Goal: Transaction & Acquisition: Purchase product/service

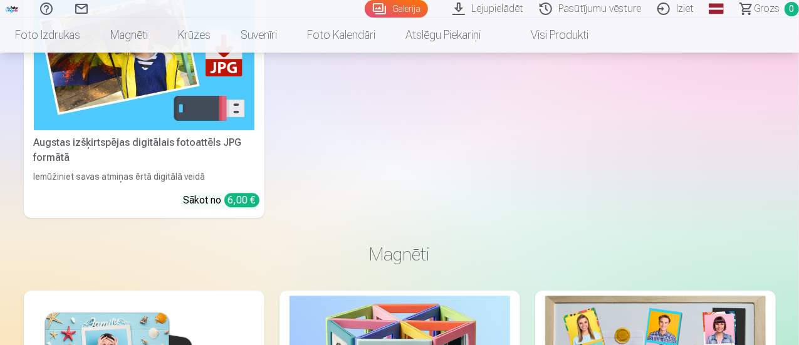
scroll to position [1567, 0]
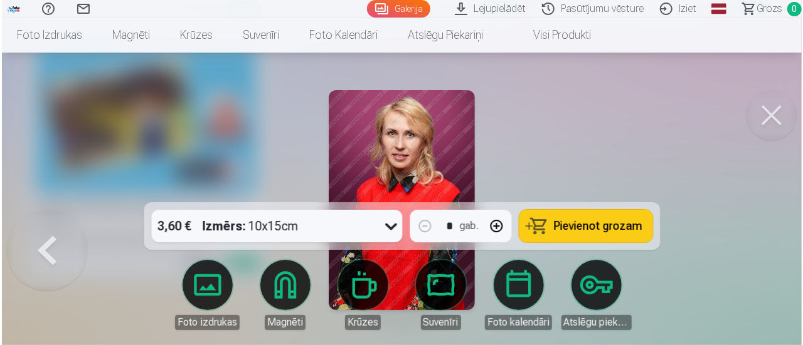
scroll to position [1571, 0]
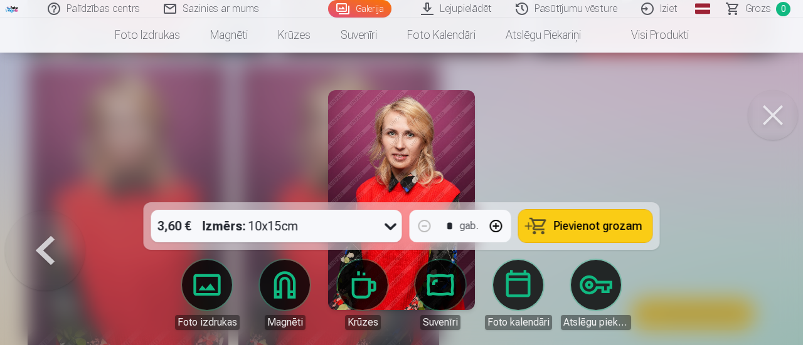
click at [775, 117] on button at bounding box center [772, 115] width 50 height 50
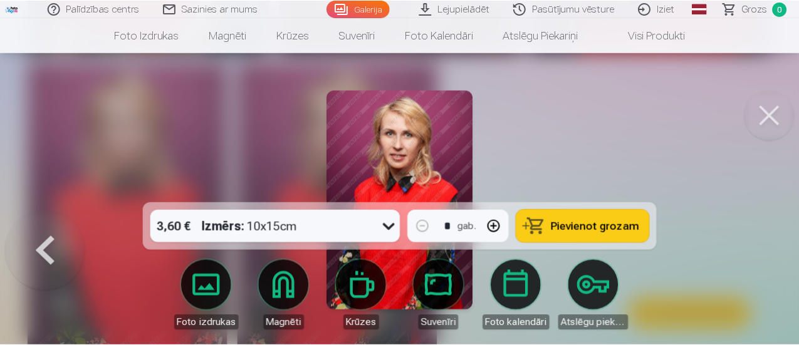
scroll to position [1567, 0]
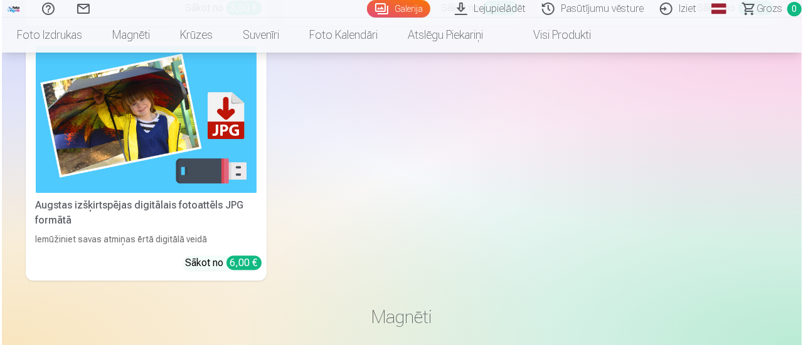
scroll to position [1571, 0]
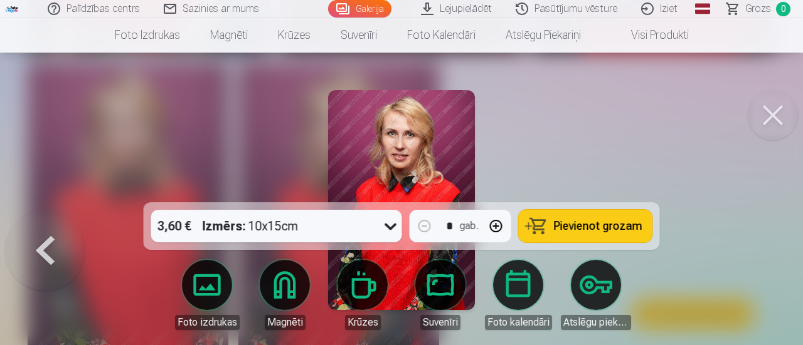
click at [777, 117] on button at bounding box center [772, 115] width 50 height 50
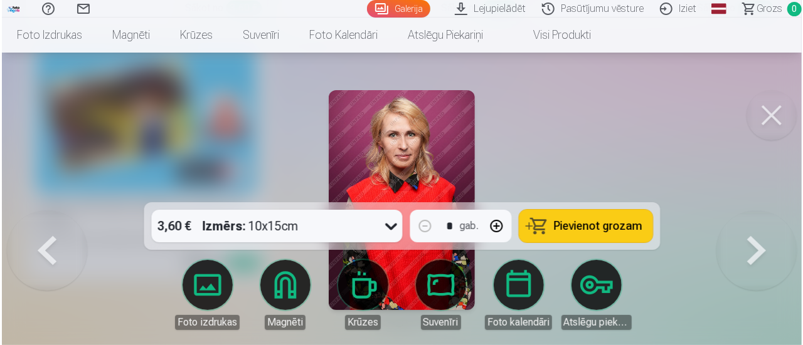
scroll to position [1571, 0]
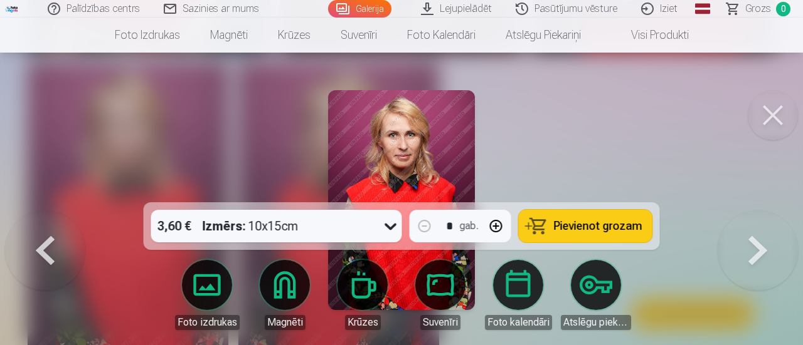
click at [781, 115] on button at bounding box center [772, 115] width 50 height 50
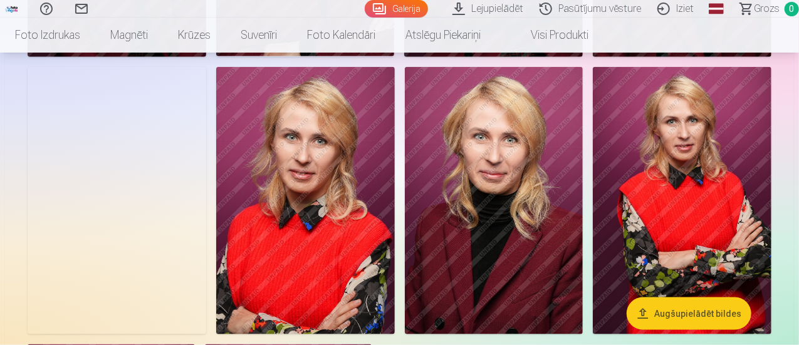
scroll to position [564, 0]
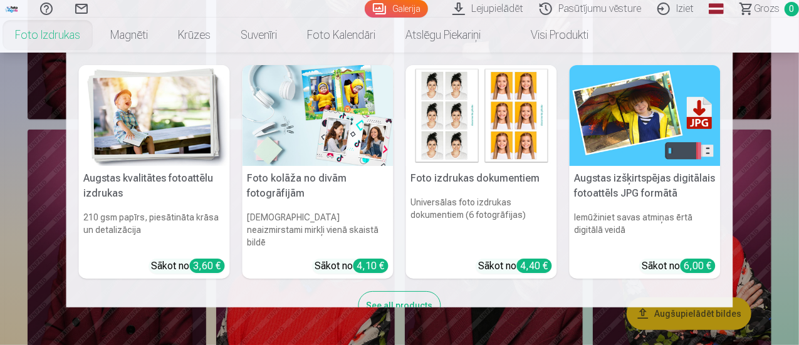
click at [423, 299] on div "See all products" at bounding box center [400, 306] width 83 height 29
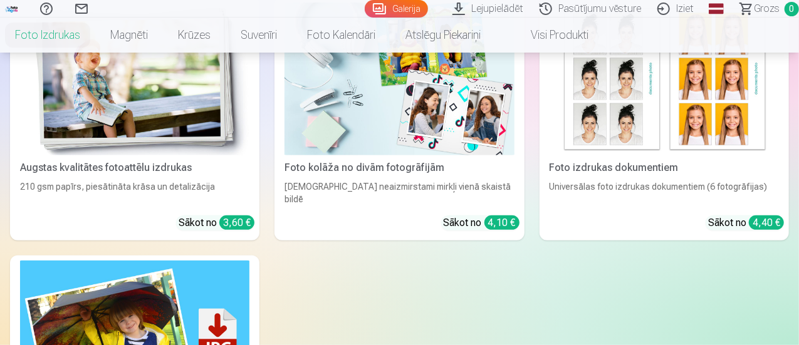
scroll to position [125, 0]
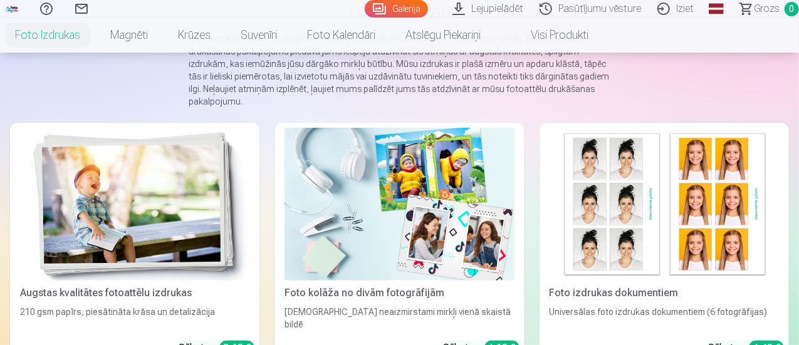
click at [303, 223] on img at bounding box center [399, 204] width 229 height 153
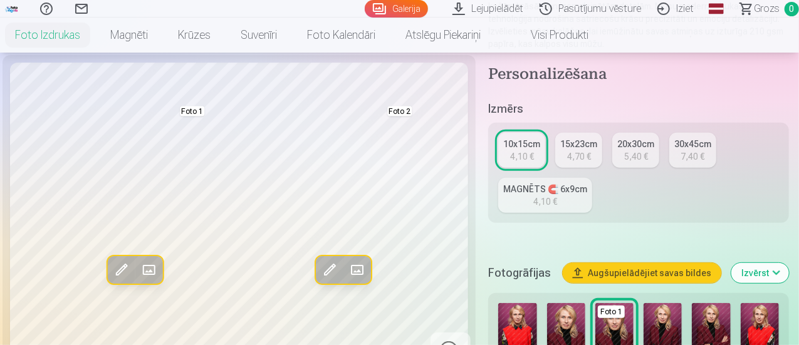
scroll to position [313, 0]
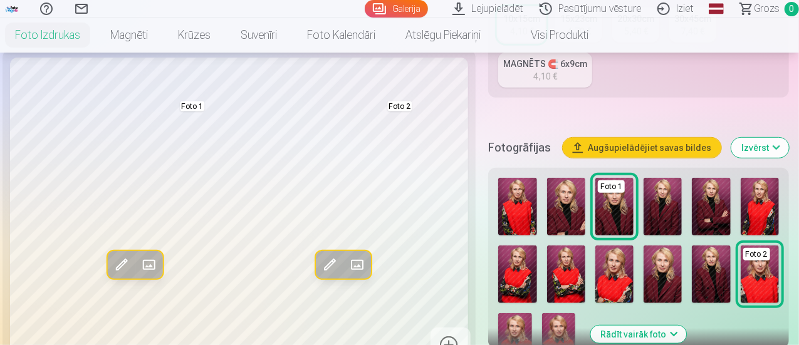
click at [520, 209] on img at bounding box center [517, 207] width 38 height 58
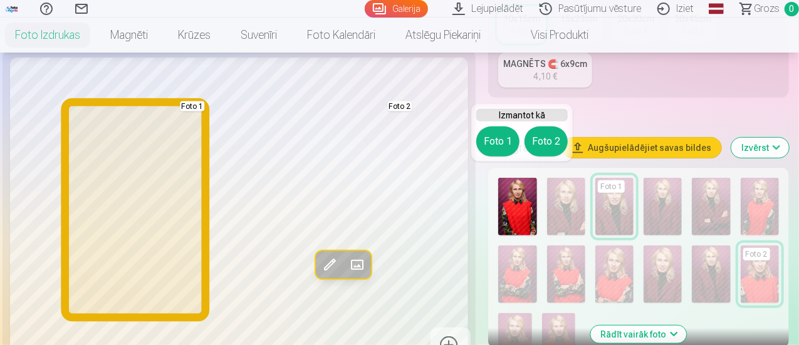
click at [495, 144] on button "Foto 1" at bounding box center [498, 142] width 43 height 30
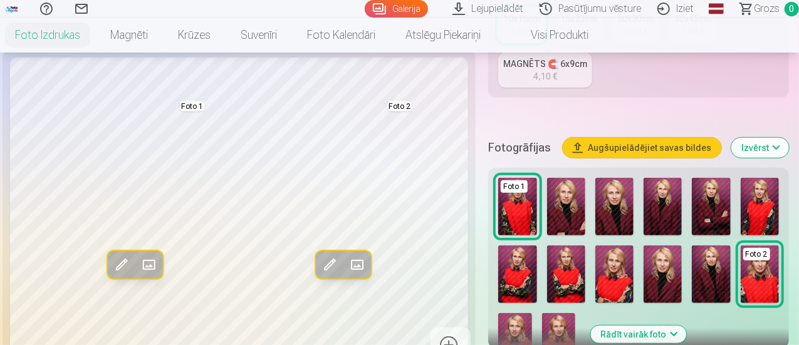
click at [562, 218] on img at bounding box center [566, 207] width 38 height 58
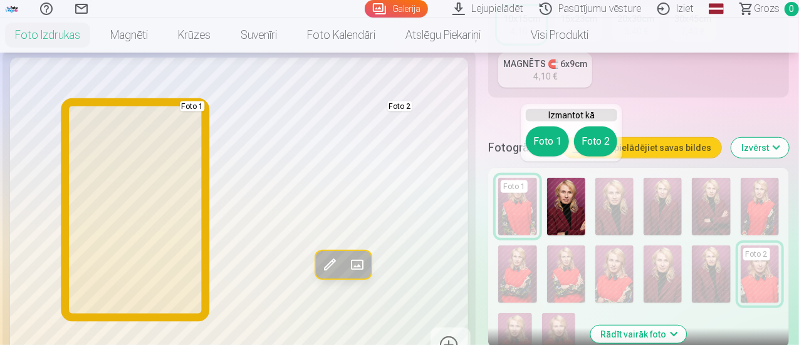
click at [543, 144] on button "Foto 1" at bounding box center [547, 142] width 43 height 30
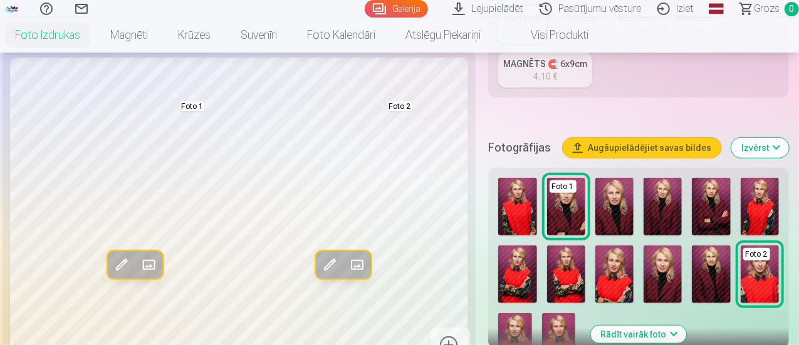
click at [609, 207] on img at bounding box center [615, 207] width 38 height 58
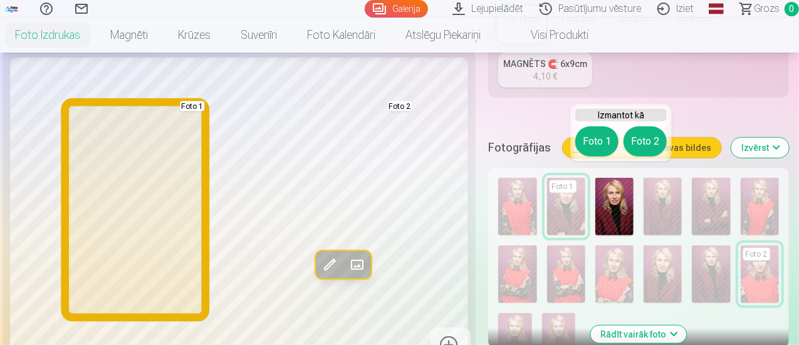
click at [591, 144] on button "Foto 1" at bounding box center [597, 142] width 43 height 30
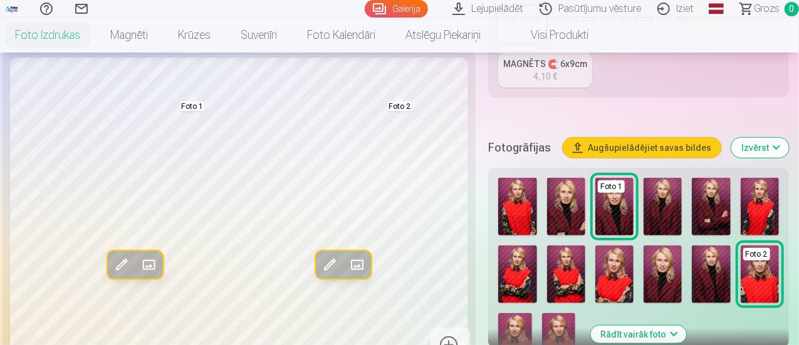
click at [662, 204] on img at bounding box center [663, 207] width 38 height 58
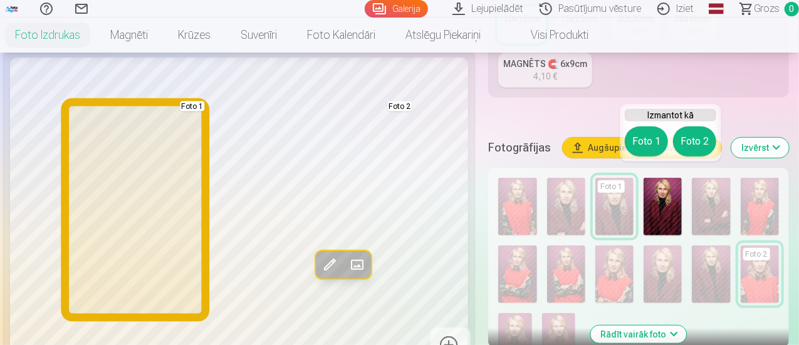
click at [638, 142] on button "Foto 1" at bounding box center [646, 142] width 43 height 30
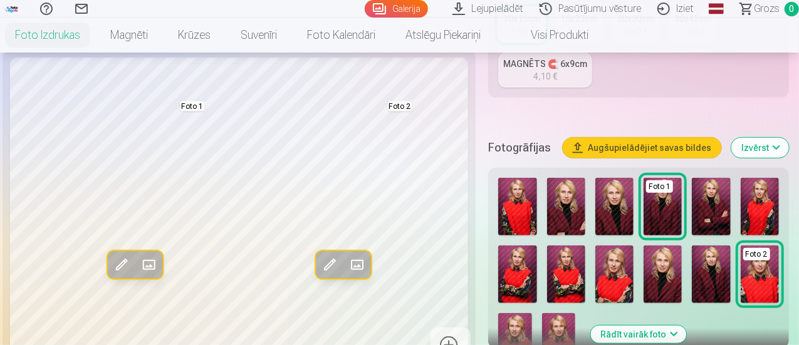
click at [716, 214] on img at bounding box center [711, 207] width 38 height 58
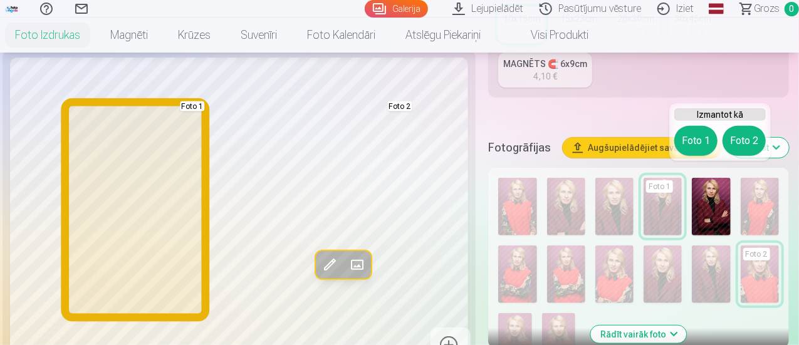
click at [683, 136] on button "Foto 1" at bounding box center [696, 141] width 43 height 30
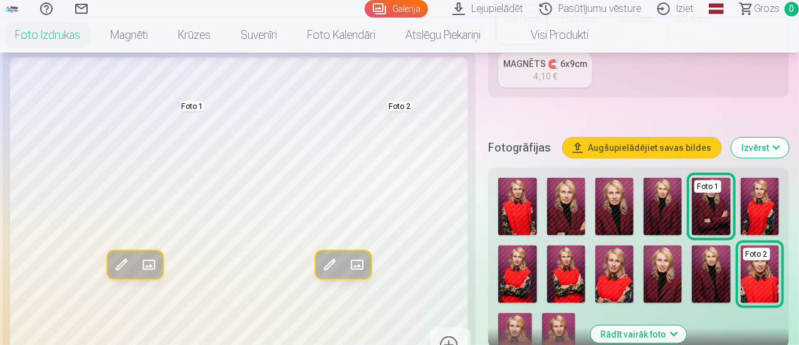
click at [680, 211] on img at bounding box center [663, 207] width 38 height 58
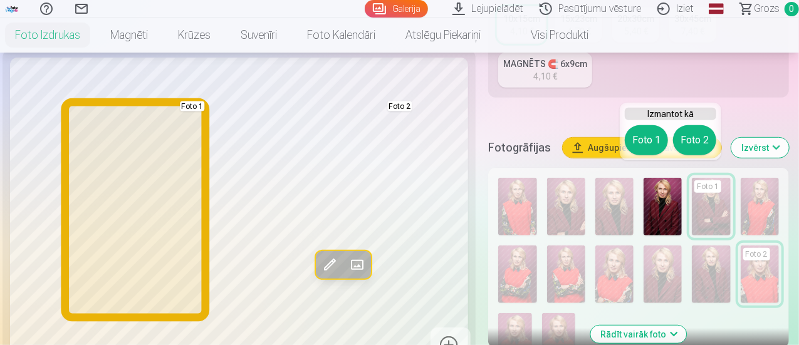
click at [658, 142] on button "Foto 1" at bounding box center [646, 140] width 43 height 30
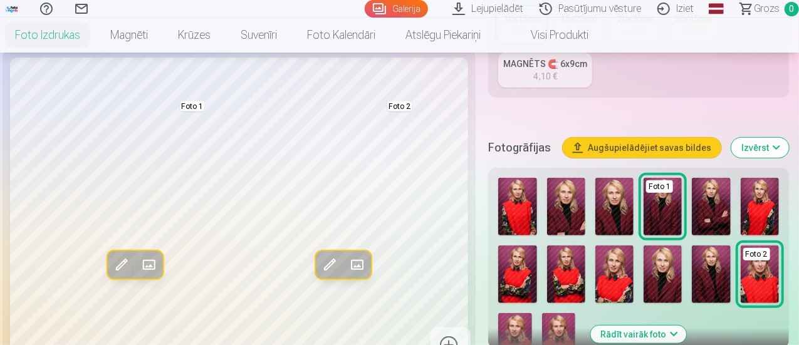
click at [367, 13] on link "Galerija" at bounding box center [396, 9] width 63 height 18
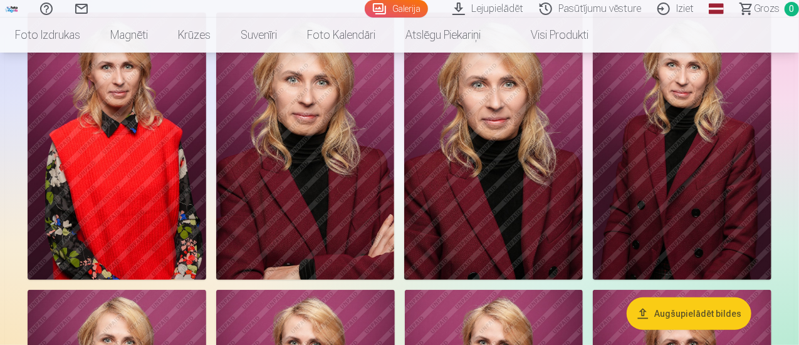
scroll to position [251, 0]
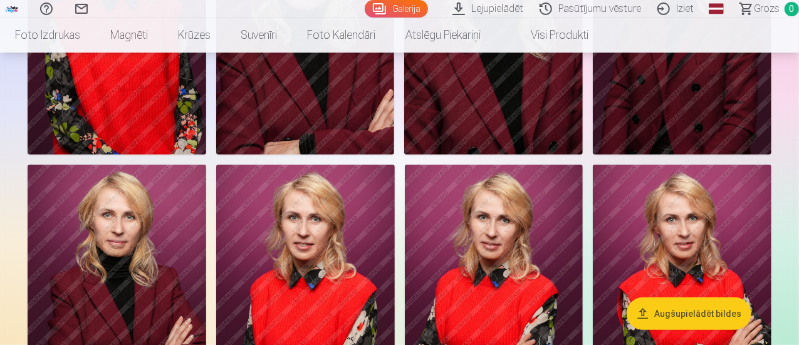
click at [583, 130] on img at bounding box center [493, 21] width 179 height 268
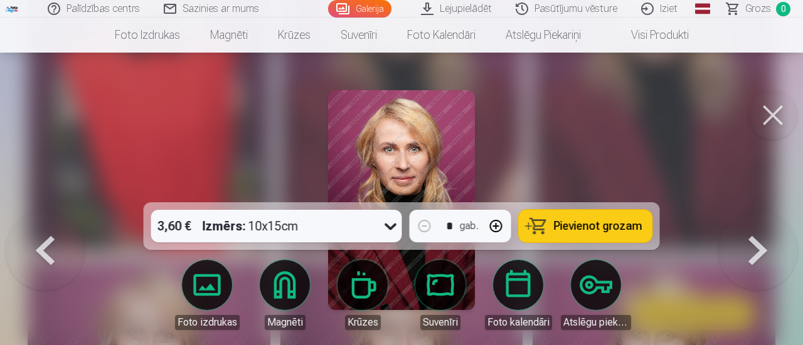
click at [756, 211] on button at bounding box center [757, 211] width 80 height 0
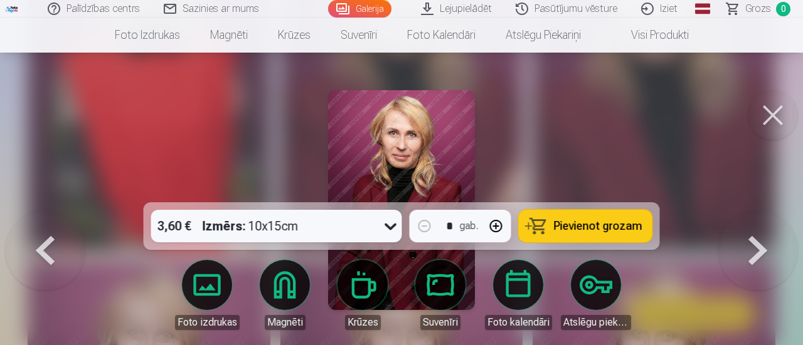
click at [51, 211] on button at bounding box center [45, 211] width 80 height 0
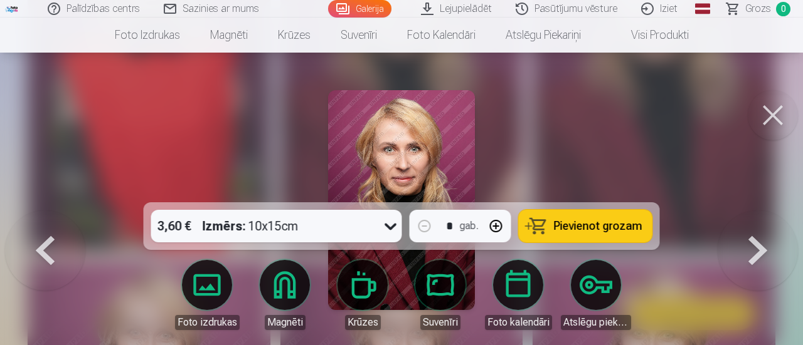
click at [761, 110] on button at bounding box center [772, 115] width 50 height 50
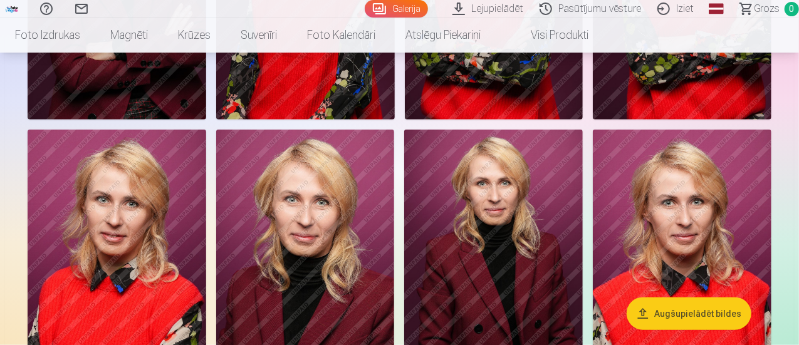
scroll to position [376, 0]
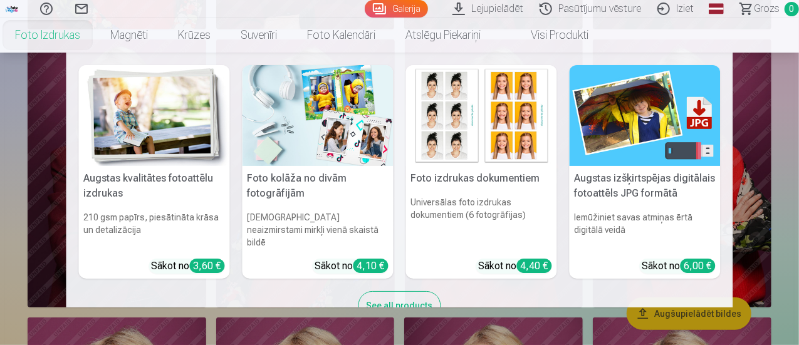
click at [95, 34] on link "Foto izdrukas" at bounding box center [47, 35] width 95 height 35
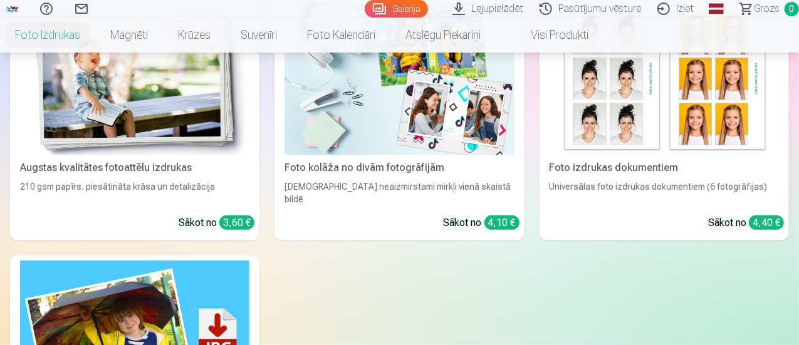
scroll to position [125, 0]
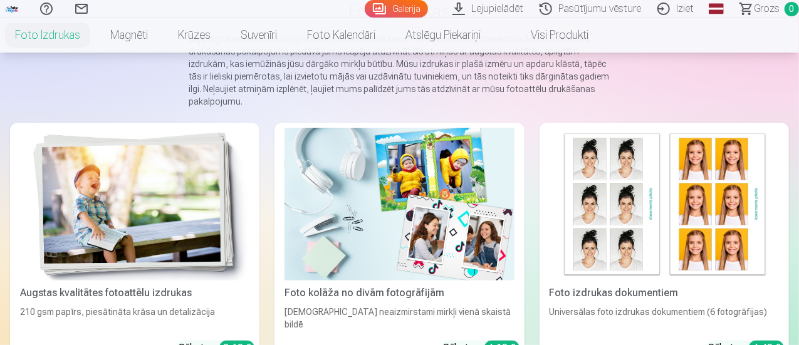
click at [330, 286] on div "Foto kolāža no divām fotogrāfijām" at bounding box center [400, 293] width 240 height 15
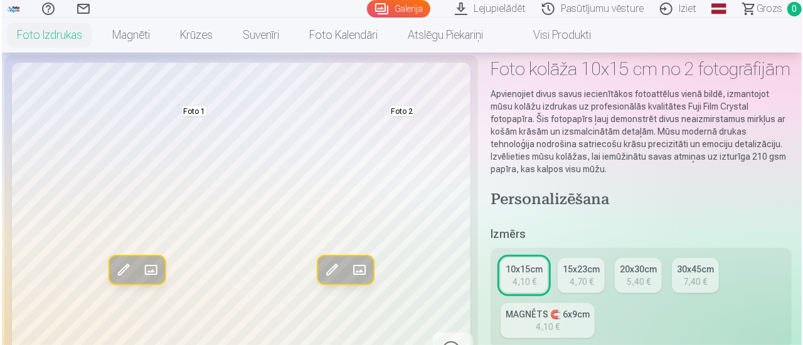
scroll to position [188, 0]
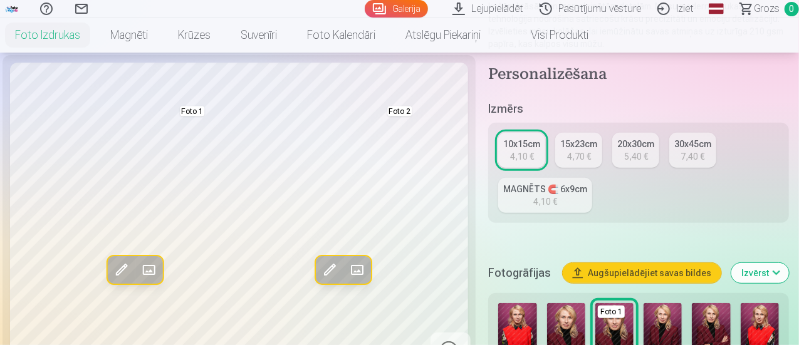
click at [112, 280] on span at bounding box center [122, 270] width 20 height 20
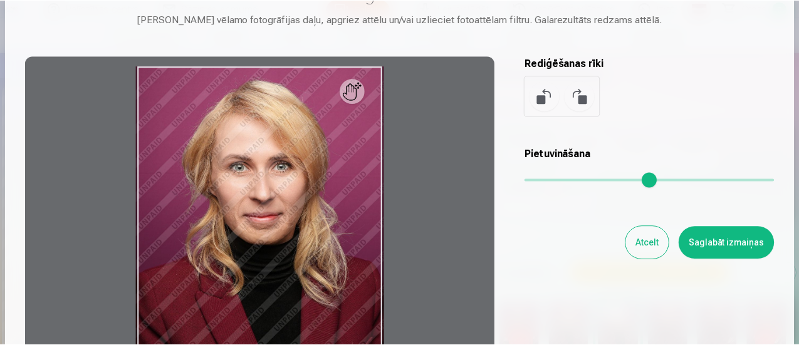
scroll to position [0, 0]
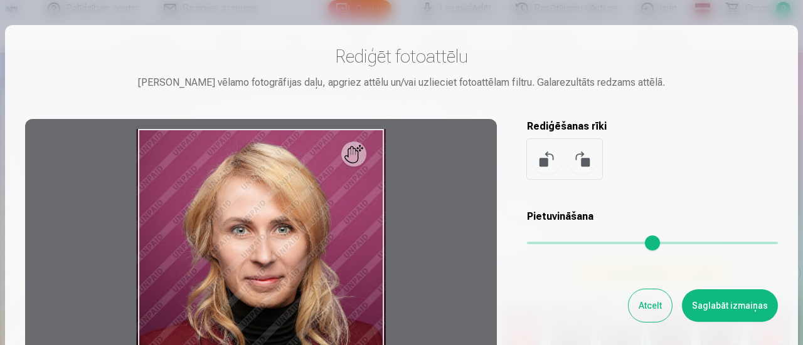
click at [634, 293] on div "Atcelt Saglabāt izmaiņas" at bounding box center [652, 306] width 251 height 33
click at [643, 302] on button "Atcelt" at bounding box center [649, 306] width 43 height 33
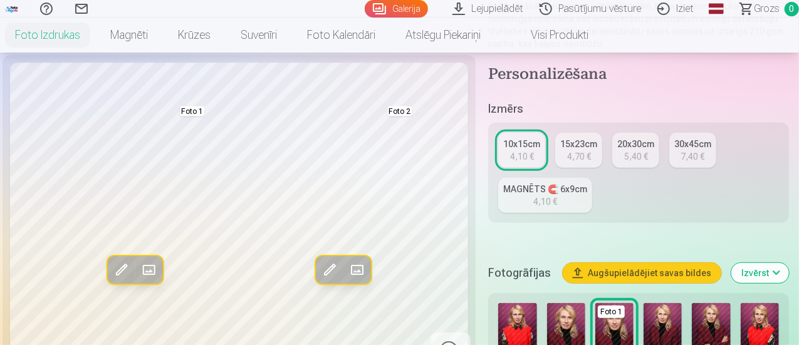
scroll to position [376, 0]
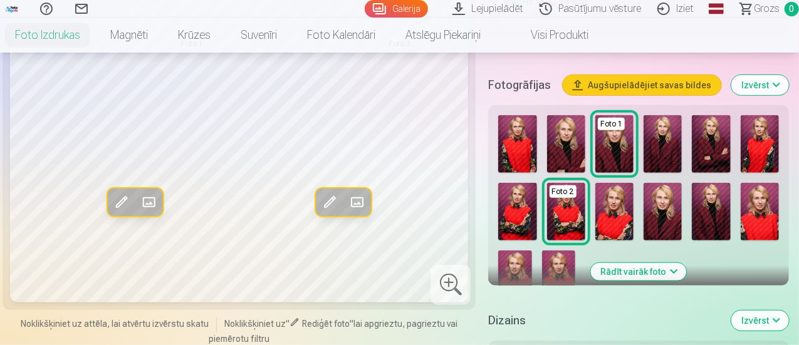
click at [146, 192] on span at bounding box center [149, 202] width 20 height 20
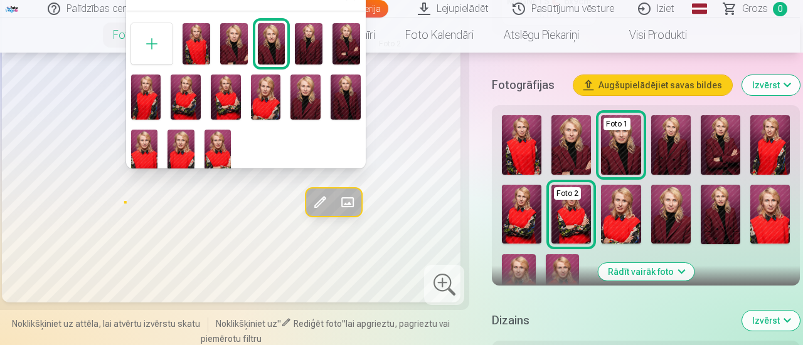
click at [621, 164] on div at bounding box center [401, 172] width 803 height 345
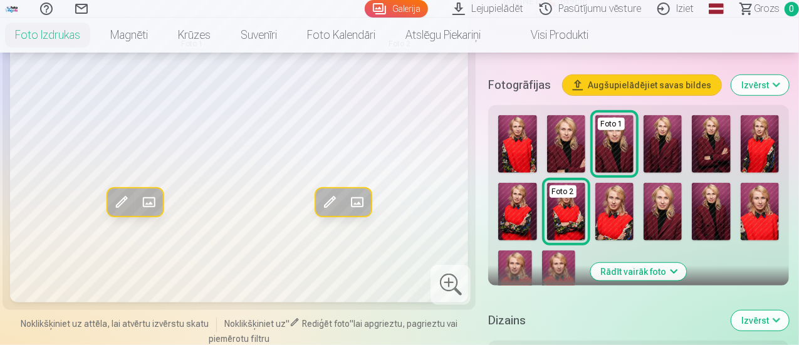
click at [705, 145] on img at bounding box center [711, 144] width 38 height 58
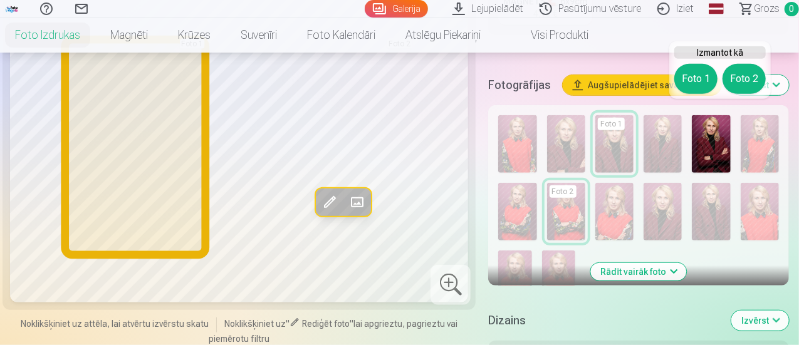
click at [700, 83] on button "Foto 1" at bounding box center [696, 79] width 43 height 30
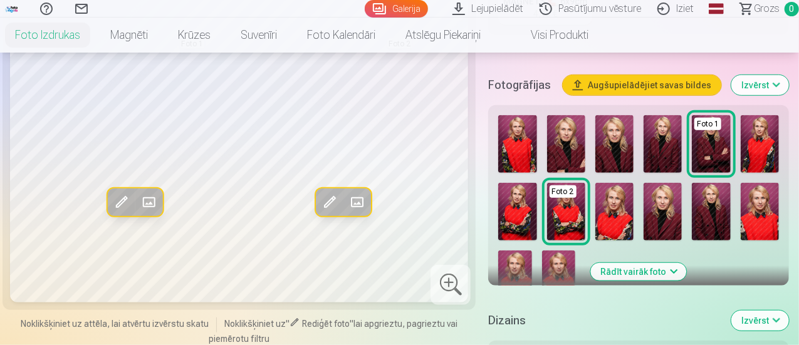
click at [619, 219] on img at bounding box center [615, 212] width 38 height 58
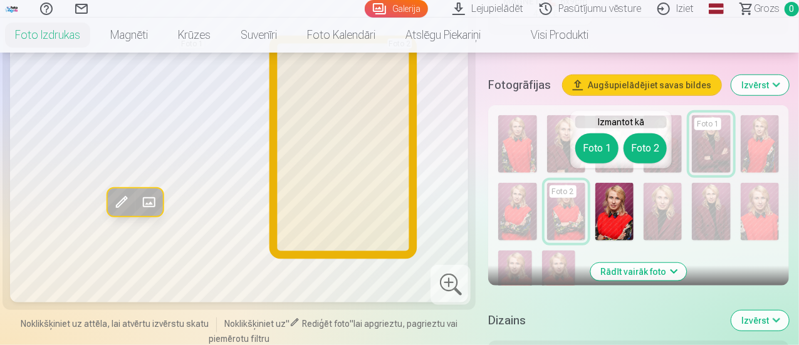
click at [634, 150] on button "Foto 2" at bounding box center [645, 149] width 43 height 30
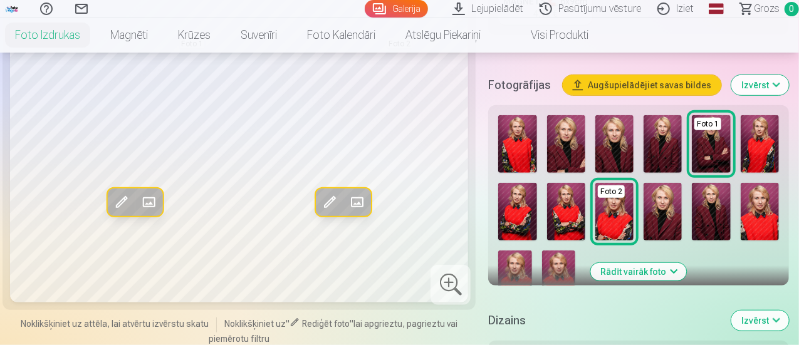
click at [569, 209] on img at bounding box center [566, 212] width 38 height 58
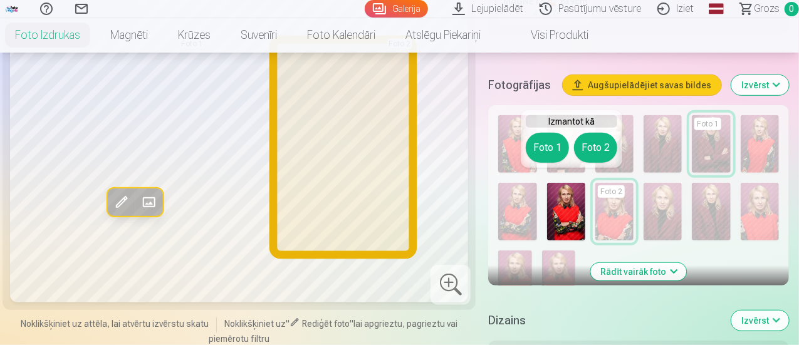
click at [592, 150] on button "Foto 2" at bounding box center [595, 148] width 43 height 30
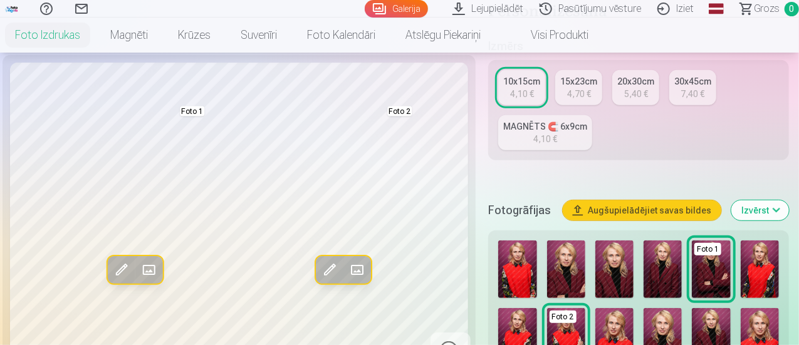
scroll to position [313, 0]
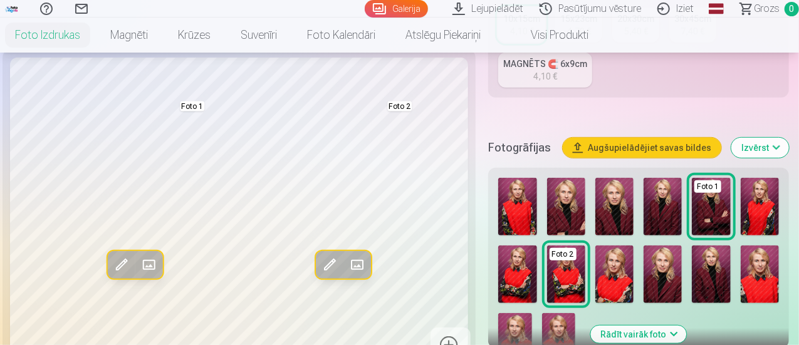
click at [515, 265] on img at bounding box center [517, 275] width 38 height 58
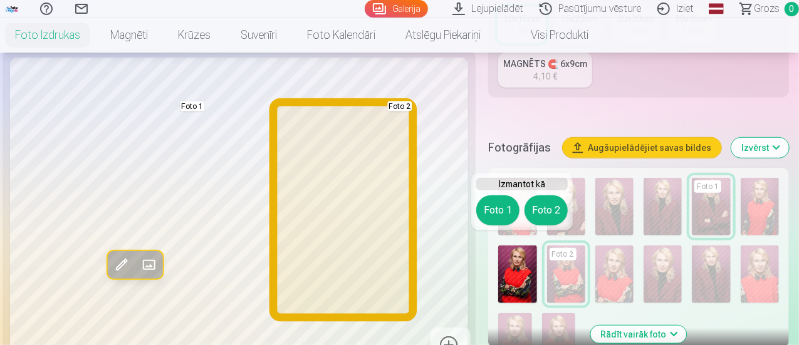
click at [545, 204] on button "Foto 2" at bounding box center [546, 211] width 43 height 30
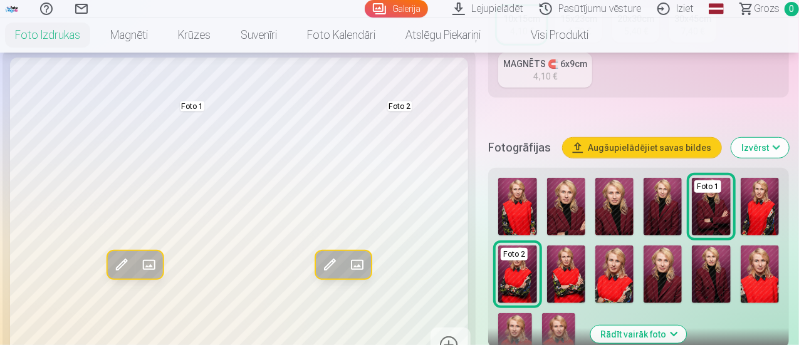
click at [564, 269] on img at bounding box center [566, 275] width 38 height 58
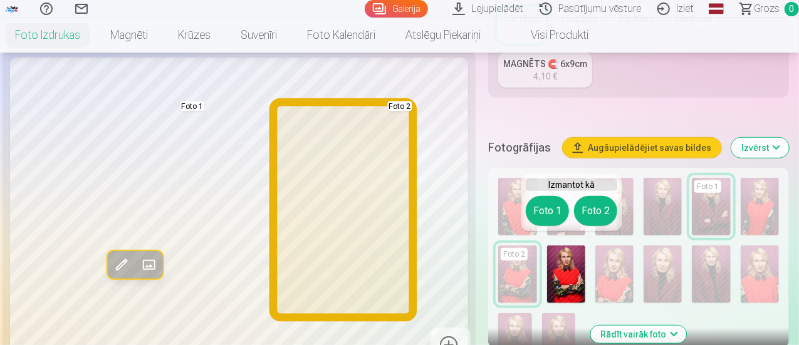
click at [596, 211] on button "Foto 2" at bounding box center [595, 211] width 43 height 30
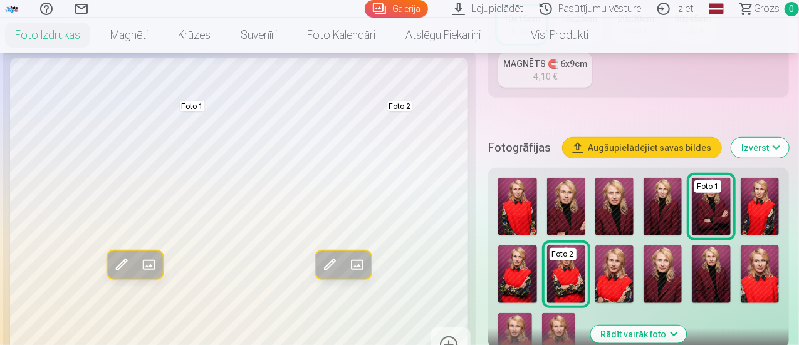
click at [528, 271] on img at bounding box center [517, 275] width 38 height 58
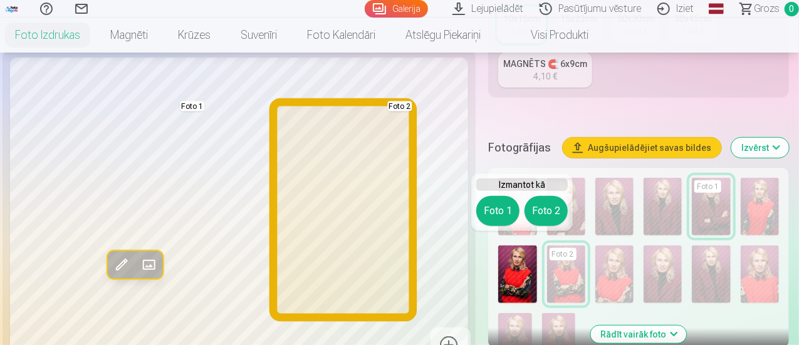
click at [558, 209] on button "Foto 2" at bounding box center [546, 211] width 43 height 30
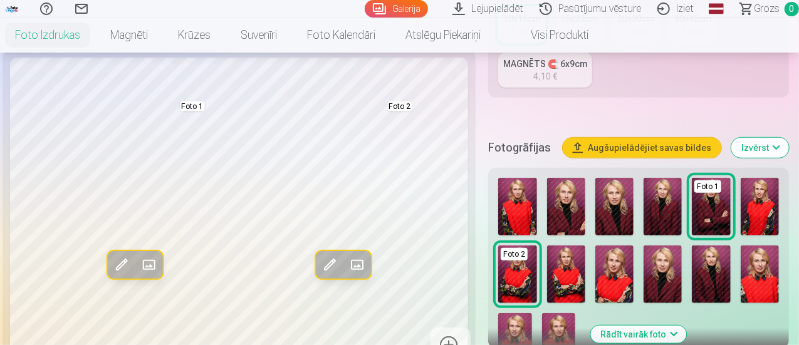
click at [672, 215] on img at bounding box center [663, 207] width 38 height 58
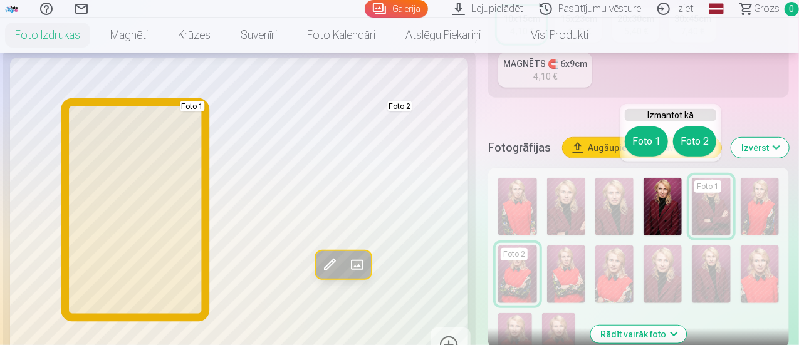
click at [646, 145] on button "Foto 1" at bounding box center [646, 142] width 43 height 30
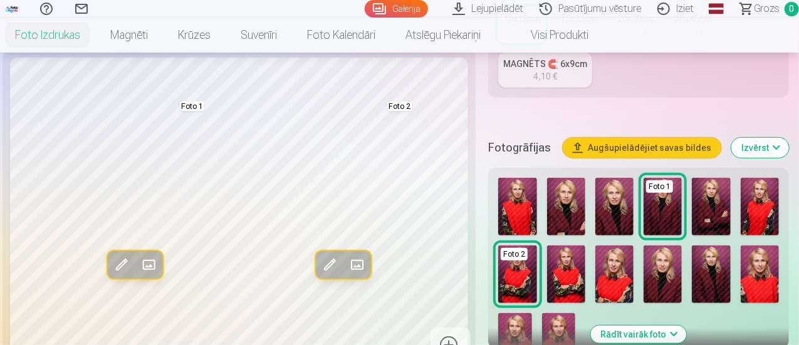
click at [717, 216] on img at bounding box center [711, 207] width 38 height 58
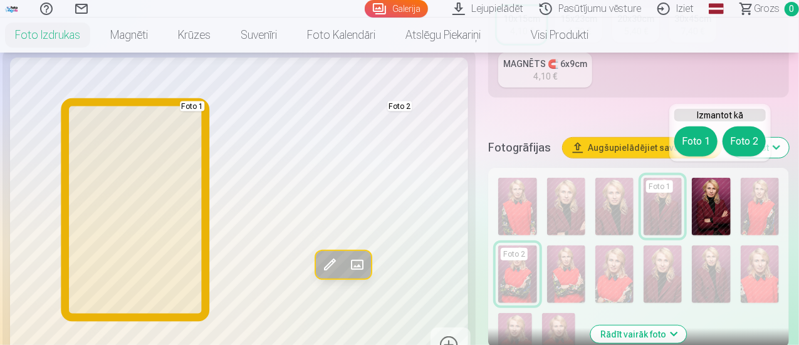
click at [688, 146] on button "Foto 1" at bounding box center [696, 142] width 43 height 30
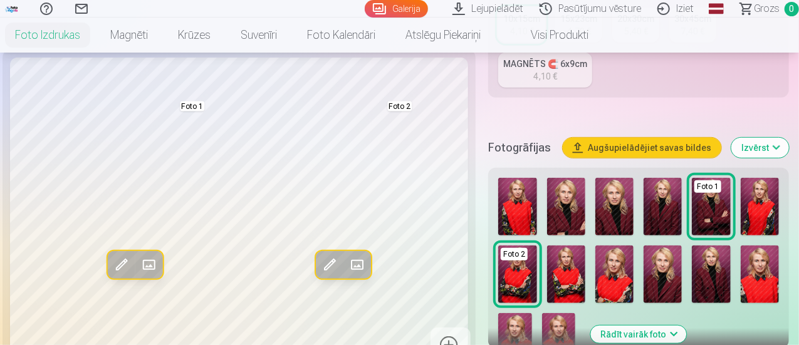
click at [722, 203] on img at bounding box center [711, 207] width 38 height 58
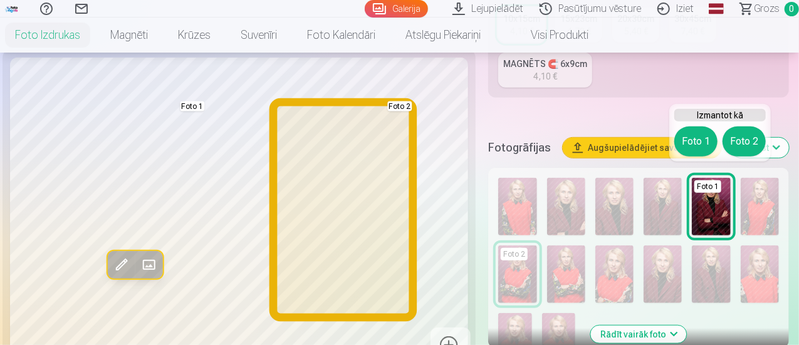
click at [737, 141] on button "Foto 2" at bounding box center [744, 142] width 43 height 30
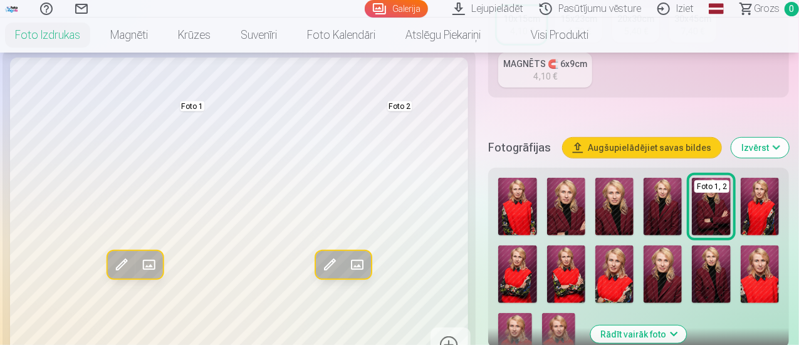
click at [586, 216] on img at bounding box center [566, 207] width 38 height 58
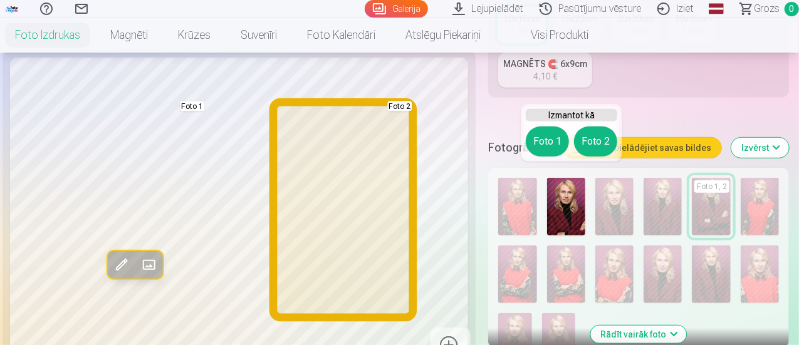
click at [608, 152] on button "Foto 2" at bounding box center [595, 142] width 43 height 30
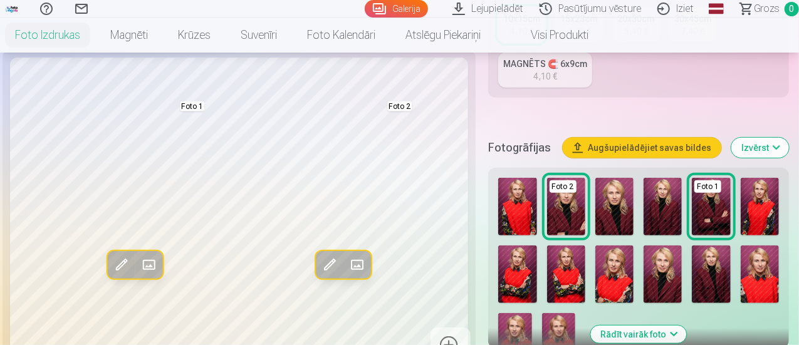
click at [664, 196] on img at bounding box center [663, 207] width 38 height 58
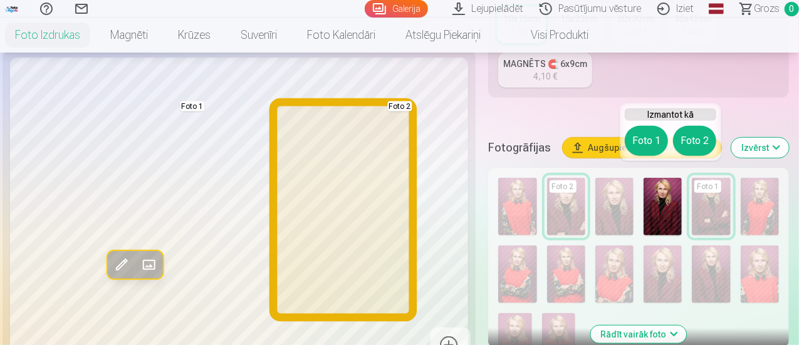
click at [692, 140] on button "Foto 2" at bounding box center [694, 141] width 43 height 30
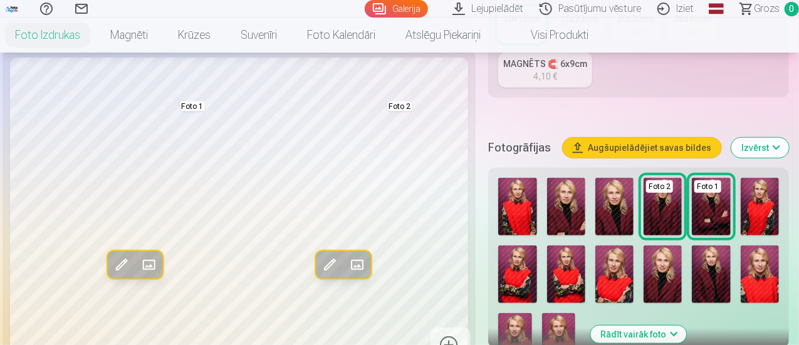
click at [730, 216] on img at bounding box center [711, 207] width 38 height 58
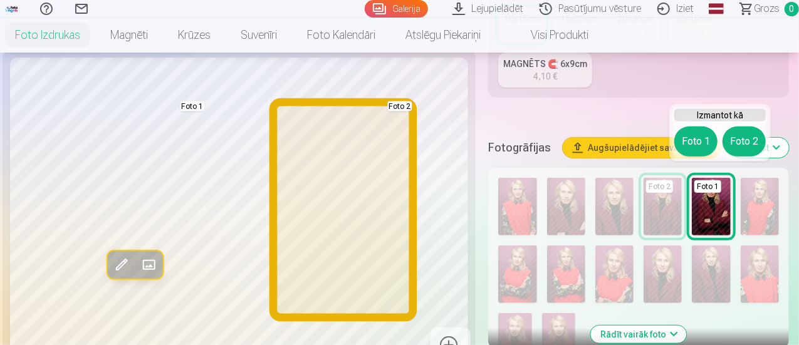
click at [741, 149] on button "Foto 2" at bounding box center [744, 142] width 43 height 30
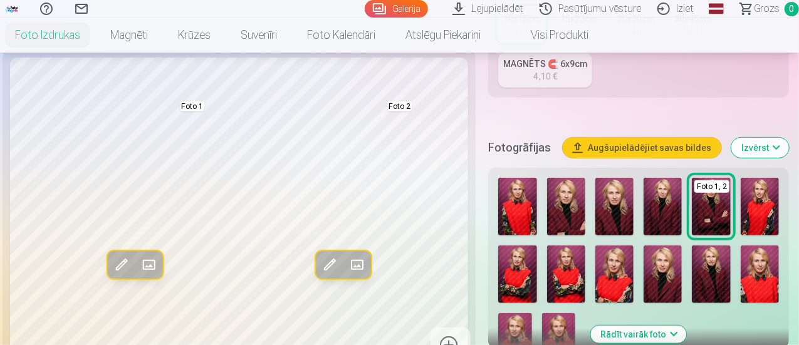
scroll to position [376, 0]
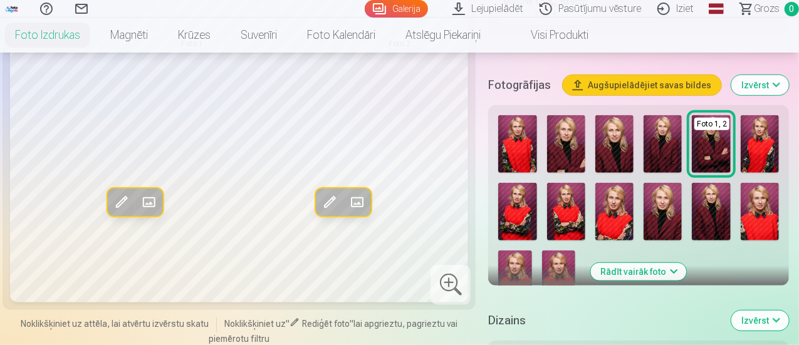
click at [575, 216] on img at bounding box center [566, 212] width 38 height 58
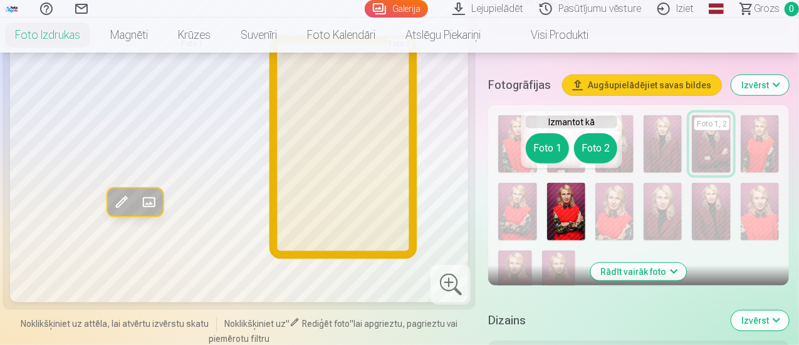
click at [604, 143] on button "Foto 2" at bounding box center [595, 149] width 43 height 30
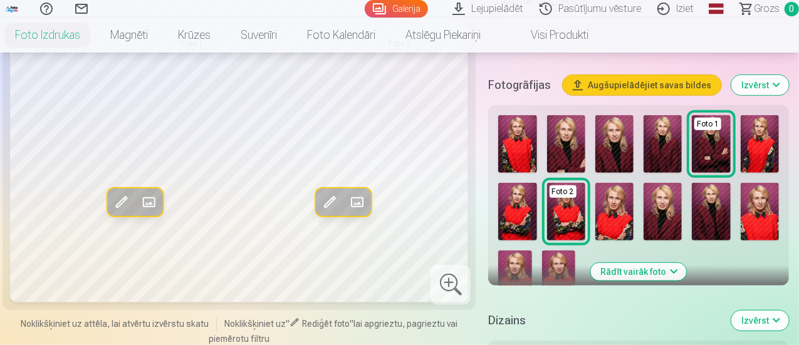
scroll to position [313, 0]
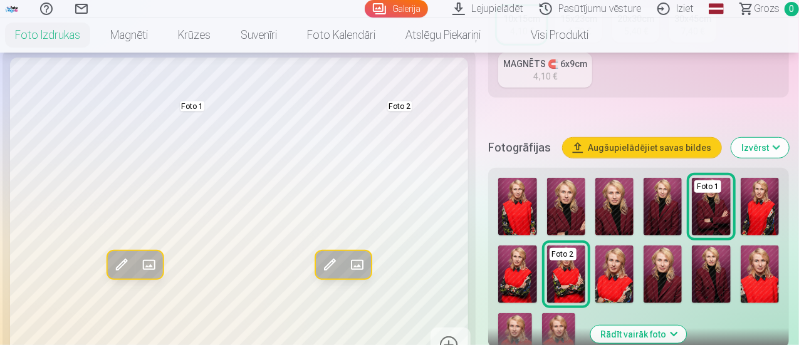
click at [619, 206] on img at bounding box center [615, 207] width 38 height 58
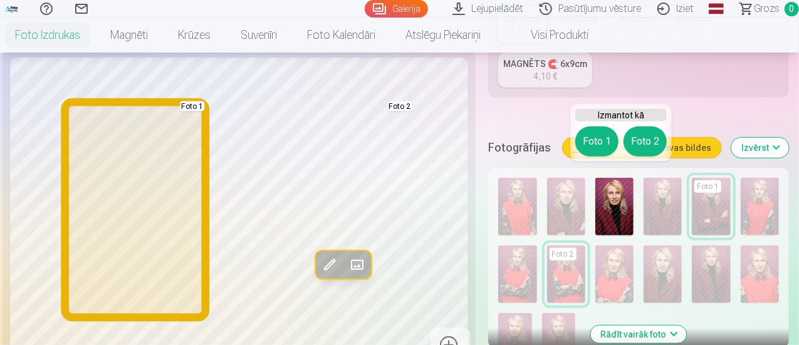
click at [595, 147] on button "Foto 1" at bounding box center [597, 142] width 43 height 30
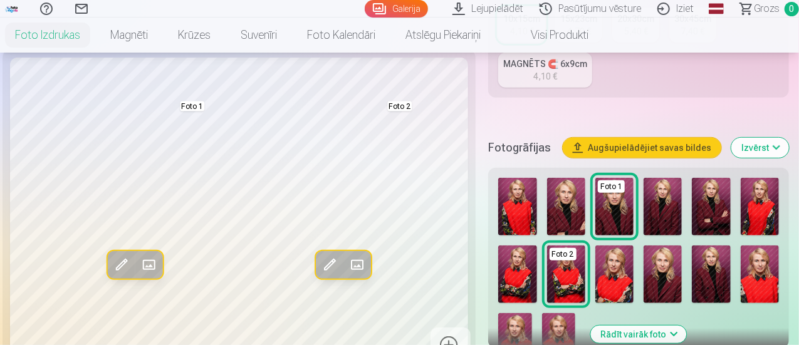
click at [668, 211] on img at bounding box center [663, 207] width 38 height 58
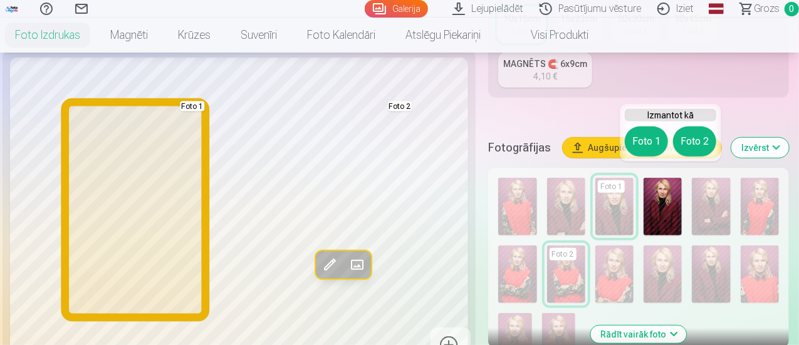
click at [655, 142] on button "Foto 1" at bounding box center [646, 142] width 43 height 30
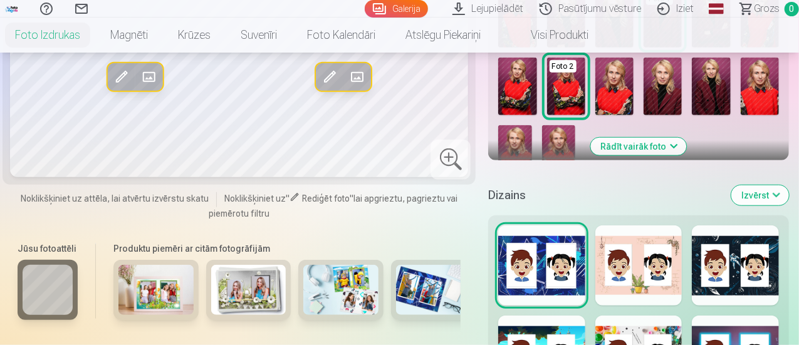
scroll to position [439, 0]
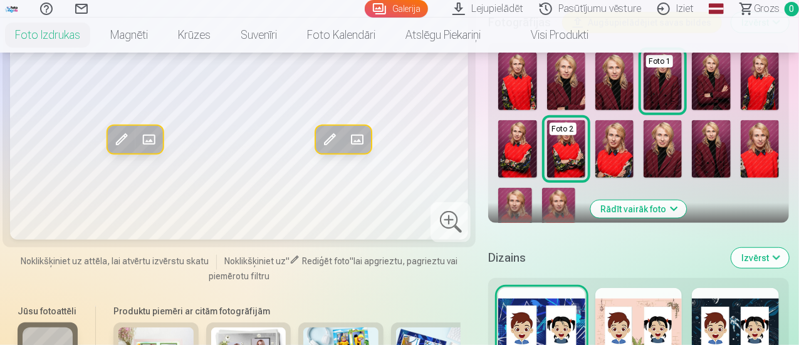
click at [643, 201] on button "Rādīt vairāk foto" at bounding box center [639, 210] width 96 height 18
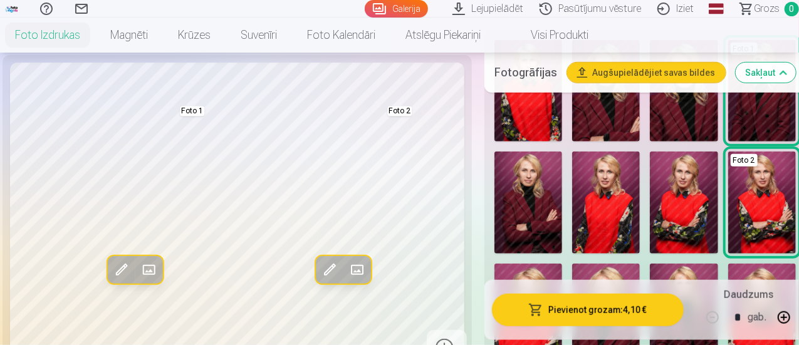
click at [621, 231] on img at bounding box center [606, 203] width 68 height 102
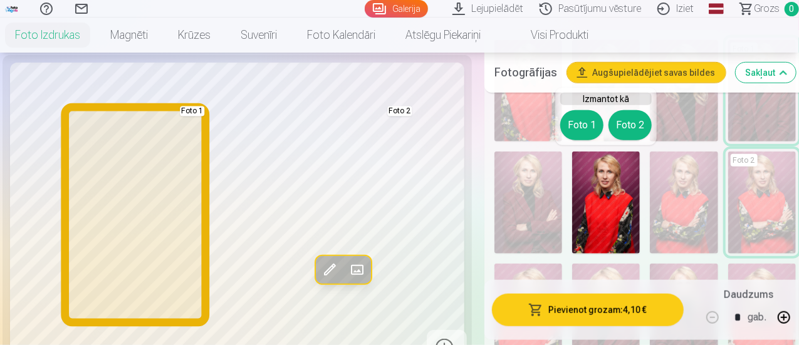
click at [577, 125] on button "Foto 1" at bounding box center [582, 125] width 43 height 30
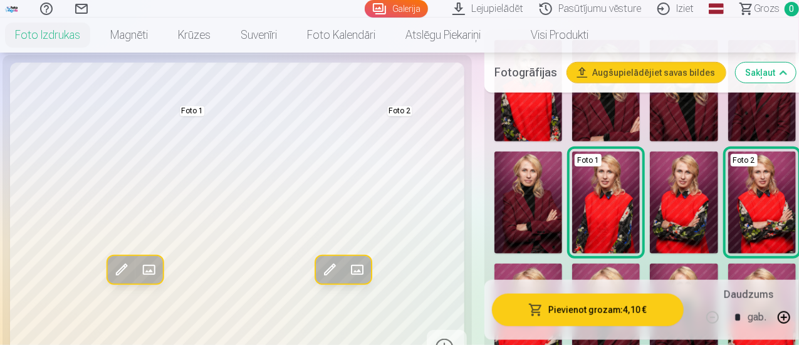
click at [661, 234] on img at bounding box center [684, 203] width 68 height 102
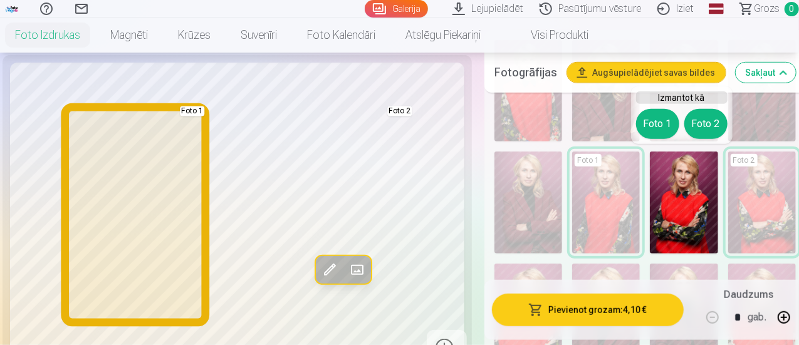
click at [660, 134] on button "Foto 1" at bounding box center [657, 124] width 43 height 30
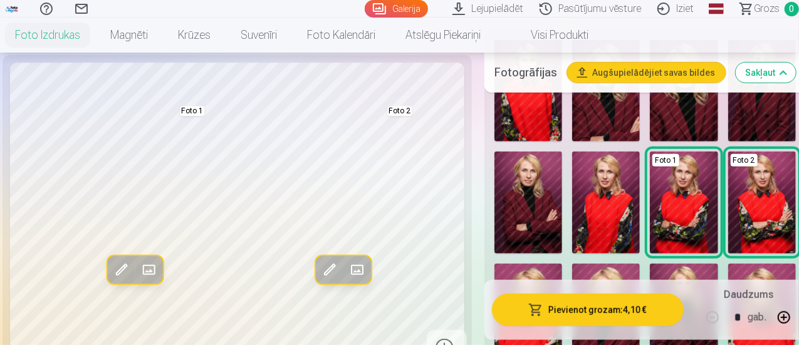
click at [613, 211] on img at bounding box center [606, 203] width 68 height 102
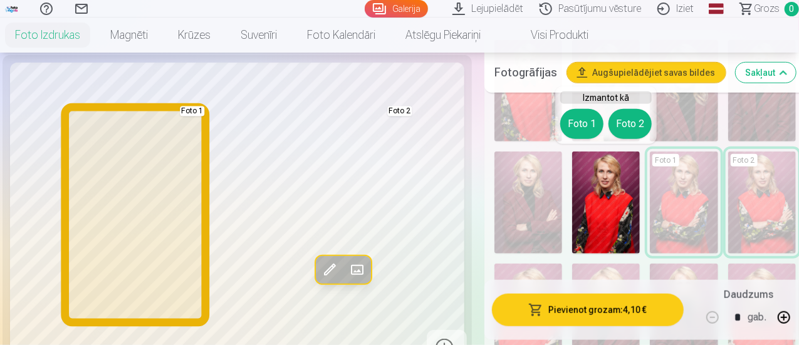
click at [583, 133] on button "Foto 1" at bounding box center [582, 124] width 43 height 30
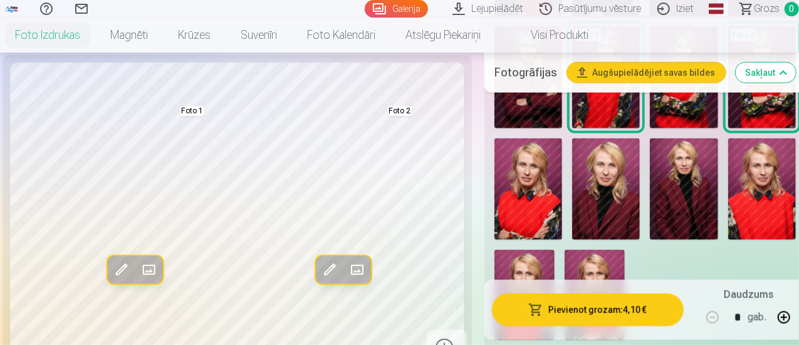
scroll to position [502, 0]
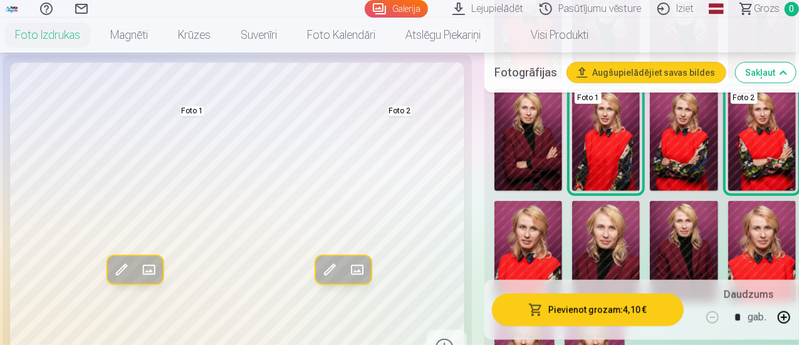
click at [670, 154] on img at bounding box center [684, 140] width 68 height 102
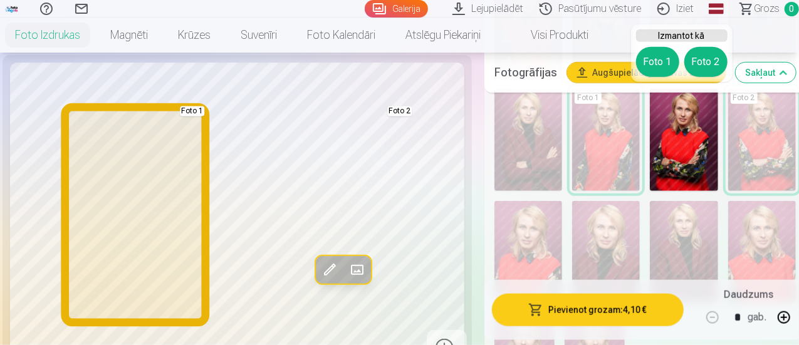
click at [651, 66] on button "Foto 1" at bounding box center [657, 62] width 43 height 30
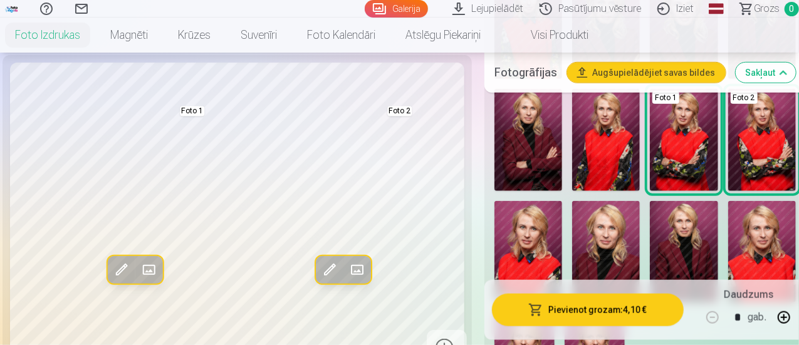
click at [609, 145] on img at bounding box center [606, 140] width 68 height 102
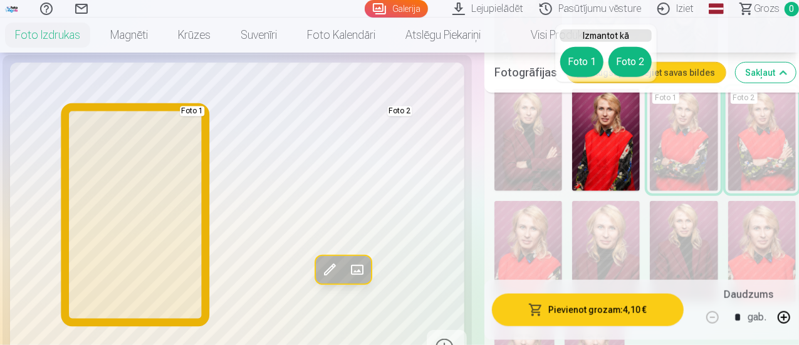
click at [577, 59] on button "Foto 1" at bounding box center [582, 62] width 43 height 30
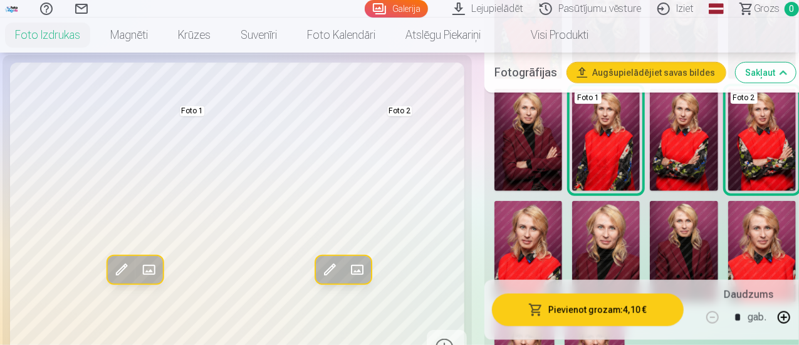
scroll to position [439, 0]
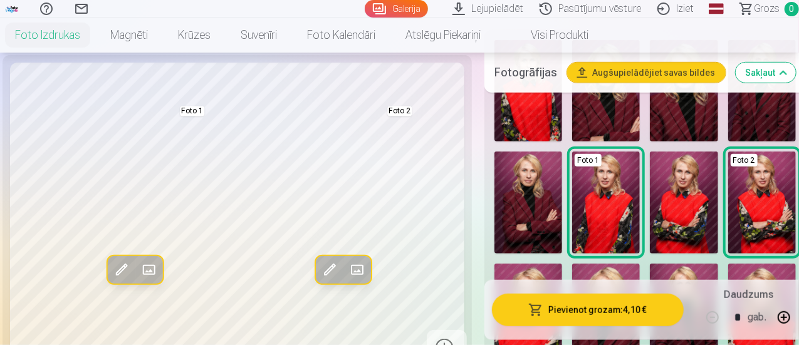
click at [542, 208] on img at bounding box center [529, 203] width 68 height 102
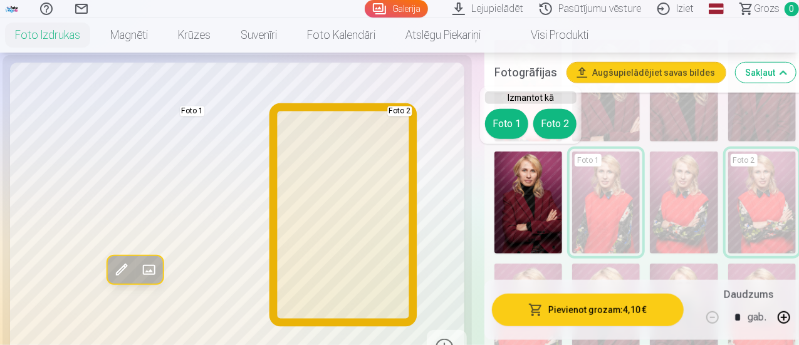
click at [554, 120] on button "Foto 2" at bounding box center [555, 124] width 43 height 30
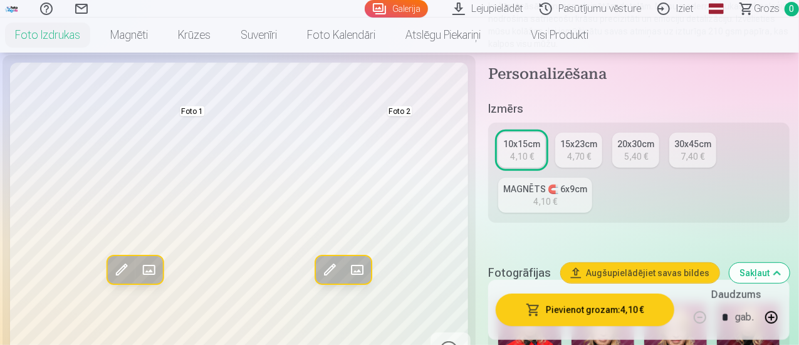
scroll to position [313, 0]
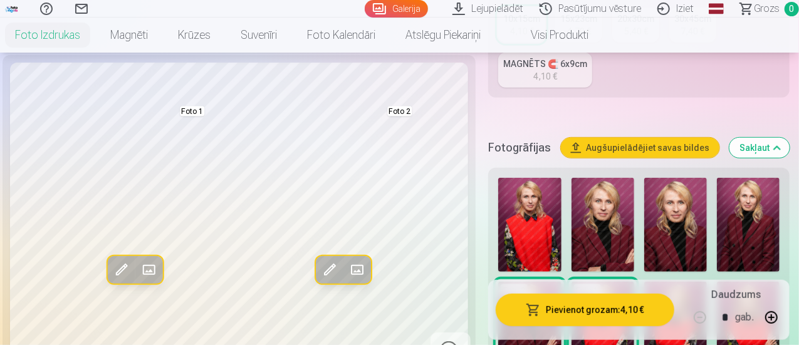
click at [740, 224] on img at bounding box center [748, 225] width 63 height 94
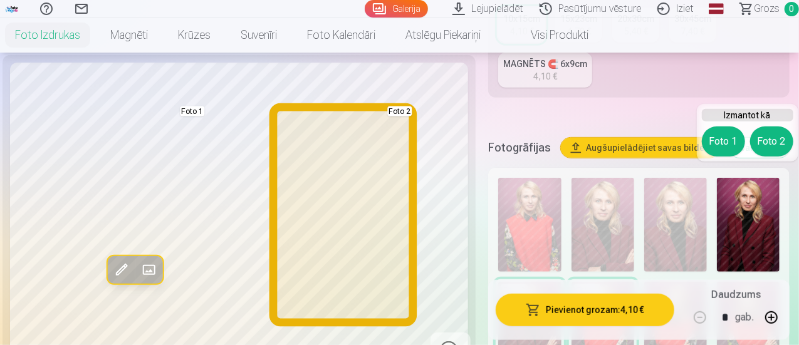
click at [777, 138] on button "Foto 2" at bounding box center [772, 142] width 43 height 30
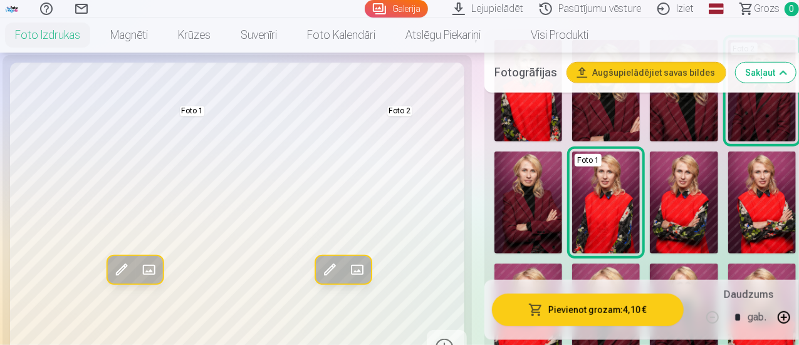
scroll to position [502, 0]
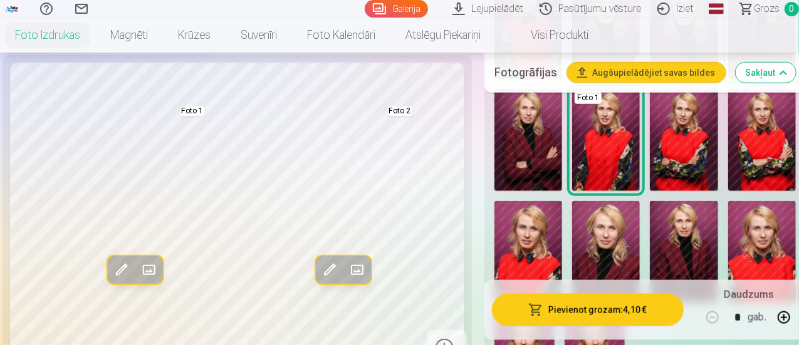
click at [537, 145] on img at bounding box center [529, 140] width 68 height 102
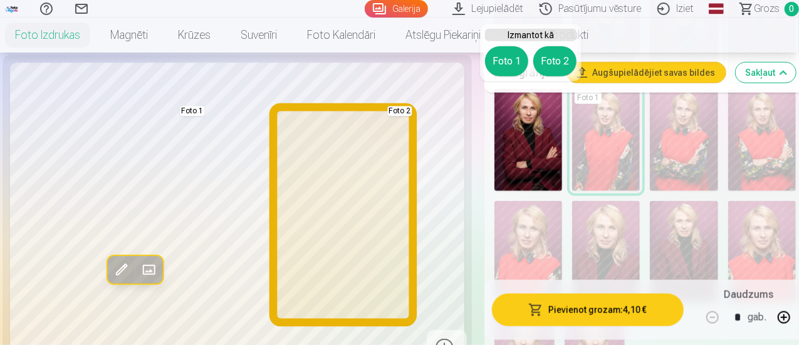
click at [560, 61] on button "Foto 2" at bounding box center [555, 61] width 43 height 30
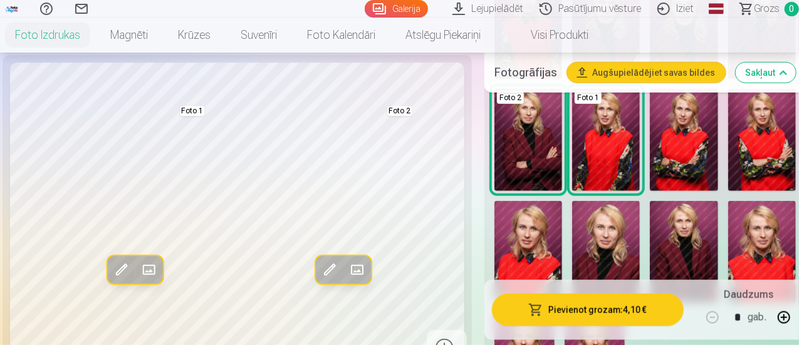
click at [699, 245] on img at bounding box center [684, 252] width 68 height 102
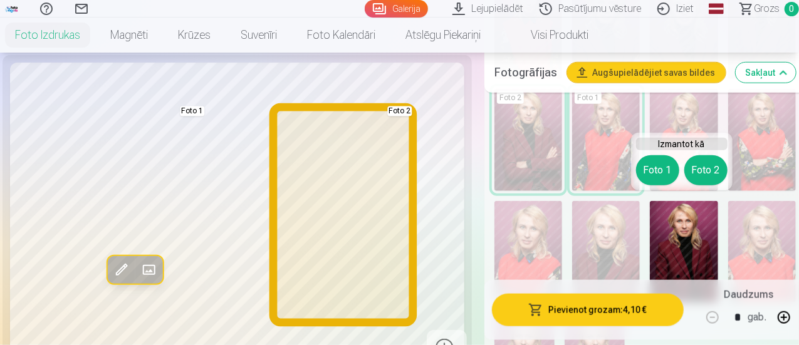
click at [697, 162] on button "Foto 2" at bounding box center [706, 170] width 43 height 30
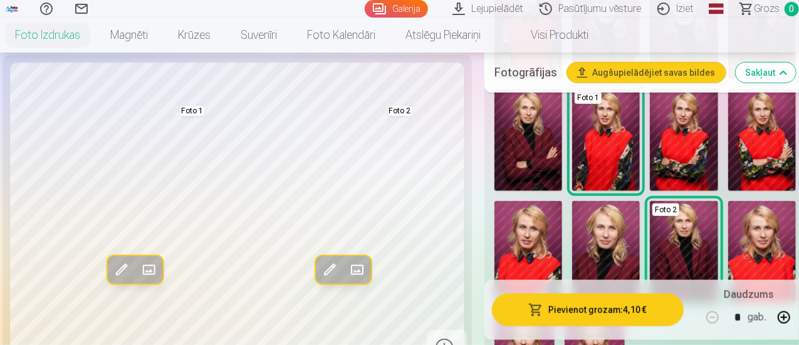
click at [689, 160] on img at bounding box center [684, 140] width 68 height 102
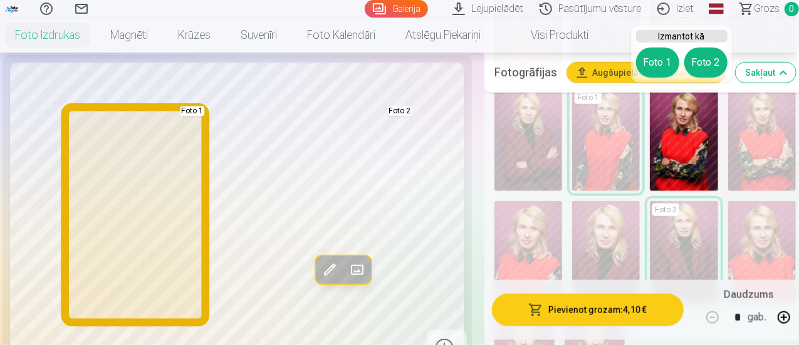
click at [653, 65] on button "Foto 1" at bounding box center [657, 63] width 43 height 30
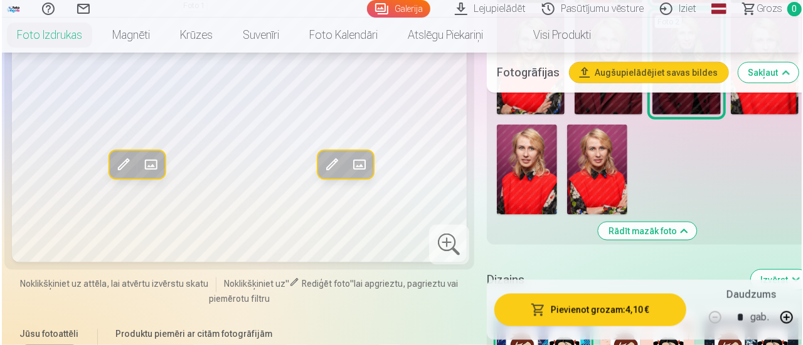
scroll to position [752, 0]
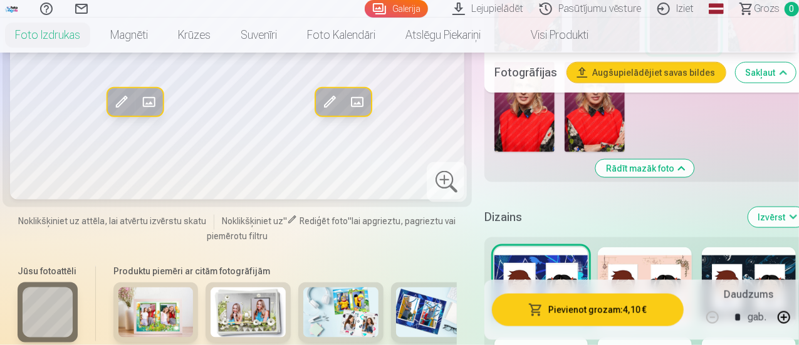
click at [577, 307] on button "Pievienot grozam : 4,10 €" at bounding box center [588, 310] width 192 height 33
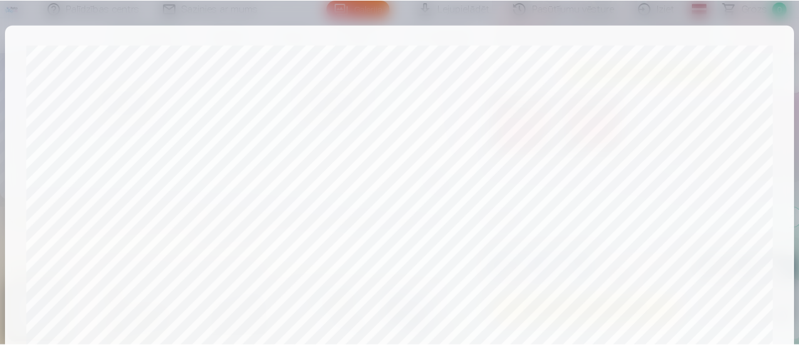
scroll to position [547, 0]
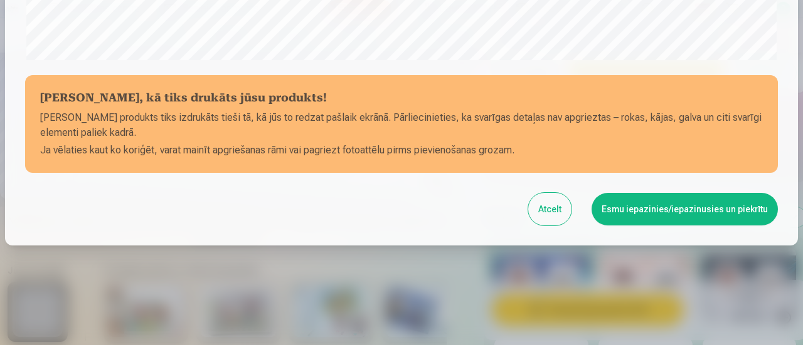
click at [666, 213] on button "Esmu iepazinies/iepazinusies un piekrītu" at bounding box center [684, 209] width 186 height 33
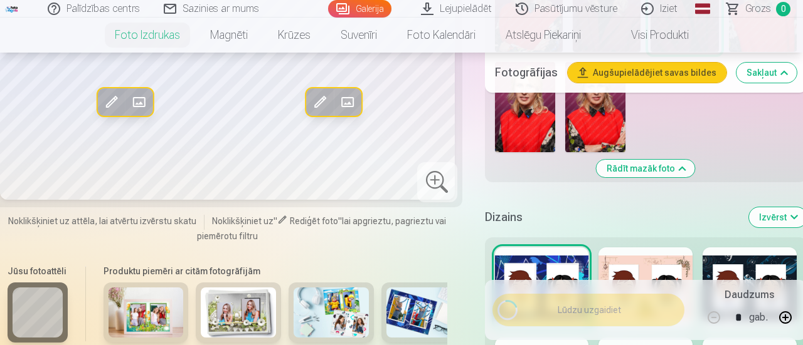
scroll to position [545, 0]
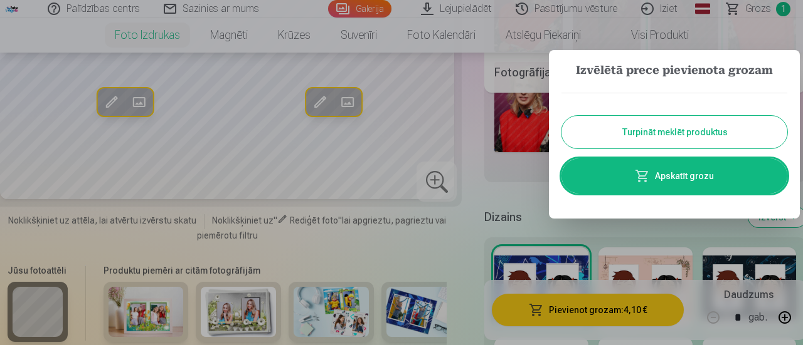
click at [663, 168] on link "Apskatīt grozu" at bounding box center [674, 176] width 226 height 35
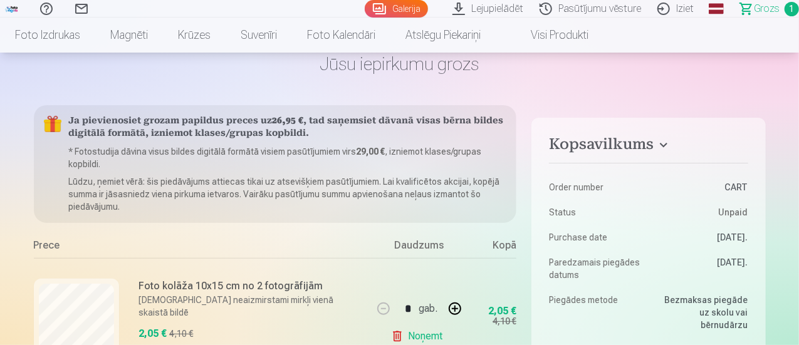
scroll to position [251, 0]
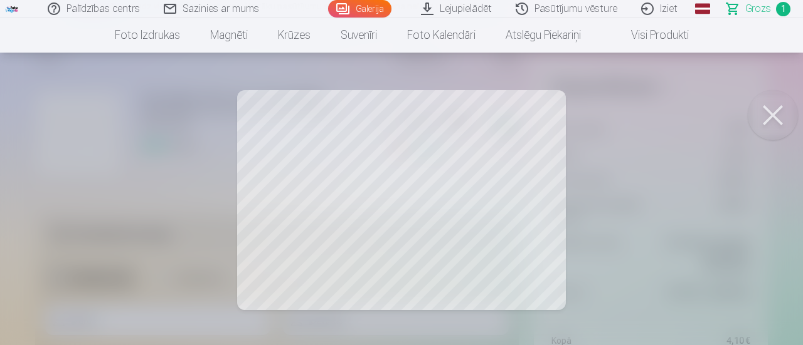
click at [782, 108] on button at bounding box center [772, 115] width 50 height 50
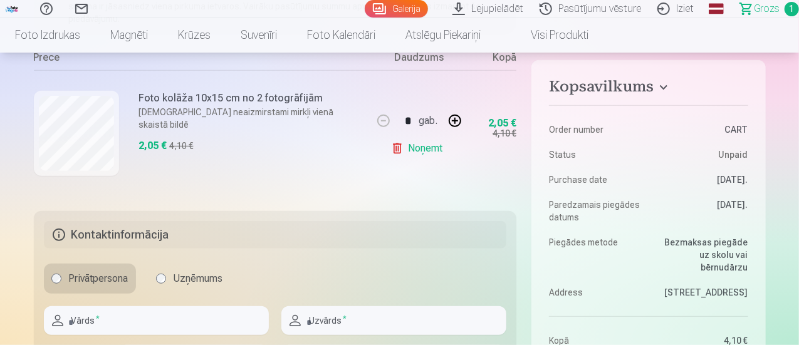
scroll to position [125, 0]
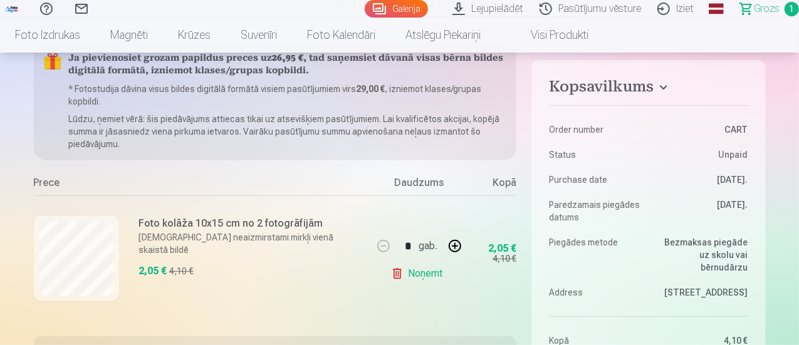
click at [189, 221] on h6 "Foto kolāža 10x15 cm no 2 fotogrāfijām" at bounding box center [252, 223] width 226 height 15
click at [416, 275] on link "Noņemt" at bounding box center [419, 273] width 57 height 25
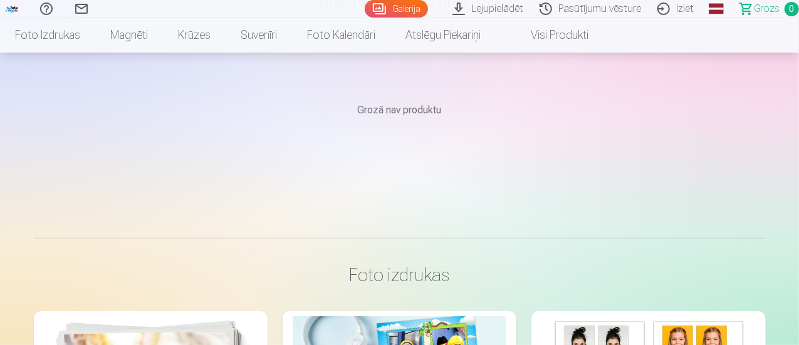
scroll to position [0, 0]
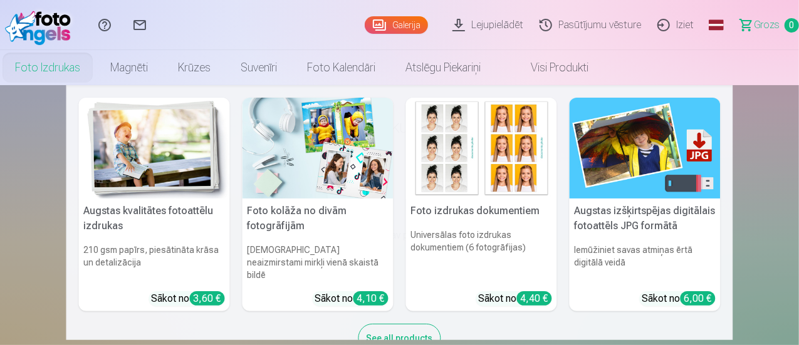
click at [318, 197] on img at bounding box center [318, 148] width 151 height 101
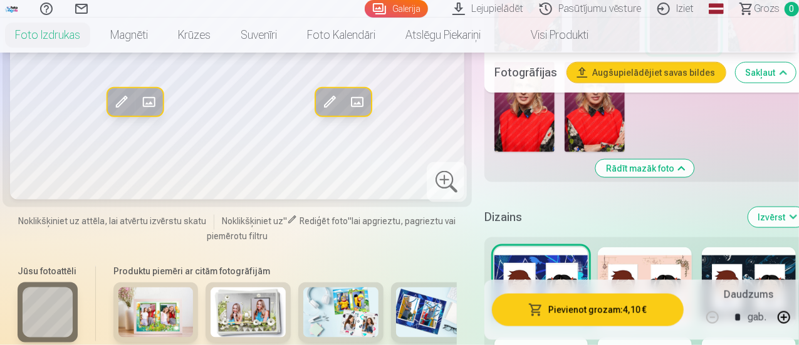
scroll to position [878, 0]
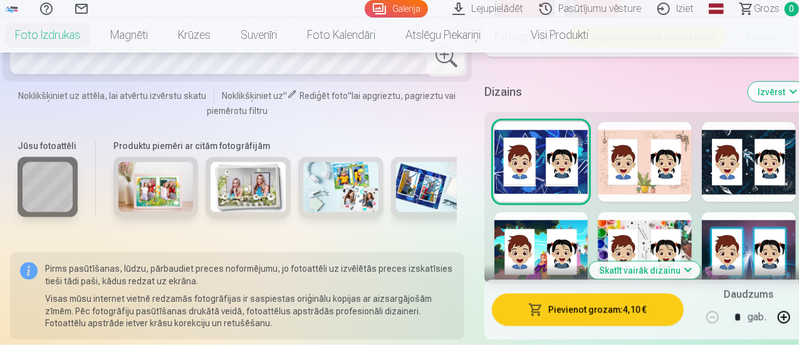
click at [761, 180] on div at bounding box center [749, 162] width 94 height 80
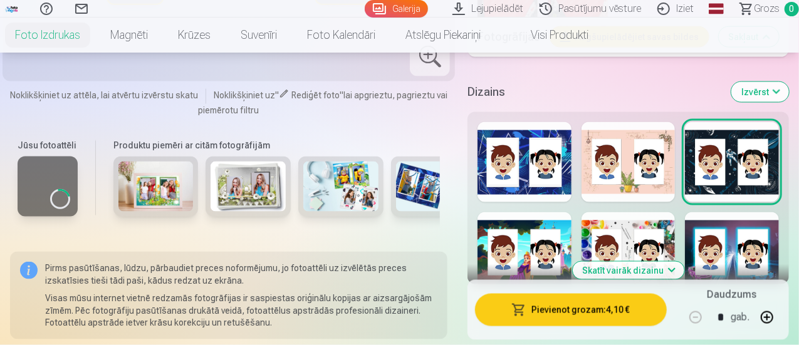
scroll to position [1003, 0]
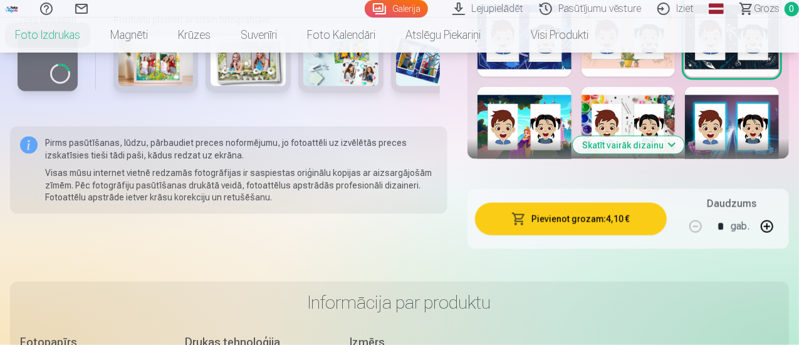
click at [646, 137] on button "Skatīt vairāk dizainu" at bounding box center [629, 146] width 112 height 18
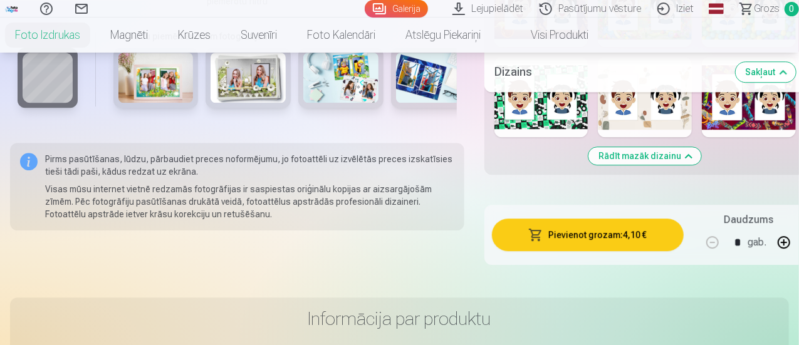
scroll to position [1630, 0]
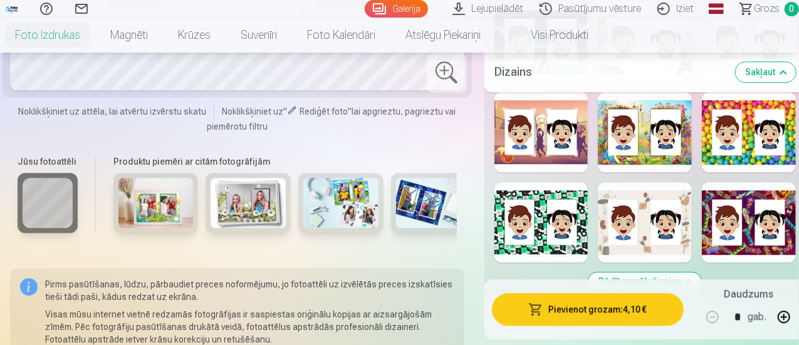
click at [729, 230] on div at bounding box center [749, 222] width 94 height 80
click at [740, 186] on div at bounding box center [749, 222] width 94 height 80
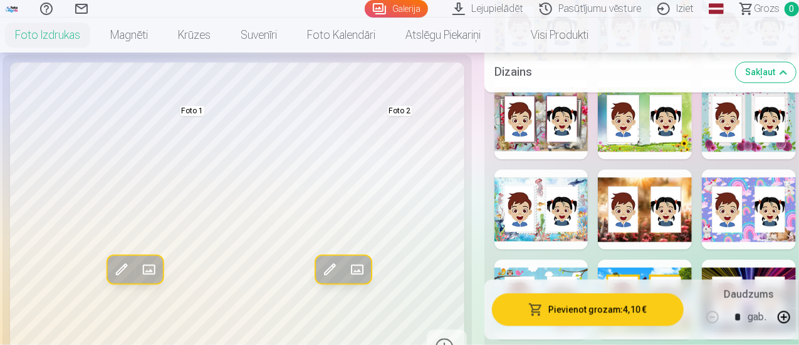
scroll to position [1129, 0]
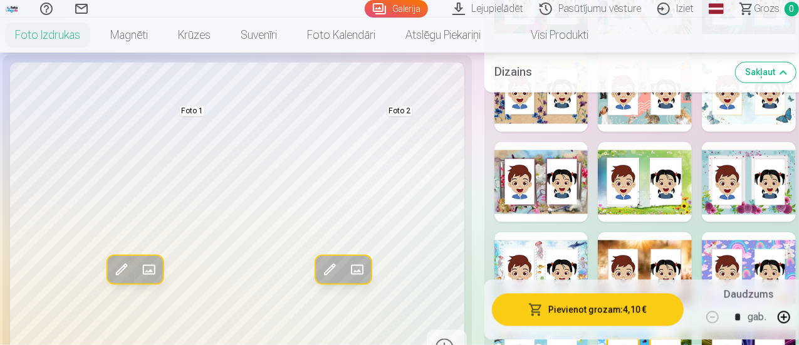
click at [556, 187] on div at bounding box center [542, 182] width 94 height 80
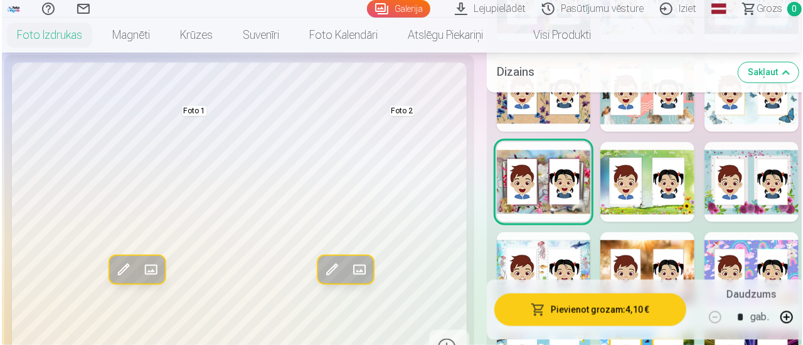
scroll to position [1254, 0]
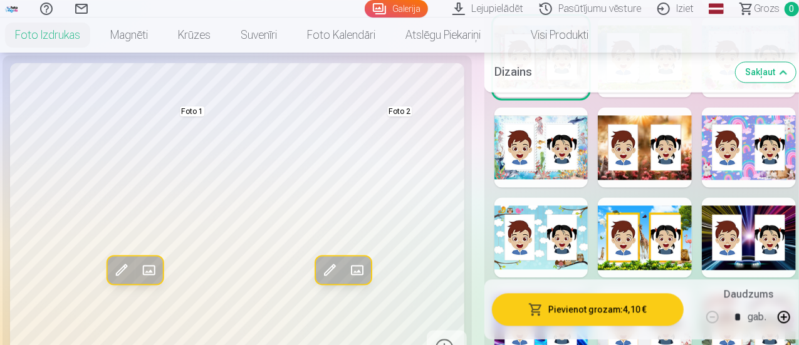
click at [592, 316] on button "Pievienot grozam : 4,10 €" at bounding box center [588, 310] width 192 height 33
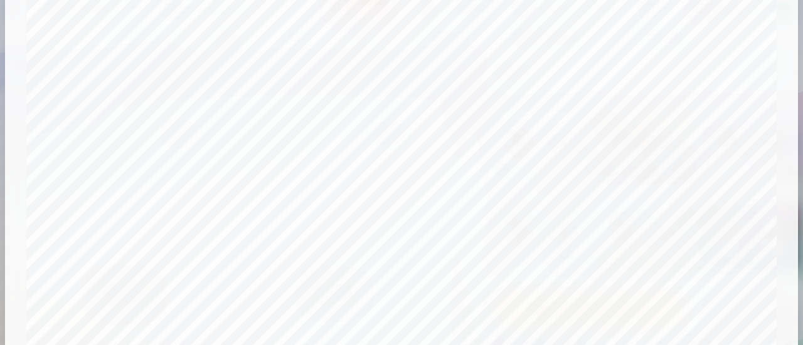
scroll to position [439, 0]
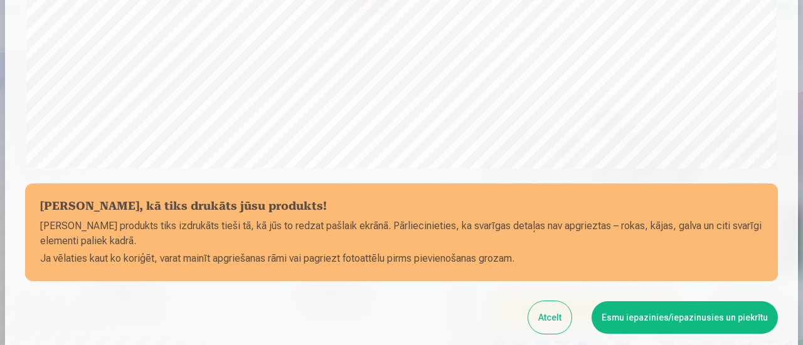
click at [688, 319] on button "Esmu iepazinies/iepazinusies un piekrītu" at bounding box center [684, 318] width 186 height 33
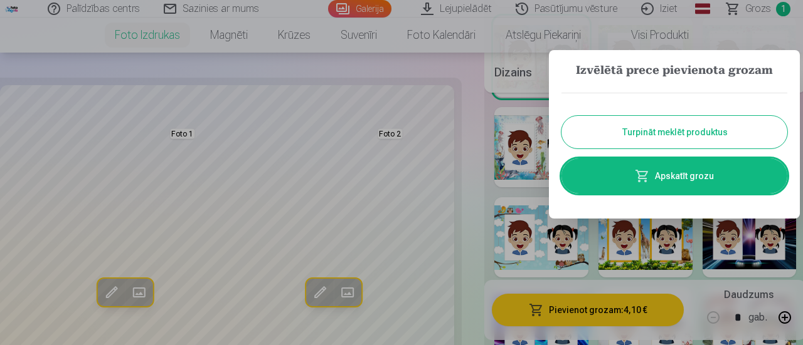
click at [678, 184] on link "Apskatīt grozu" at bounding box center [674, 176] width 226 height 35
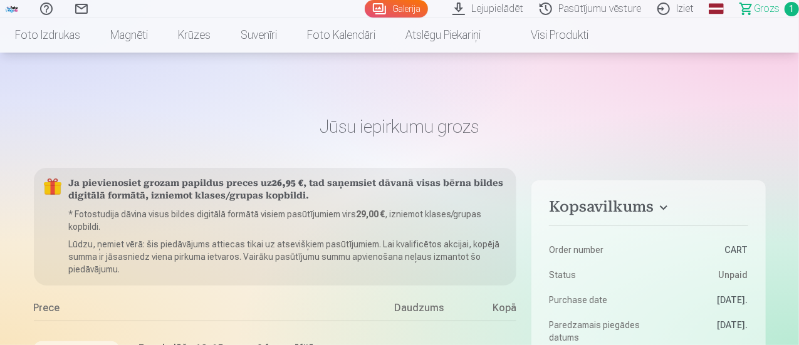
scroll to position [188, 0]
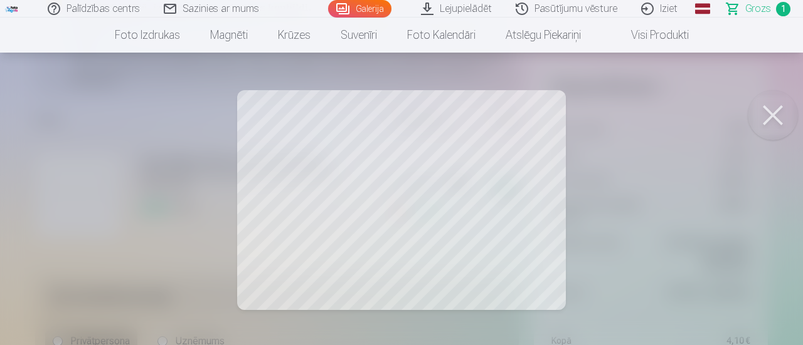
click at [766, 108] on button at bounding box center [772, 115] width 50 height 50
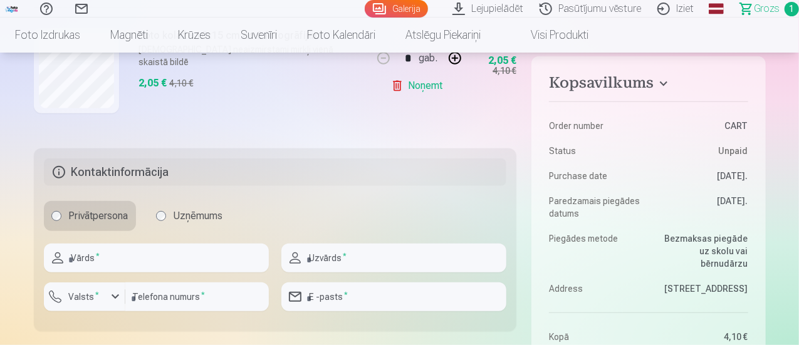
scroll to position [439, 0]
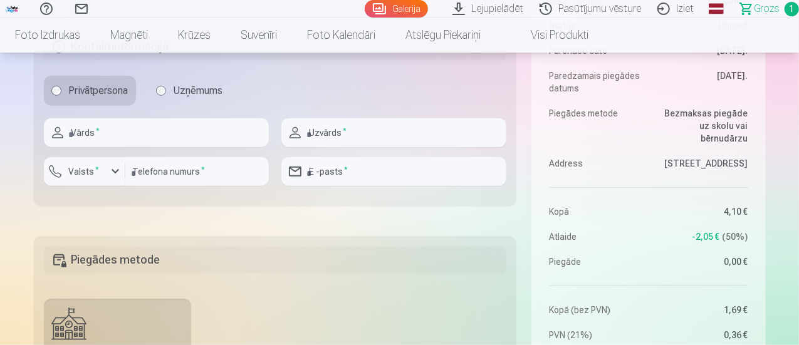
click at [717, 236] on span "-2,05 €" at bounding box center [707, 237] width 28 height 13
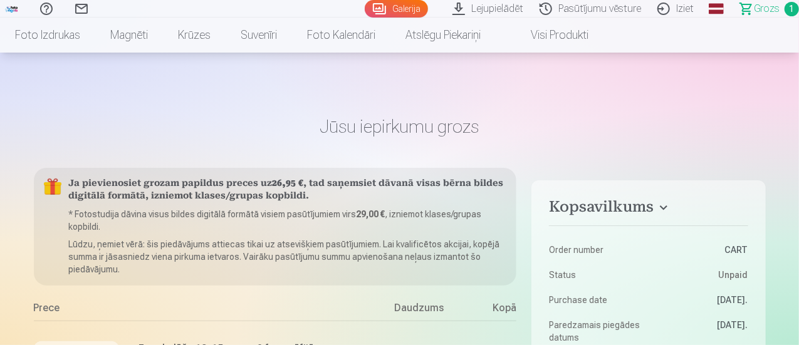
scroll to position [188, 0]
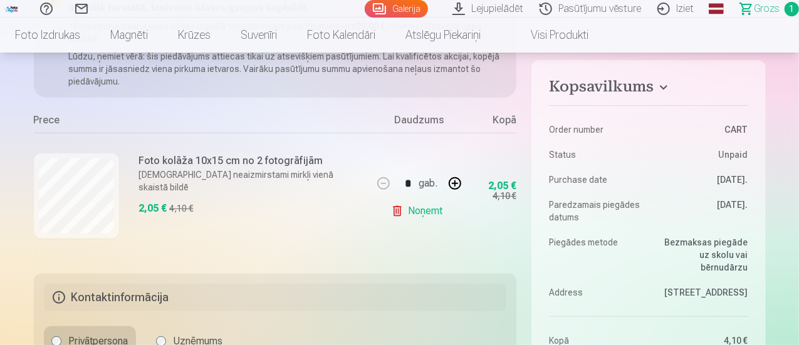
click at [424, 215] on link "Noņemt" at bounding box center [419, 211] width 57 height 25
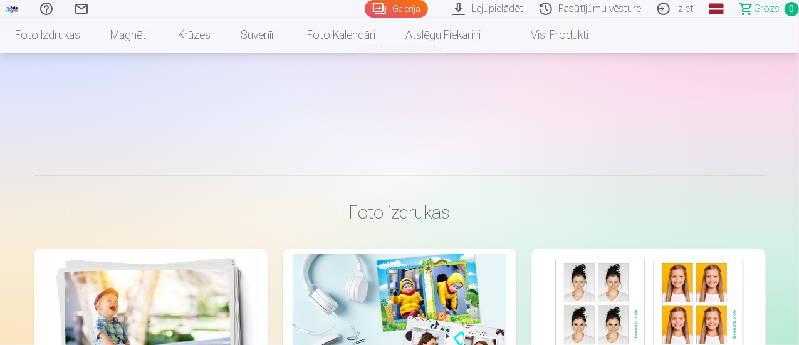
scroll to position [0, 0]
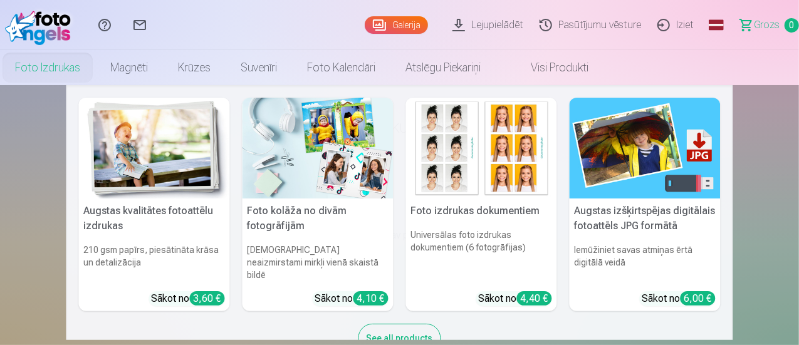
click at [299, 211] on h5 "Foto kolāža no divām fotogrāfijām" at bounding box center [318, 219] width 151 height 40
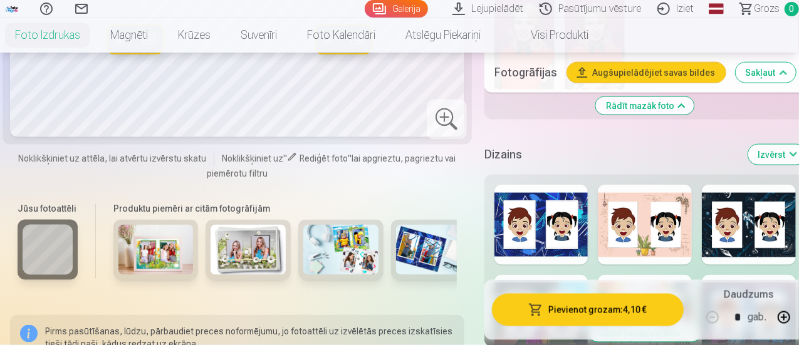
scroll to position [940, 0]
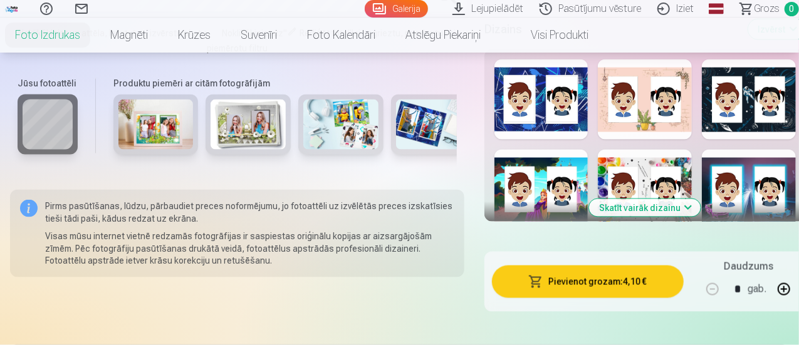
click at [661, 199] on button "Skatīt vairāk dizainu" at bounding box center [645, 208] width 112 height 18
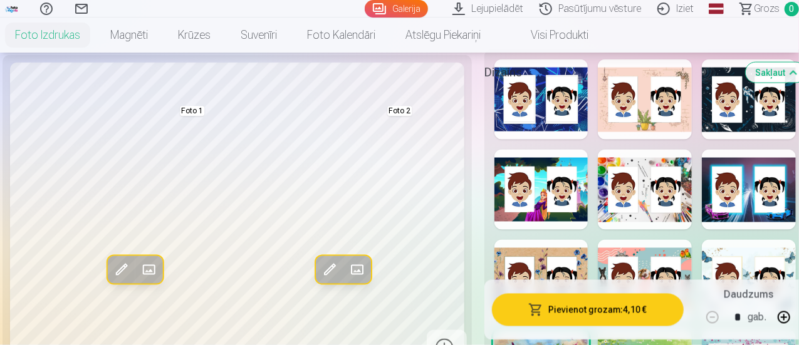
click at [559, 185] on div at bounding box center [542, 190] width 94 height 80
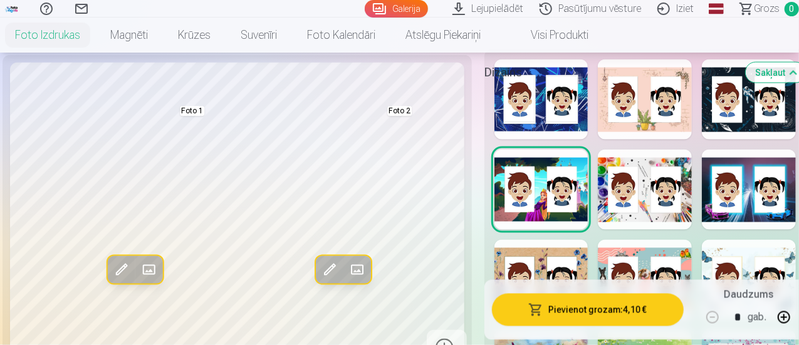
click at [564, 89] on div "Dizains Sakļaut" at bounding box center [646, 73] width 322 height 40
click at [556, 108] on div at bounding box center [542, 100] width 94 height 80
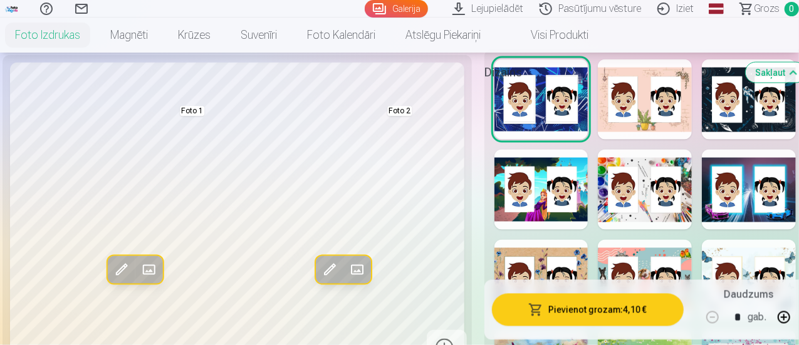
click at [632, 105] on div at bounding box center [645, 100] width 94 height 80
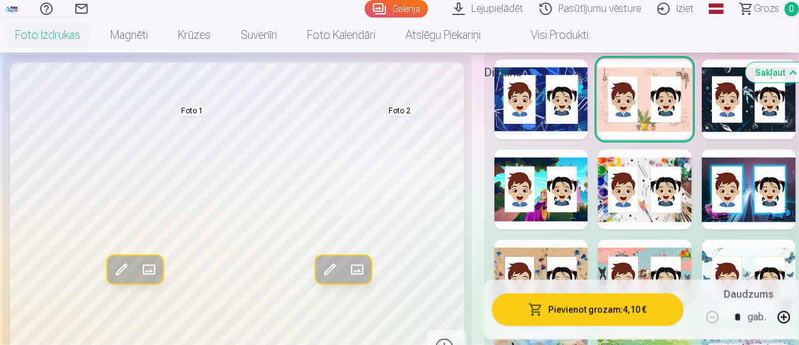
click at [726, 105] on div at bounding box center [749, 100] width 94 height 80
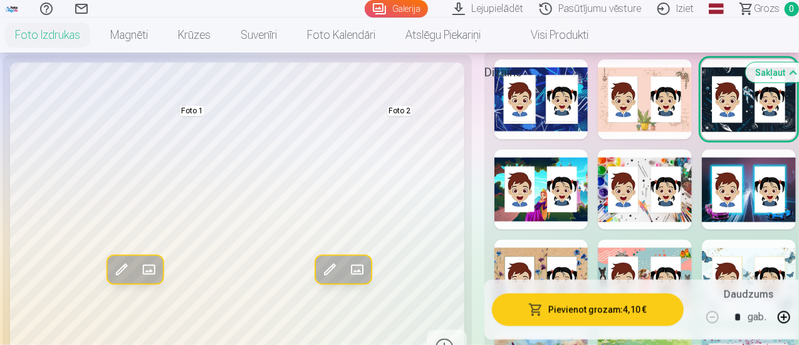
click at [730, 154] on div at bounding box center [749, 190] width 94 height 80
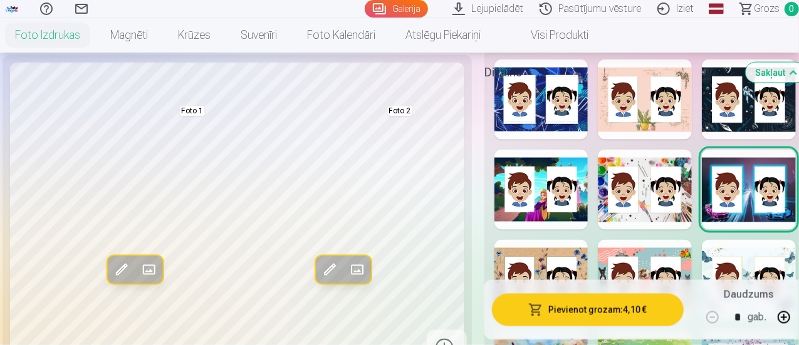
scroll to position [1003, 0]
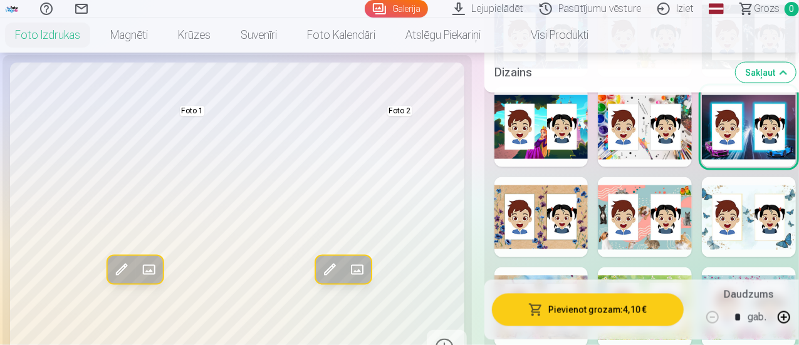
click at [754, 186] on div at bounding box center [749, 217] width 94 height 80
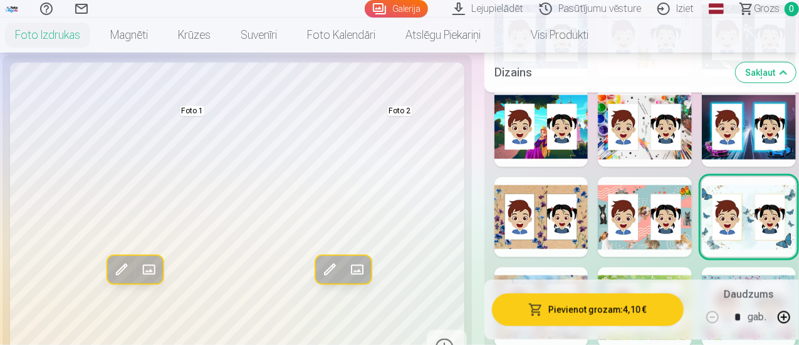
click at [653, 196] on div at bounding box center [645, 217] width 94 height 80
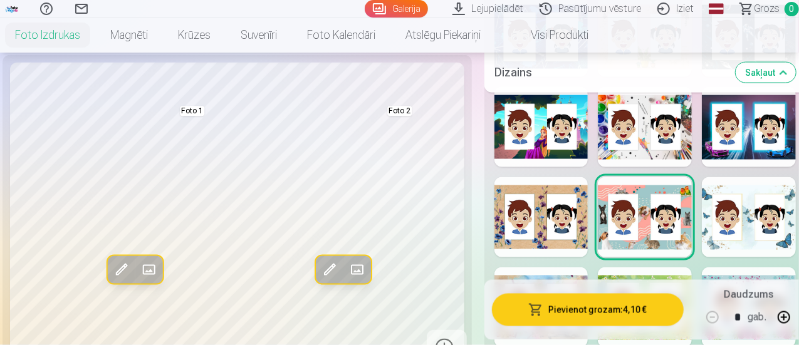
click at [568, 205] on div at bounding box center [542, 217] width 94 height 80
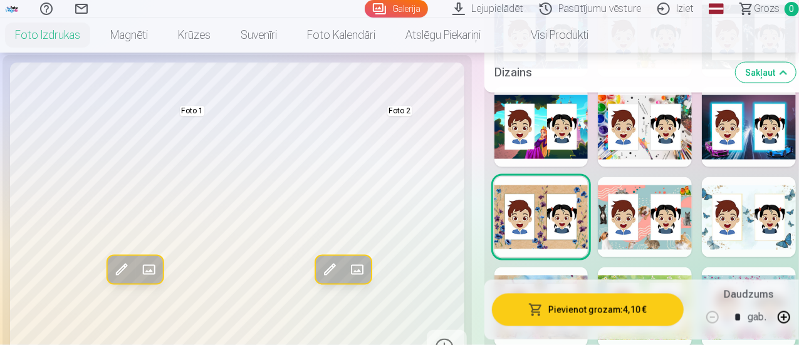
scroll to position [1129, 0]
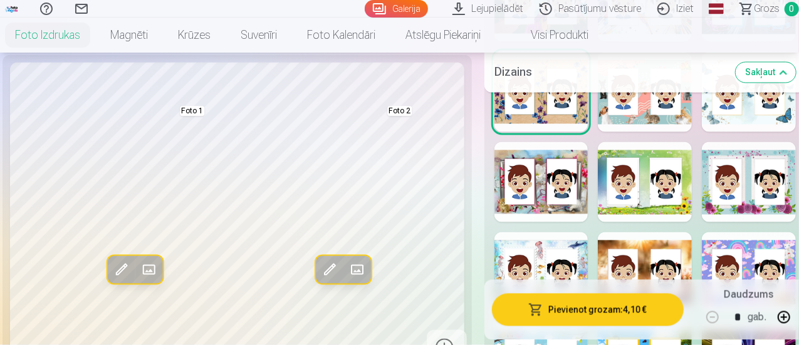
click at [563, 191] on div at bounding box center [542, 182] width 94 height 80
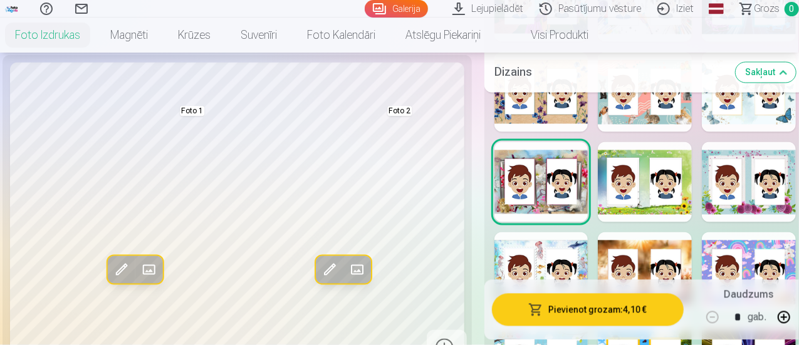
click at [663, 189] on div at bounding box center [645, 182] width 94 height 80
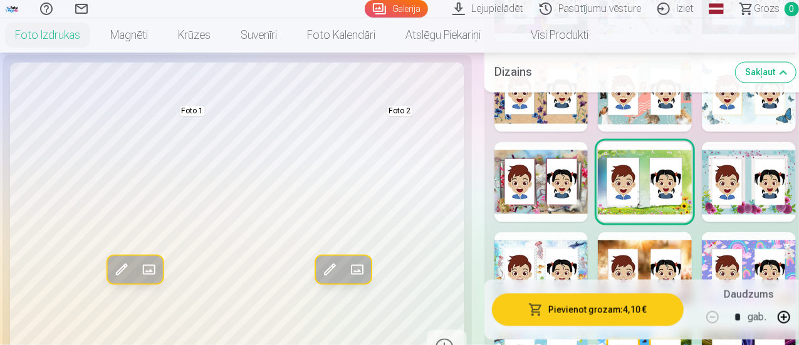
click at [742, 192] on div at bounding box center [749, 182] width 94 height 80
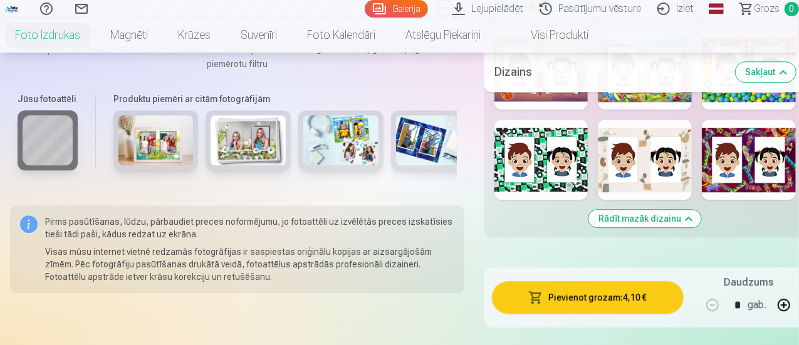
scroll to position [1567, 0]
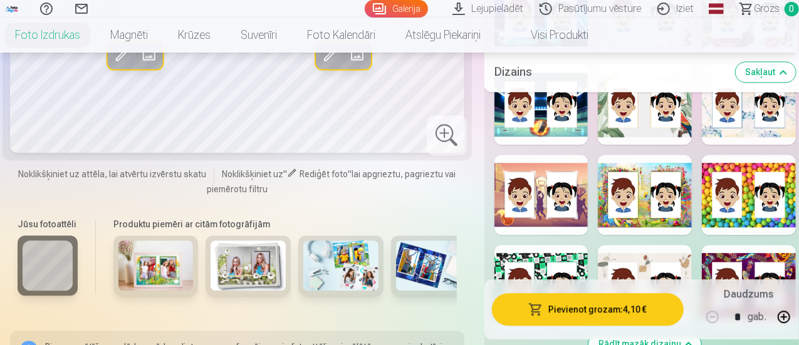
click at [661, 211] on div at bounding box center [645, 195] width 94 height 80
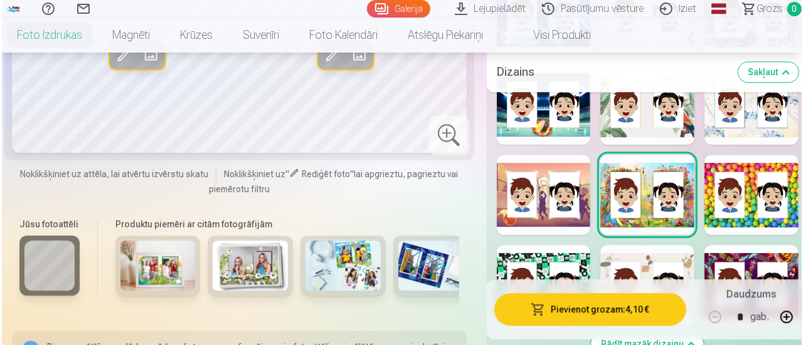
scroll to position [1317, 0]
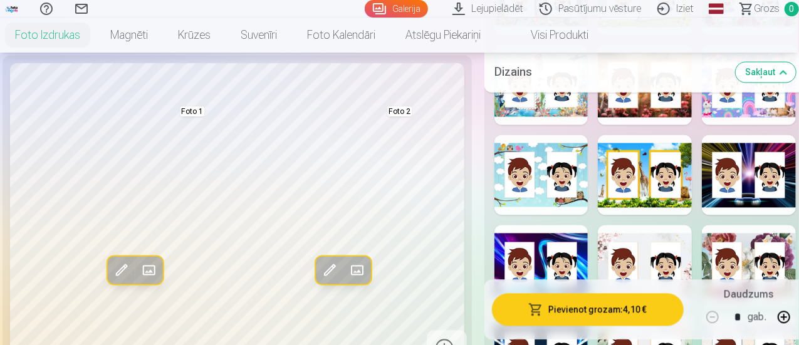
click at [613, 310] on button "Pievienot grozam : 4,10 €" at bounding box center [588, 310] width 192 height 33
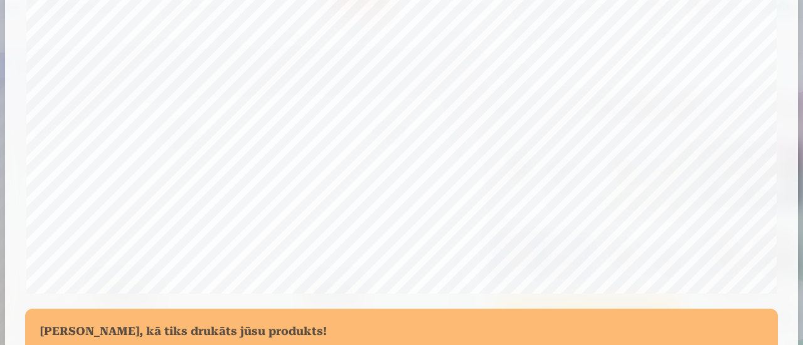
scroll to position [547, 0]
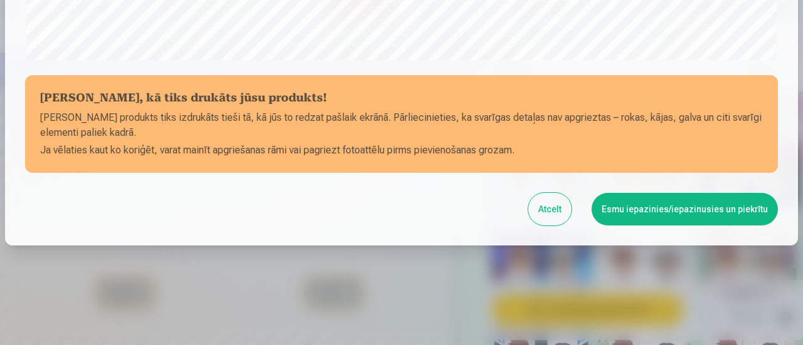
click at [636, 218] on button "Esmu iepazinies/iepazinusies un piekrītu" at bounding box center [684, 209] width 186 height 33
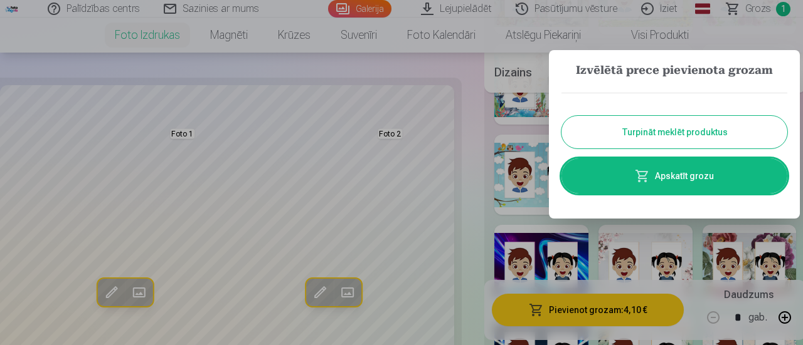
scroll to position [545, 0]
click at [685, 191] on link "Apskatīt grozu" at bounding box center [674, 176] width 226 height 35
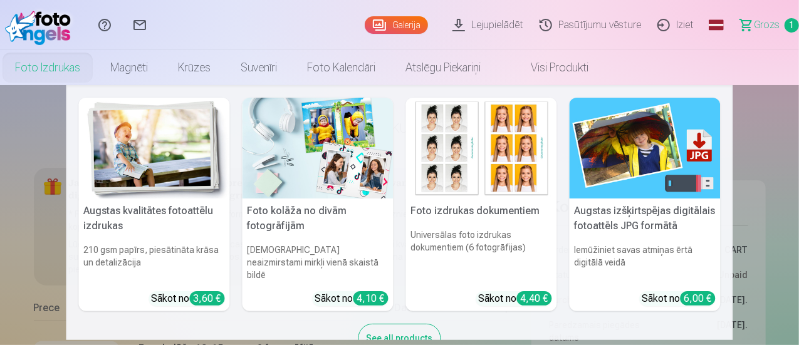
click at [440, 213] on h5 "Foto izdrukas dokumentiem" at bounding box center [481, 211] width 151 height 25
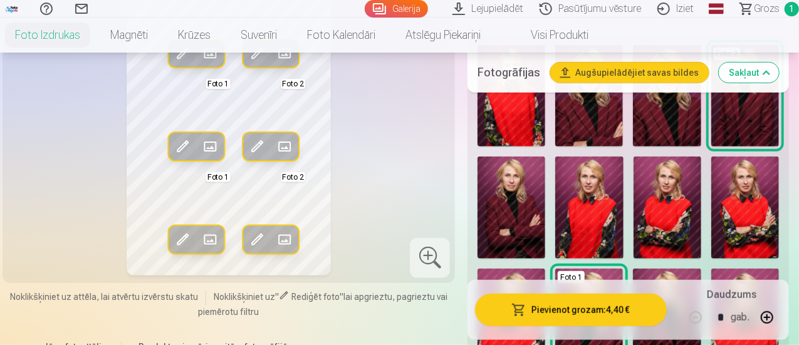
scroll to position [439, 0]
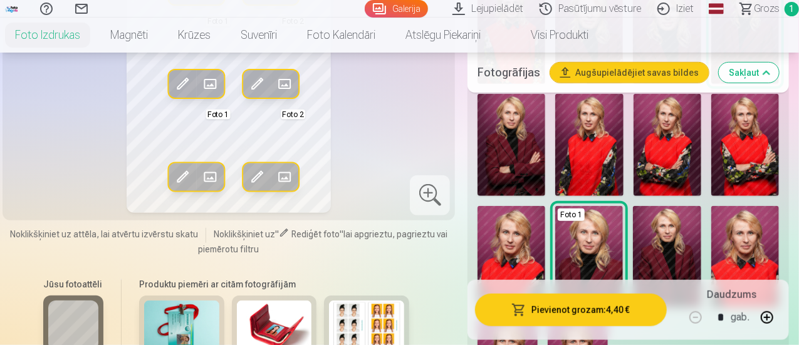
click at [754, 226] on img at bounding box center [746, 257] width 68 height 102
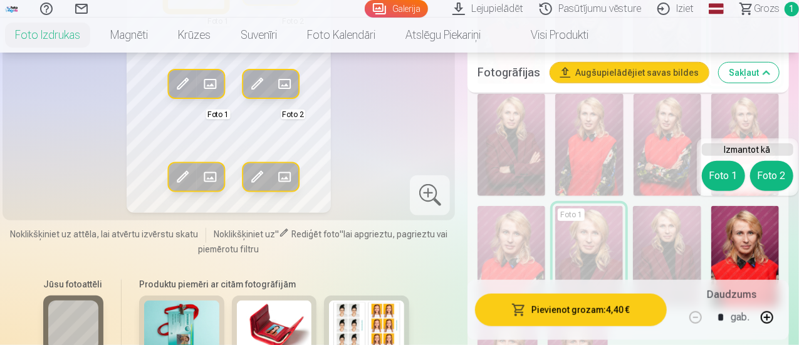
click at [726, 172] on button "Foto 1" at bounding box center [723, 176] width 43 height 30
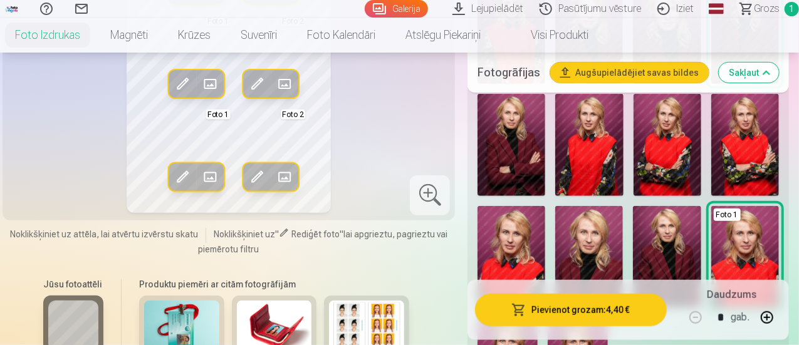
click at [668, 246] on img at bounding box center [667, 257] width 68 height 102
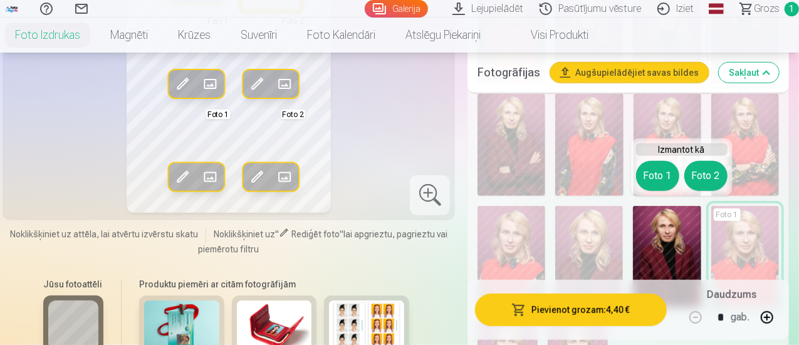
click at [716, 179] on button "Foto 2" at bounding box center [706, 176] width 43 height 30
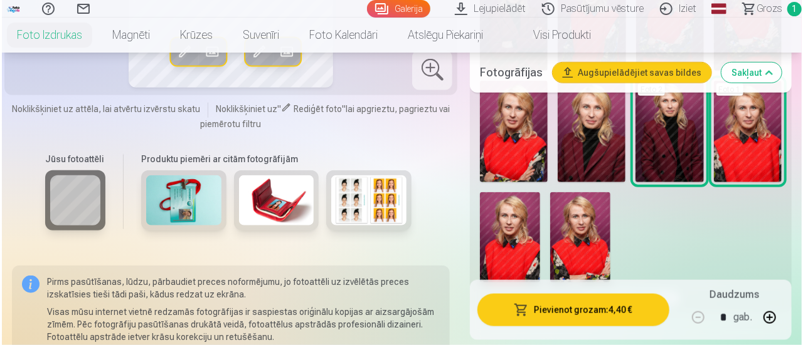
scroll to position [376, 0]
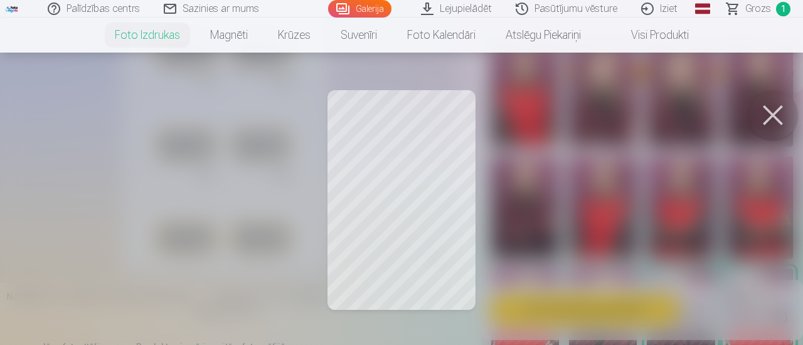
click at [761, 117] on button at bounding box center [772, 115] width 50 height 50
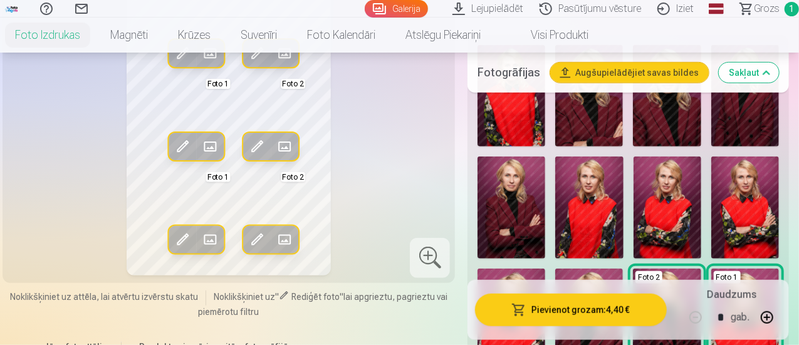
click at [250, 233] on span at bounding box center [258, 239] width 20 height 20
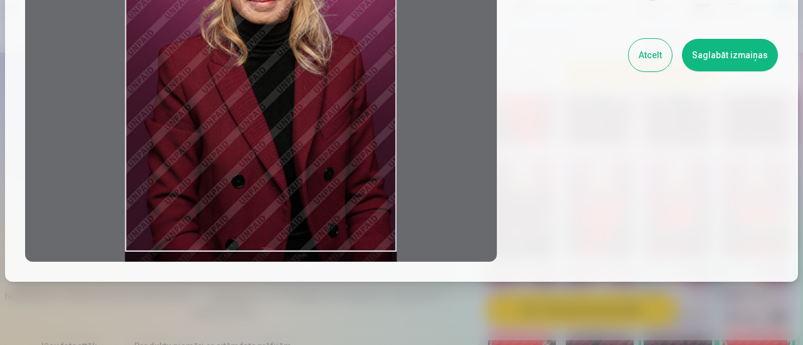
scroll to position [125, 0]
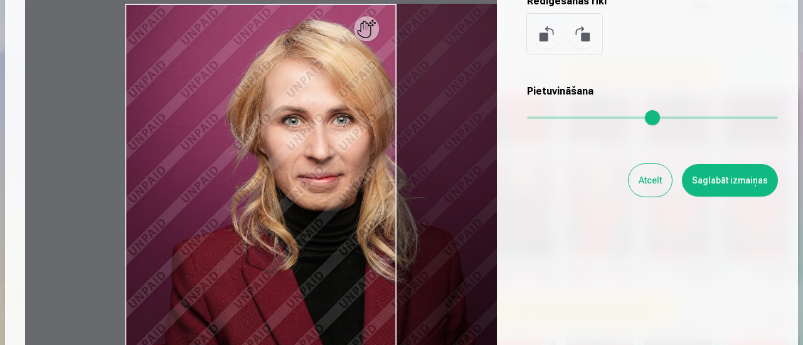
drag, startPoint x: 532, startPoint y: 121, endPoint x: 550, endPoint y: 122, distance: 18.8
type input "****"
click at [550, 119] on input "range" at bounding box center [652, 118] width 251 height 3
drag, startPoint x: 341, startPoint y: 177, endPoint x: 379, endPoint y: 177, distance: 38.2
click at [379, 177] on div at bounding box center [260, 191] width 471 height 394
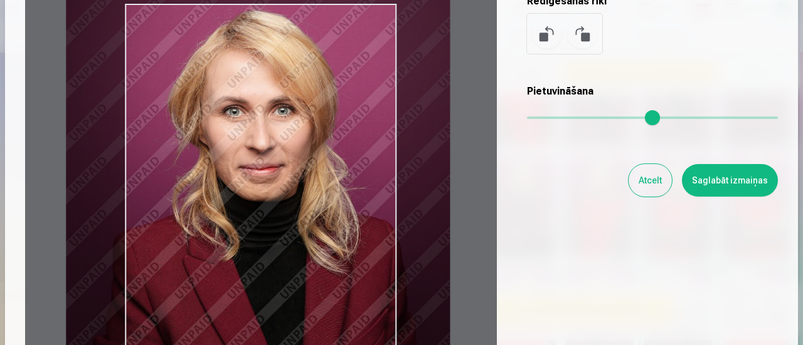
drag, startPoint x: 465, startPoint y: 181, endPoint x: 406, endPoint y: 172, distance: 59.7
click at [406, 172] on div at bounding box center [260, 191] width 471 height 394
click at [724, 181] on button "Saglabāt izmaiņas" at bounding box center [730, 180] width 96 height 33
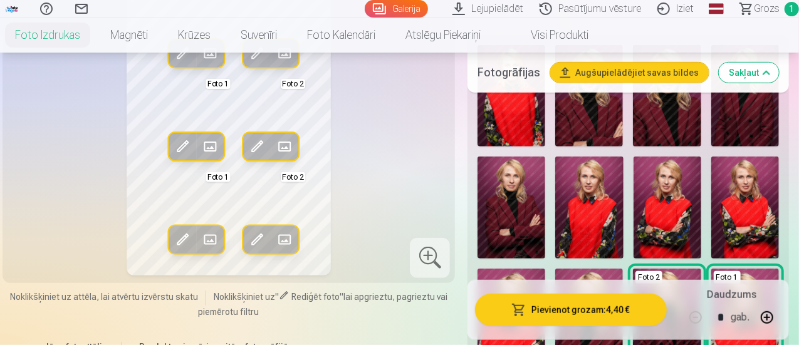
click at [386, 205] on div "Rediģēt foto Aizstāt Foto 1 Rediģēt foto Aizstāt Foto 2 Rediģēt foto Aizstāt Fo…" at bounding box center [229, 123] width 438 height 305
click at [253, 230] on span at bounding box center [258, 239] width 20 height 20
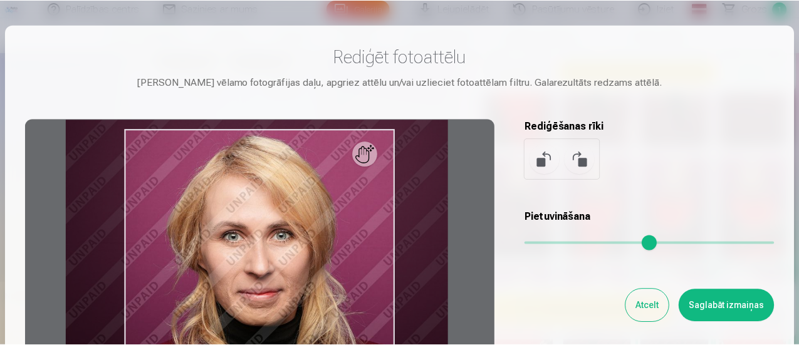
scroll to position [188, 0]
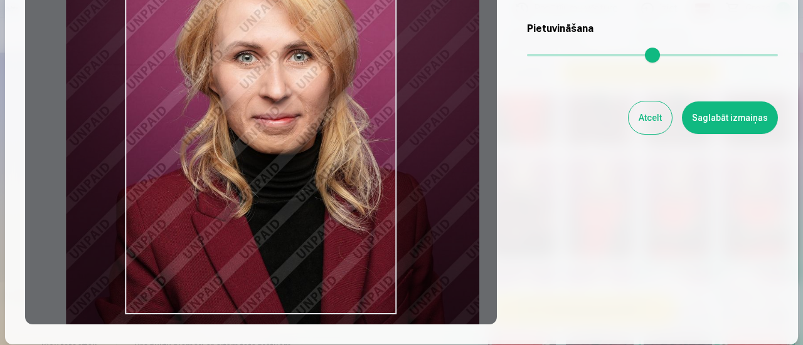
drag, startPoint x: 547, startPoint y: 61, endPoint x: 555, endPoint y: 60, distance: 8.2
type input "***"
click at [555, 56] on input "range" at bounding box center [652, 55] width 251 height 3
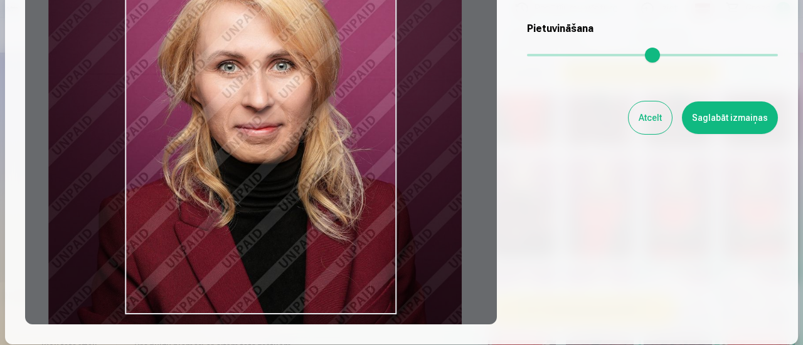
drag, startPoint x: 348, startPoint y: 133, endPoint x: 330, endPoint y: 146, distance: 21.9
click at [330, 146] on div at bounding box center [260, 128] width 471 height 394
click at [763, 108] on button "Saglabāt izmaiņas" at bounding box center [730, 118] width 96 height 33
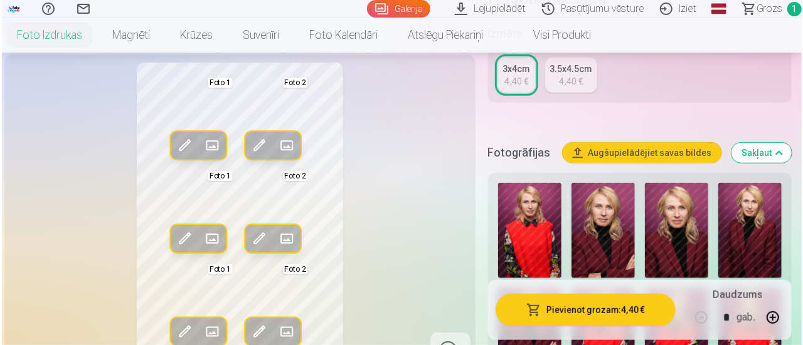
scroll to position [125, 0]
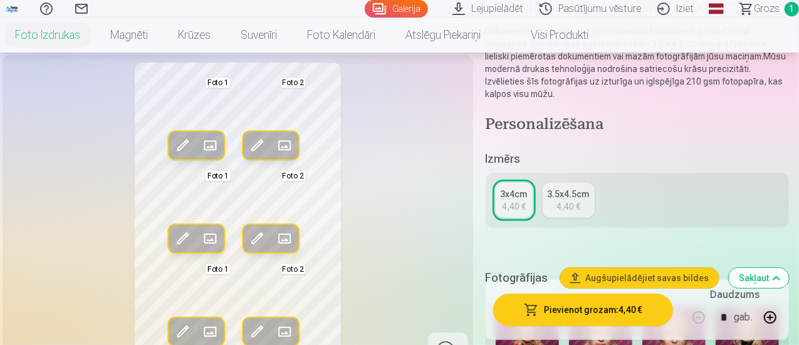
click at [248, 155] on span at bounding box center [258, 145] width 20 height 20
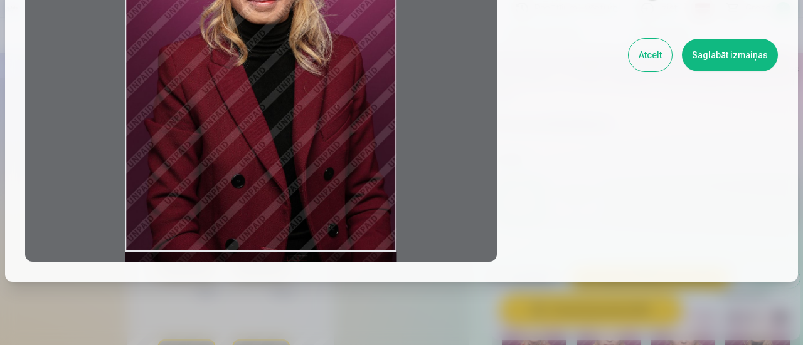
scroll to position [63, 0]
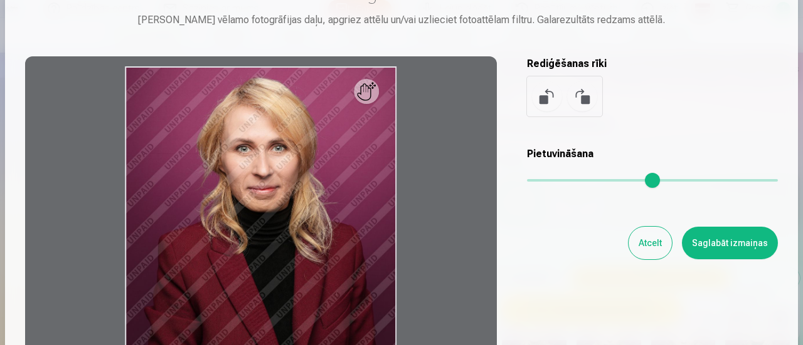
click at [711, 230] on button "Saglabāt izmaiņas" at bounding box center [730, 243] width 96 height 33
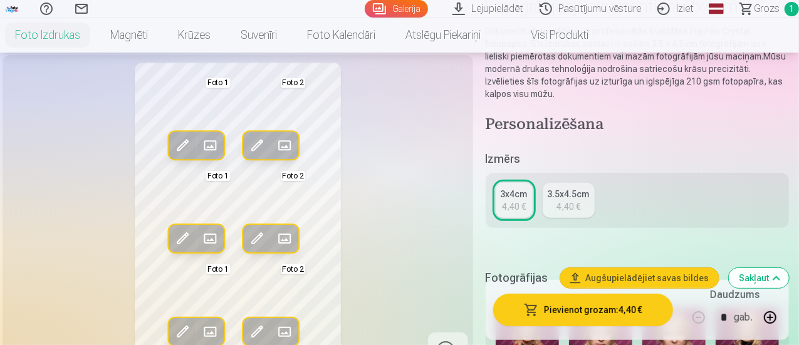
click at [248, 249] on span at bounding box center [258, 239] width 20 height 20
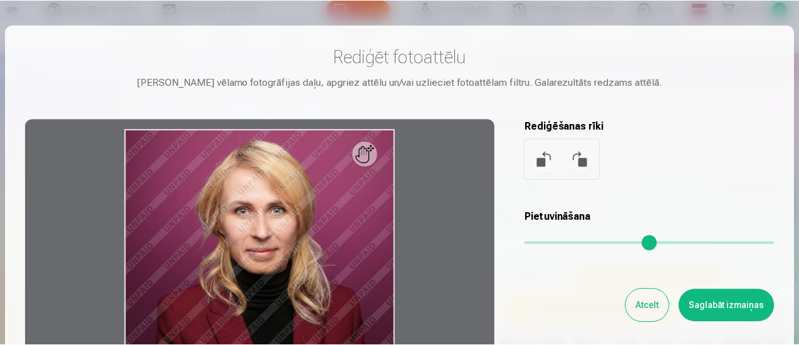
scroll to position [188, 0]
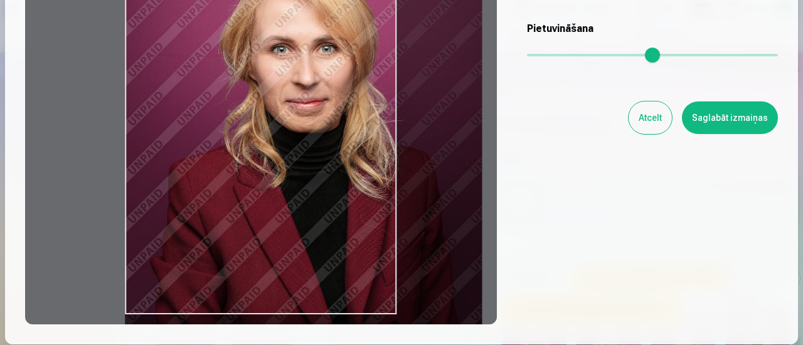
drag, startPoint x: 532, startPoint y: 59, endPoint x: 545, endPoint y: 61, distance: 12.7
click at [545, 56] on input "range" at bounding box center [652, 55] width 251 height 3
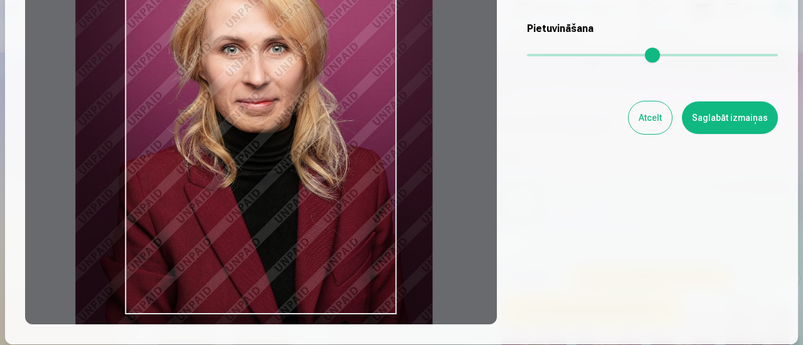
drag, startPoint x: 415, startPoint y: 152, endPoint x: 366, endPoint y: 177, distance: 55.2
click at [366, 177] on div at bounding box center [260, 128] width 471 height 394
type input "****"
click at [755, 124] on button "Saglabāt izmaiņas" at bounding box center [730, 118] width 96 height 33
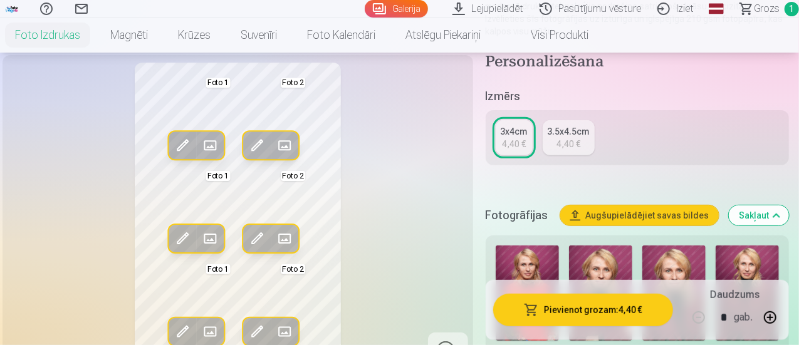
click at [172, 249] on span at bounding box center [182, 239] width 20 height 20
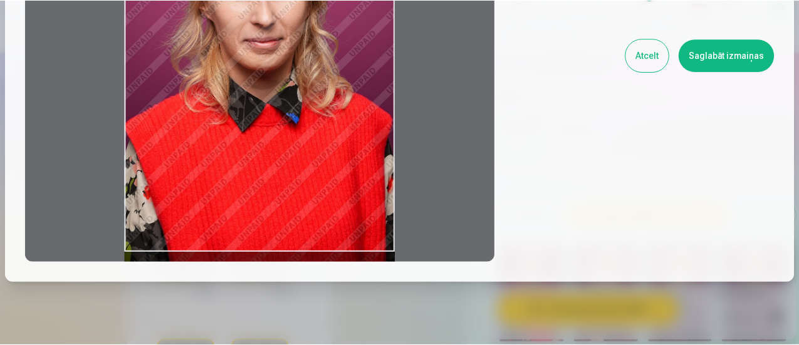
scroll to position [63, 0]
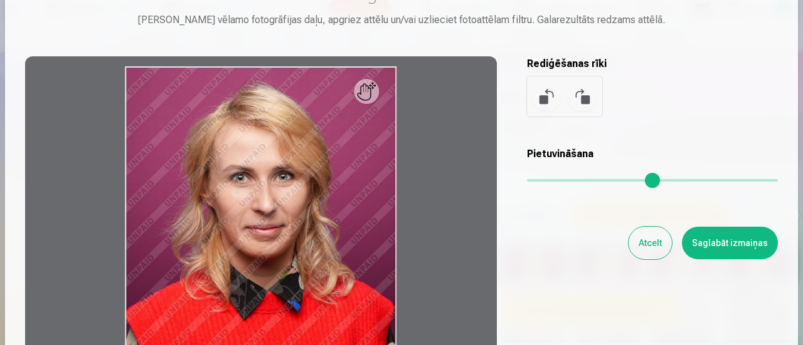
click at [649, 253] on button "Atcelt" at bounding box center [649, 243] width 43 height 33
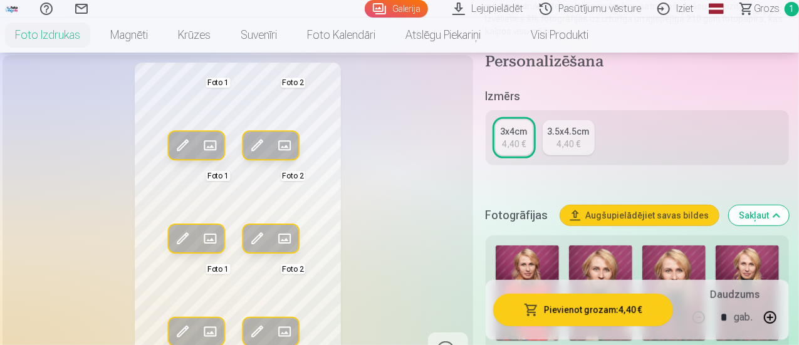
scroll to position [313, 0]
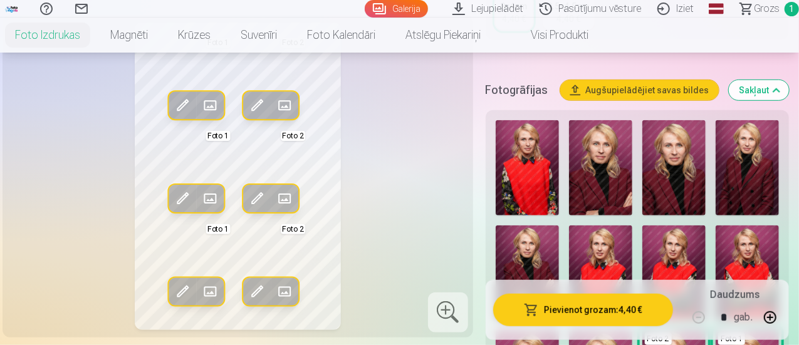
click at [530, 179] on img at bounding box center [527, 167] width 63 height 95
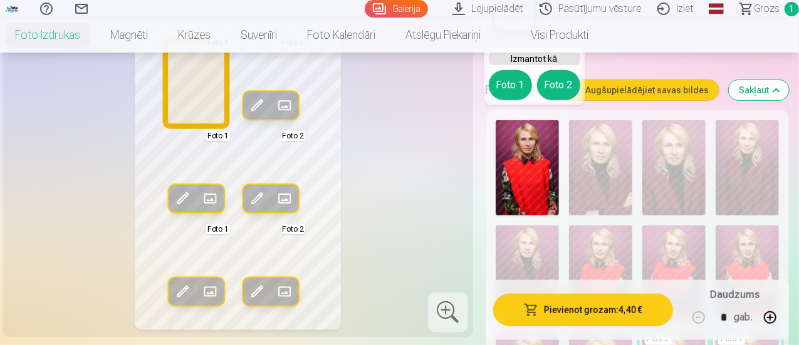
click at [512, 89] on button "Foto 1" at bounding box center [510, 85] width 43 height 30
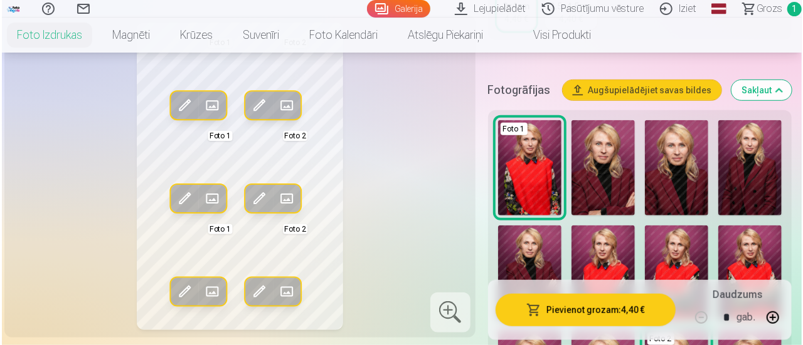
scroll to position [125, 0]
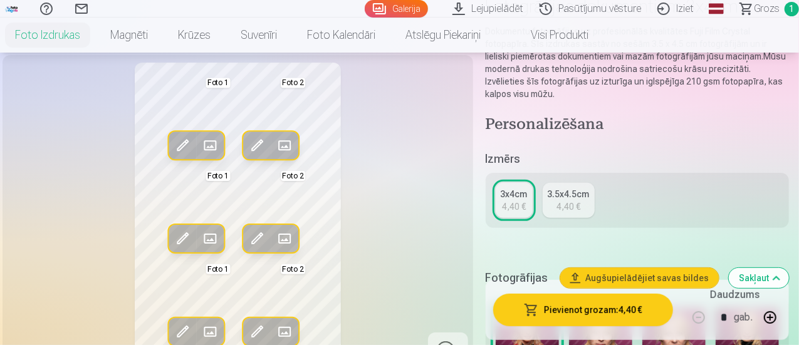
click at [175, 249] on span at bounding box center [182, 239] width 20 height 20
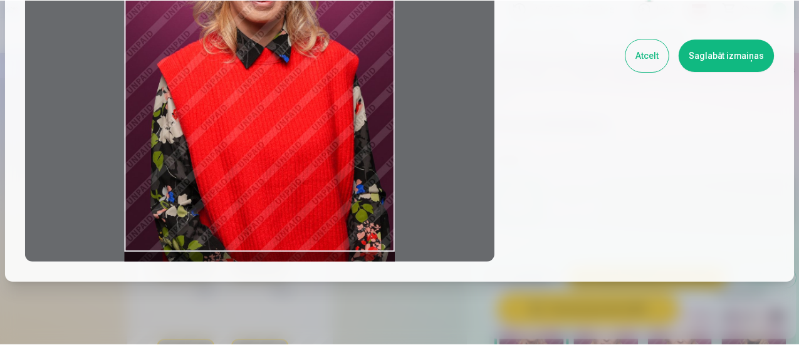
scroll to position [63, 0]
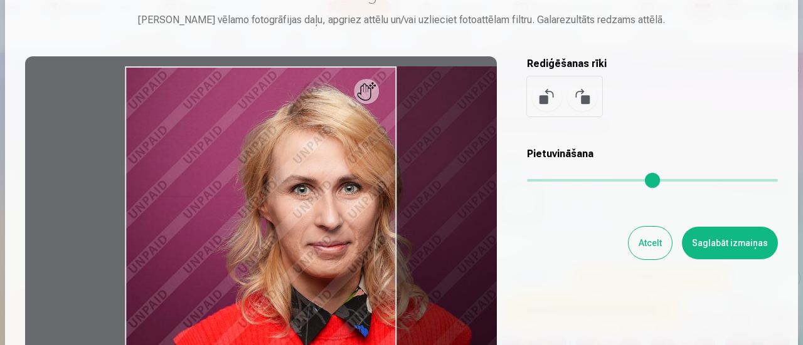
drag, startPoint x: 534, startPoint y: 177, endPoint x: 552, endPoint y: 181, distance: 18.6
click at [552, 181] on input "range" at bounding box center [652, 180] width 251 height 3
drag, startPoint x: 530, startPoint y: 236, endPoint x: 474, endPoint y: 210, distance: 62.0
click at [475, 210] on div "Rediģēt fotoattēlu Pietuvini vēlamo fotogrāfijas daļu, apgriez attēlu un/vai uz…" at bounding box center [401, 216] width 752 height 468
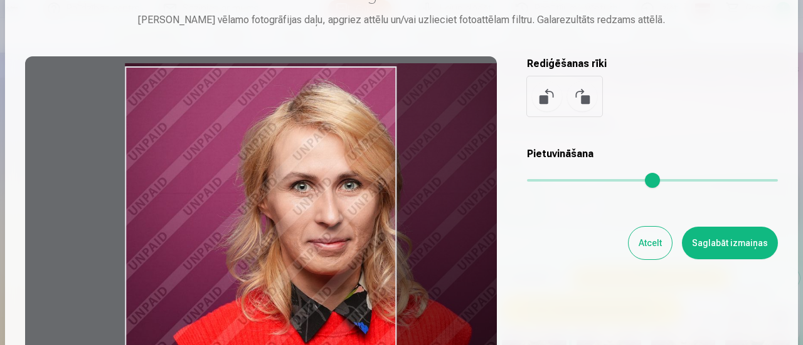
drag, startPoint x: 372, startPoint y: 195, endPoint x: 398, endPoint y: 192, distance: 25.3
click at [398, 192] on div at bounding box center [260, 253] width 471 height 394
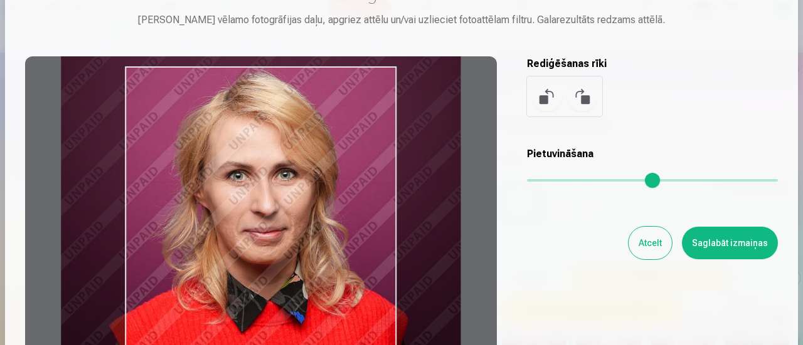
drag, startPoint x: 334, startPoint y: 198, endPoint x: 270, endPoint y: 189, distance: 64.6
click at [270, 189] on div at bounding box center [260, 253] width 471 height 394
type input "****"
click at [726, 238] on button "Saglabāt izmaiņas" at bounding box center [730, 243] width 96 height 33
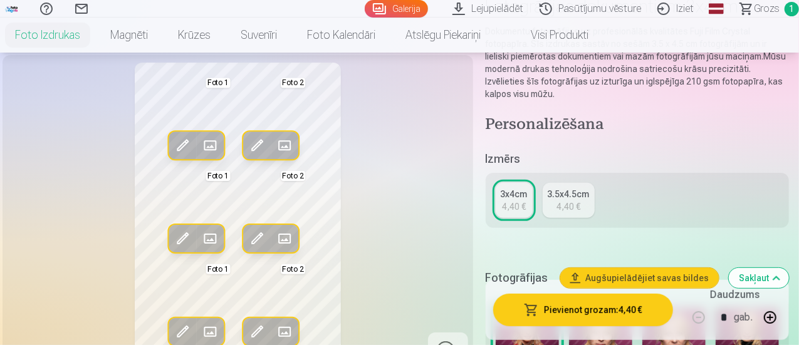
scroll to position [188, 0]
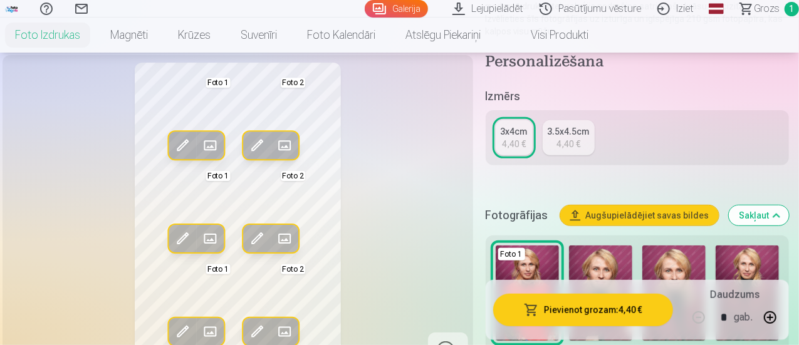
click at [172, 249] on span at bounding box center [182, 239] width 20 height 20
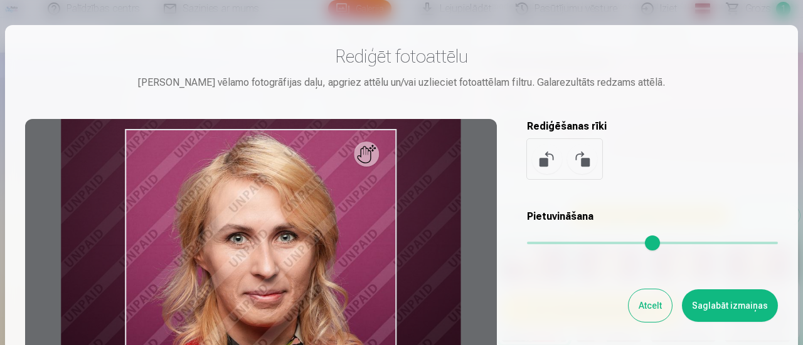
click at [734, 308] on button "Saglabāt izmaiņas" at bounding box center [730, 306] width 96 height 33
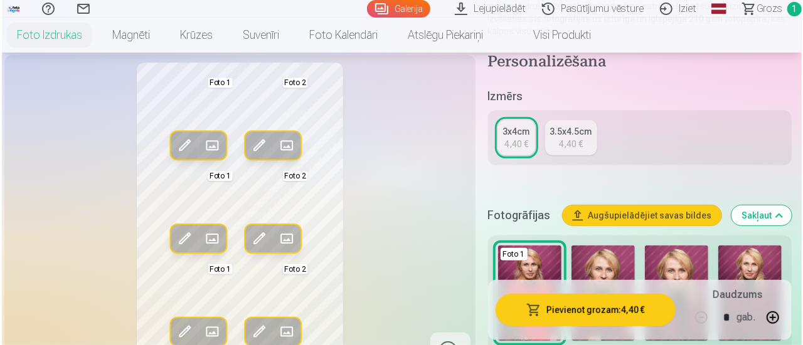
scroll to position [376, 0]
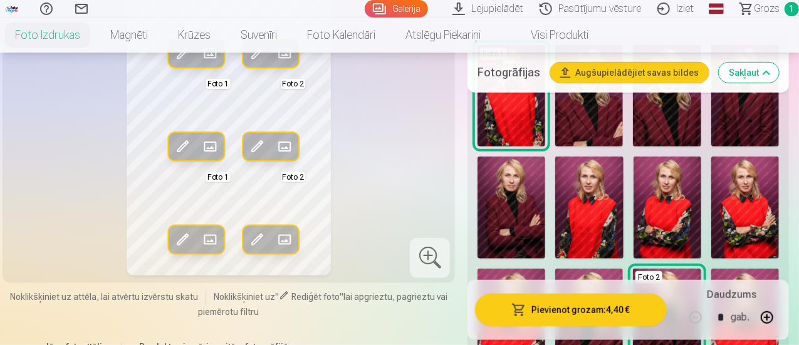
click at [174, 229] on span at bounding box center [182, 239] width 20 height 20
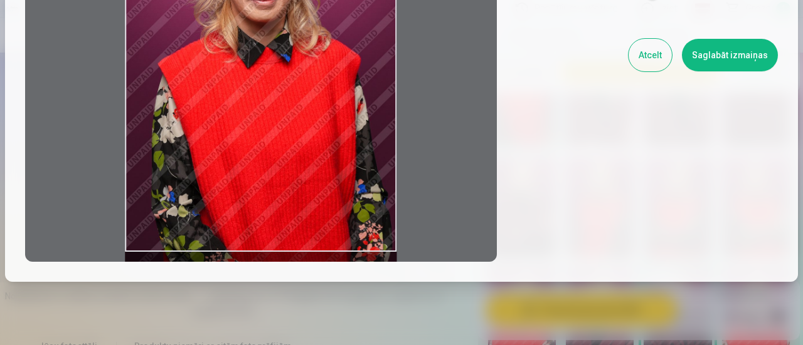
scroll to position [63, 0]
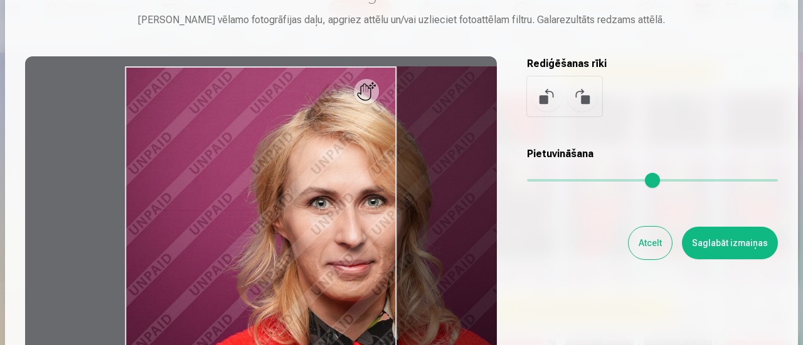
drag, startPoint x: 531, startPoint y: 179, endPoint x: 522, endPoint y: 190, distance: 13.8
click at [558, 179] on input "range" at bounding box center [652, 180] width 251 height 3
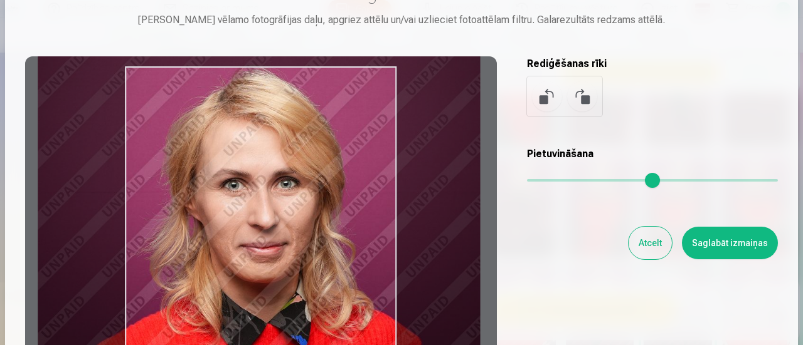
drag, startPoint x: 435, startPoint y: 215, endPoint x: 382, endPoint y: 204, distance: 53.9
click at [382, 204] on div at bounding box center [260, 253] width 471 height 394
type input "****"
click at [744, 253] on button "Saglabāt izmaiņas" at bounding box center [730, 243] width 96 height 33
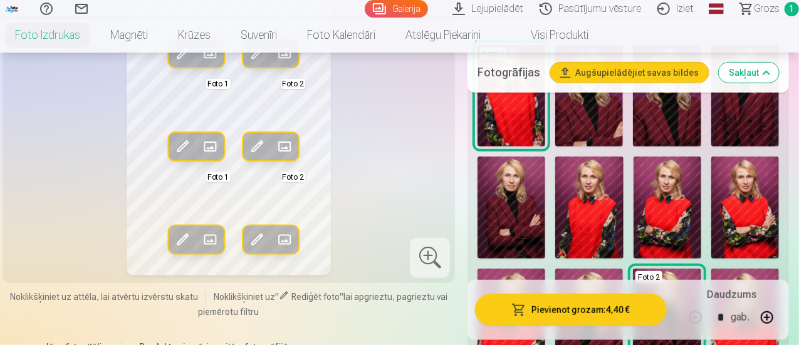
click at [173, 137] on span at bounding box center [182, 147] width 20 height 20
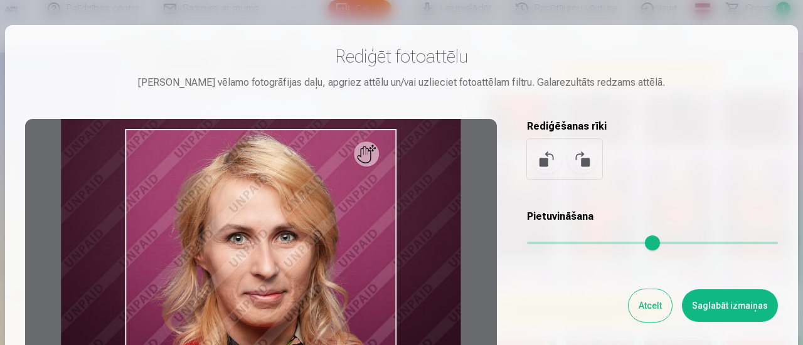
scroll to position [188, 0]
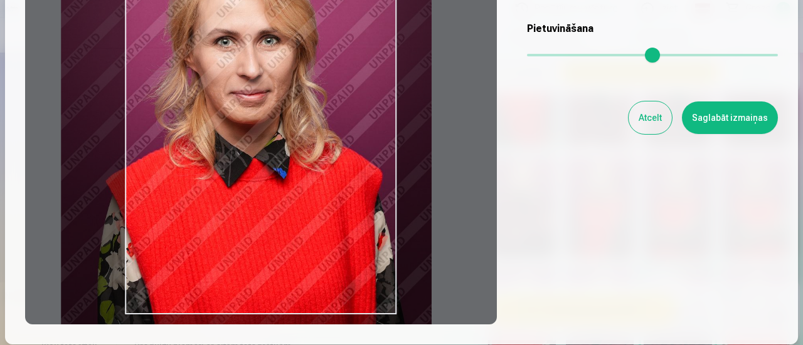
click at [547, 56] on input "range" at bounding box center [652, 55] width 251 height 3
type input "****"
click at [707, 117] on button "Saglabāt izmaiņas" at bounding box center [730, 118] width 96 height 33
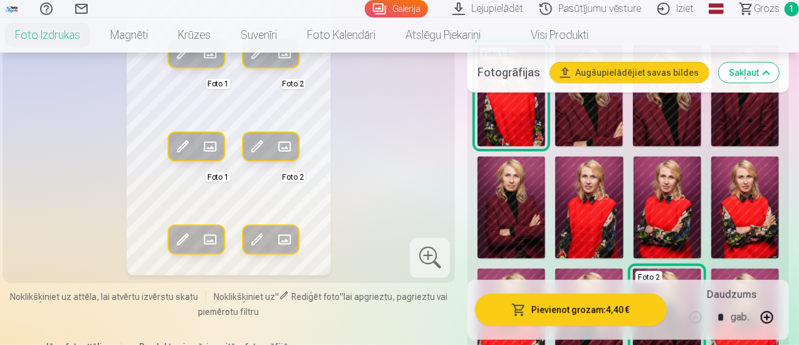
click at [172, 139] on span at bounding box center [182, 147] width 20 height 20
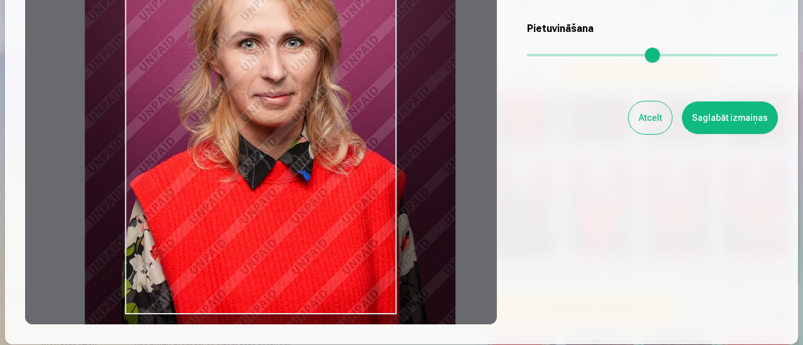
drag, startPoint x: 334, startPoint y: 187, endPoint x: 357, endPoint y: 190, distance: 24.0
click at [357, 190] on div at bounding box center [260, 128] width 471 height 394
type input "****"
click at [725, 121] on button "Saglabāt izmaiņas" at bounding box center [730, 118] width 96 height 33
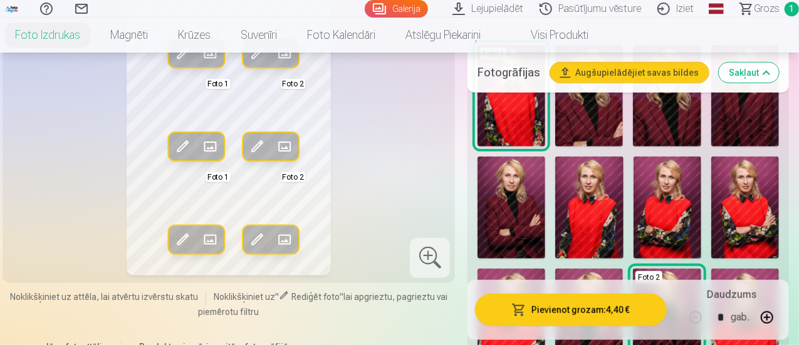
click at [172, 140] on span at bounding box center [182, 147] width 20 height 20
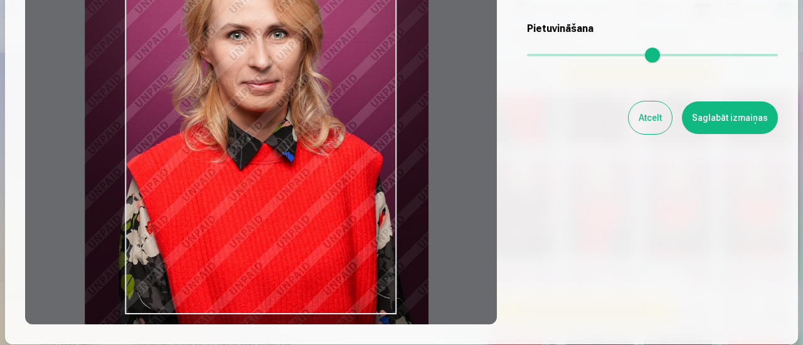
click at [543, 56] on input "range" at bounding box center [652, 55] width 251 height 3
type input "****"
click at [718, 121] on button "Saglabāt izmaiņas" at bounding box center [730, 118] width 96 height 33
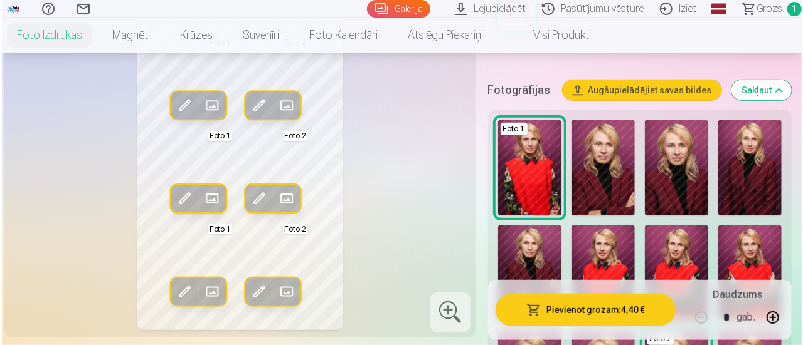
scroll to position [251, 0]
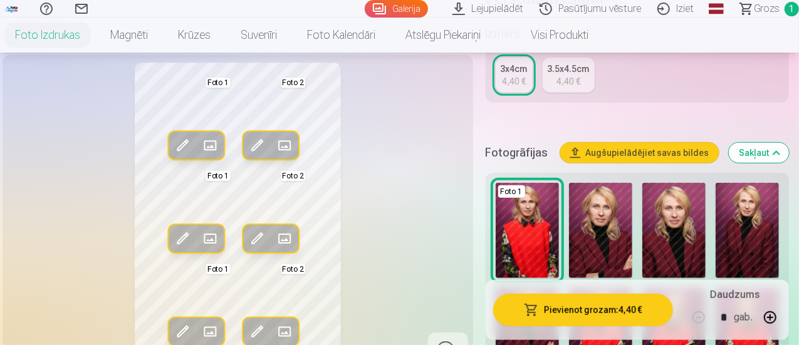
click at [248, 249] on span at bounding box center [258, 239] width 20 height 20
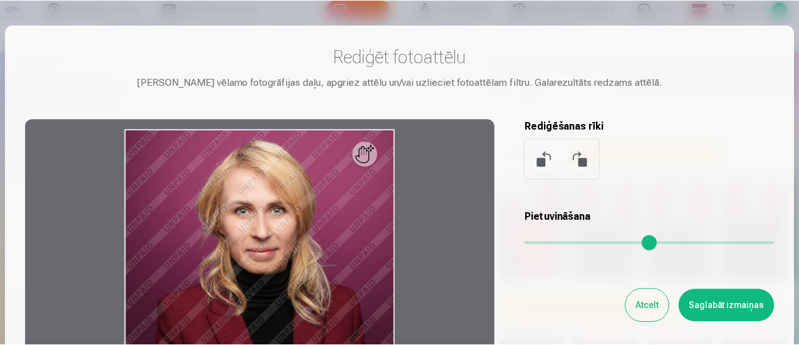
scroll to position [188, 0]
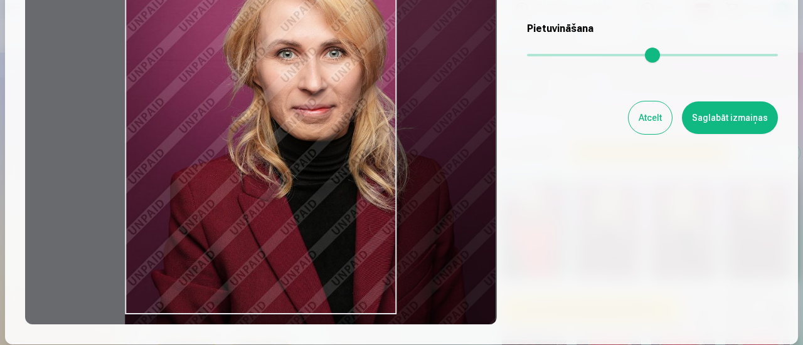
drag, startPoint x: 537, startPoint y: 55, endPoint x: 547, endPoint y: 63, distance: 13.4
click at [547, 56] on input "range" at bounding box center [652, 55] width 251 height 3
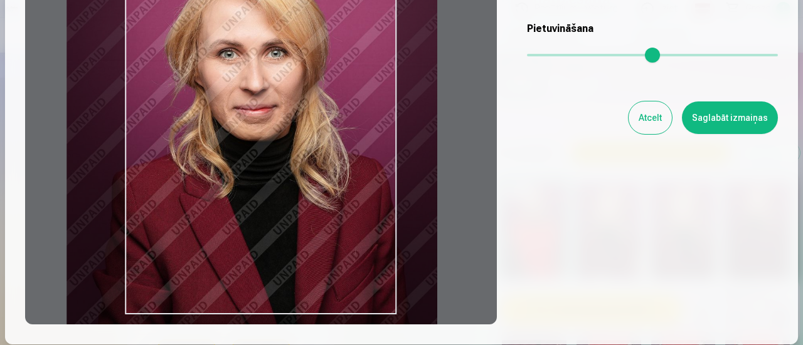
drag, startPoint x: 223, startPoint y: 156, endPoint x: 196, endPoint y: 157, distance: 26.4
click at [196, 157] on div at bounding box center [260, 128] width 471 height 394
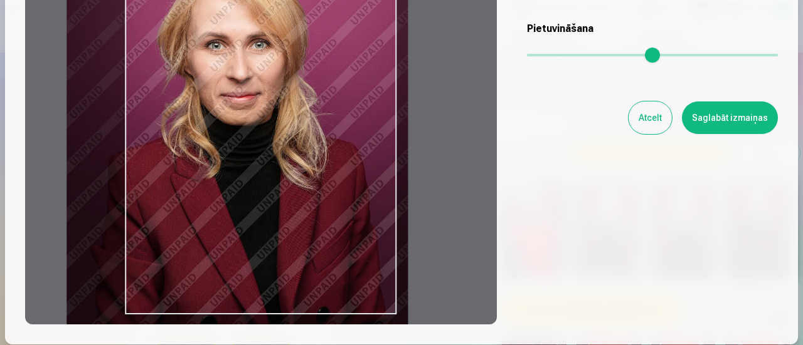
type input "****"
click at [543, 55] on input "range" at bounding box center [652, 55] width 251 height 3
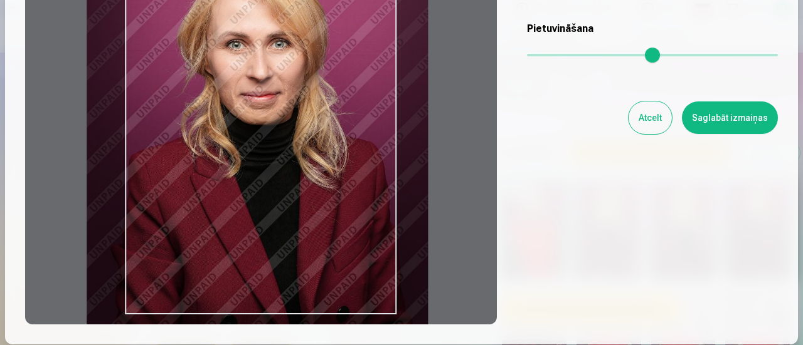
drag, startPoint x: 305, startPoint y: 137, endPoint x: 325, endPoint y: 137, distance: 20.1
click at [325, 137] on div at bounding box center [260, 128] width 471 height 394
drag, startPoint x: 735, startPoint y: 113, endPoint x: 714, endPoint y: 105, distance: 22.8
click at [735, 113] on button "Saglabāt izmaiņas" at bounding box center [730, 118] width 96 height 33
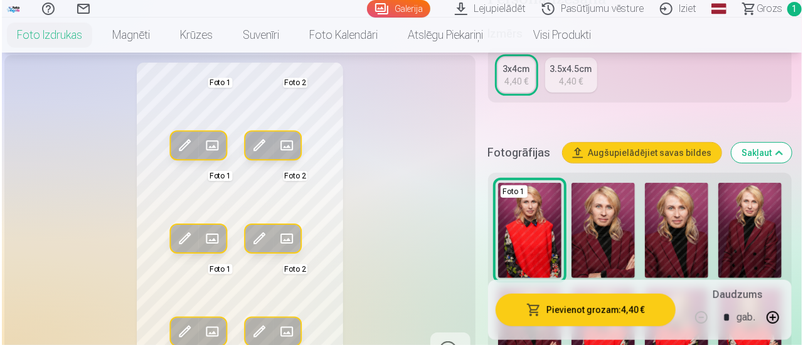
scroll to position [313, 0]
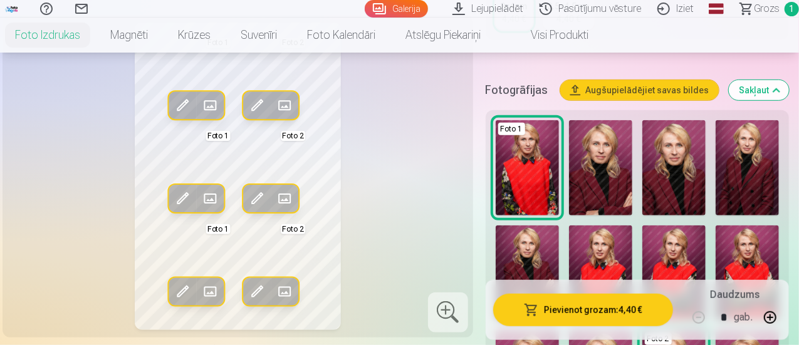
click at [248, 285] on span at bounding box center [258, 292] width 20 height 20
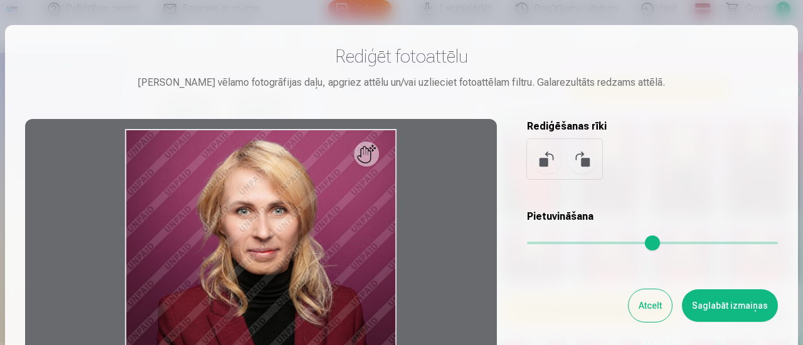
scroll to position [188, 0]
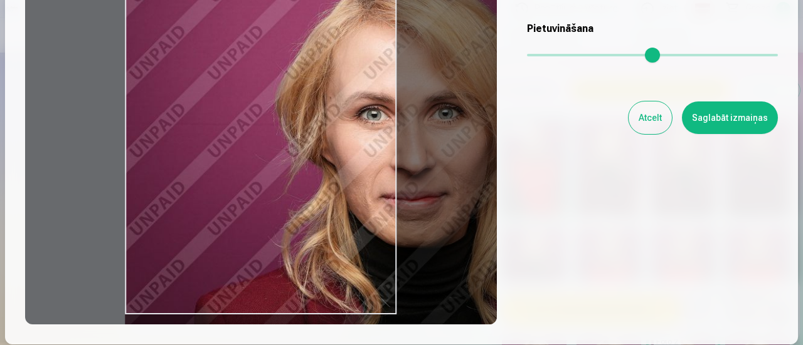
drag, startPoint x: 534, startPoint y: 58, endPoint x: 581, endPoint y: 64, distance: 47.4
click at [581, 56] on input "range" at bounding box center [652, 55] width 251 height 3
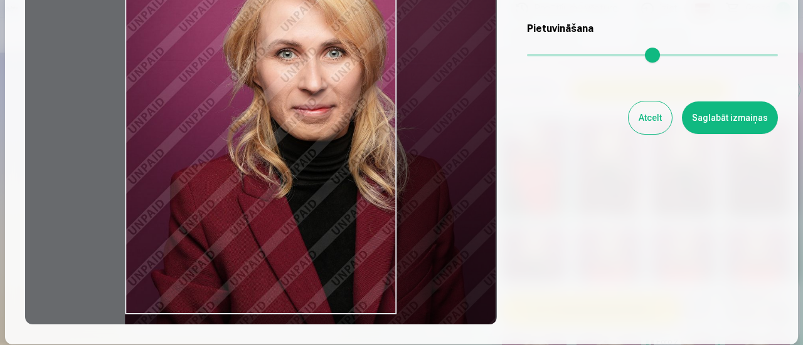
drag, startPoint x: 582, startPoint y: 57, endPoint x: 547, endPoint y: 71, distance: 38.0
click at [547, 56] on input "range" at bounding box center [652, 55] width 251 height 3
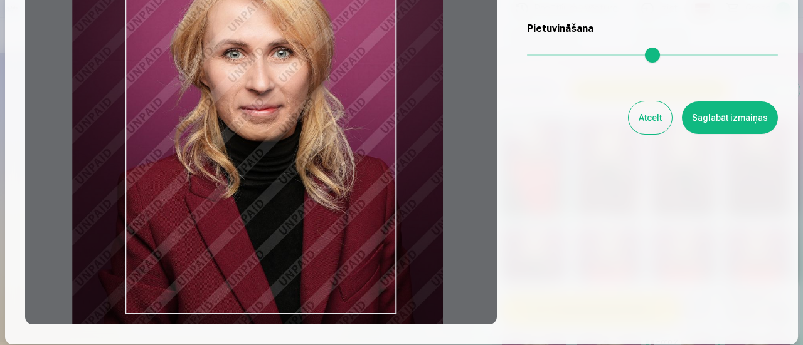
drag, startPoint x: 340, startPoint y: 181, endPoint x: 287, endPoint y: 195, distance: 54.4
click at [287, 195] on div at bounding box center [260, 128] width 471 height 394
type input "****"
click at [732, 112] on button "Saglabāt izmaiņas" at bounding box center [730, 118] width 96 height 33
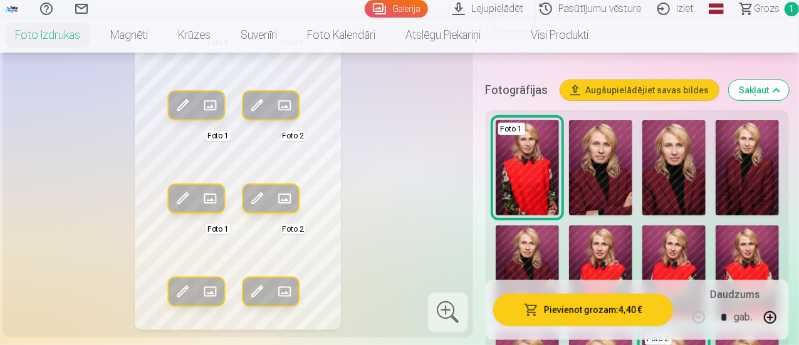
click at [582, 311] on button "Pievienot grozam : 4,40 €" at bounding box center [583, 310] width 180 height 33
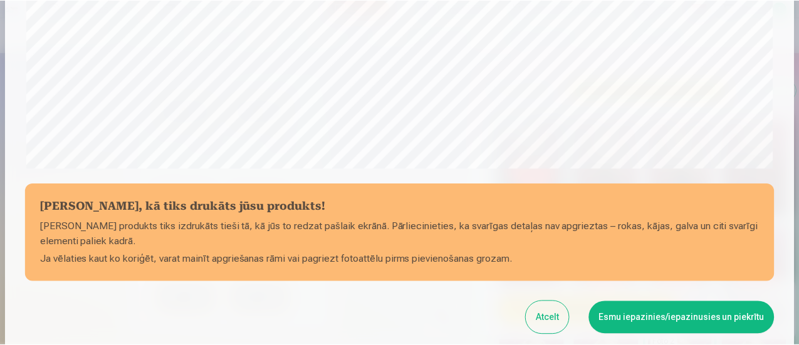
scroll to position [547, 0]
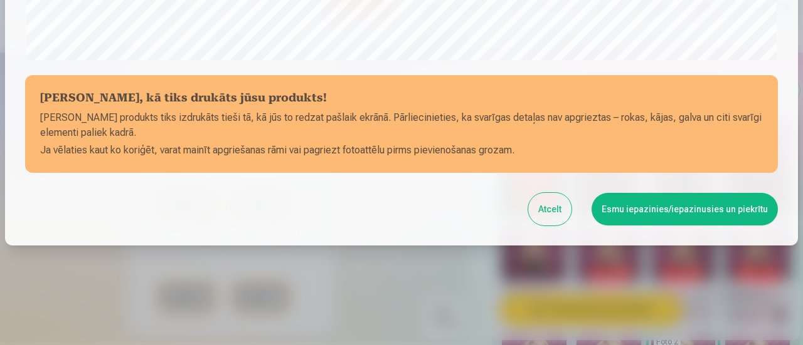
click at [681, 210] on button "Esmu iepazinies/iepazinusies un piekrītu" at bounding box center [684, 209] width 186 height 33
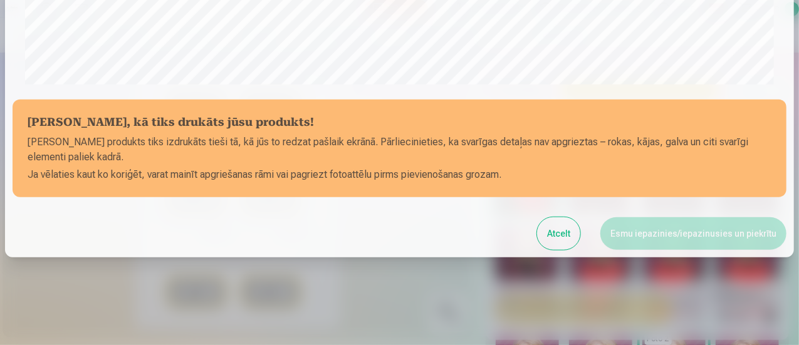
scroll to position [545, 0]
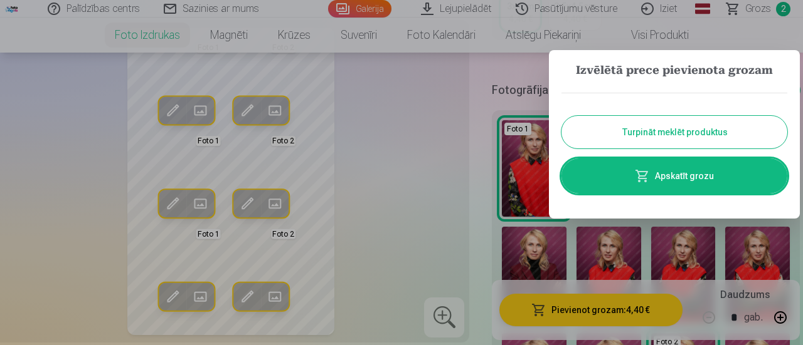
click at [658, 171] on link "Apskatīt grozu" at bounding box center [674, 176] width 226 height 35
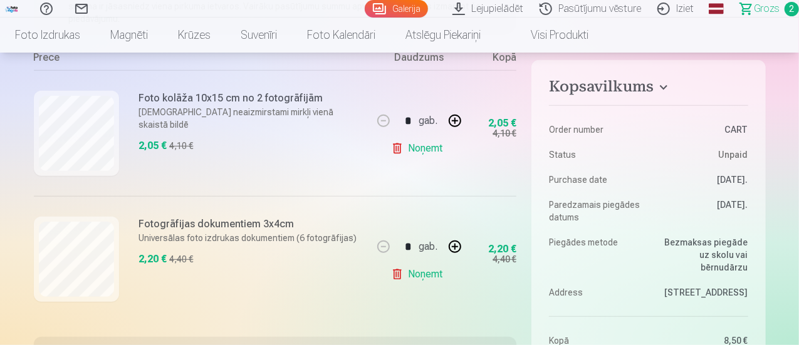
scroll to position [63, 0]
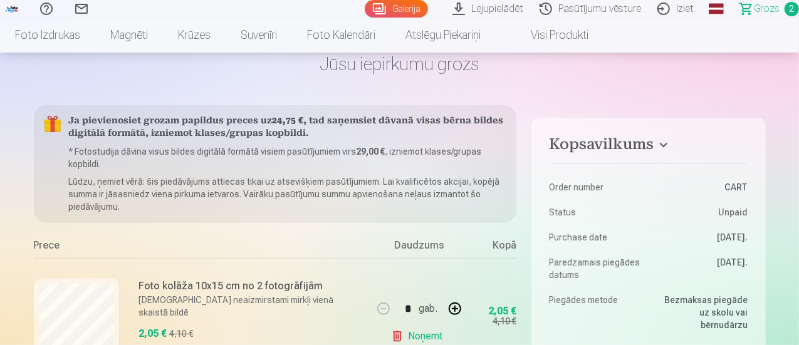
click at [764, 6] on span "Grozs" at bounding box center [767, 8] width 26 height 15
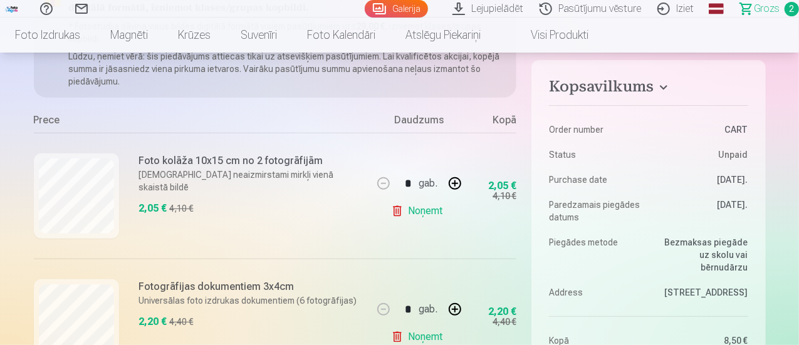
scroll to position [251, 0]
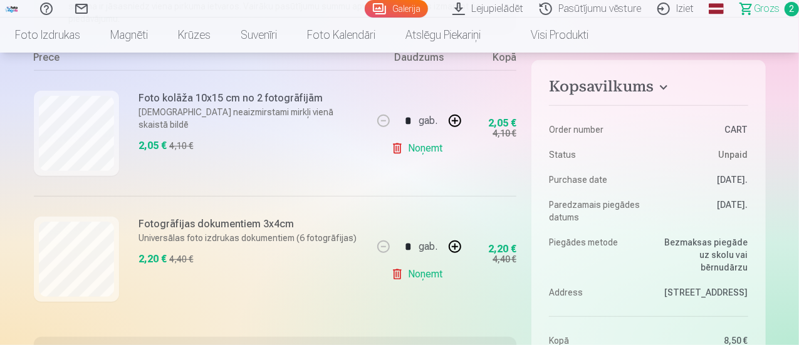
click at [431, 146] on link "Noņemt" at bounding box center [419, 148] width 57 height 25
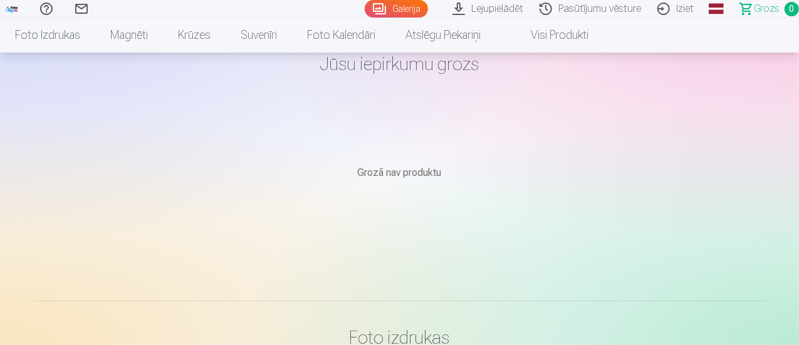
scroll to position [0, 0]
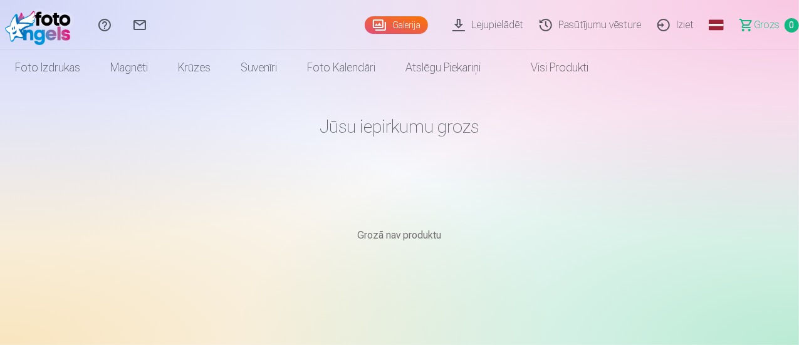
click at [769, 23] on link "Grozs 0" at bounding box center [764, 25] width 70 height 50
click at [27, 39] on img at bounding box center [41, 25] width 72 height 40
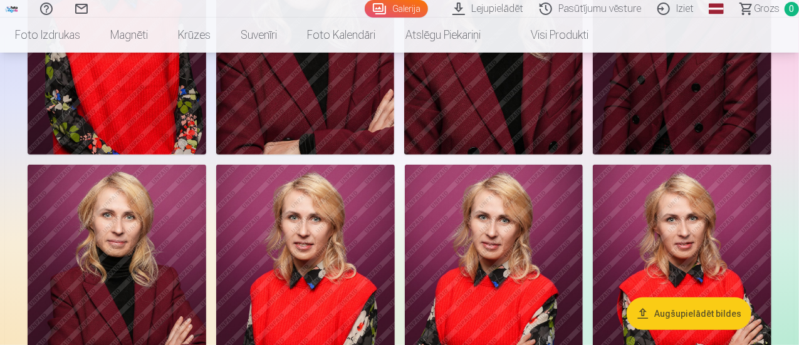
scroll to position [63, 0]
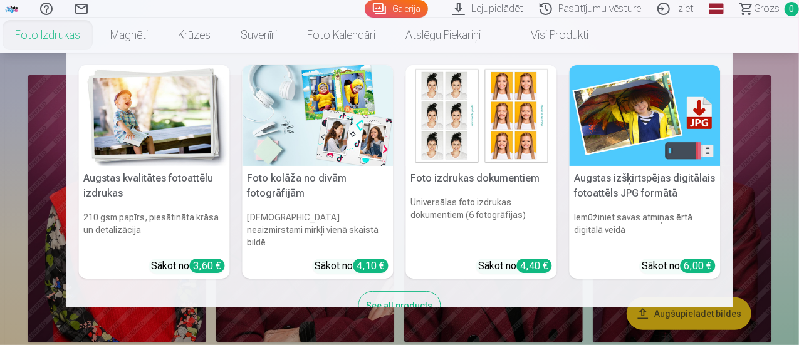
click at [477, 180] on h5 "Foto izdrukas dokumentiem" at bounding box center [481, 178] width 151 height 25
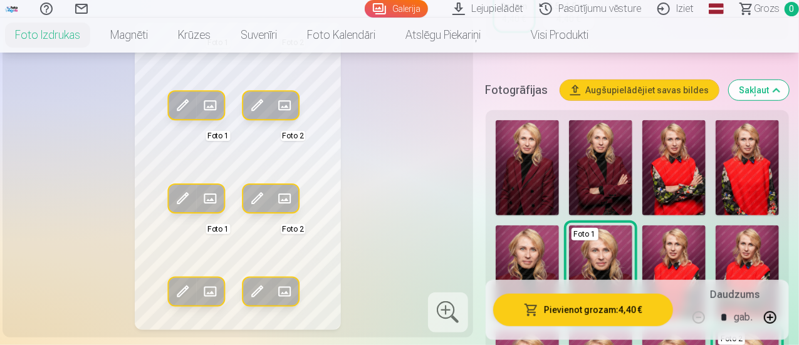
scroll to position [376, 0]
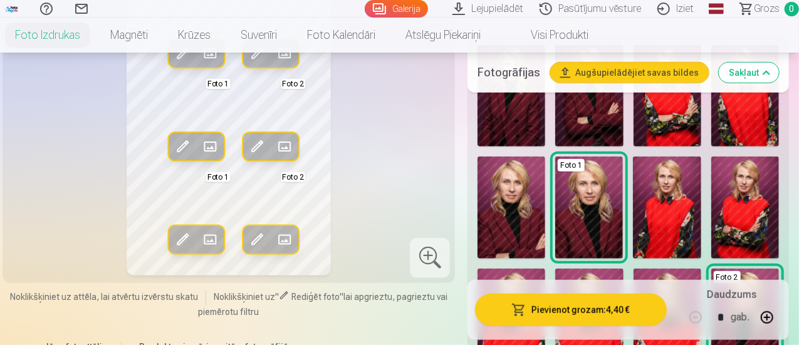
click at [623, 216] on img at bounding box center [590, 208] width 68 height 102
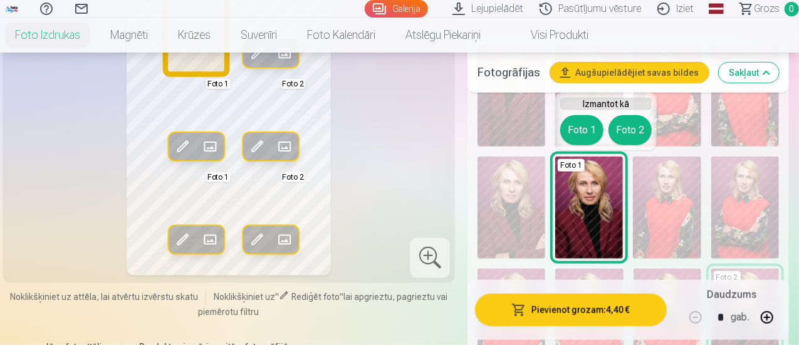
click at [579, 129] on button "Foto 1" at bounding box center [582, 130] width 43 height 30
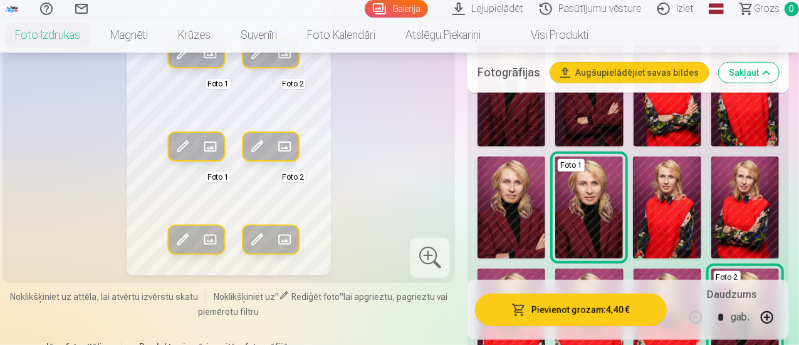
click at [679, 218] on img at bounding box center [667, 208] width 68 height 102
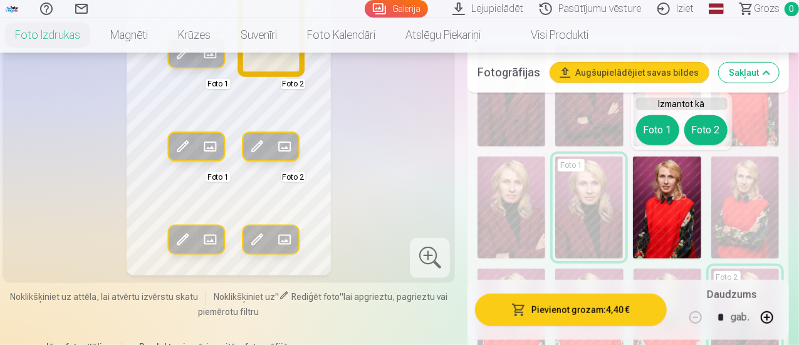
click at [697, 130] on button "Foto 2" at bounding box center [706, 130] width 43 height 30
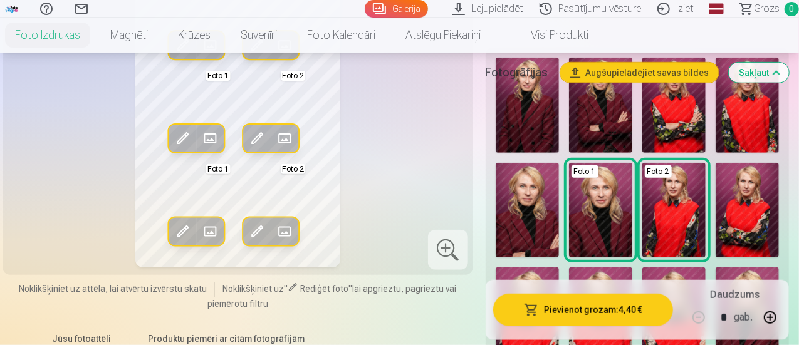
scroll to position [251, 0]
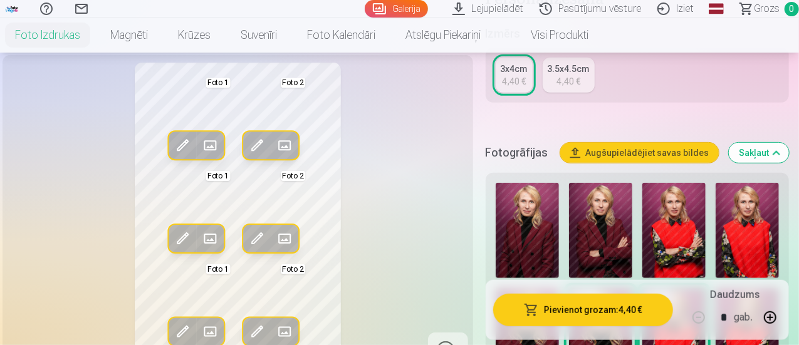
click at [176, 155] on span at bounding box center [182, 145] width 20 height 20
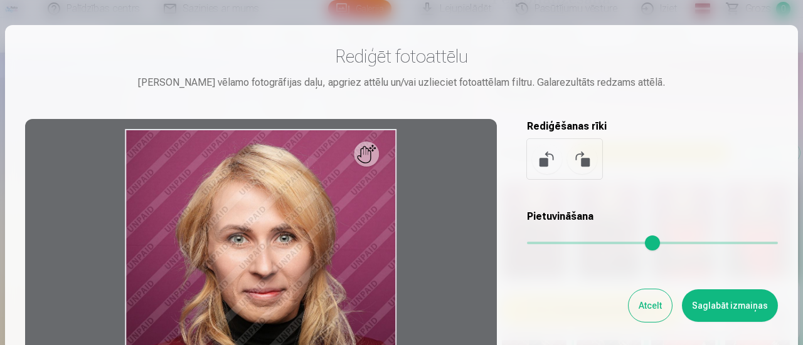
click at [660, 311] on button "Atcelt" at bounding box center [649, 306] width 43 height 33
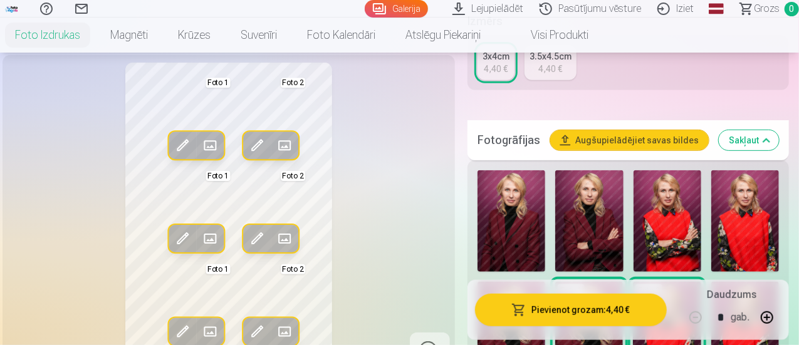
scroll to position [376, 0]
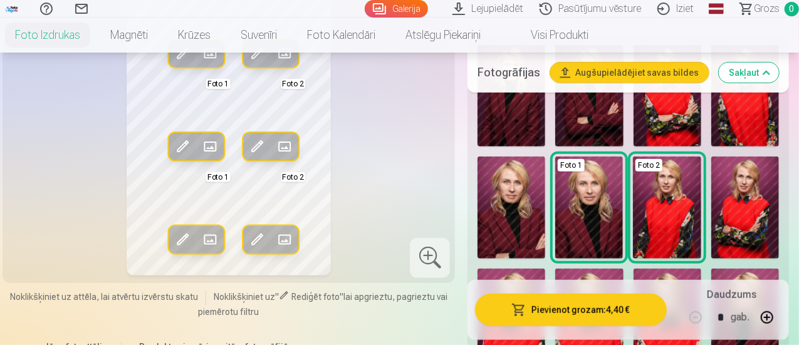
click at [604, 127] on img at bounding box center [590, 96] width 68 height 102
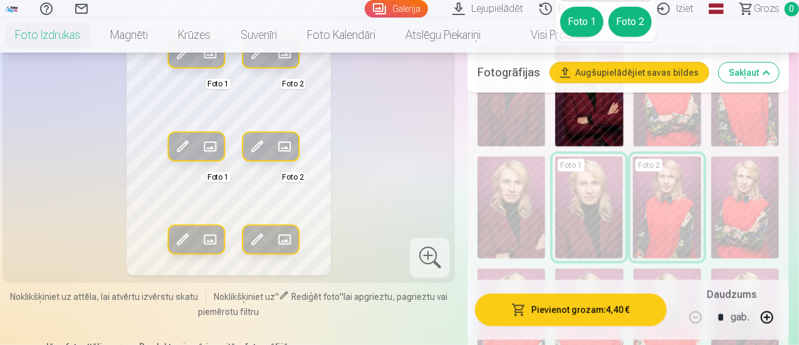
scroll to position [251, 0]
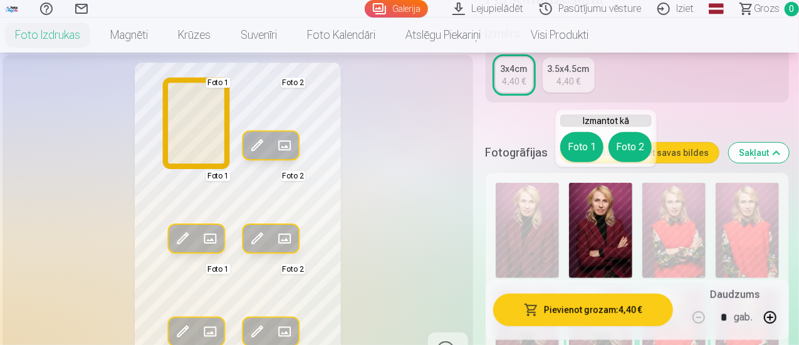
click at [582, 145] on button "Foto 1" at bounding box center [582, 147] width 43 height 30
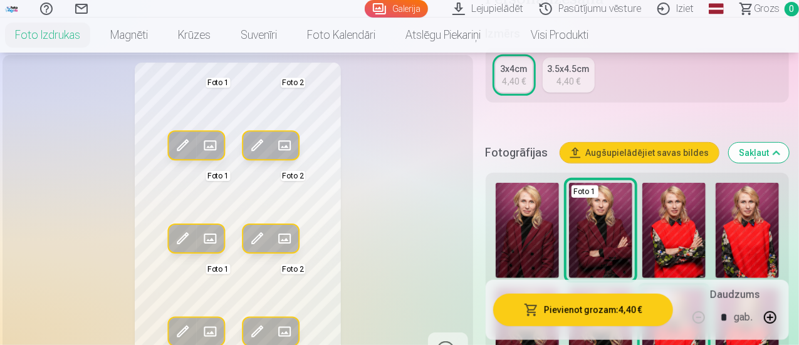
scroll to position [313, 0]
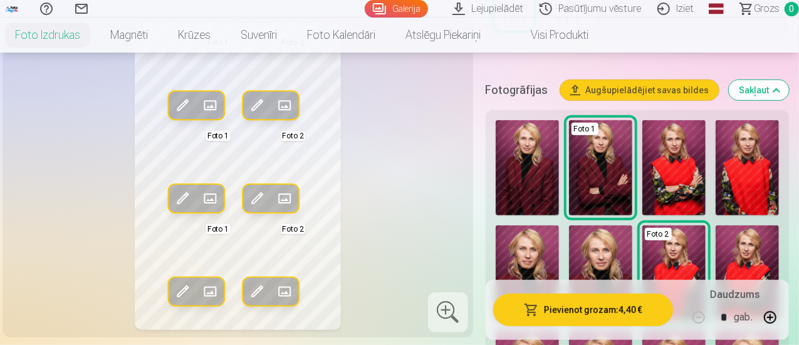
click at [764, 182] on img at bounding box center [747, 167] width 63 height 95
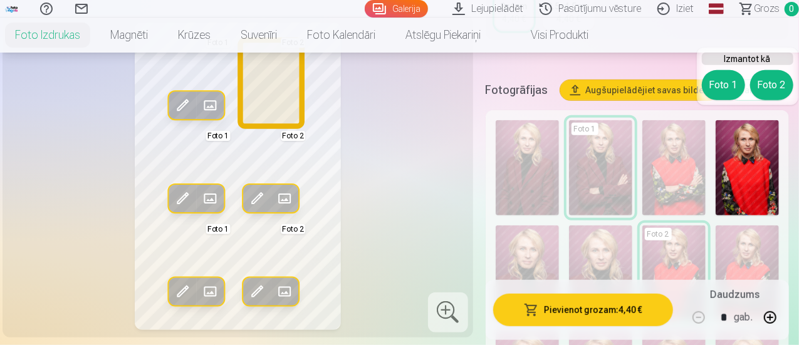
click at [765, 88] on button "Foto 2" at bounding box center [772, 85] width 43 height 30
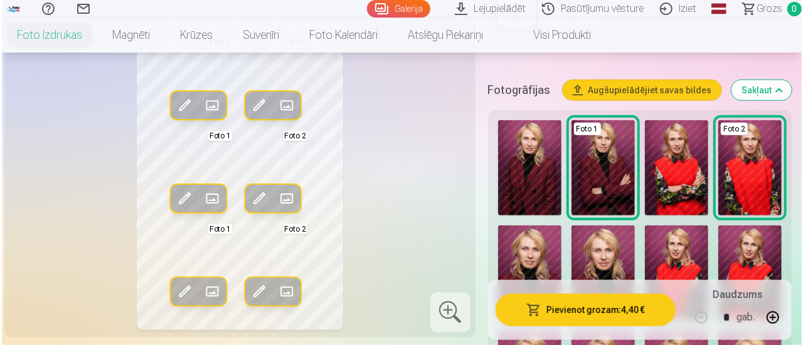
scroll to position [188, 0]
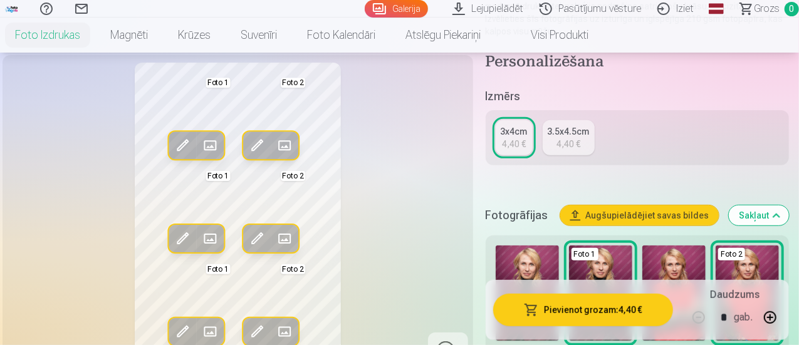
click at [253, 155] on span at bounding box center [258, 145] width 20 height 20
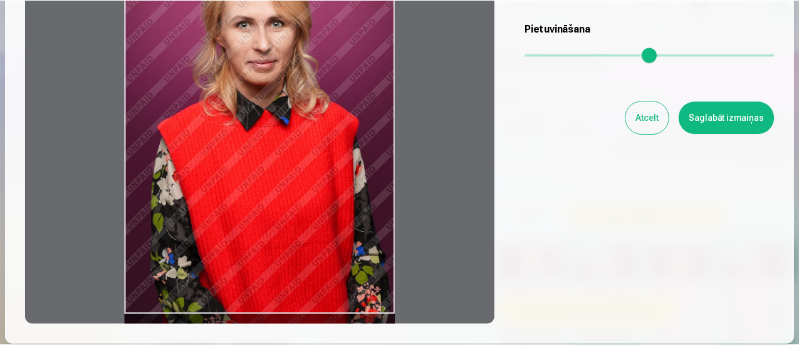
scroll to position [125, 0]
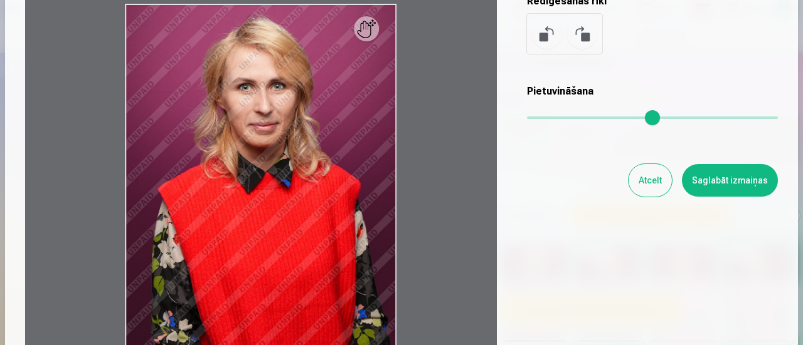
click at [651, 182] on button "Atcelt" at bounding box center [649, 180] width 43 height 33
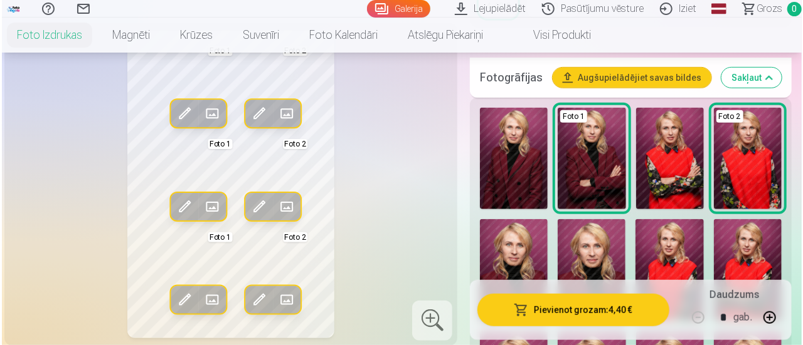
scroll to position [376, 0]
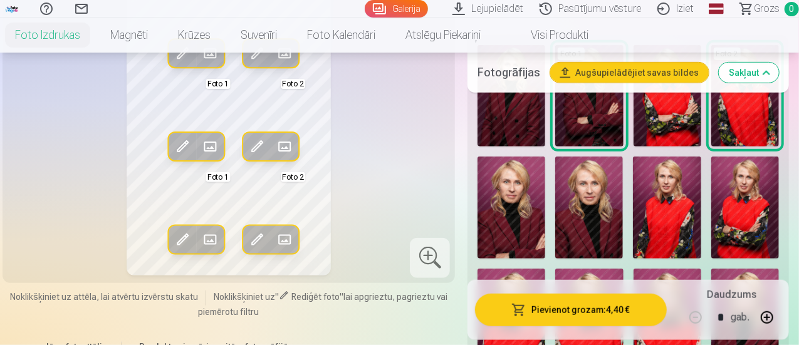
click at [698, 223] on img at bounding box center [667, 208] width 68 height 102
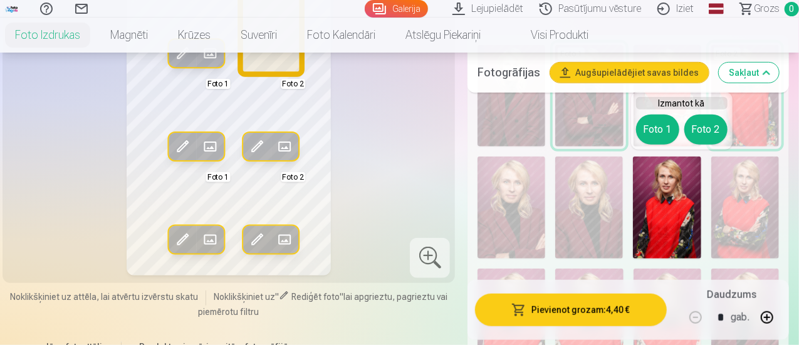
click at [701, 133] on button "Foto 2" at bounding box center [706, 130] width 43 height 30
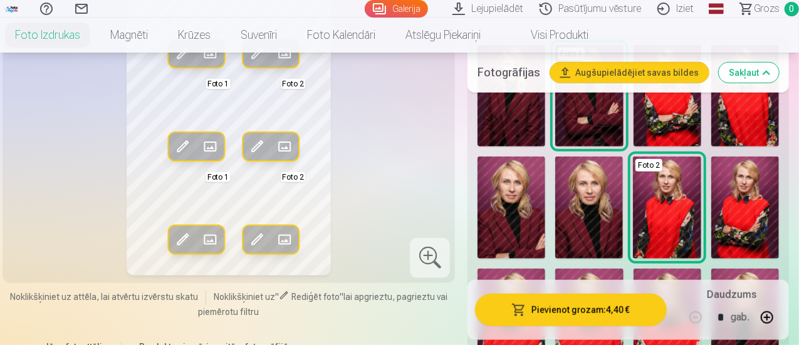
click at [248, 140] on span at bounding box center [258, 147] width 20 height 20
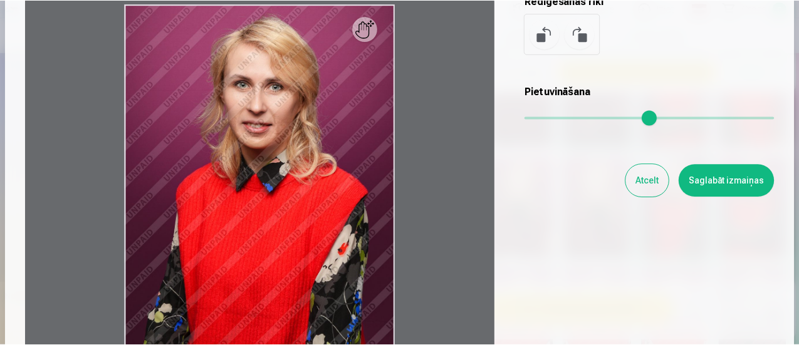
scroll to position [188, 0]
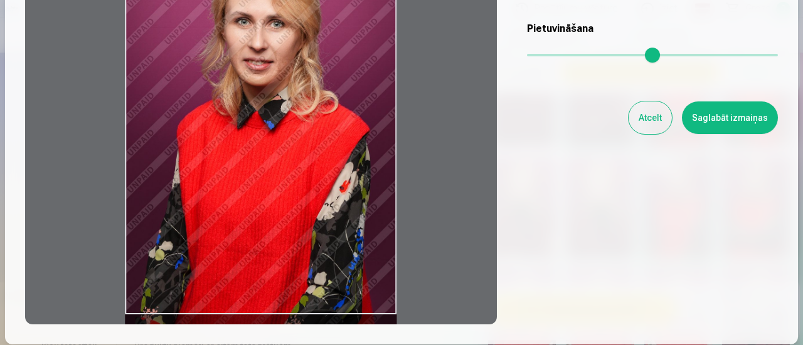
click at [645, 121] on button "Atcelt" at bounding box center [649, 118] width 43 height 33
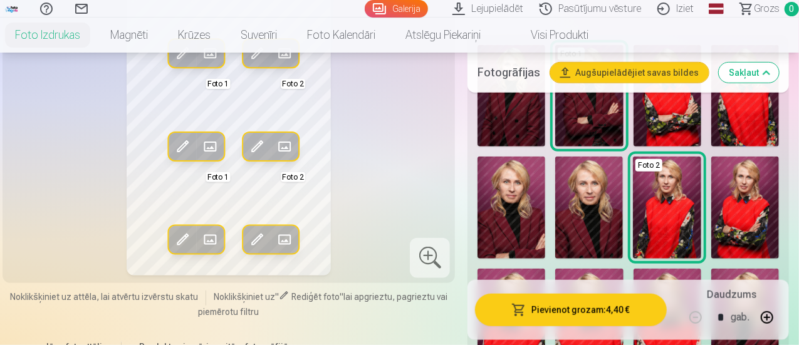
scroll to position [313, 0]
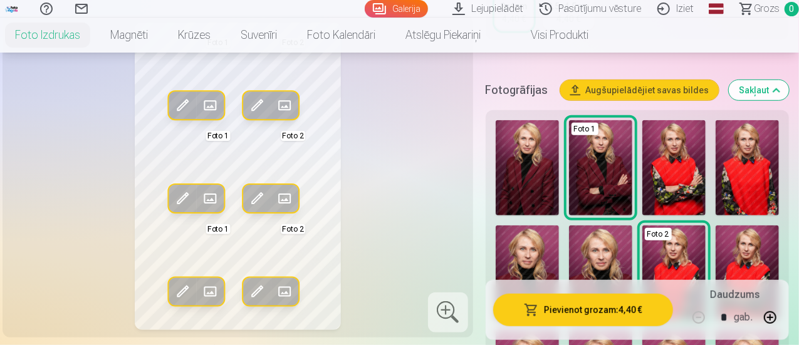
click at [745, 167] on img at bounding box center [747, 167] width 63 height 95
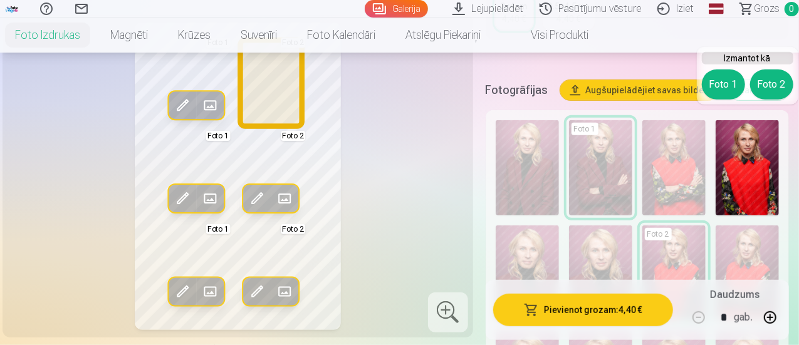
click at [767, 92] on button "Foto 2" at bounding box center [772, 85] width 43 height 30
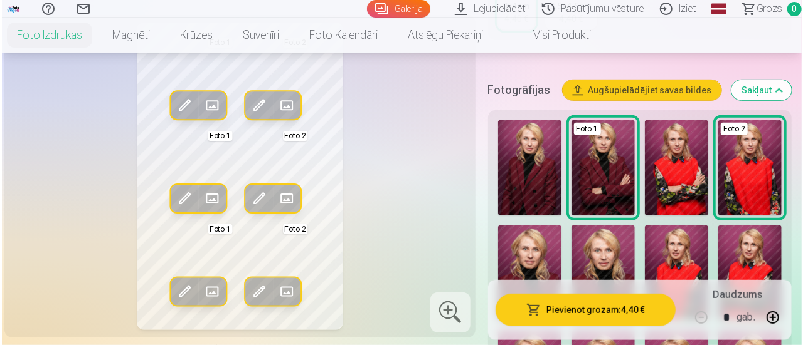
scroll to position [125, 0]
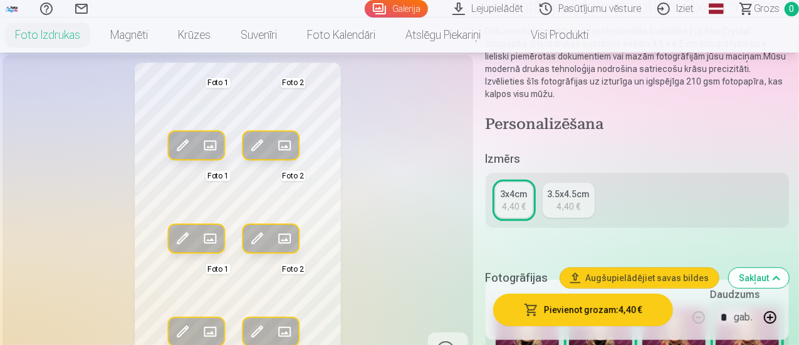
click at [251, 155] on span at bounding box center [258, 145] width 20 height 20
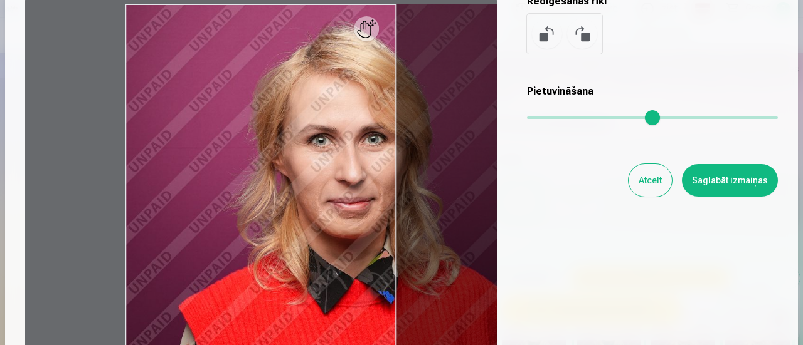
drag, startPoint x: 532, startPoint y: 117, endPoint x: 559, endPoint y: 124, distance: 28.3
click at [559, 119] on input "range" at bounding box center [652, 118] width 251 height 3
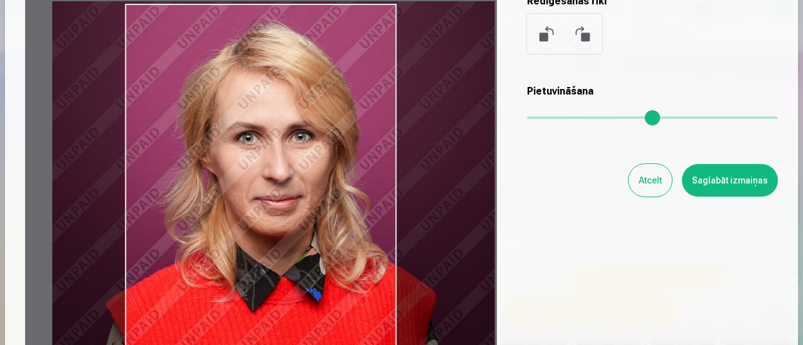
drag, startPoint x: 246, startPoint y: 142, endPoint x: 208, endPoint y: 139, distance: 39.0
click at [208, 139] on div at bounding box center [260, 191] width 471 height 394
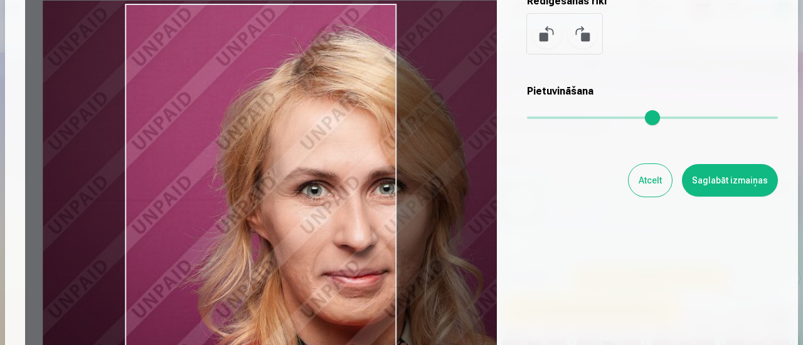
drag, startPoint x: 564, startPoint y: 120, endPoint x: 587, endPoint y: 124, distance: 22.8
click at [587, 119] on input "range" at bounding box center [652, 118] width 251 height 3
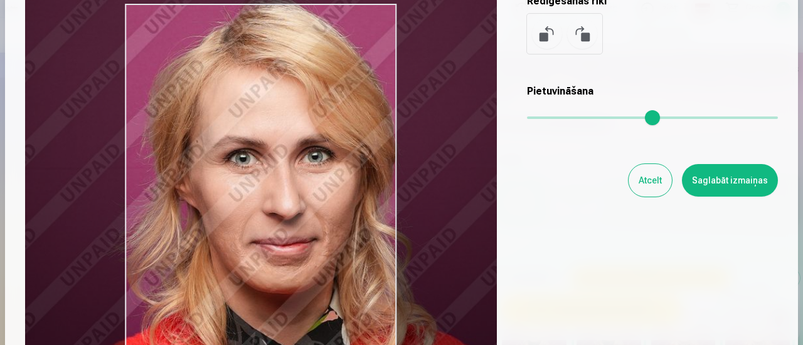
drag, startPoint x: 211, startPoint y: 140, endPoint x: 166, endPoint y: 118, distance: 50.2
click at [166, 118] on div at bounding box center [260, 191] width 471 height 394
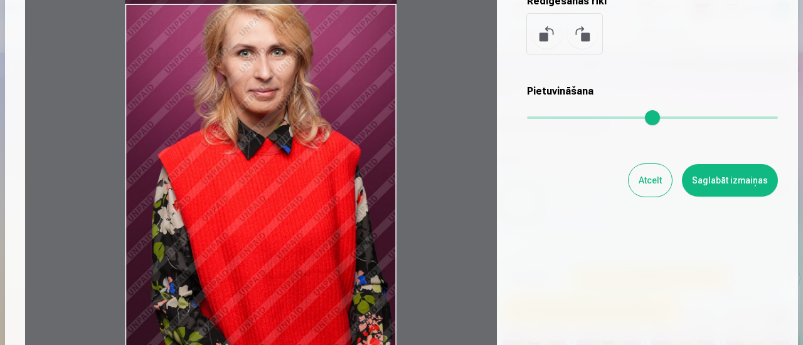
drag, startPoint x: 586, startPoint y: 120, endPoint x: 485, endPoint y: 120, distance: 100.9
type input "*"
click at [527, 119] on input "range" at bounding box center [652, 118] width 251 height 3
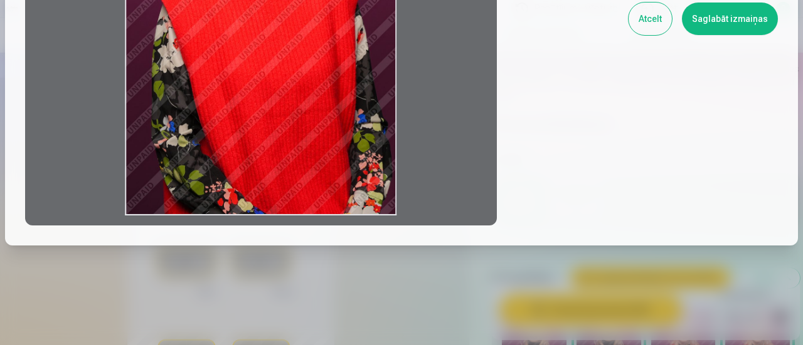
scroll to position [99, 0]
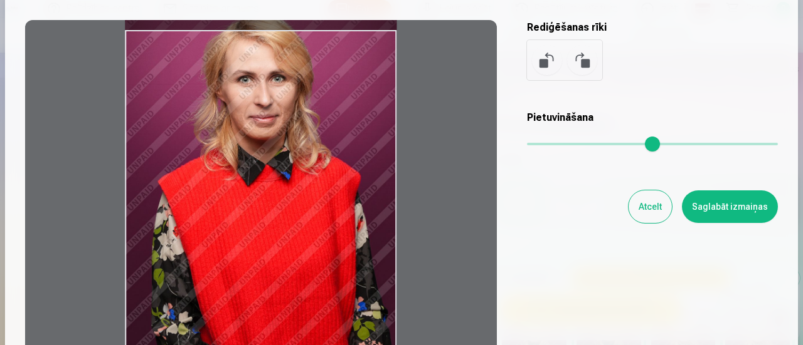
click at [648, 209] on button "Atcelt" at bounding box center [649, 207] width 43 height 33
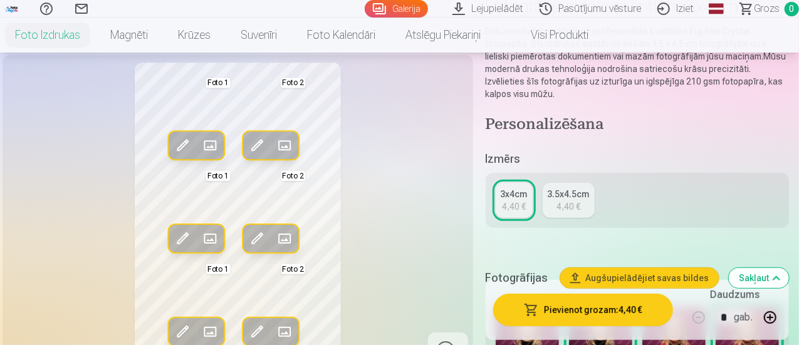
click at [174, 155] on span at bounding box center [182, 145] width 20 height 20
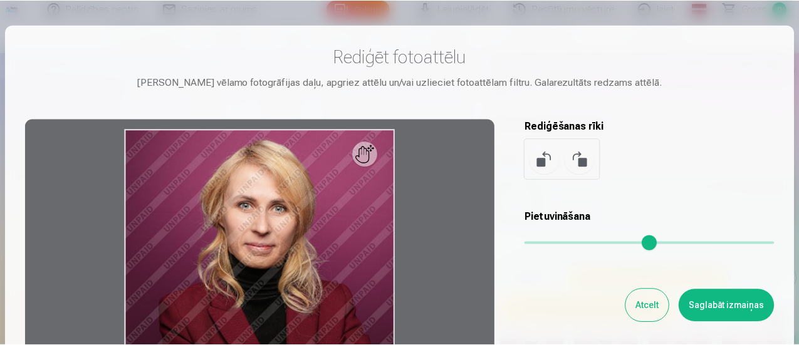
scroll to position [125, 0]
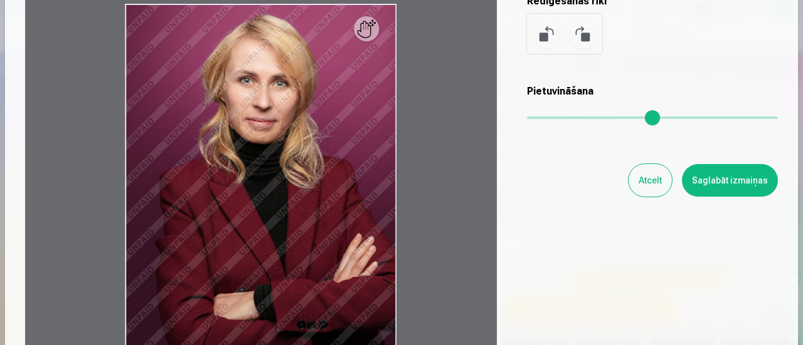
click at [651, 186] on button "Atcelt" at bounding box center [649, 180] width 43 height 33
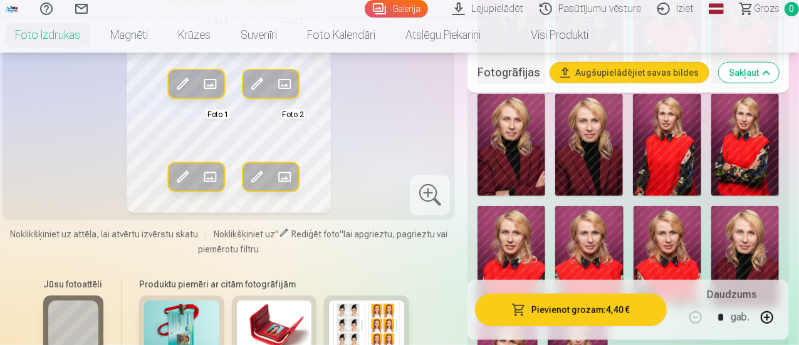
scroll to position [376, 0]
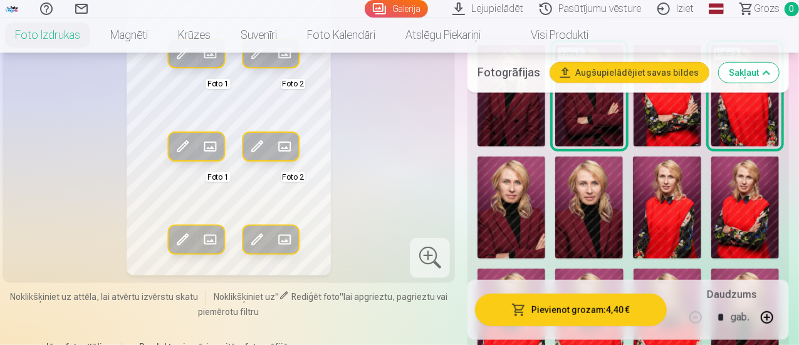
click at [615, 191] on img at bounding box center [590, 208] width 68 height 102
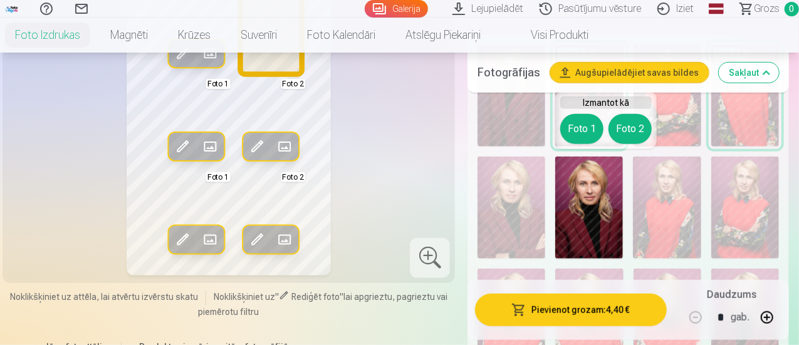
click at [628, 122] on button "Foto 2" at bounding box center [630, 129] width 43 height 30
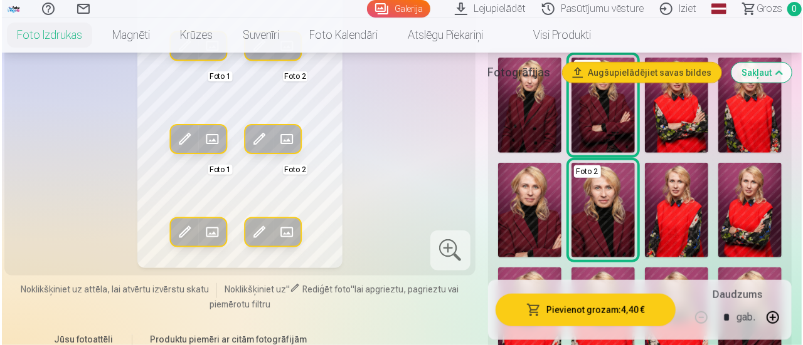
scroll to position [188, 0]
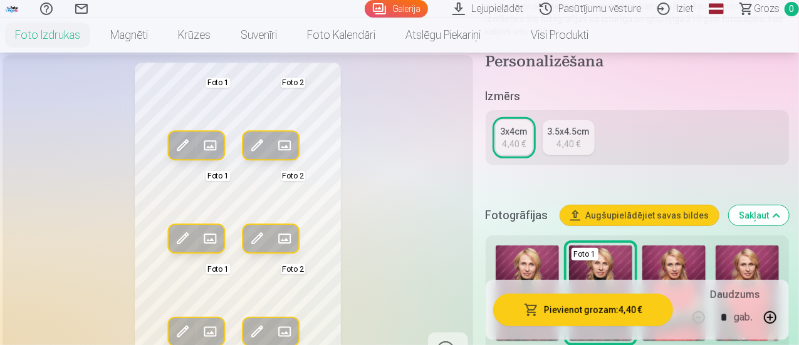
click at [248, 155] on span at bounding box center [258, 145] width 20 height 20
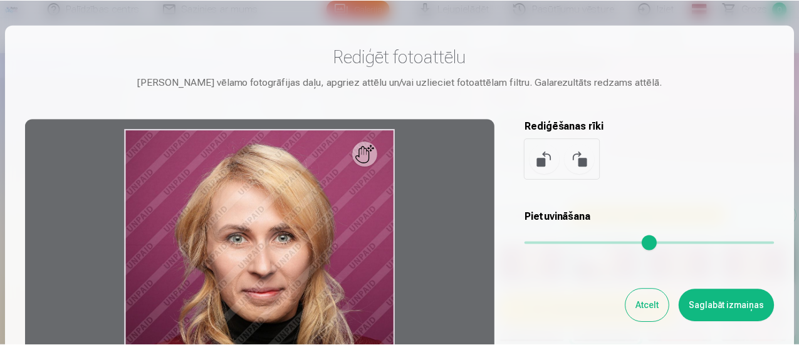
scroll to position [125, 0]
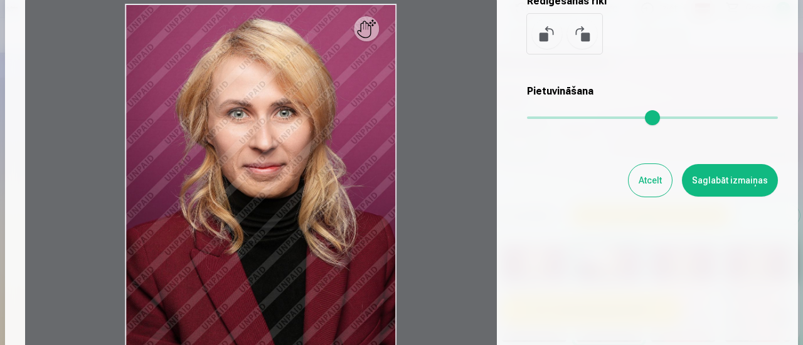
click at [642, 181] on button "Atcelt" at bounding box center [649, 180] width 43 height 33
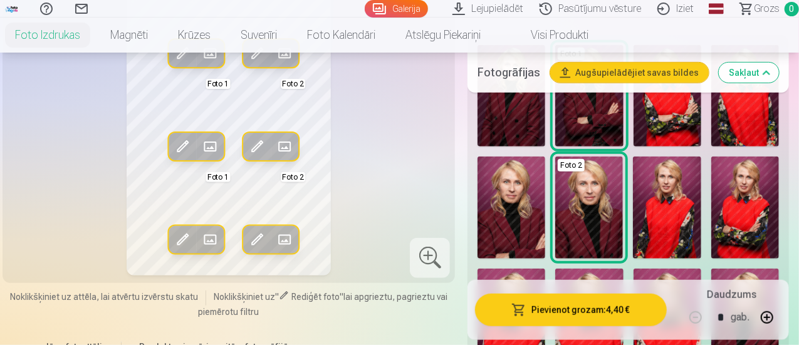
scroll to position [313, 0]
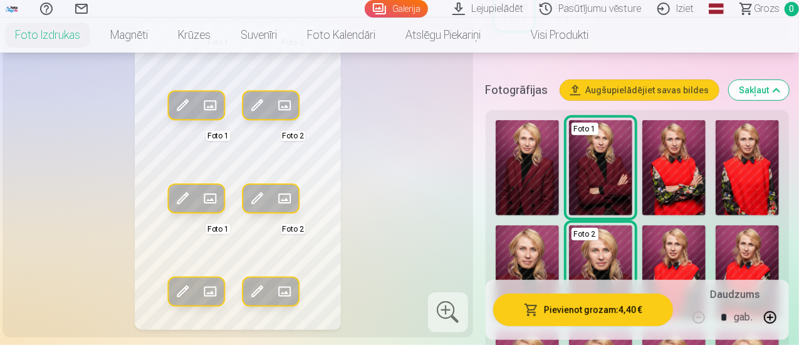
click at [614, 187] on img at bounding box center [600, 167] width 63 height 95
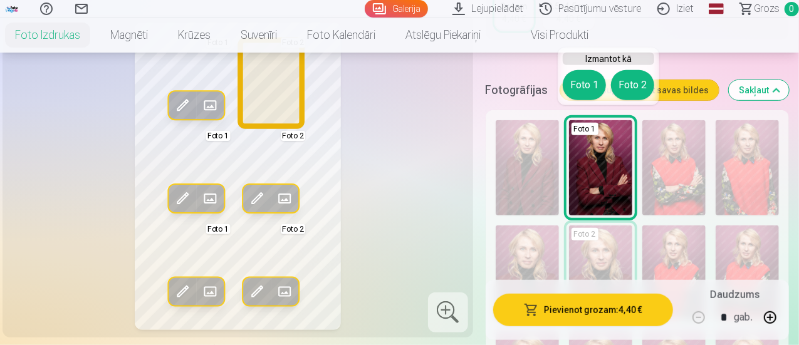
click at [633, 90] on button "Foto 2" at bounding box center [632, 85] width 43 height 30
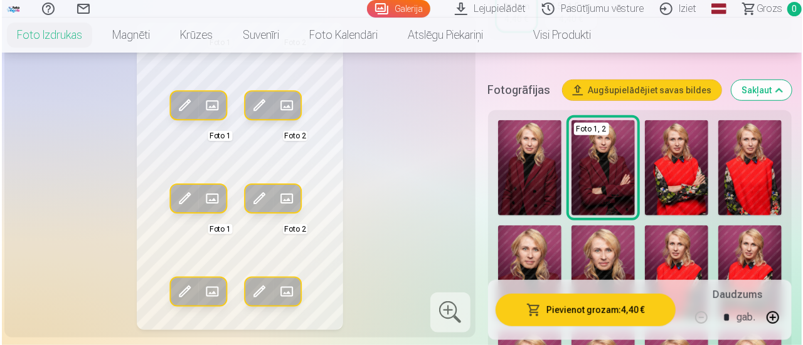
scroll to position [376, 0]
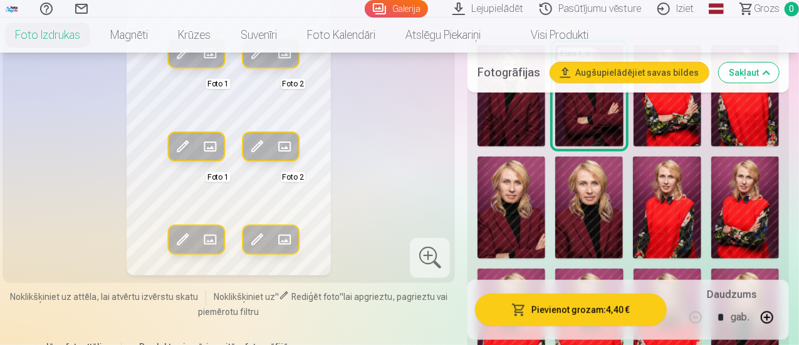
click at [759, 219] on img at bounding box center [746, 208] width 68 height 102
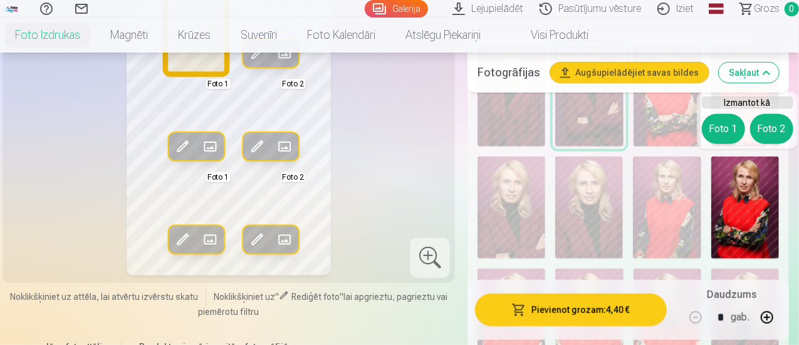
click at [722, 128] on button "Foto 1" at bounding box center [723, 129] width 43 height 30
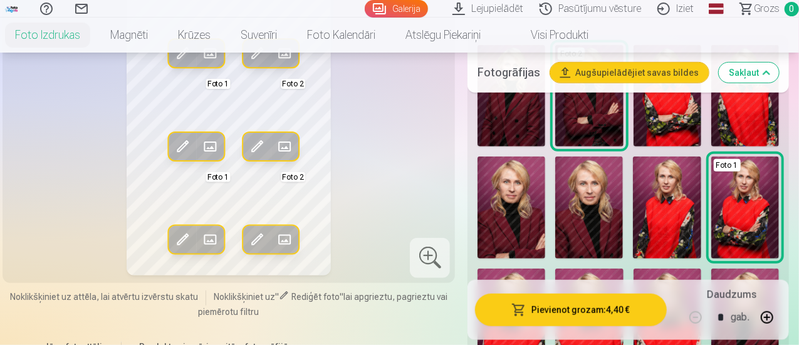
click at [172, 140] on span at bounding box center [182, 147] width 20 height 20
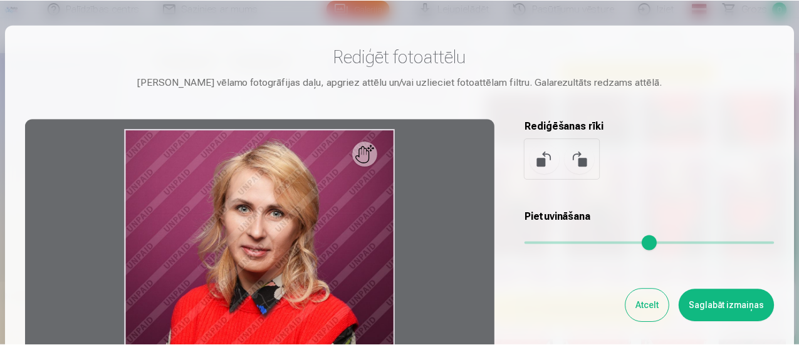
scroll to position [125, 0]
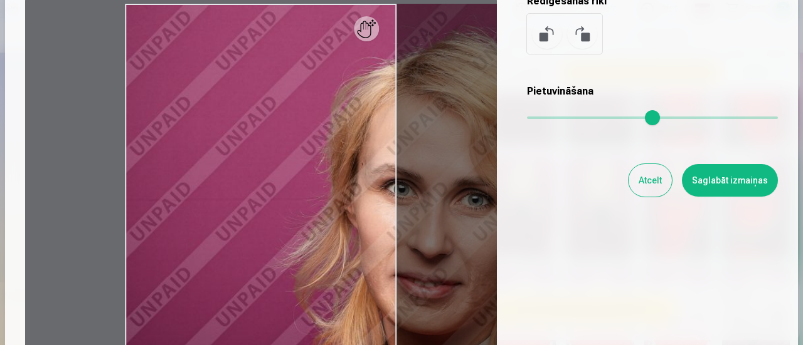
drag, startPoint x: 537, startPoint y: 113, endPoint x: 591, endPoint y: 116, distance: 54.0
click at [591, 117] on input "range" at bounding box center [652, 118] width 251 height 3
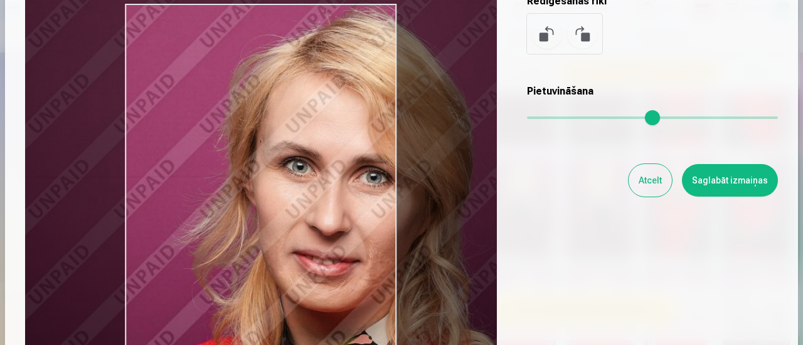
drag, startPoint x: 290, startPoint y: 136, endPoint x: 188, endPoint y: 113, distance: 104.0
click at [188, 113] on div at bounding box center [260, 191] width 471 height 394
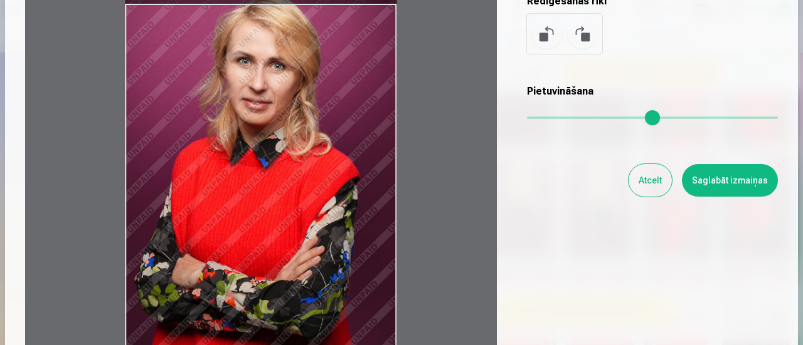
drag, startPoint x: 592, startPoint y: 119, endPoint x: 412, endPoint y: 112, distance: 180.1
type input "*"
click at [527, 117] on input "range" at bounding box center [652, 118] width 251 height 3
click at [710, 176] on button "Saglabāt izmaiņas" at bounding box center [730, 180] width 96 height 33
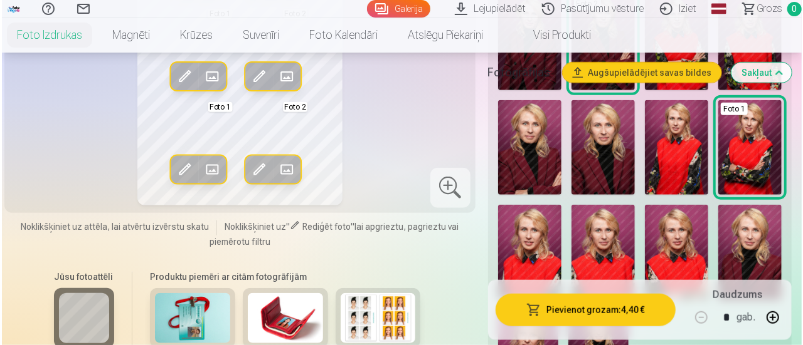
scroll to position [313, 0]
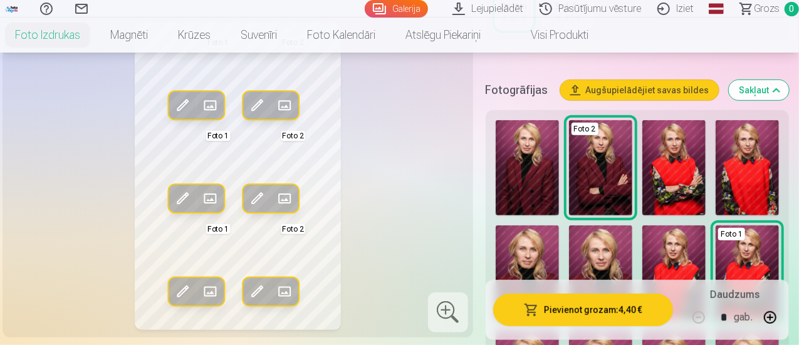
click at [753, 167] on img at bounding box center [747, 167] width 63 height 95
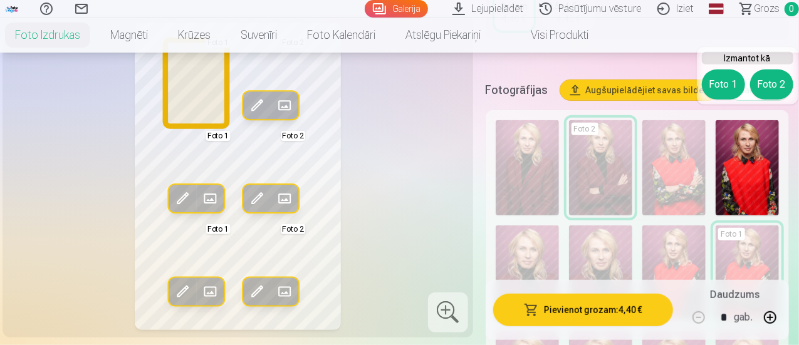
click at [732, 88] on button "Foto 1" at bounding box center [723, 85] width 43 height 30
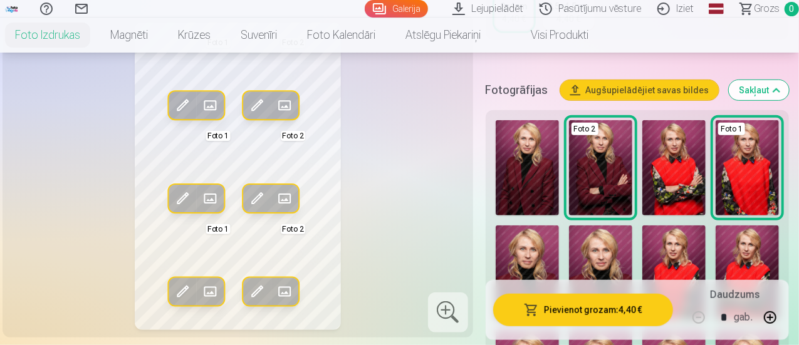
click at [176, 98] on span at bounding box center [182, 106] width 20 height 20
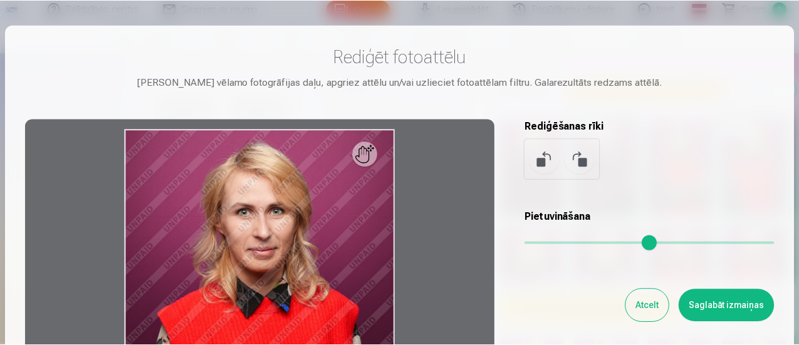
scroll to position [125, 0]
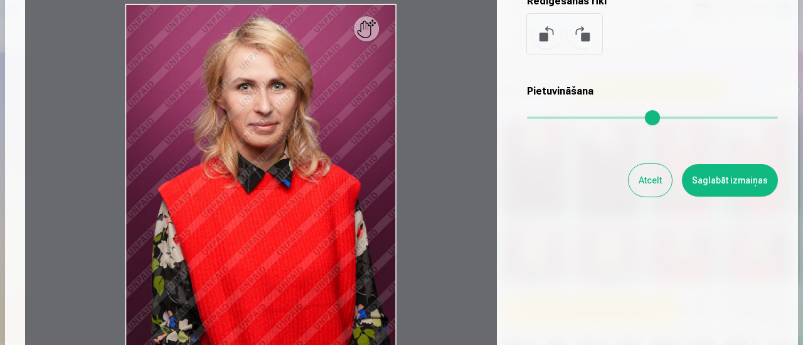
click at [647, 184] on button "Atcelt" at bounding box center [649, 180] width 43 height 33
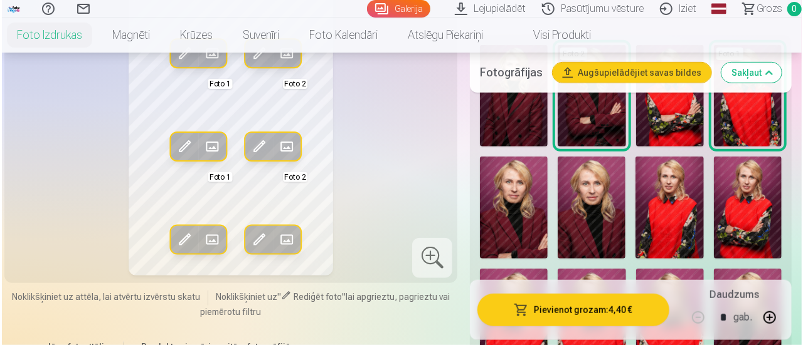
scroll to position [313, 0]
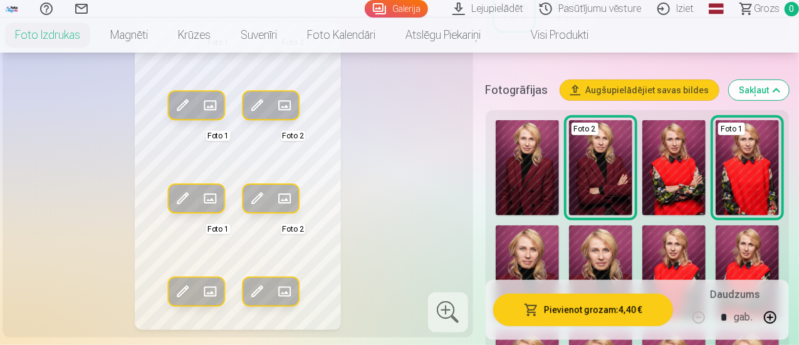
click at [172, 189] on span at bounding box center [182, 199] width 20 height 20
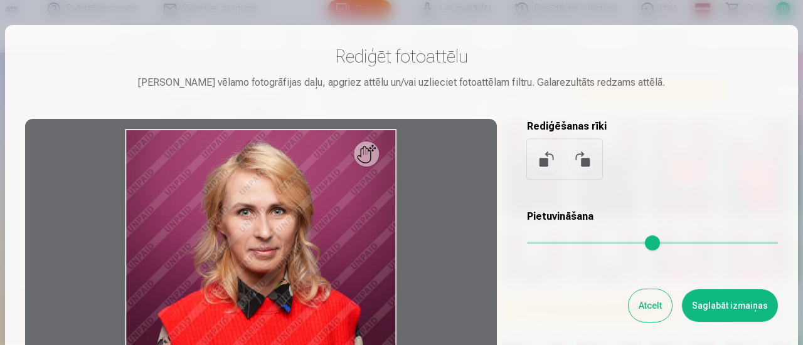
scroll to position [125, 0]
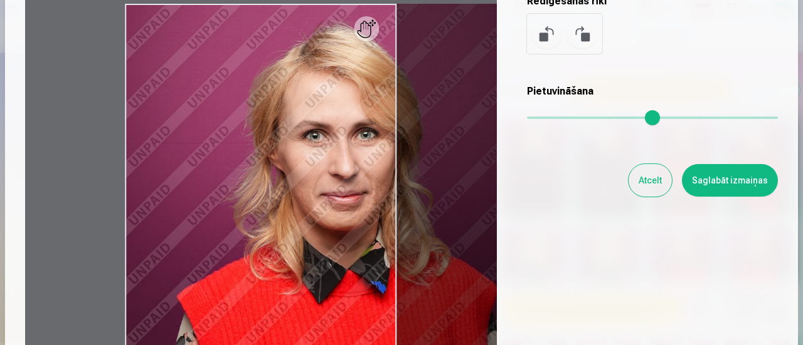
drag, startPoint x: 531, startPoint y: 122, endPoint x: 557, endPoint y: 122, distance: 25.7
click at [557, 119] on input "range" at bounding box center [652, 118] width 251 height 3
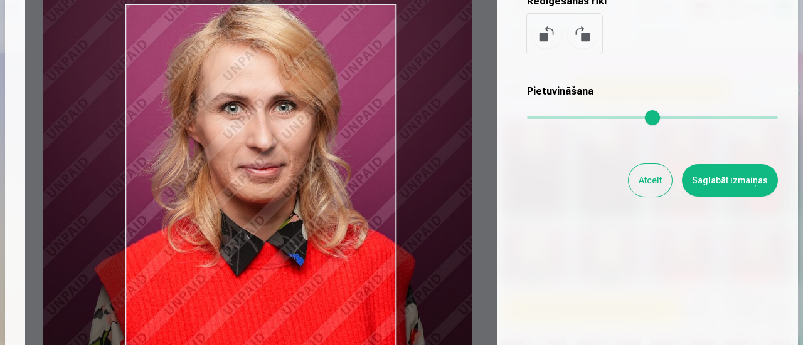
drag, startPoint x: 453, startPoint y: 167, endPoint x: 371, endPoint y: 140, distance: 86.6
click at [371, 140] on div at bounding box center [260, 191] width 471 height 394
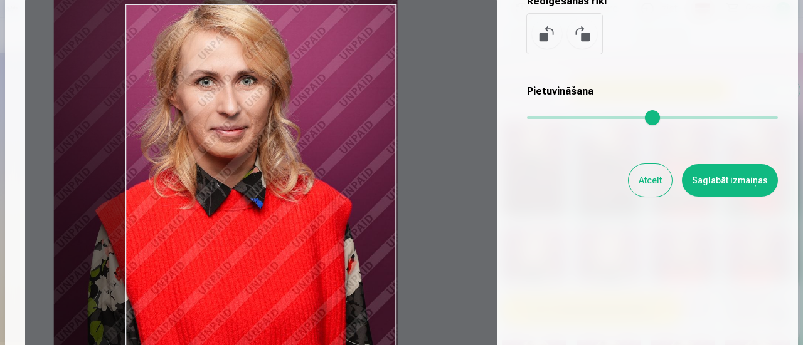
drag, startPoint x: 556, startPoint y: 115, endPoint x: 543, endPoint y: 121, distance: 14.3
click at [543, 119] on input "range" at bounding box center [652, 118] width 251 height 3
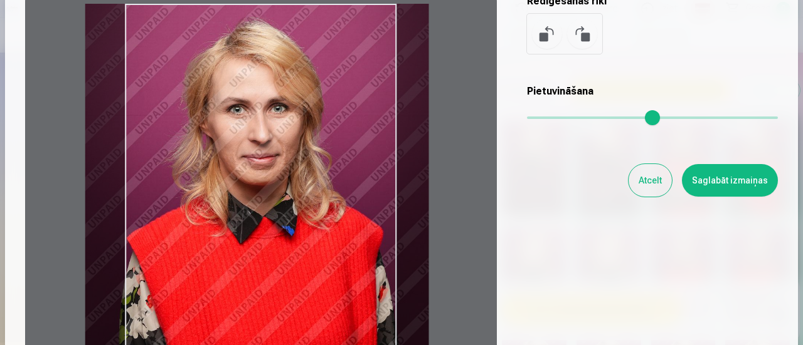
drag, startPoint x: 336, startPoint y: 154, endPoint x: 367, endPoint y: 185, distance: 44.3
click at [367, 185] on div at bounding box center [260, 191] width 471 height 394
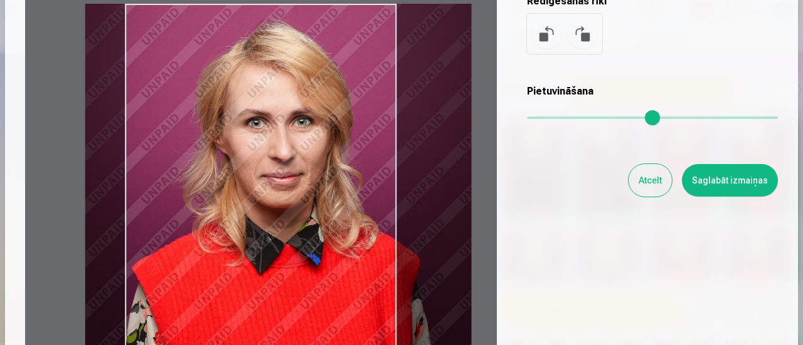
click at [550, 119] on input "range" at bounding box center [652, 118] width 251 height 3
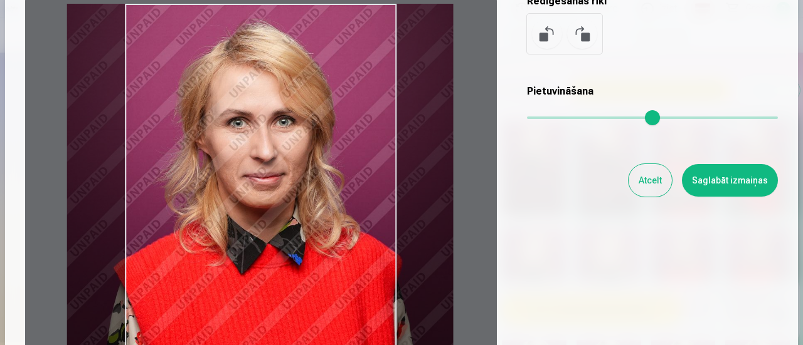
drag, startPoint x: 379, startPoint y: 159, endPoint x: 361, endPoint y: 160, distance: 18.2
click at [361, 160] on div at bounding box center [260, 191] width 471 height 394
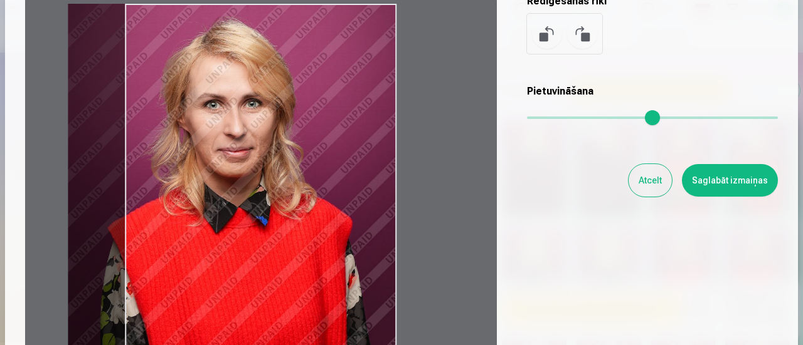
drag, startPoint x: 548, startPoint y: 120, endPoint x: 539, endPoint y: 123, distance: 9.1
click at [539, 119] on input "range" at bounding box center [652, 118] width 251 height 3
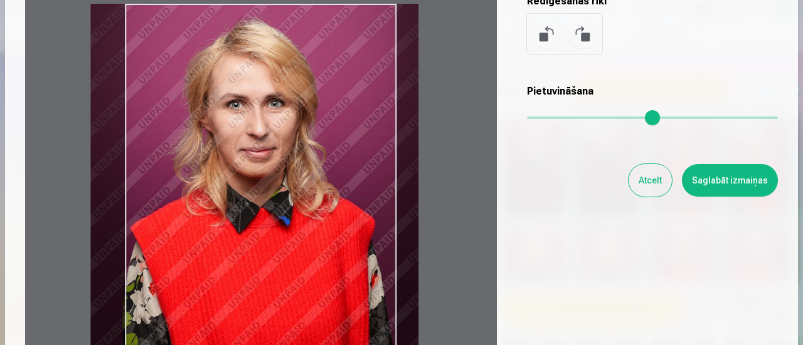
drag, startPoint x: 346, startPoint y: 160, endPoint x: 369, endPoint y: 185, distance: 33.7
click at [369, 185] on div at bounding box center [260, 191] width 471 height 394
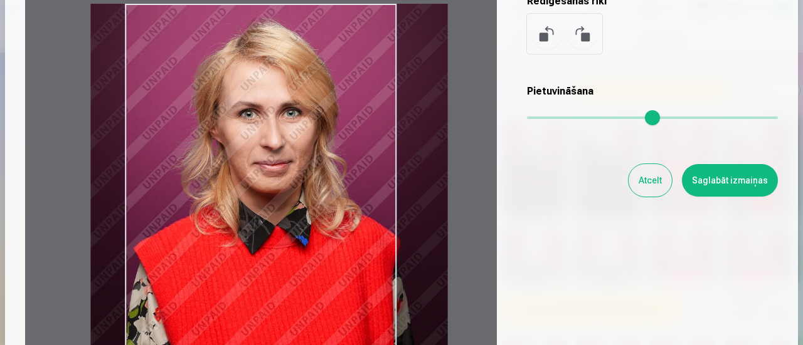
drag, startPoint x: 540, startPoint y: 124, endPoint x: 546, endPoint y: 123, distance: 6.3
click at [546, 119] on input "range" at bounding box center [652, 118] width 251 height 3
drag, startPoint x: 401, startPoint y: 149, endPoint x: 374, endPoint y: 146, distance: 27.7
click at [398, 149] on div at bounding box center [260, 191] width 471 height 394
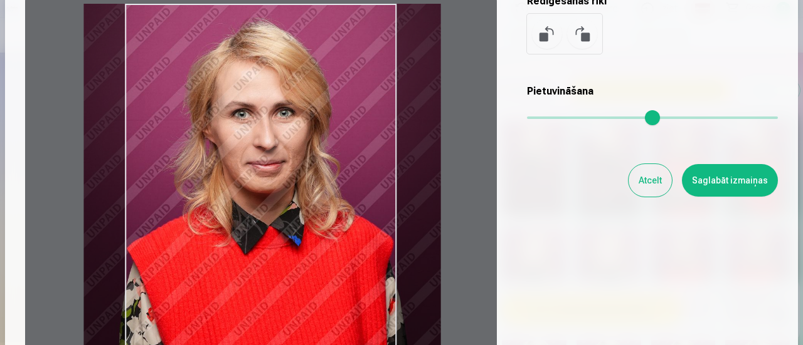
type input "****"
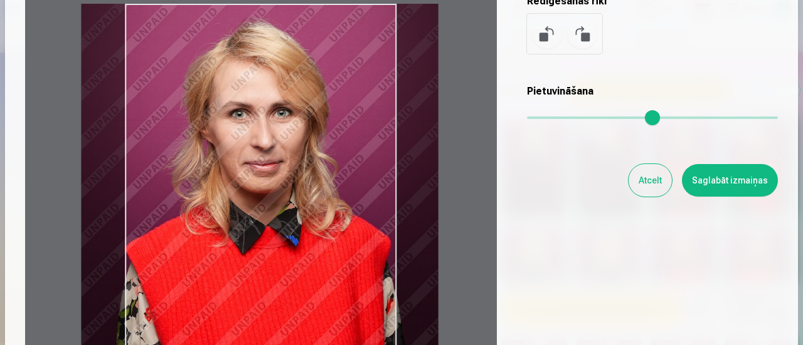
drag, startPoint x: 324, startPoint y: 147, endPoint x: 332, endPoint y: 147, distance: 8.8
click at [332, 147] on div at bounding box center [260, 191] width 471 height 394
click at [704, 176] on button "Saglabāt izmaiņas" at bounding box center [730, 180] width 96 height 33
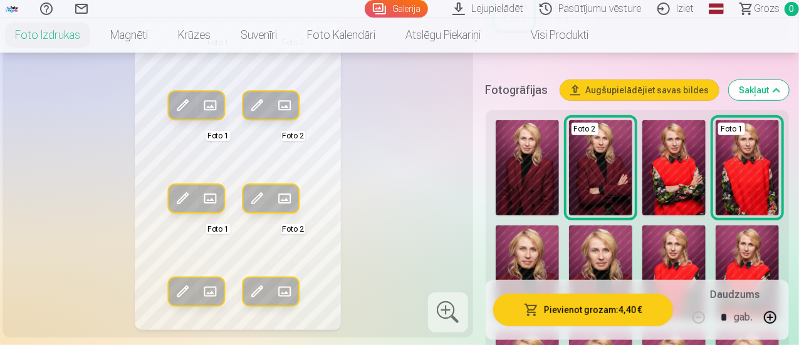
click at [172, 285] on span at bounding box center [182, 292] width 20 height 20
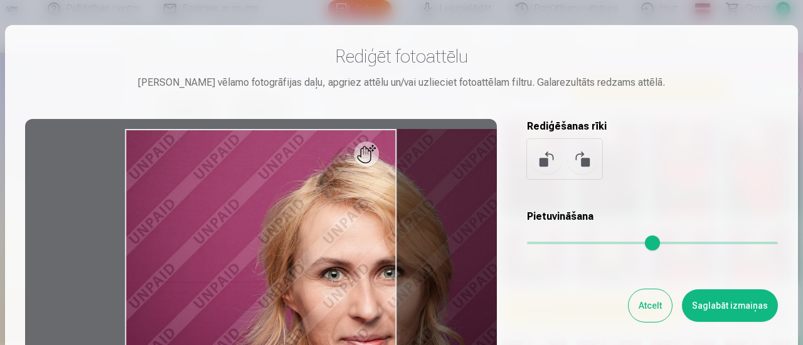
drag, startPoint x: 535, startPoint y: 245, endPoint x: 563, endPoint y: 241, distance: 27.8
click at [563, 242] on input "range" at bounding box center [652, 243] width 251 height 3
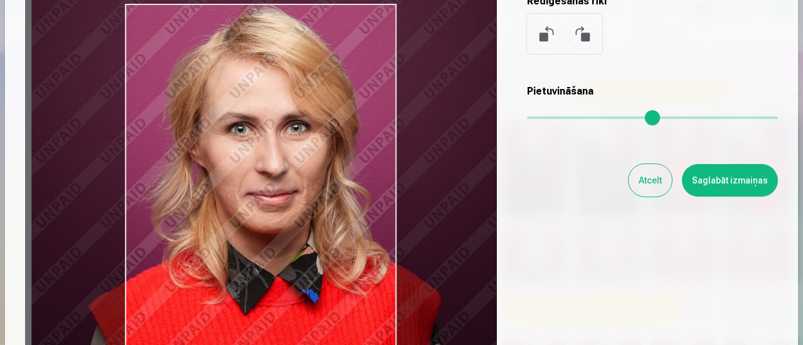
type input "****"
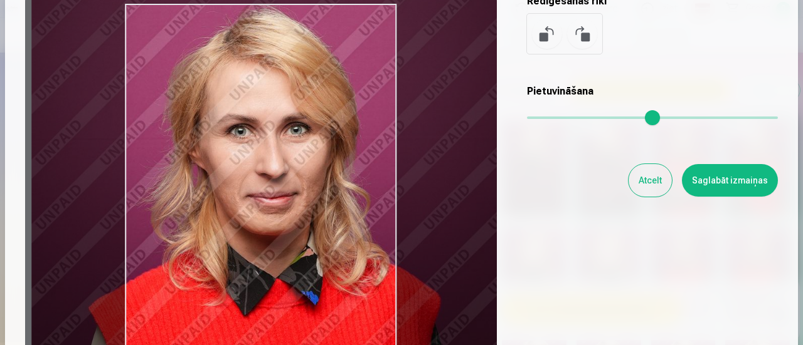
drag, startPoint x: 435, startPoint y: 229, endPoint x: 342, endPoint y: 211, distance: 95.2
click at [342, 211] on div at bounding box center [260, 191] width 471 height 394
click at [708, 181] on button "Saglabāt izmaiņas" at bounding box center [730, 180] width 96 height 33
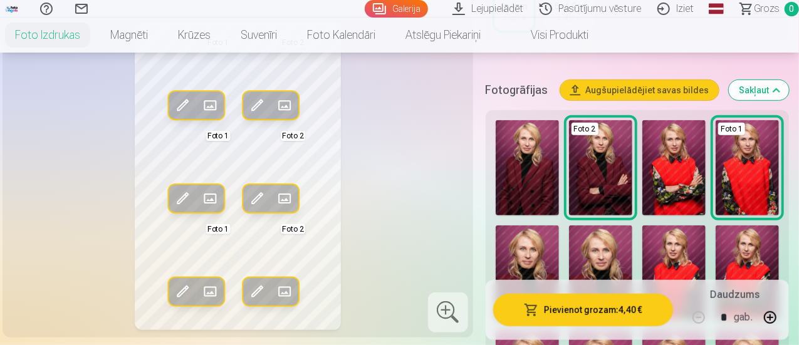
click at [172, 282] on span at bounding box center [182, 292] width 20 height 20
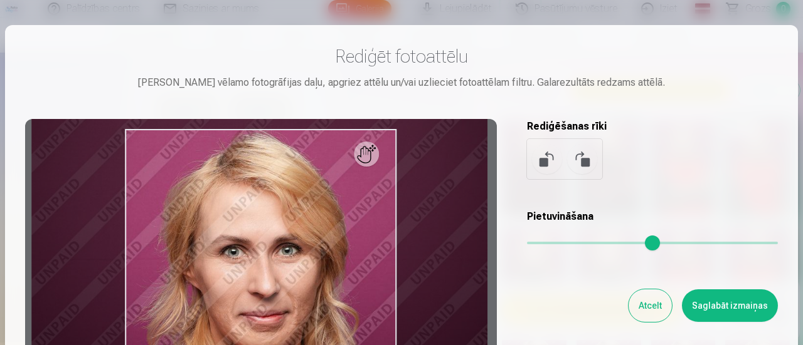
type input "****"
click at [562, 242] on input "range" at bounding box center [652, 243] width 251 height 3
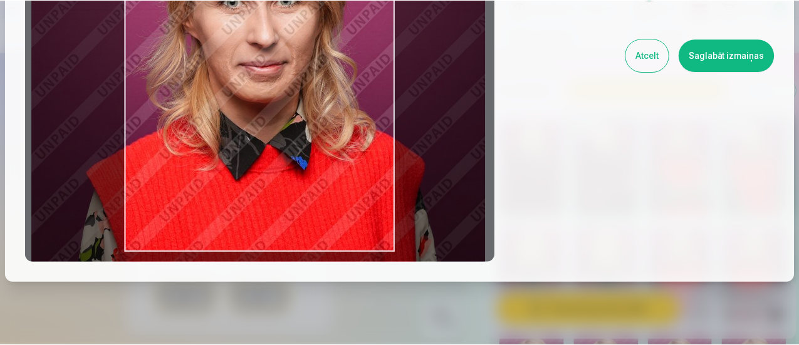
scroll to position [188, 0]
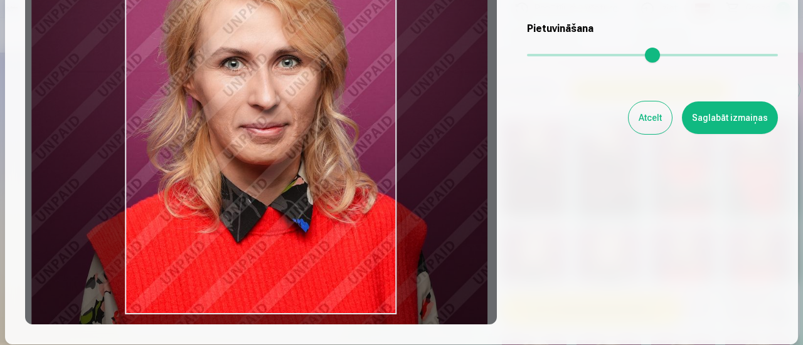
click at [727, 115] on button "Saglabāt izmaiņas" at bounding box center [730, 118] width 96 height 33
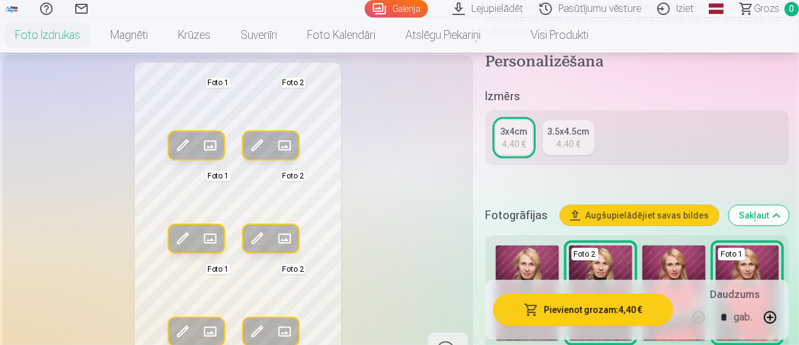
click at [248, 249] on span at bounding box center [258, 239] width 20 height 20
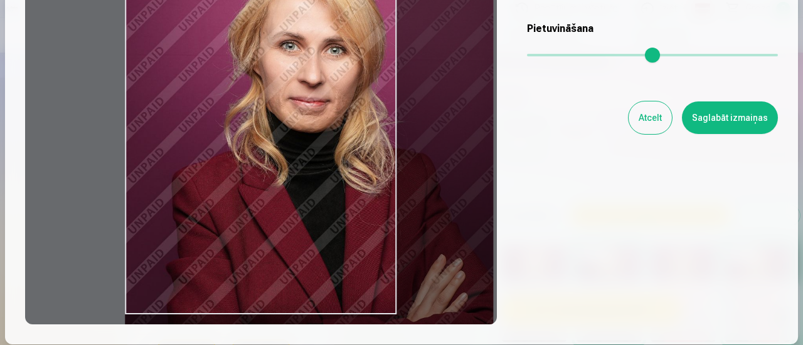
drag, startPoint x: 535, startPoint y: 55, endPoint x: 547, endPoint y: 56, distance: 12.0
click at [547, 56] on input "range" at bounding box center [652, 55] width 251 height 3
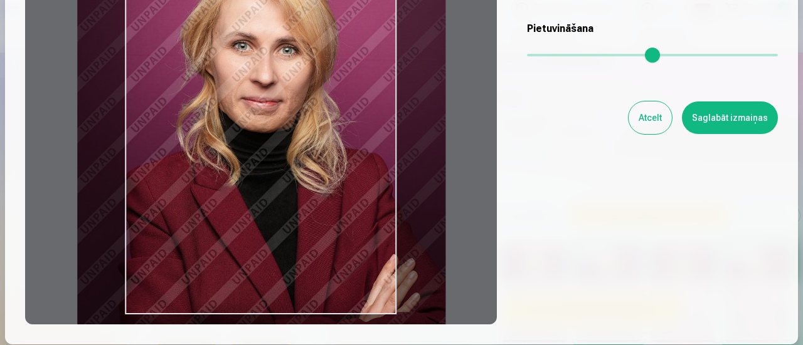
drag, startPoint x: 415, startPoint y: 113, endPoint x: 367, endPoint y: 121, distance: 48.2
click at [367, 121] on div at bounding box center [260, 128] width 471 height 394
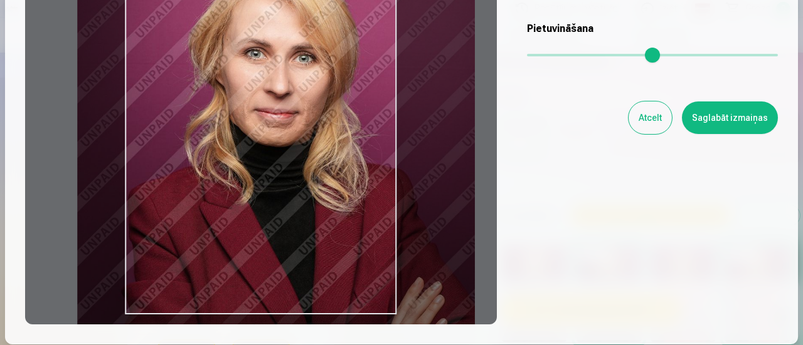
click at [552, 54] on input "range" at bounding box center [652, 55] width 251 height 3
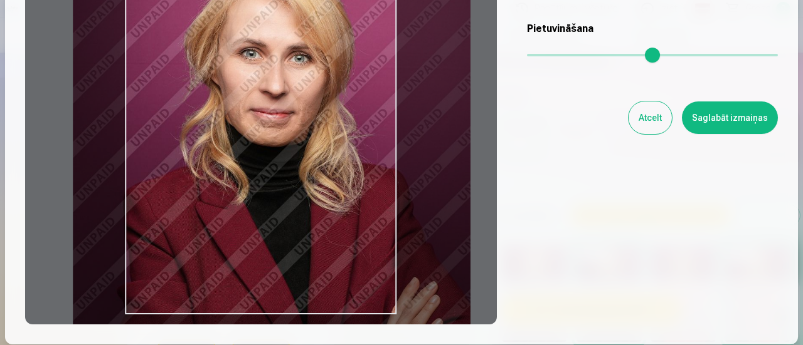
type input "****"
click at [448, 85] on div at bounding box center [260, 128] width 471 height 394
click at [716, 113] on button "Saglabāt izmaiņas" at bounding box center [730, 118] width 96 height 33
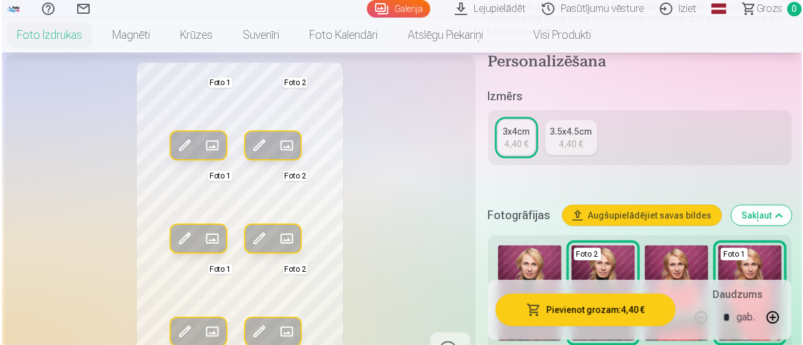
scroll to position [313, 0]
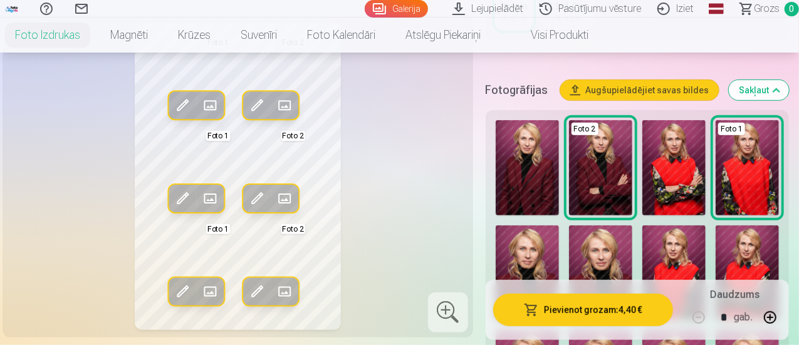
click at [248, 285] on span at bounding box center [258, 292] width 20 height 20
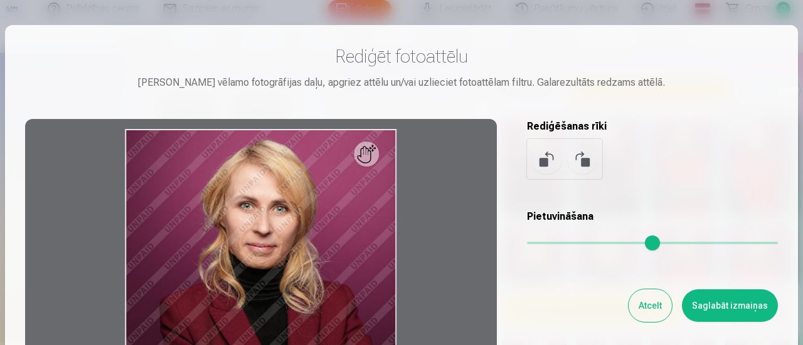
scroll to position [125, 0]
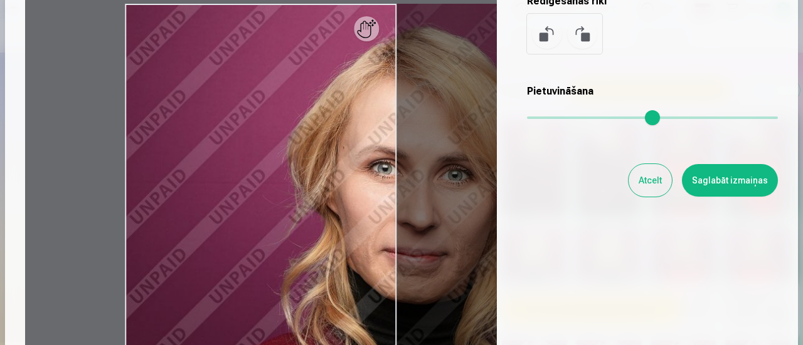
drag, startPoint x: 539, startPoint y: 119, endPoint x: 583, endPoint y: 121, distance: 43.9
click at [583, 119] on input "range" at bounding box center [652, 118] width 251 height 3
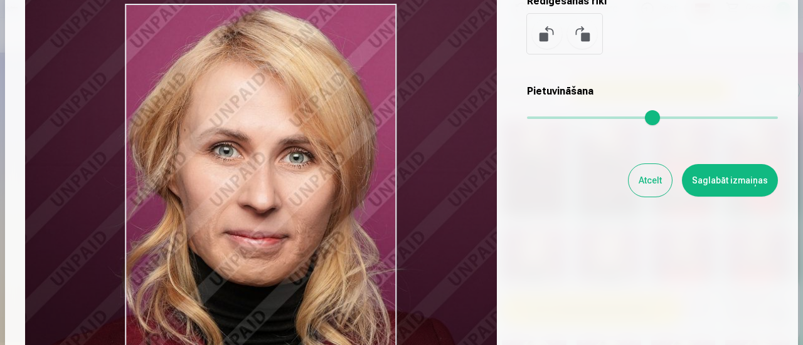
drag, startPoint x: 266, startPoint y: 174, endPoint x: 125, endPoint y: 163, distance: 140.8
click at [125, 163] on div at bounding box center [260, 191] width 471 height 394
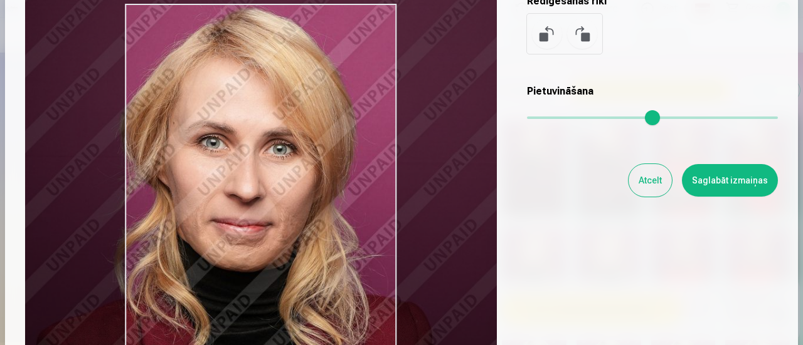
click at [579, 118] on input "range" at bounding box center [652, 118] width 251 height 3
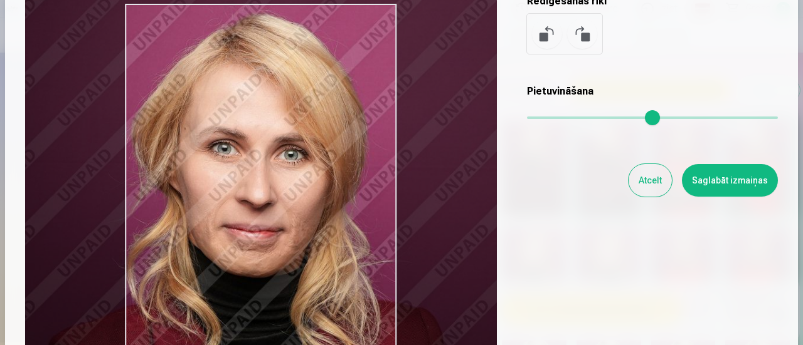
drag, startPoint x: 356, startPoint y: 178, endPoint x: 366, endPoint y: 184, distance: 11.5
click at [366, 184] on div at bounding box center [260, 191] width 471 height 394
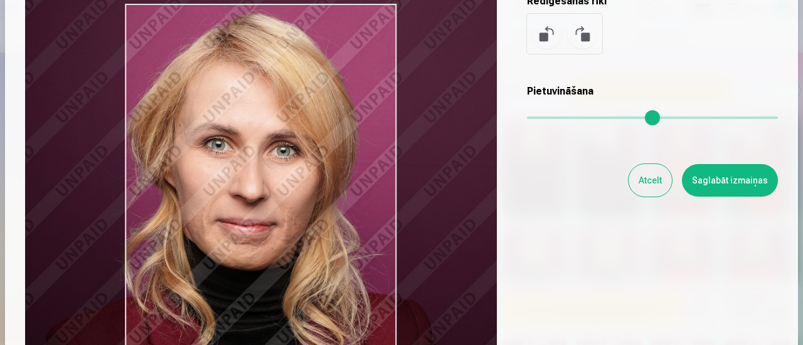
drag, startPoint x: 582, startPoint y: 120, endPoint x: 576, endPoint y: 120, distance: 6.9
type input "****"
click at [576, 119] on input "range" at bounding box center [652, 118] width 251 height 3
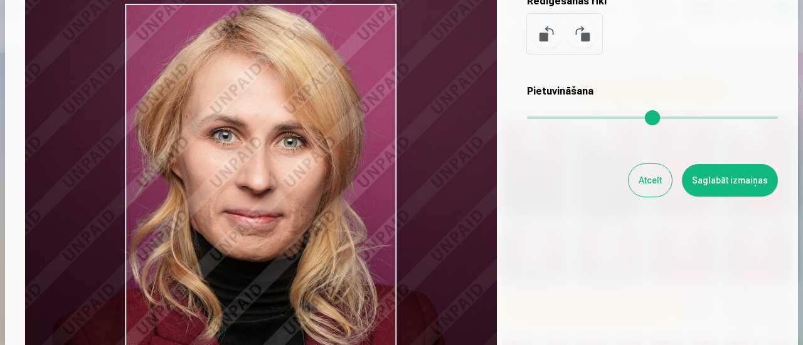
drag, startPoint x: 285, startPoint y: 171, endPoint x: 289, endPoint y: 164, distance: 8.2
click at [289, 164] on div at bounding box center [260, 191] width 471 height 394
click at [736, 182] on button "Saglabāt izmaiņas" at bounding box center [730, 180] width 96 height 33
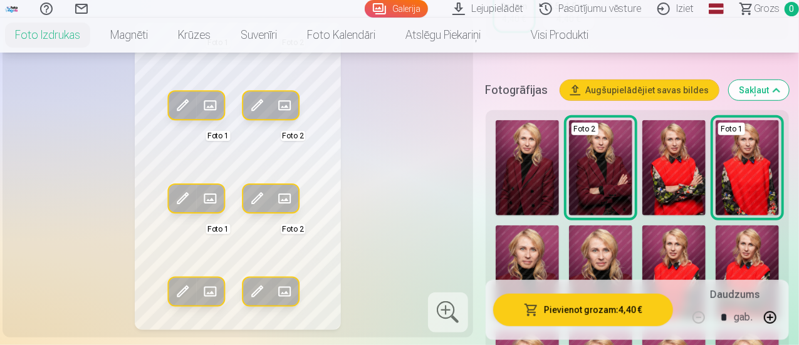
click at [248, 288] on span at bounding box center [258, 292] width 20 height 20
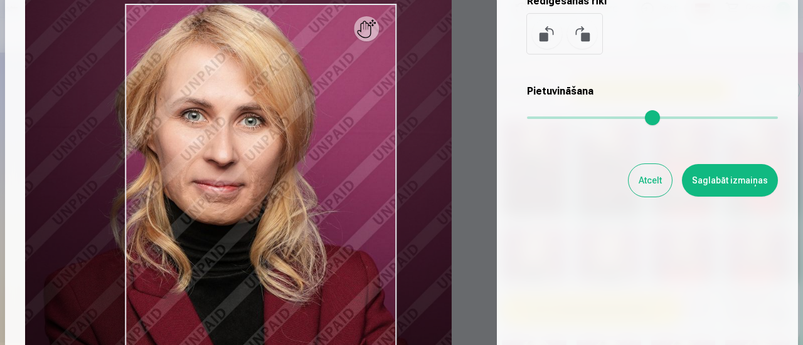
drag, startPoint x: 581, startPoint y: 120, endPoint x: 564, endPoint y: 120, distance: 16.9
click at [564, 119] on input "range" at bounding box center [652, 118] width 251 height 3
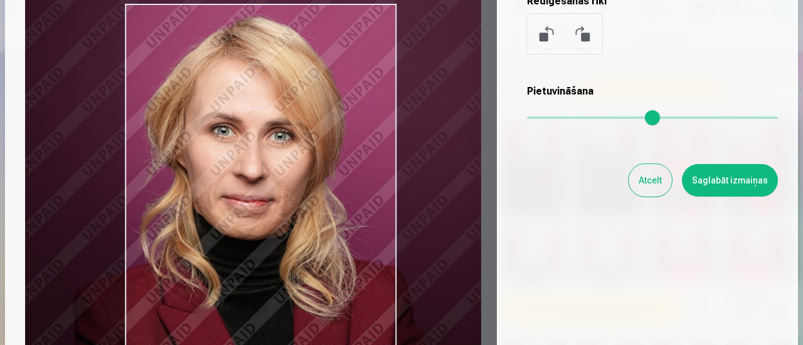
drag, startPoint x: 278, startPoint y: 169, endPoint x: 303, endPoint y: 182, distance: 27.8
click at [303, 182] on div at bounding box center [260, 191] width 471 height 394
type input "****"
click at [724, 185] on button "Saglabāt izmaiņas" at bounding box center [730, 180] width 96 height 33
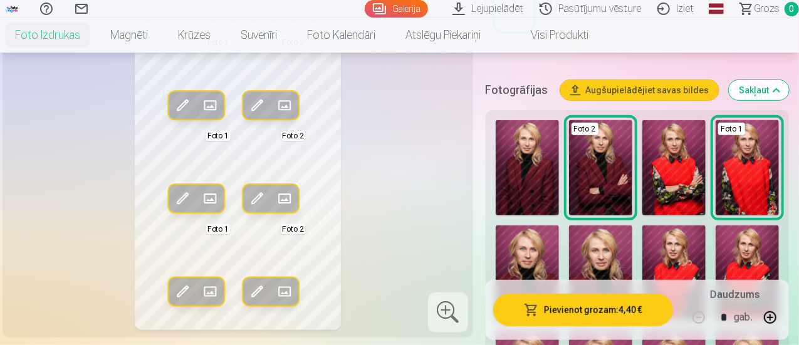
click at [248, 285] on span at bounding box center [258, 292] width 20 height 20
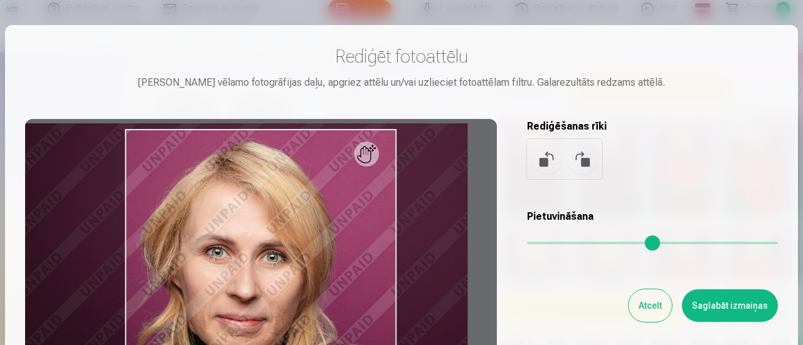
click at [561, 244] on input "range" at bounding box center [652, 243] width 251 height 3
type input "****"
click at [696, 302] on button "Saglabāt izmaiņas" at bounding box center [730, 306] width 96 height 33
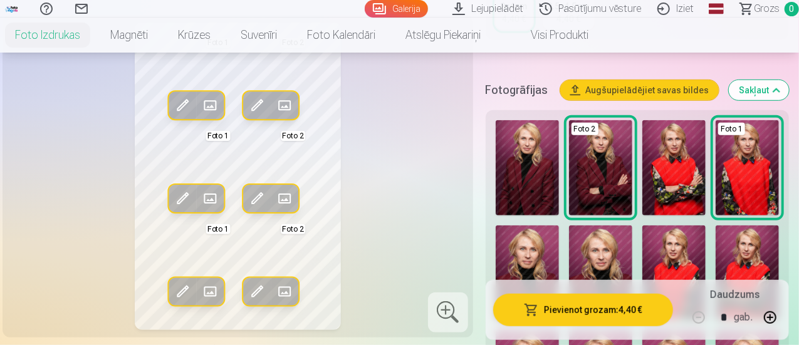
click at [248, 288] on span at bounding box center [258, 292] width 20 height 20
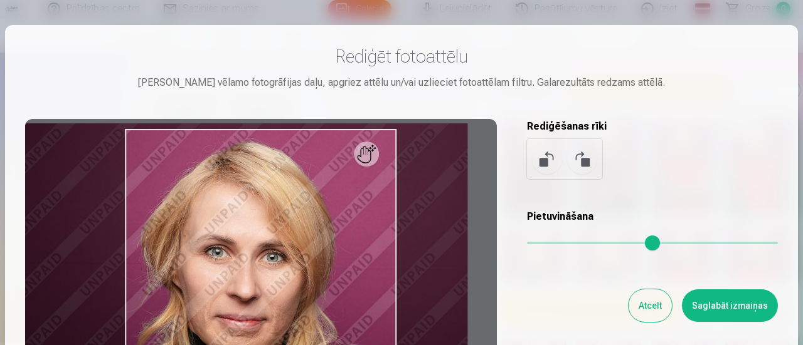
scroll to position [251, 0]
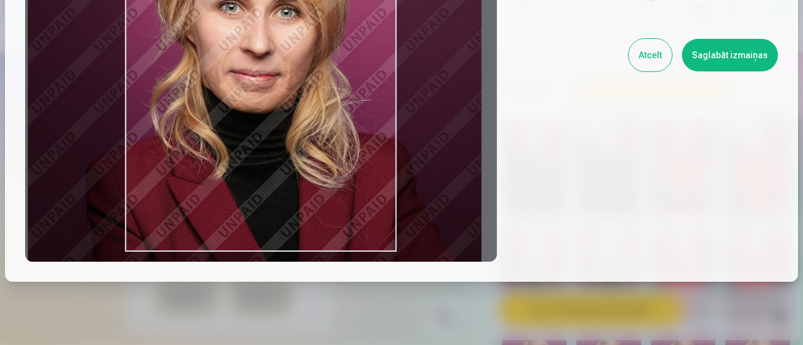
drag, startPoint x: 284, startPoint y: 192, endPoint x: 298, endPoint y: 198, distance: 15.5
click at [298, 198] on div at bounding box center [260, 65] width 471 height 394
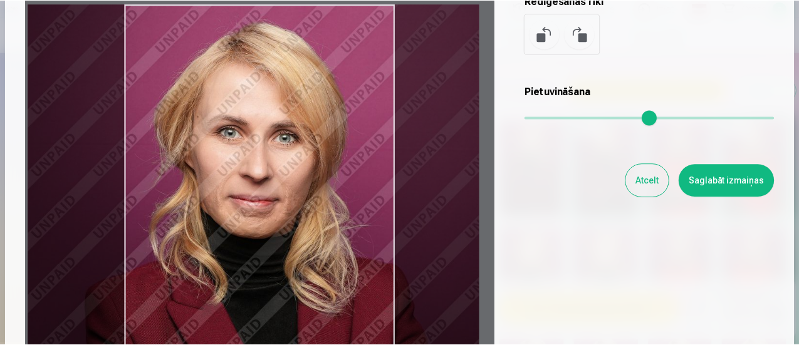
scroll to position [188, 0]
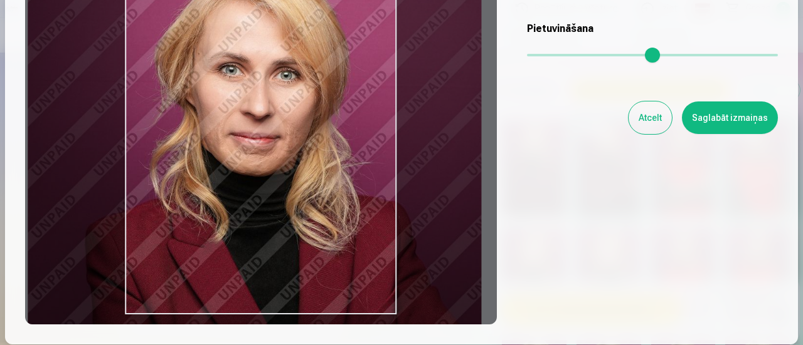
drag, startPoint x: 312, startPoint y: 211, endPoint x: 312, endPoint y: 221, distance: 10.0
click at [312, 221] on div at bounding box center [260, 128] width 471 height 394
type input "****"
click at [724, 119] on button "Saglabāt izmaiņas" at bounding box center [730, 118] width 96 height 33
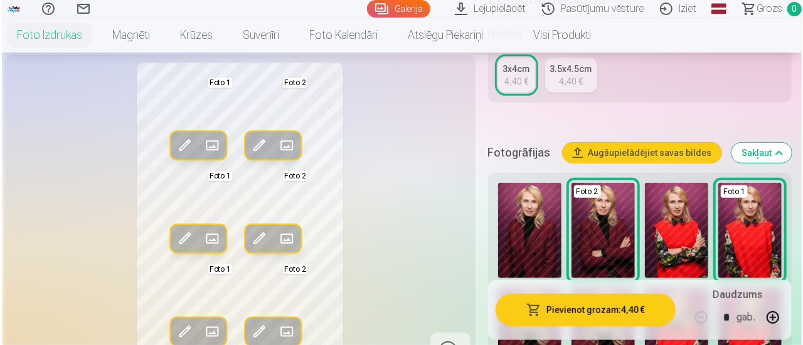
scroll to position [313, 0]
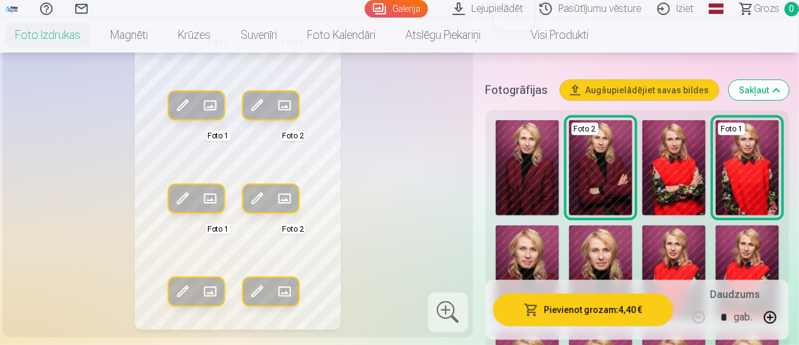
click at [603, 308] on button "Pievienot grozam : 4,40 €" at bounding box center [583, 310] width 180 height 33
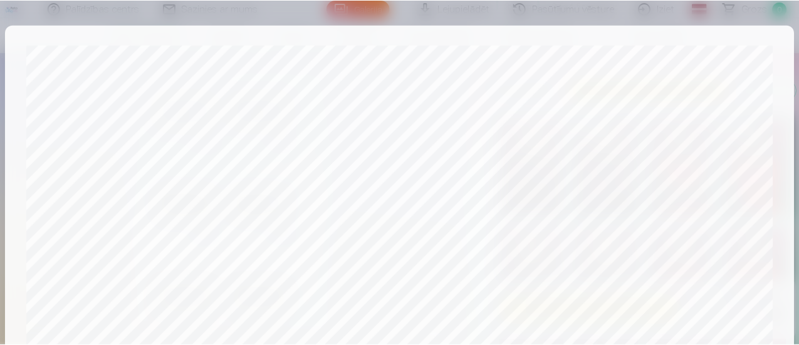
scroll to position [547, 0]
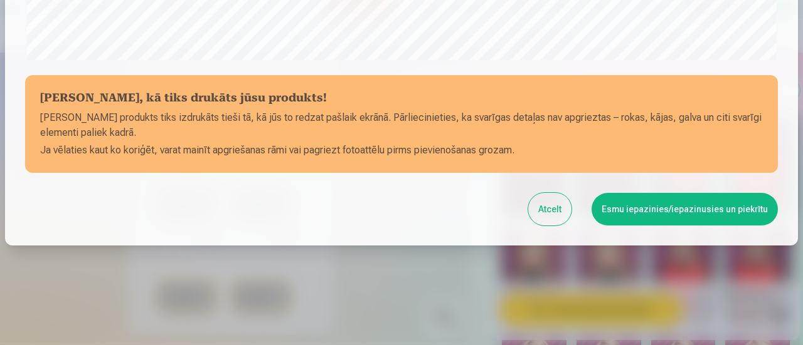
click at [628, 211] on button "Esmu iepazinies/iepazinusies un piekrītu" at bounding box center [684, 209] width 186 height 33
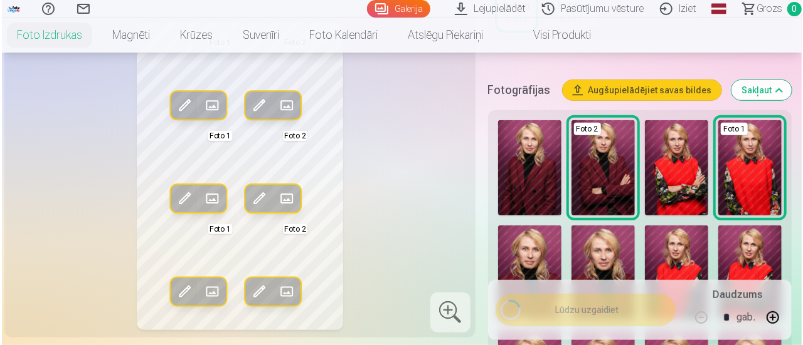
scroll to position [545, 0]
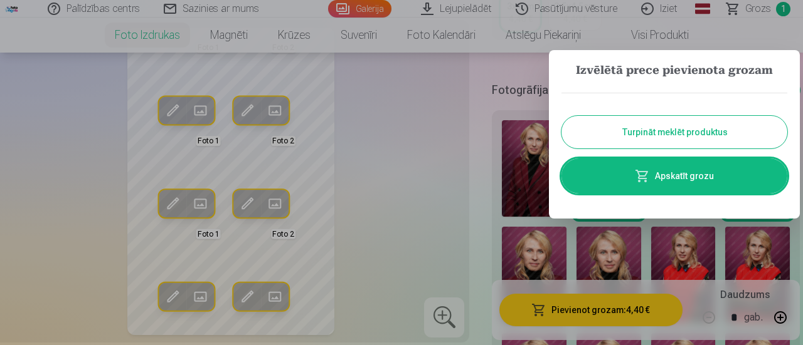
click at [655, 170] on link "Apskatīt grozu" at bounding box center [674, 176] width 226 height 35
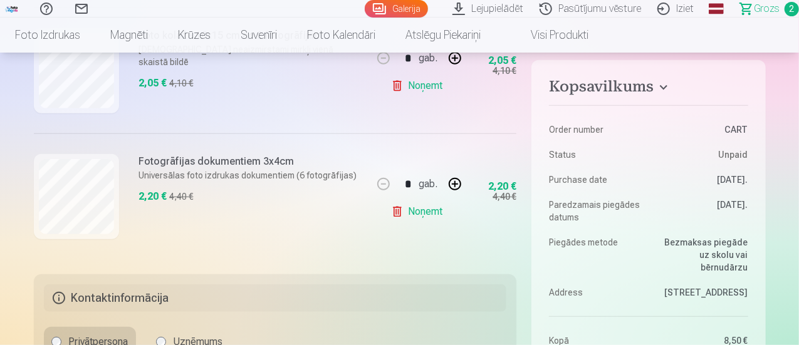
scroll to position [251, 0]
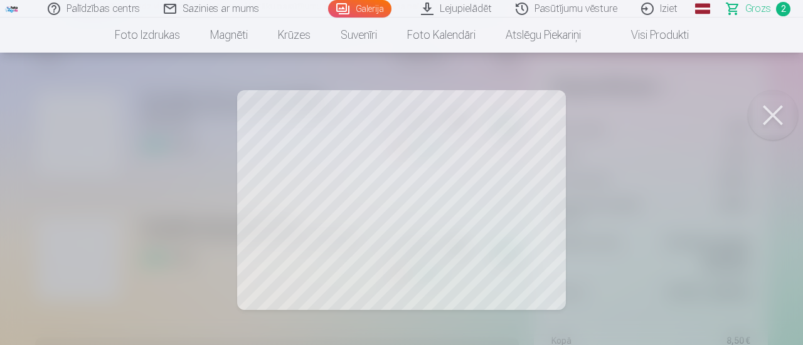
click at [776, 117] on button at bounding box center [772, 115] width 50 height 50
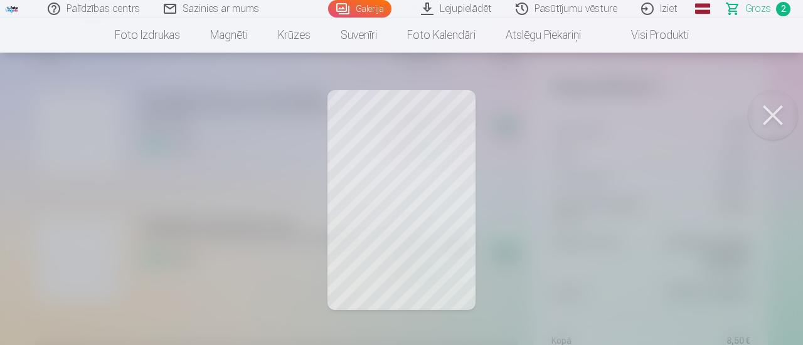
click at [766, 115] on button at bounding box center [772, 115] width 50 height 50
click at [767, 115] on button at bounding box center [772, 115] width 50 height 50
click at [782, 106] on button at bounding box center [772, 115] width 50 height 50
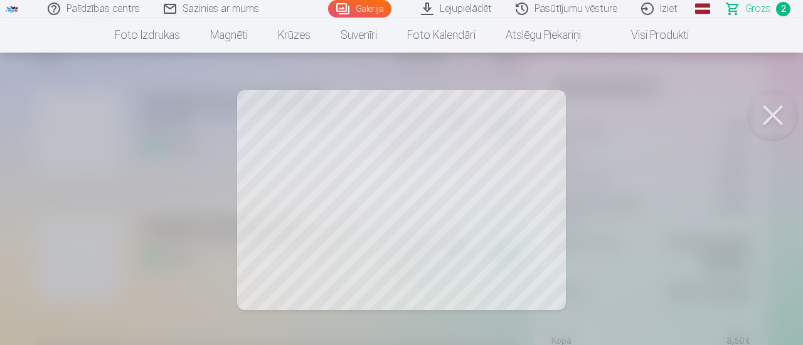
click at [768, 124] on button at bounding box center [772, 115] width 50 height 50
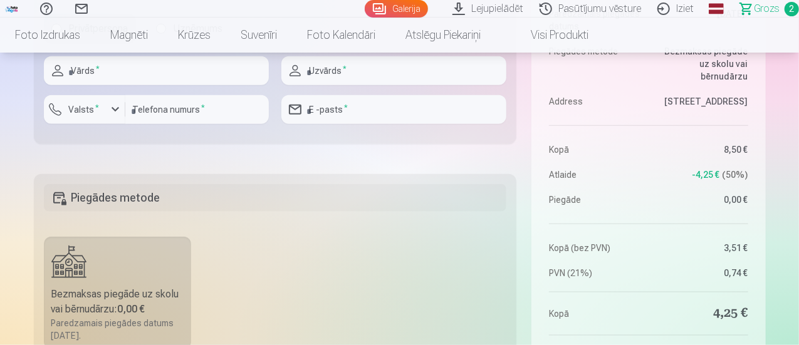
scroll to position [752, 0]
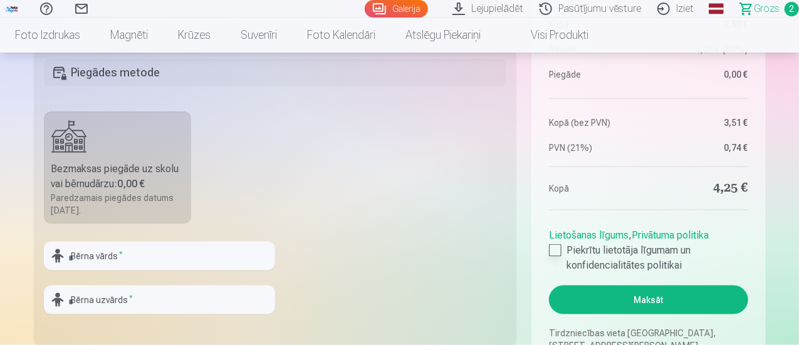
click at [553, 256] on div at bounding box center [555, 251] width 13 height 13
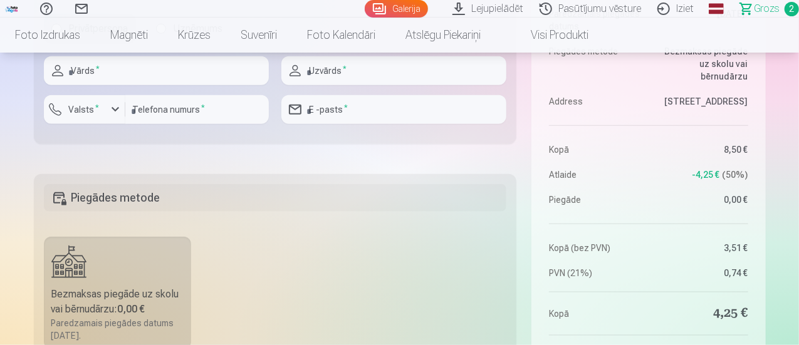
scroll to position [815, 0]
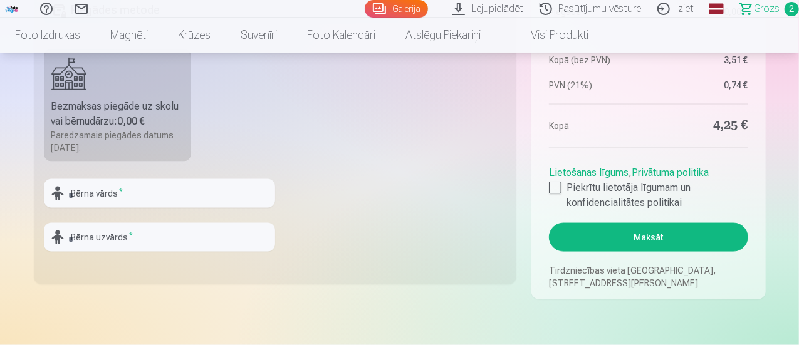
click at [629, 247] on button "Maksāt" at bounding box center [648, 237] width 199 height 29
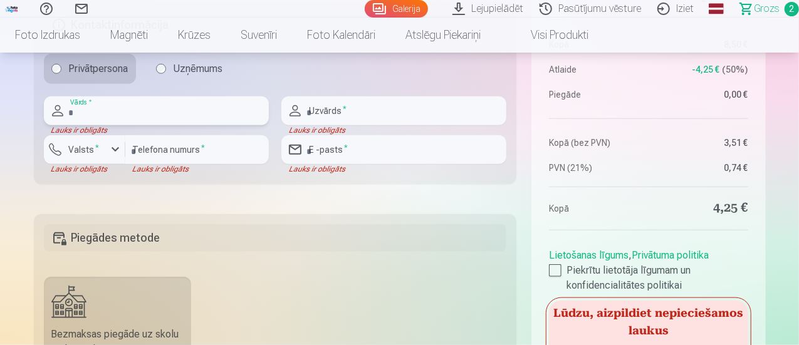
scroll to position [399, 0]
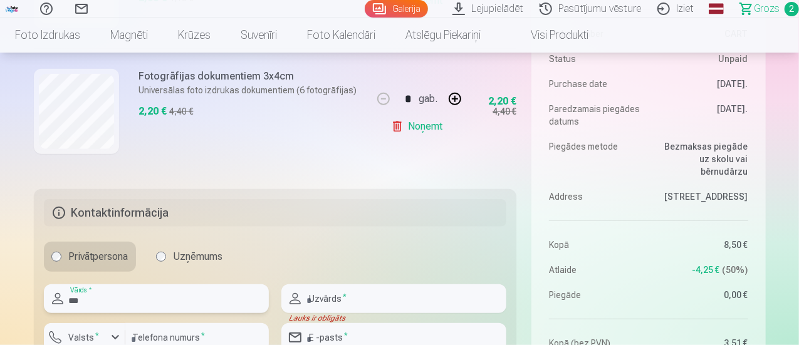
type input "**********"
click at [322, 298] on input "text" at bounding box center [394, 299] width 225 height 29
type input "*********"
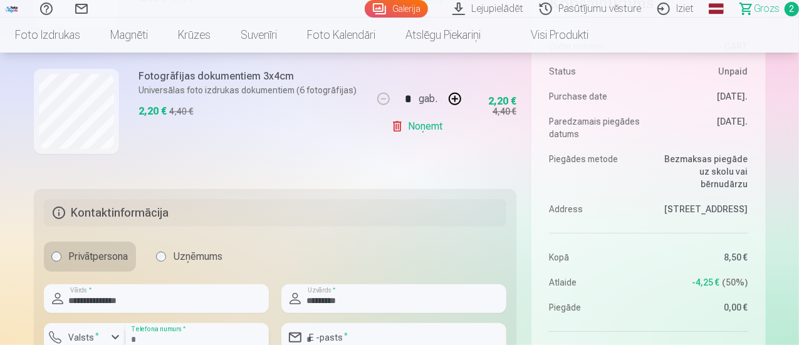
click at [176, 335] on input "number" at bounding box center [197, 338] width 144 height 29
type input "********"
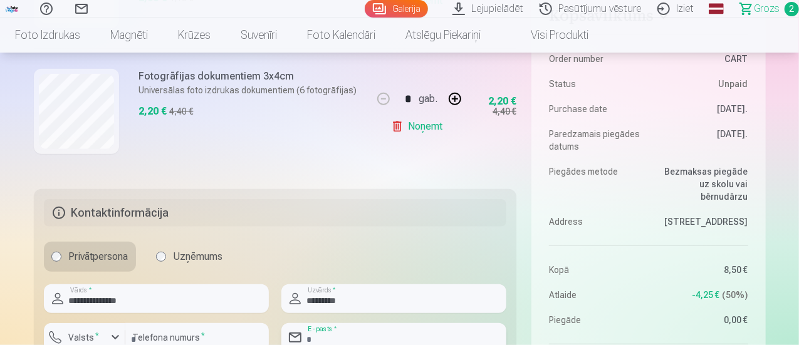
click at [322, 337] on input "email" at bounding box center [394, 338] width 225 height 29
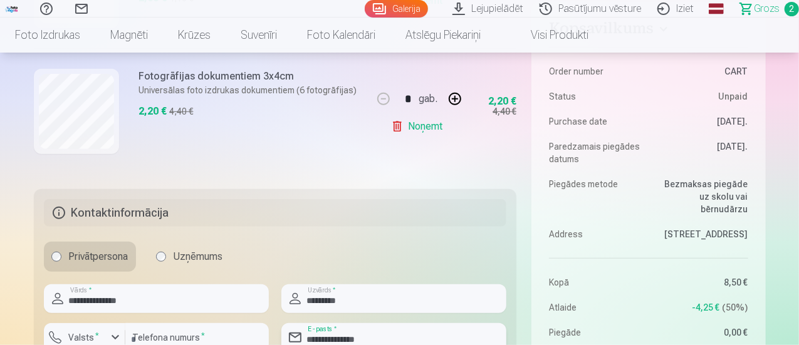
scroll to position [587, 0]
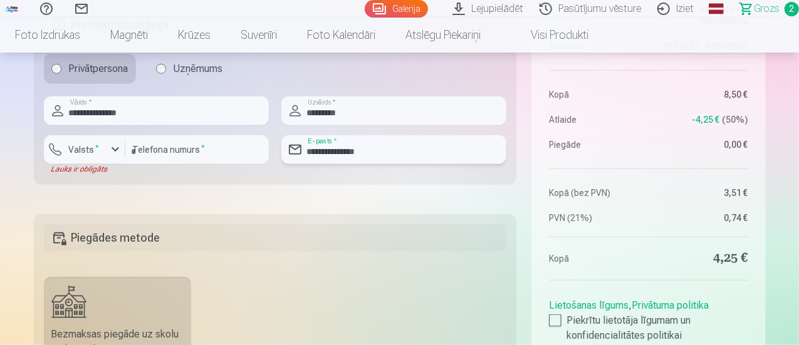
drag, startPoint x: 377, startPoint y: 150, endPoint x: 300, endPoint y: 149, distance: 77.1
click at [300, 149] on div "**********" at bounding box center [394, 149] width 225 height 29
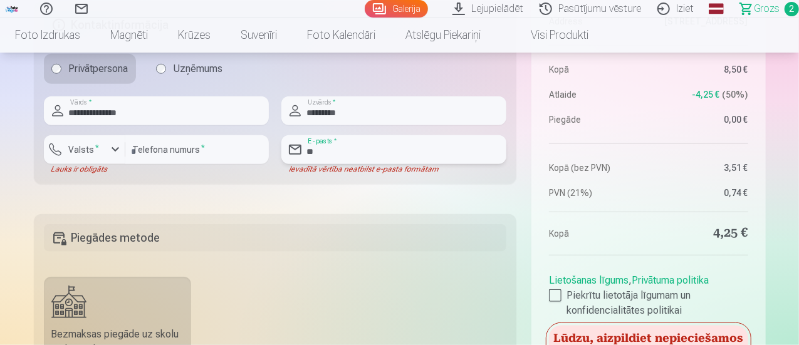
type input "**********"
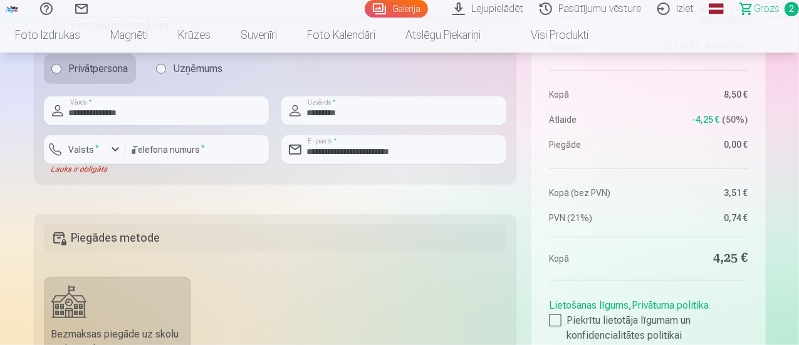
click at [708, 124] on span "-4,25 €" at bounding box center [707, 119] width 28 height 13
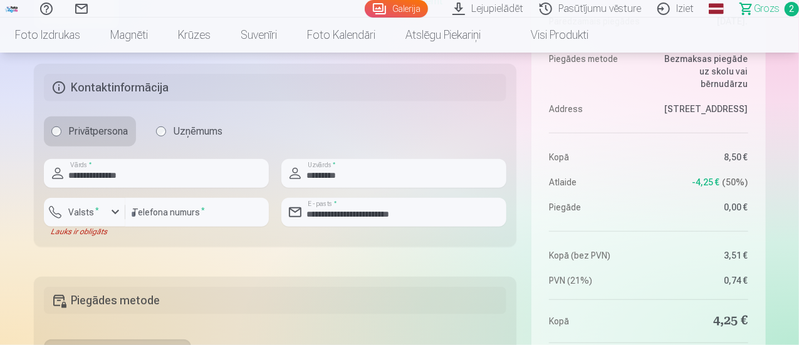
scroll to position [650, 0]
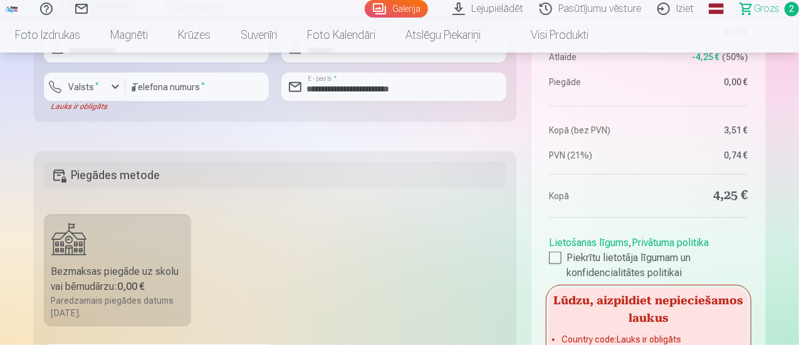
click at [110, 254] on label "Bezmaksas piegāde uz skolu vai bērnudārzu : 0,00 € Paredzamais piegādes datums …" at bounding box center [118, 270] width 148 height 113
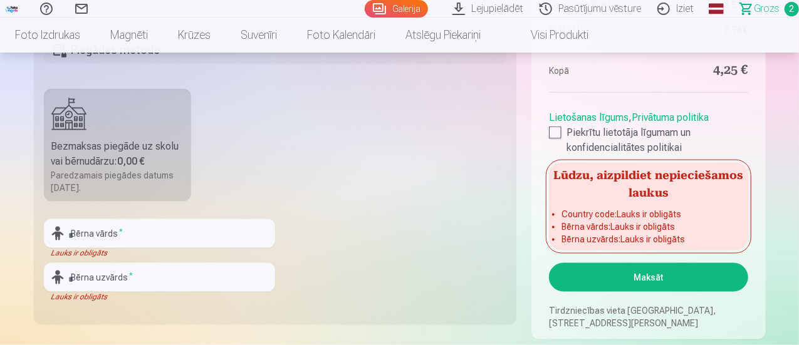
click at [656, 280] on button "Maksāt" at bounding box center [648, 277] width 199 height 29
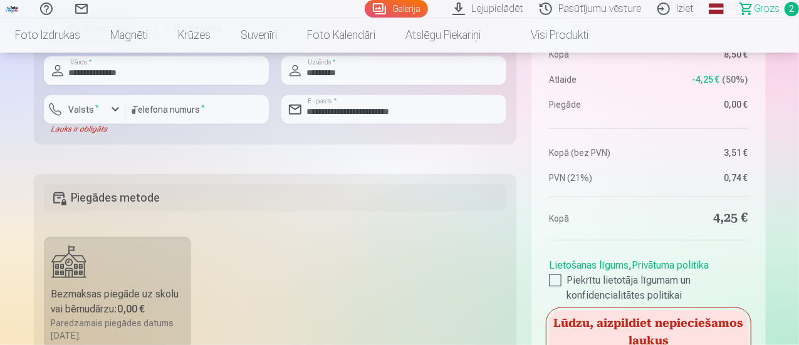
scroll to position [564, 0]
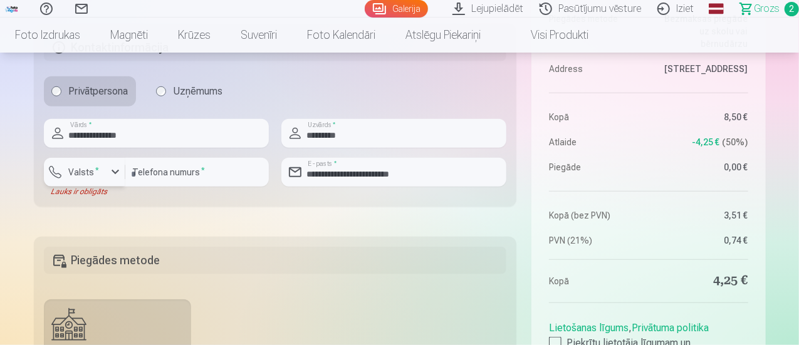
click at [89, 175] on label "Valsts *" at bounding box center [84, 172] width 41 height 13
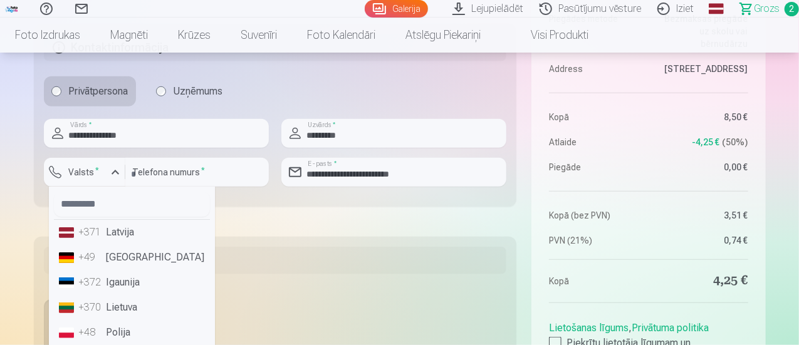
click at [103, 239] on li "+371 Latvija" at bounding box center [132, 232] width 156 height 25
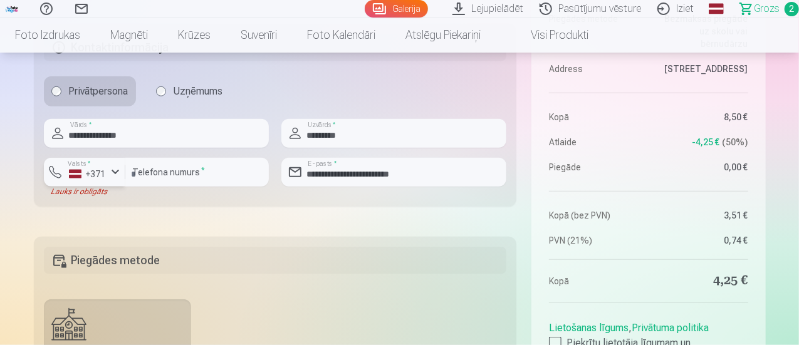
scroll to position [752, 0]
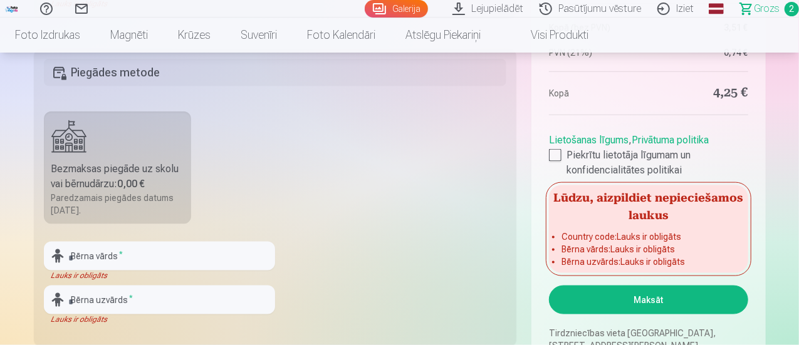
click at [637, 304] on button "Maksāt" at bounding box center [648, 300] width 199 height 29
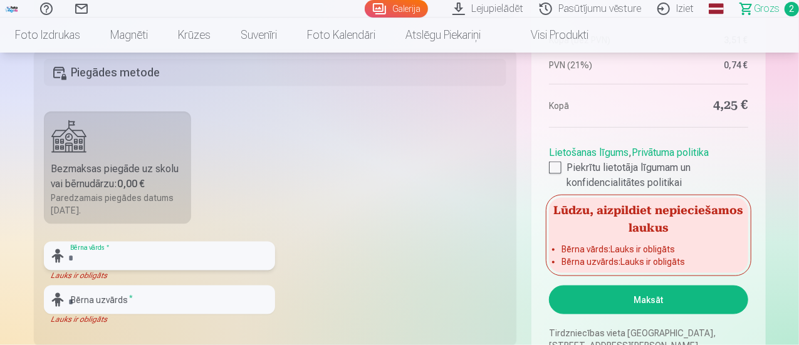
click at [120, 263] on input "text" at bounding box center [159, 256] width 231 height 29
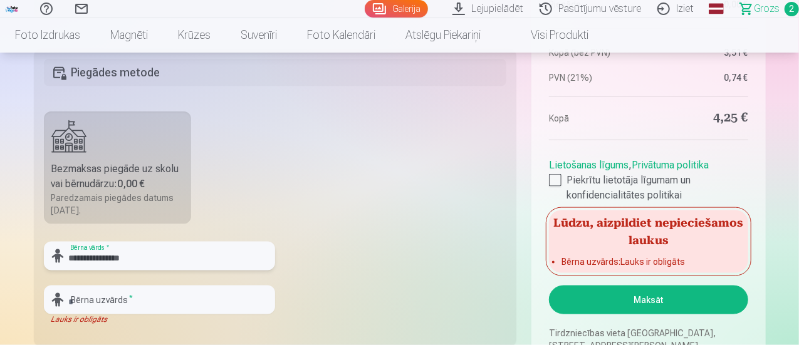
drag, startPoint x: 171, startPoint y: 265, endPoint x: 100, endPoint y: 269, distance: 70.9
click at [100, 269] on input "**********" at bounding box center [159, 256] width 231 height 29
type input "*******"
click at [136, 293] on input "text" at bounding box center [159, 300] width 231 height 29
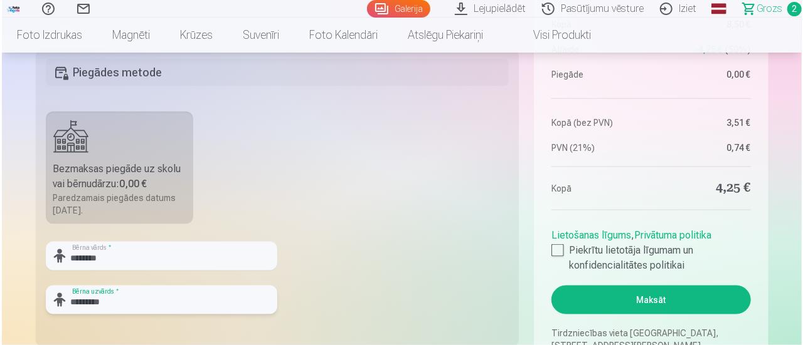
scroll to position [940, 0]
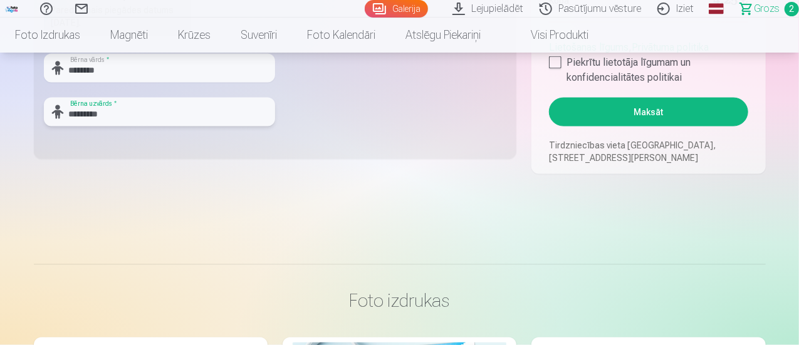
type input "*********"
click at [620, 114] on button "Maksāt" at bounding box center [648, 112] width 199 height 29
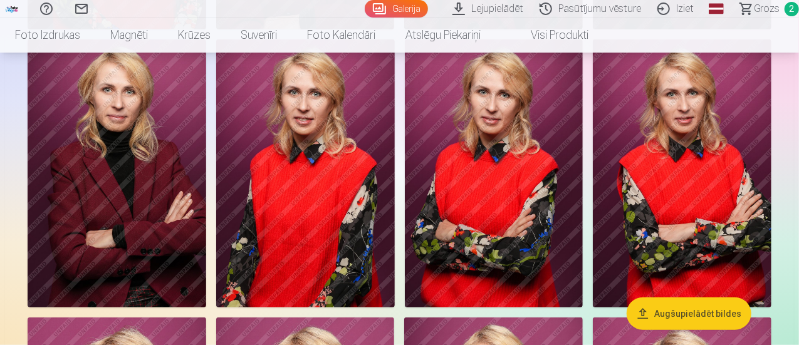
scroll to position [502, 0]
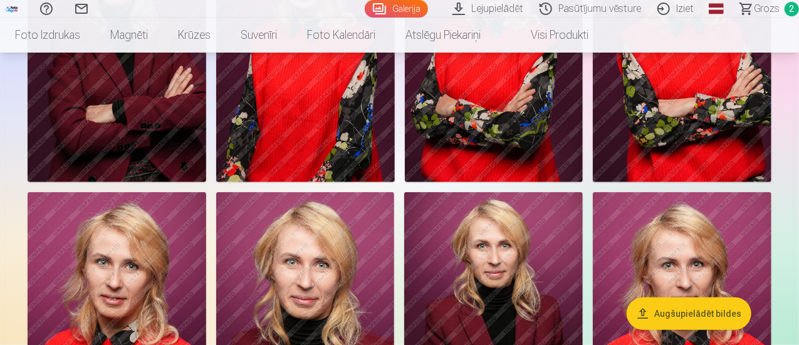
click at [765, 7] on span "Grozs" at bounding box center [767, 8] width 26 height 15
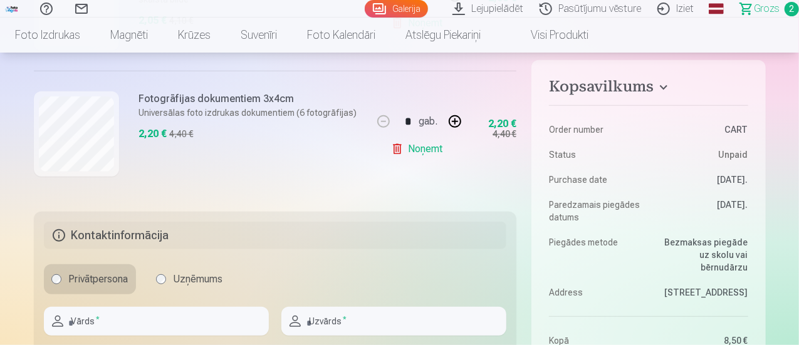
scroll to position [188, 0]
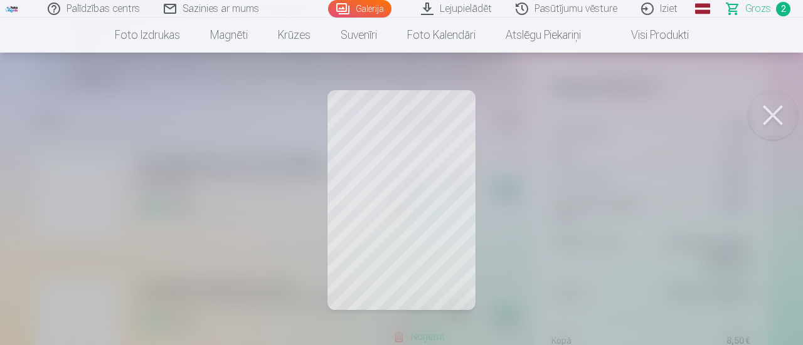
click at [786, 110] on button at bounding box center [772, 115] width 50 height 50
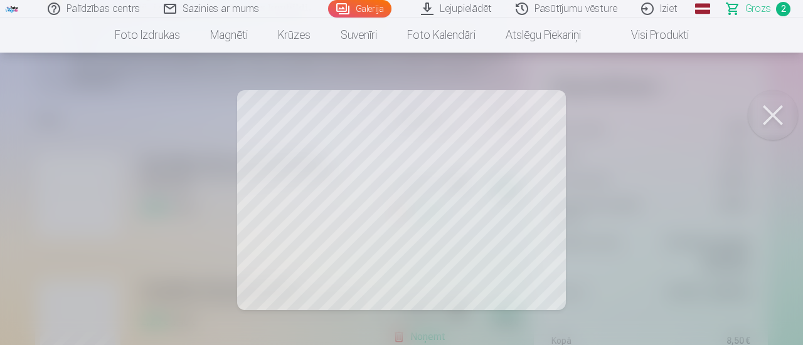
click at [757, 105] on button at bounding box center [772, 115] width 50 height 50
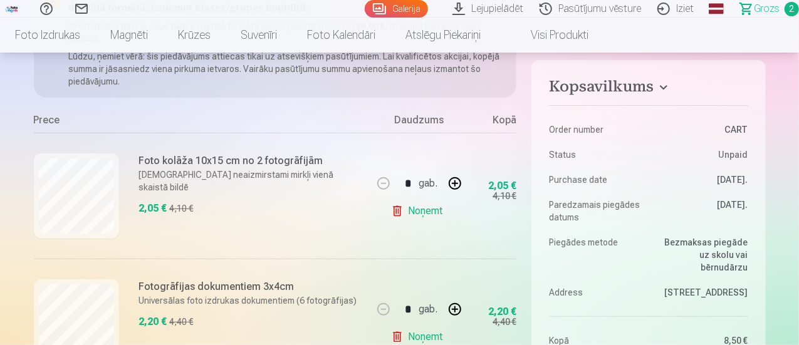
click at [406, 210] on link "Noņemt" at bounding box center [419, 211] width 57 height 25
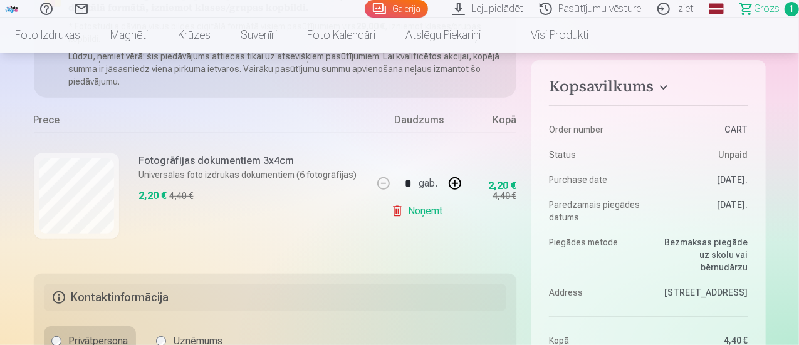
scroll to position [0, 0]
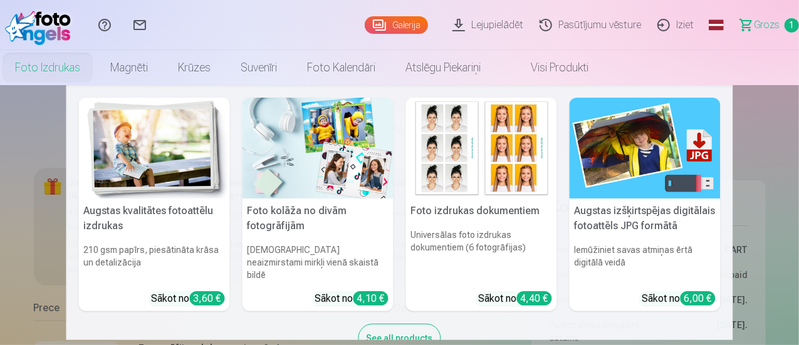
click at [315, 292] on div "Sākot no 4,10 €" at bounding box center [351, 299] width 73 height 15
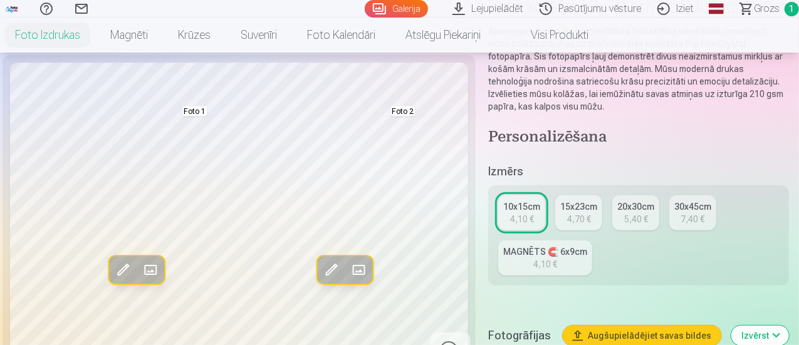
scroll to position [313, 0]
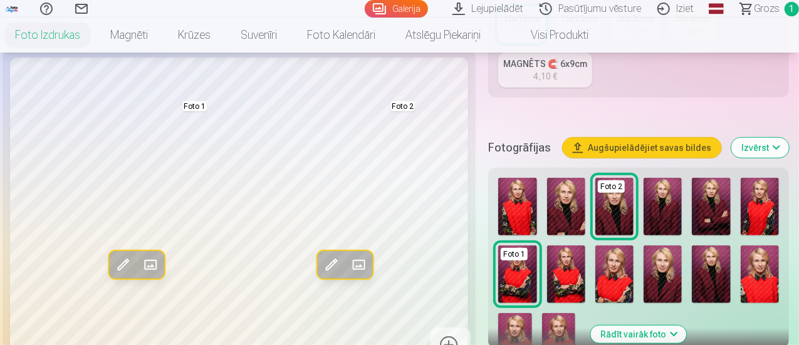
click at [574, 210] on img at bounding box center [566, 207] width 38 height 58
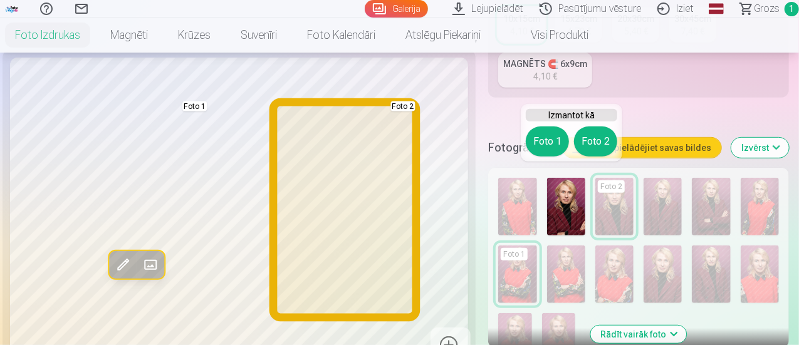
click at [593, 147] on button "Foto 2" at bounding box center [595, 142] width 43 height 30
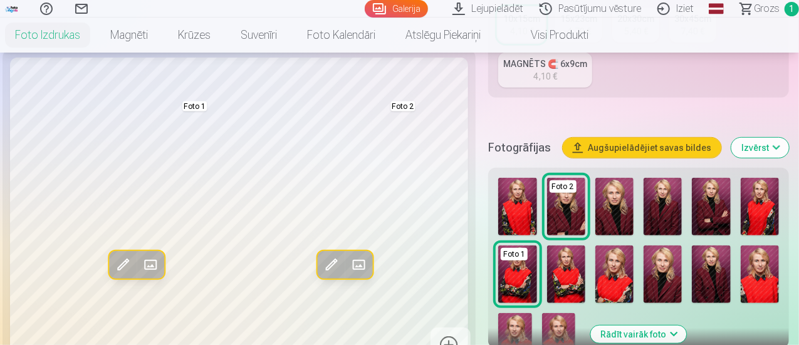
click at [634, 210] on img at bounding box center [615, 207] width 38 height 58
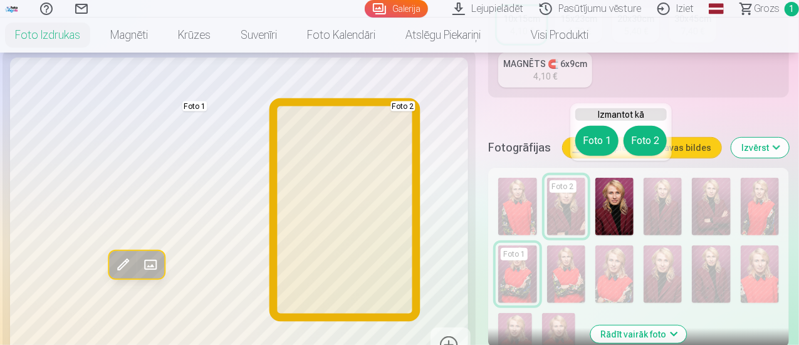
click at [634, 141] on button "Foto 2" at bounding box center [645, 141] width 43 height 30
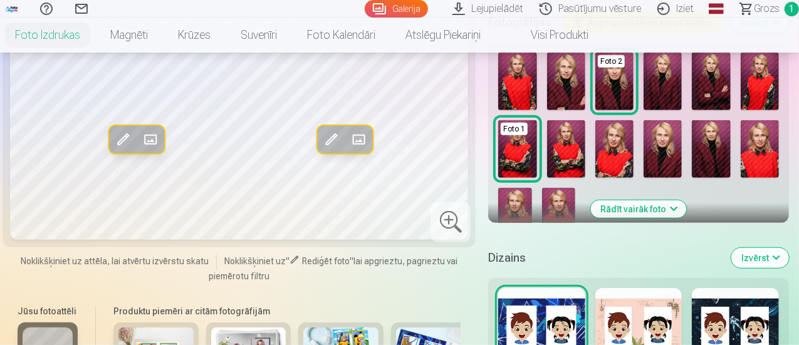
scroll to position [251, 0]
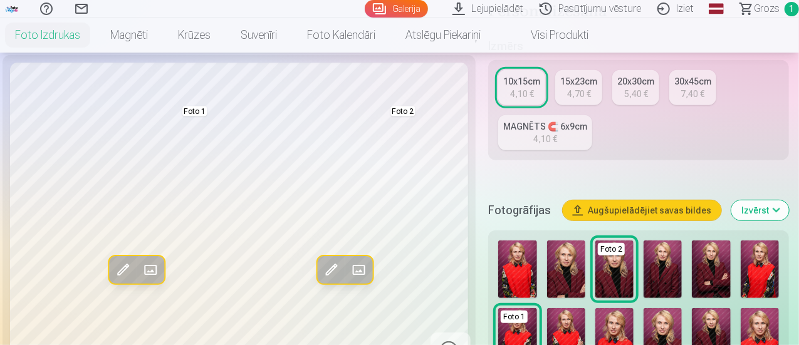
click at [714, 255] on img at bounding box center [711, 270] width 38 height 58
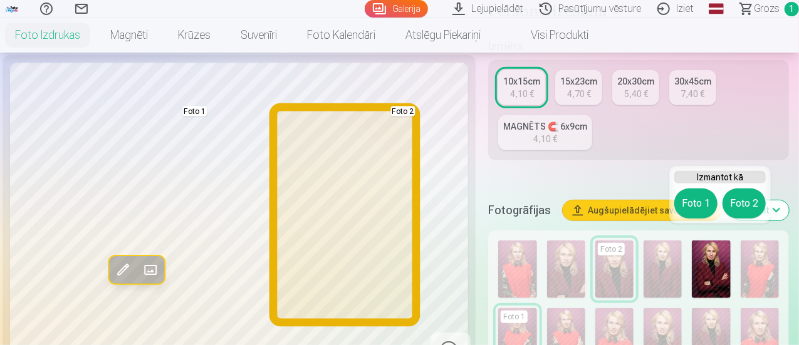
click at [737, 199] on button "Foto 2" at bounding box center [744, 204] width 43 height 30
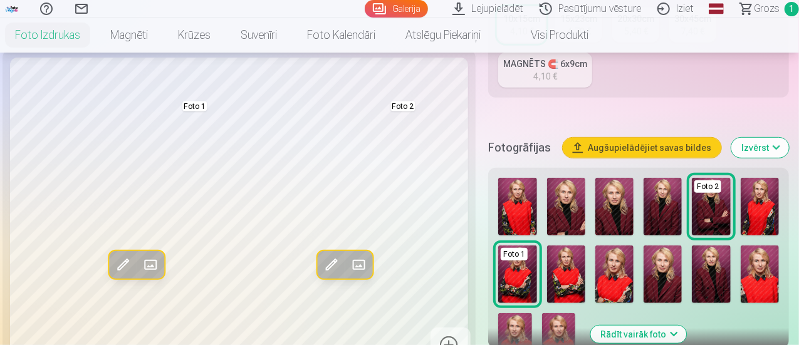
scroll to position [439, 0]
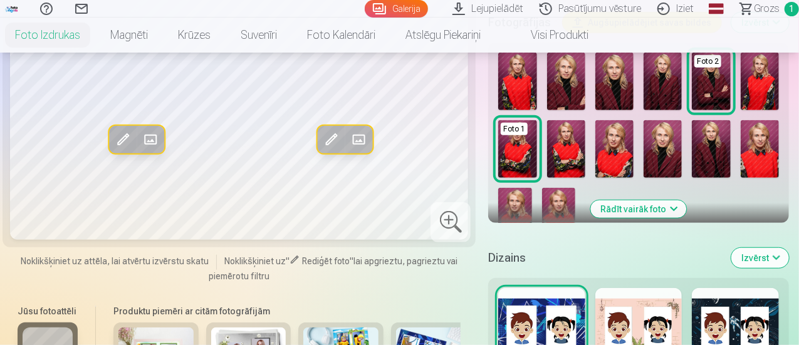
click at [554, 189] on img at bounding box center [558, 213] width 33 height 50
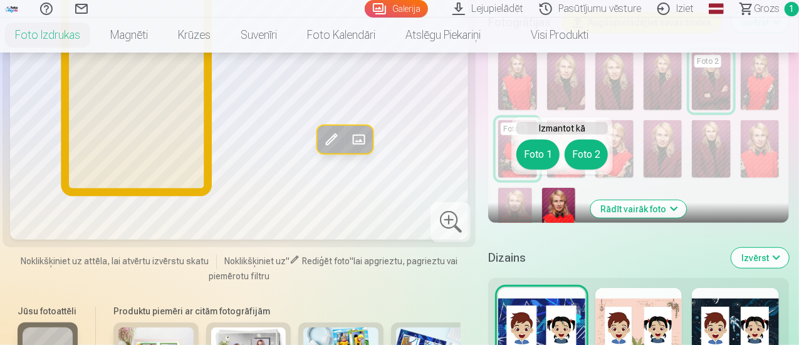
click at [539, 154] on button "Foto 1" at bounding box center [538, 155] width 43 height 30
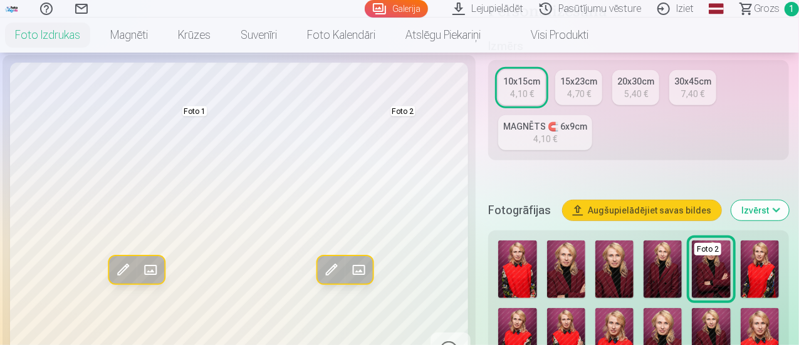
scroll to position [376, 0]
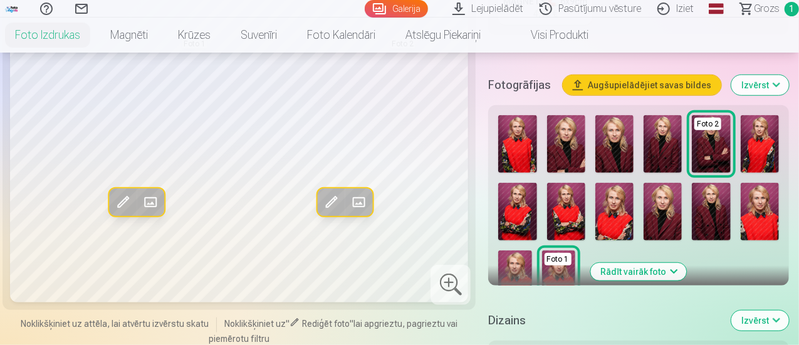
click at [524, 256] on img at bounding box center [514, 276] width 33 height 50
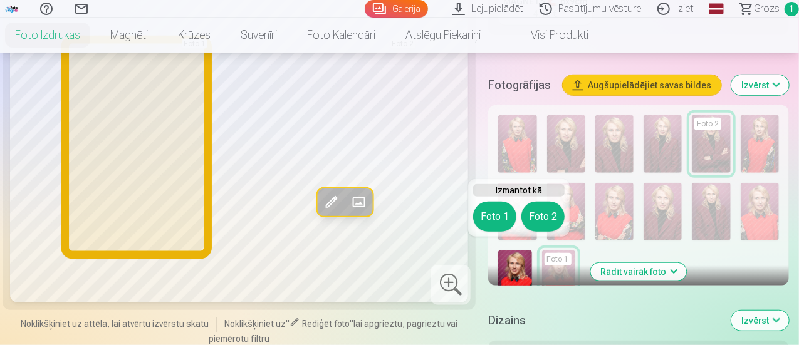
click at [496, 210] on button "Foto 1" at bounding box center [494, 217] width 43 height 30
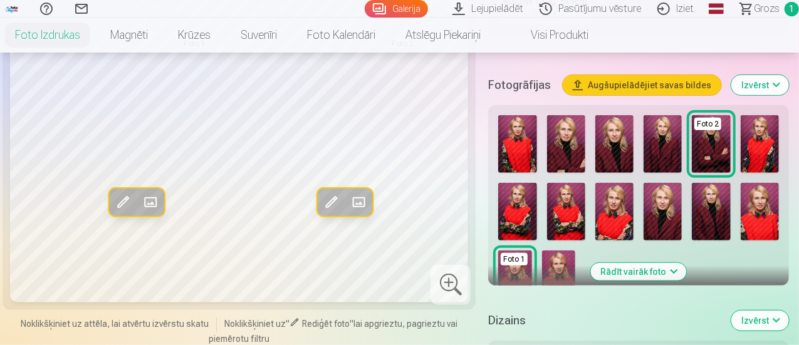
click at [521, 200] on img at bounding box center [517, 212] width 38 height 58
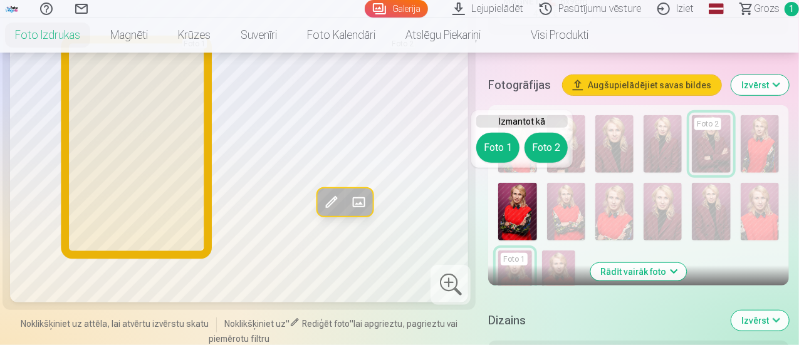
click at [507, 154] on button "Foto 1" at bounding box center [498, 148] width 43 height 30
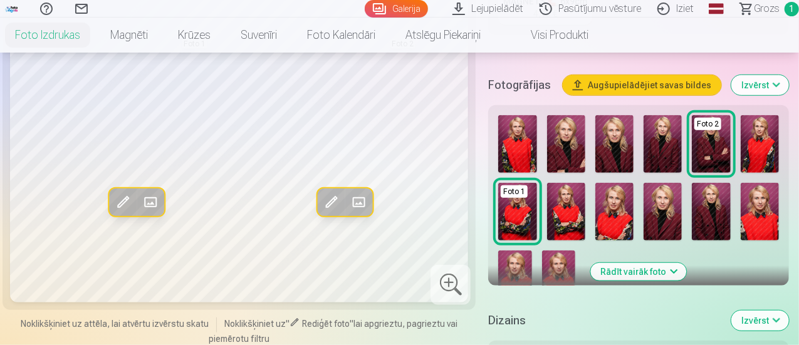
click at [621, 216] on img at bounding box center [615, 212] width 38 height 58
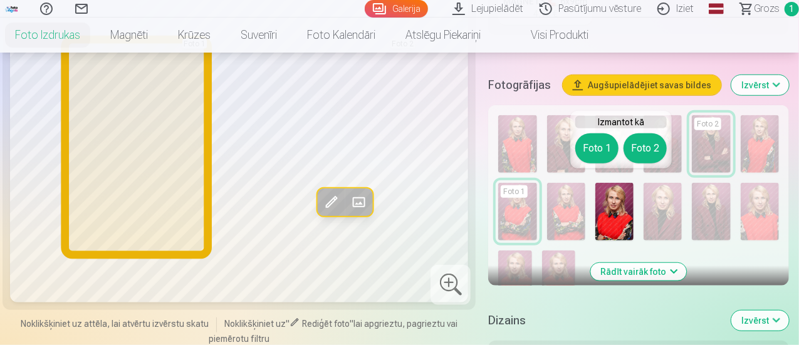
click at [596, 154] on button "Foto 1" at bounding box center [597, 149] width 43 height 30
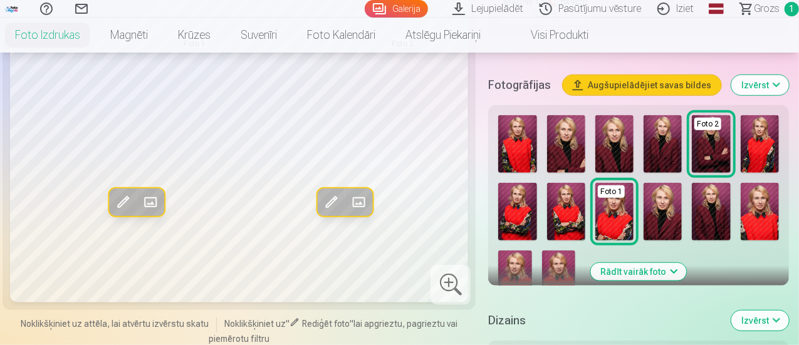
scroll to position [313, 0]
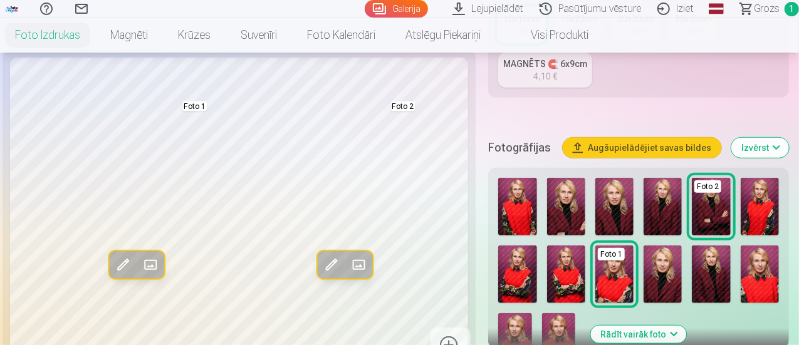
click at [530, 211] on img at bounding box center [517, 207] width 38 height 58
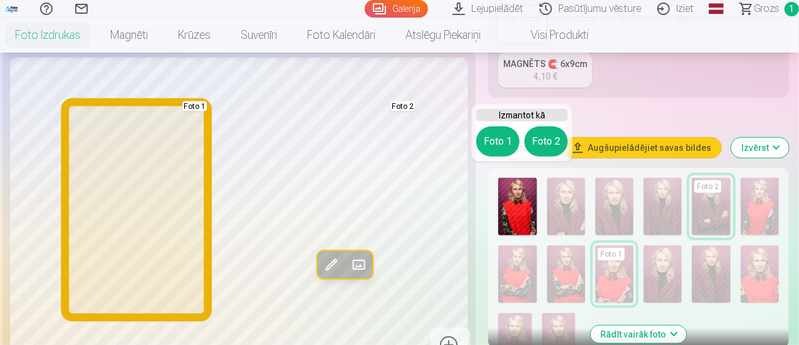
click at [495, 144] on button "Foto 1" at bounding box center [498, 142] width 43 height 30
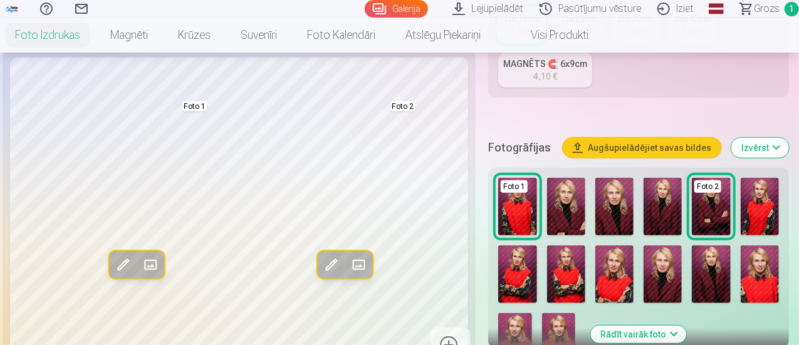
scroll to position [376, 0]
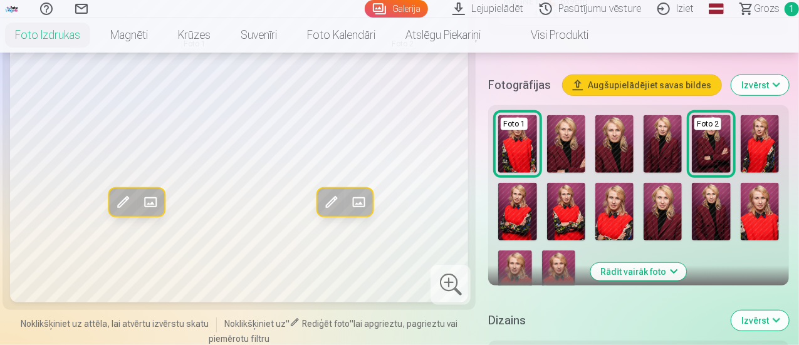
click at [525, 253] on img at bounding box center [514, 276] width 33 height 50
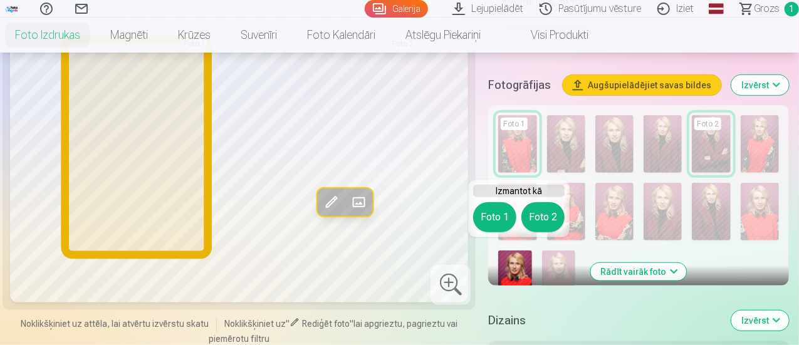
click at [501, 210] on button "Foto 1" at bounding box center [494, 218] width 43 height 30
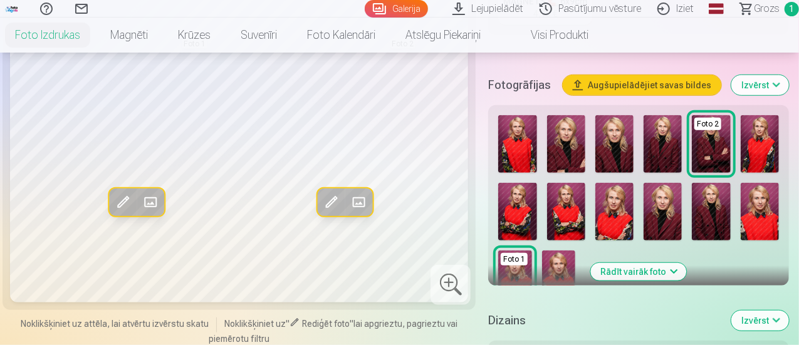
click at [573, 259] on img at bounding box center [558, 276] width 33 height 50
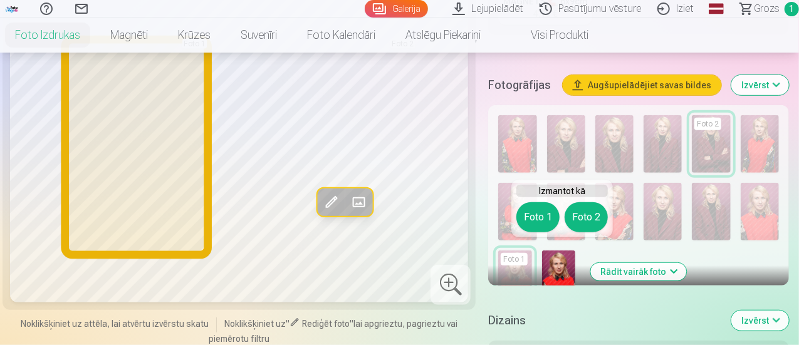
click at [530, 216] on button "Foto 1" at bounding box center [538, 218] width 43 height 30
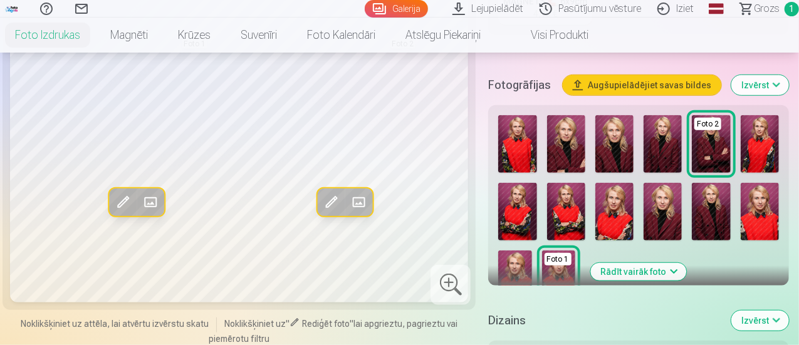
click at [771, 148] on img at bounding box center [760, 144] width 38 height 58
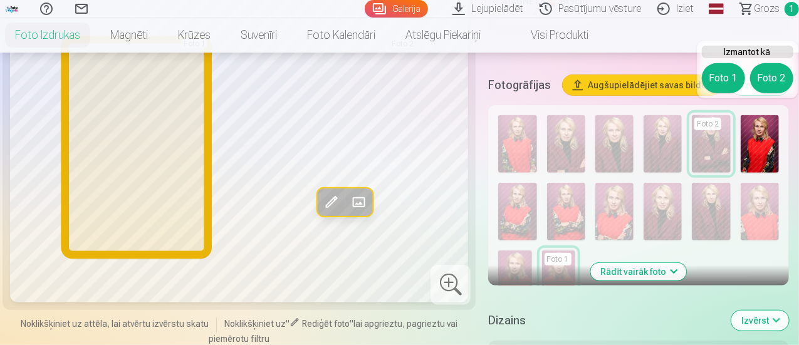
click at [722, 83] on button "Foto 1" at bounding box center [723, 78] width 43 height 30
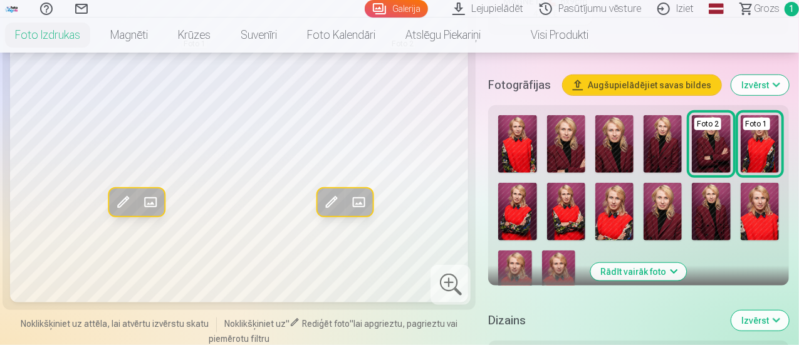
scroll to position [313, 0]
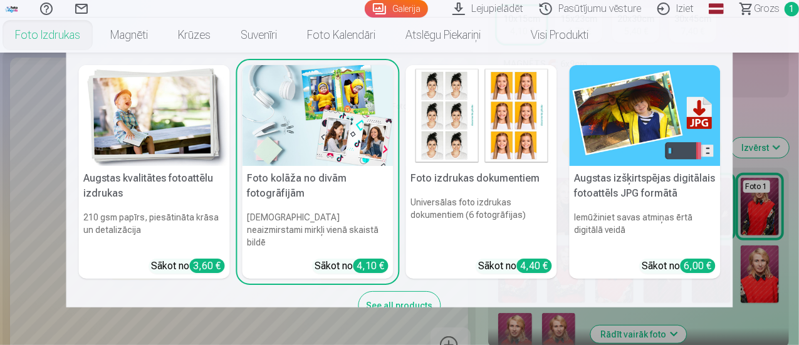
click at [315, 177] on h5 "Foto kolāža no divām fotogrāfijām" at bounding box center [318, 186] width 151 height 40
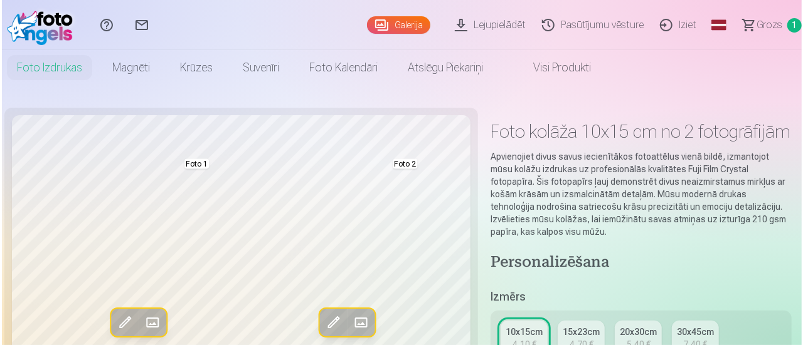
scroll to position [63, 0]
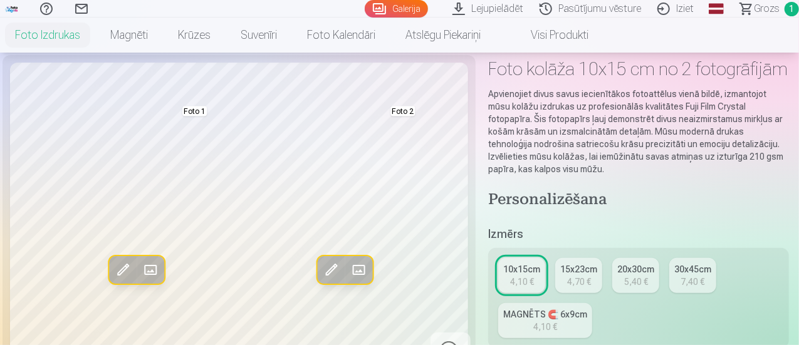
click at [112, 282] on button "Rediģēt foto" at bounding box center [123, 270] width 28 height 28
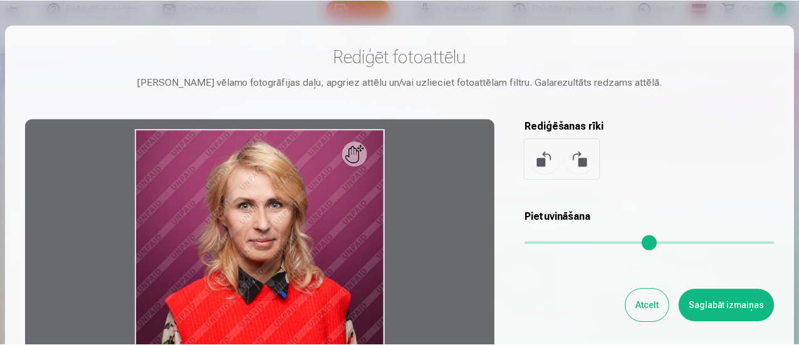
scroll to position [188, 0]
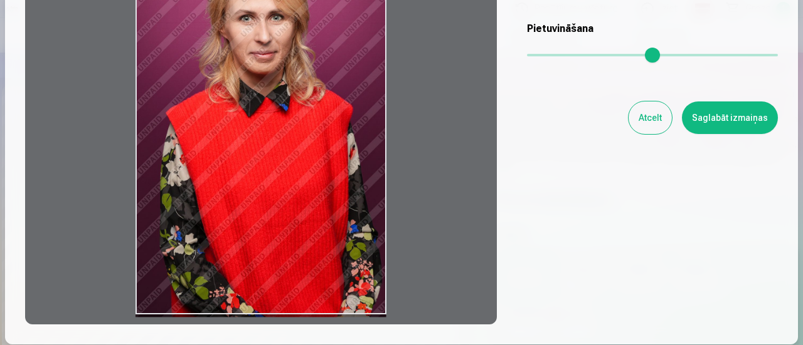
click at [650, 128] on button "Atcelt" at bounding box center [649, 118] width 43 height 33
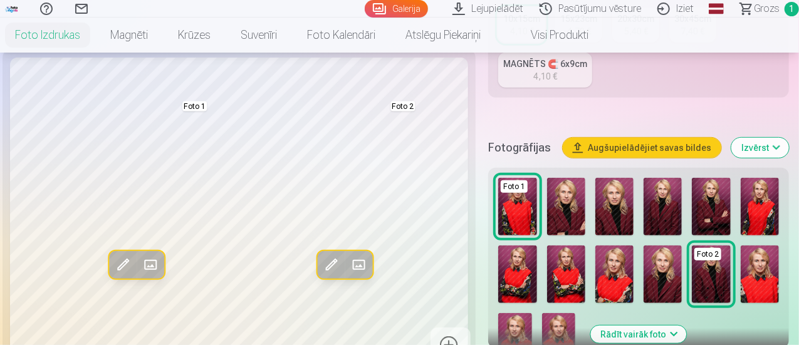
scroll to position [376, 0]
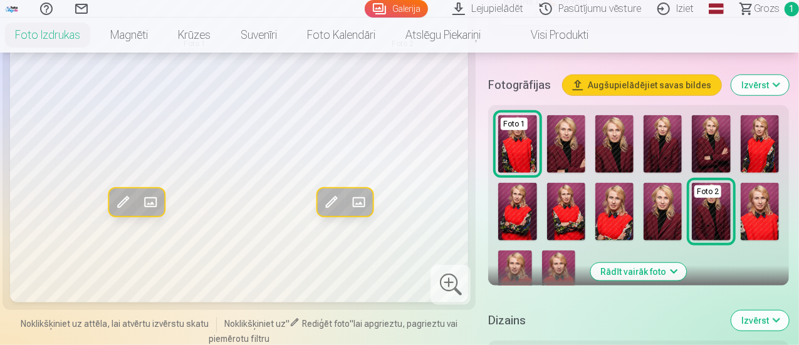
click at [517, 214] on img at bounding box center [517, 212] width 38 height 58
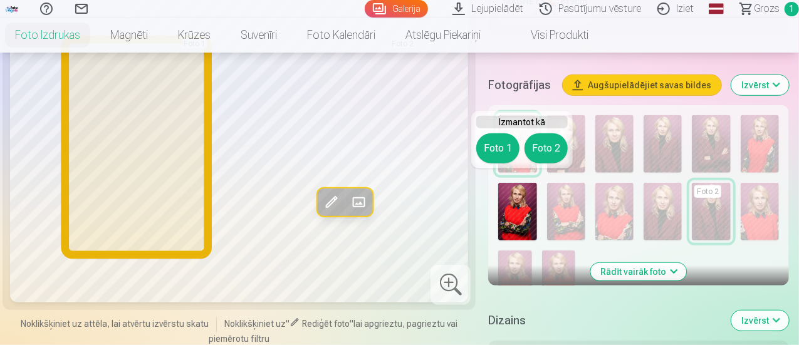
click at [485, 143] on button "Foto 1" at bounding box center [498, 149] width 43 height 30
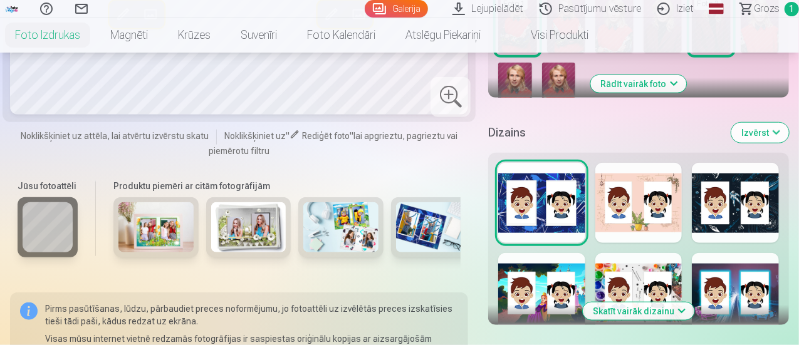
scroll to position [690, 0]
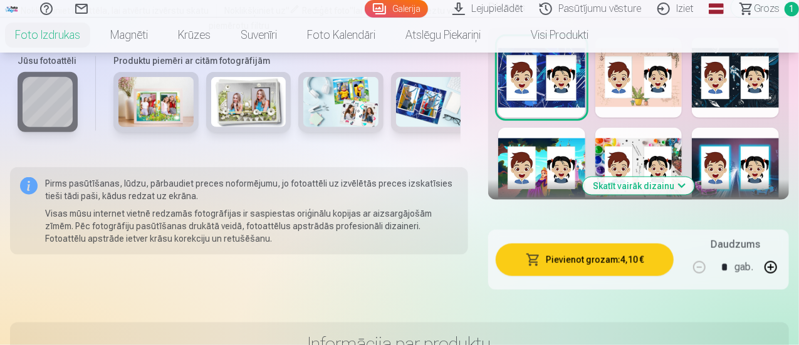
click at [688, 179] on button "Skatīt vairāk dizainu" at bounding box center [639, 186] width 112 height 18
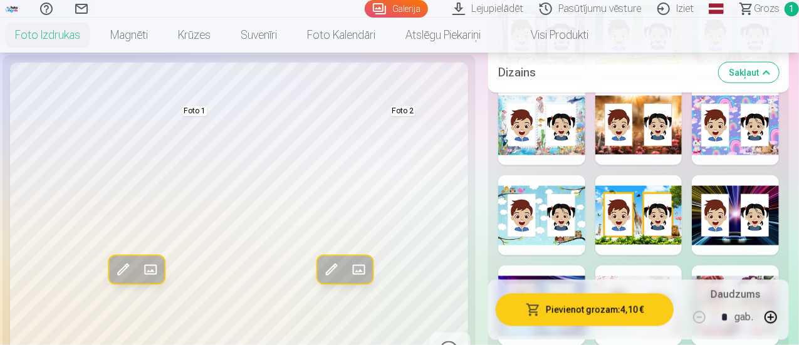
scroll to position [1066, 0]
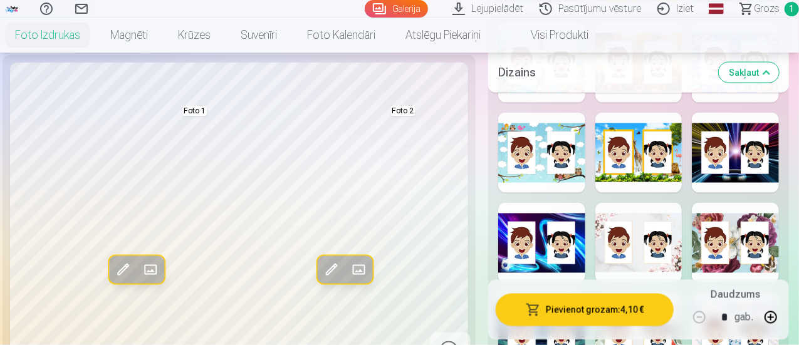
click at [742, 234] on div at bounding box center [735, 243] width 87 height 80
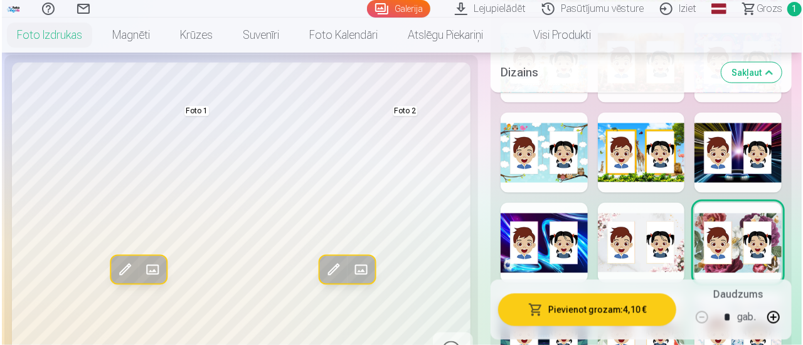
scroll to position [1254, 0]
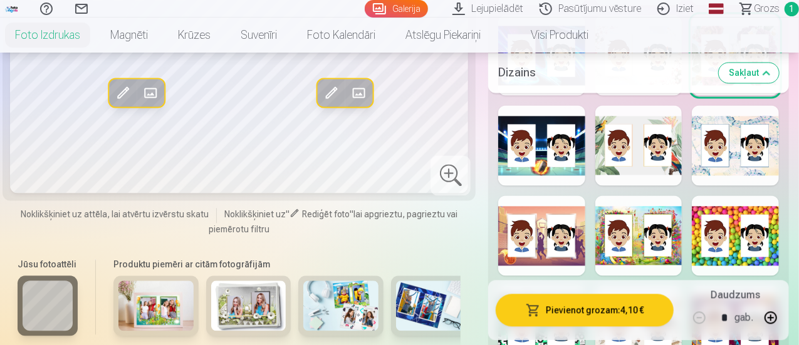
click at [636, 315] on button "Pievienot grozam : 4,10 €" at bounding box center [585, 310] width 178 height 33
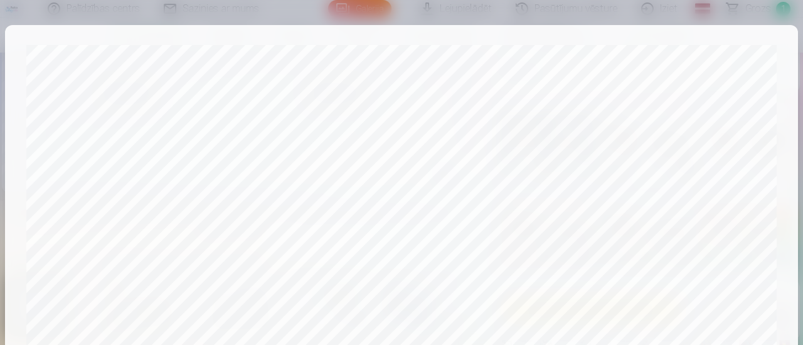
scroll to position [547, 0]
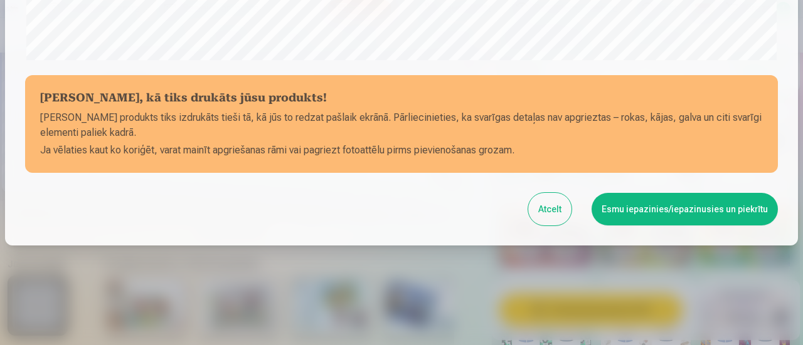
click at [656, 210] on button "Esmu iepazinies/iepazinusies un piekrītu" at bounding box center [684, 209] width 186 height 33
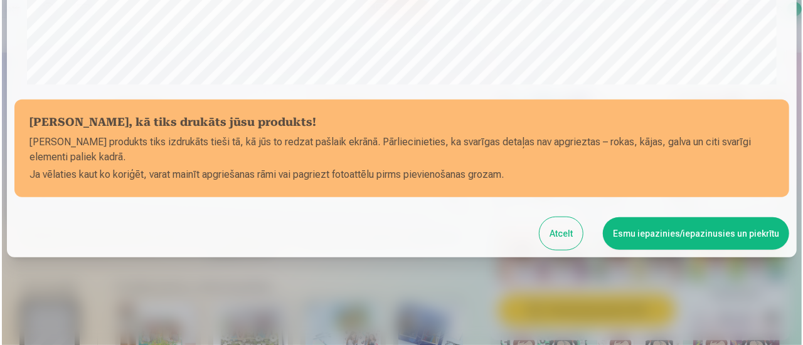
scroll to position [545, 0]
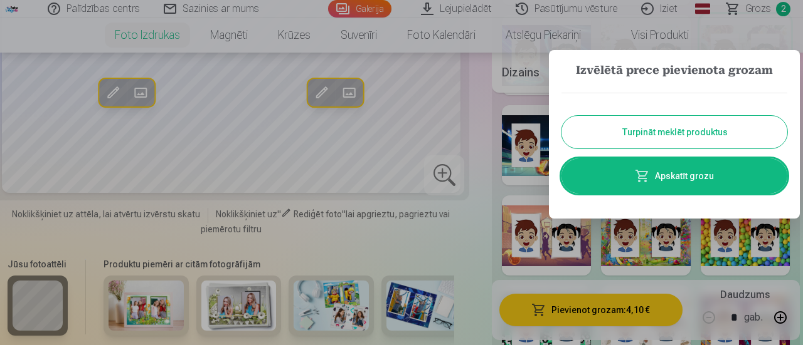
click at [672, 186] on link "Apskatīt grozu" at bounding box center [674, 176] width 226 height 35
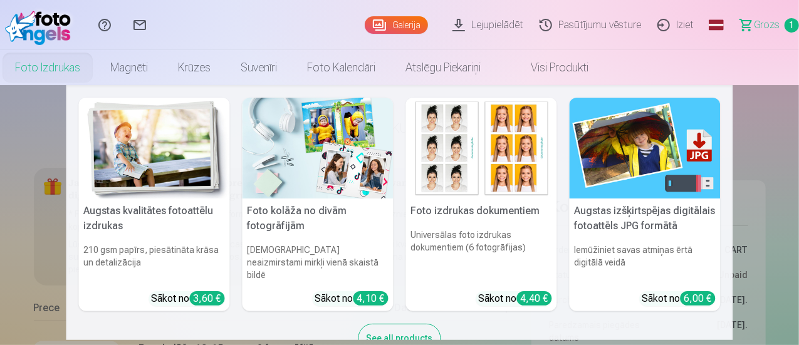
click at [298, 236] on h5 "Foto kolāža no divām fotogrāfijām" at bounding box center [318, 219] width 151 height 40
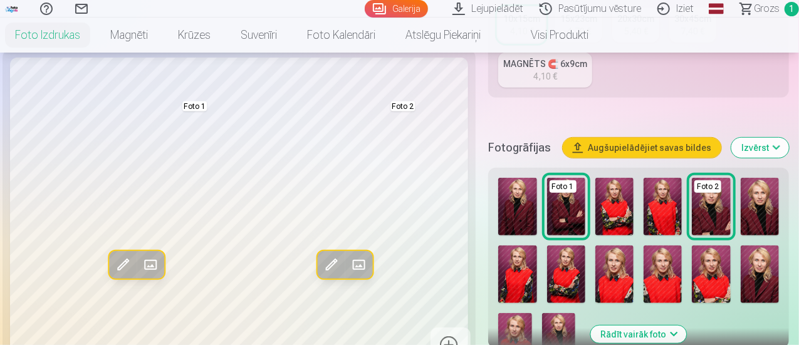
scroll to position [376, 0]
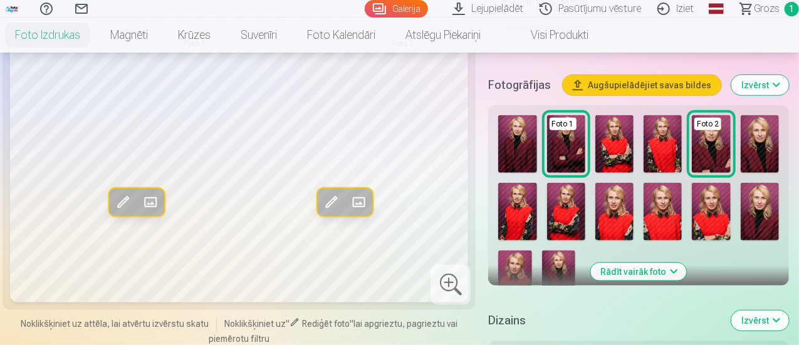
click at [762, 201] on img at bounding box center [760, 212] width 38 height 58
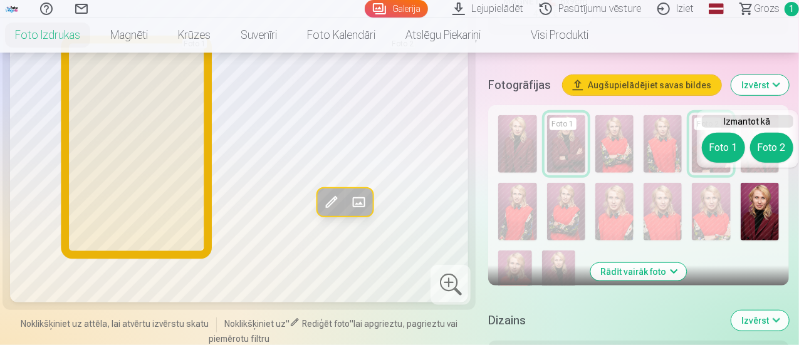
click at [721, 154] on button "Foto 1" at bounding box center [723, 148] width 43 height 30
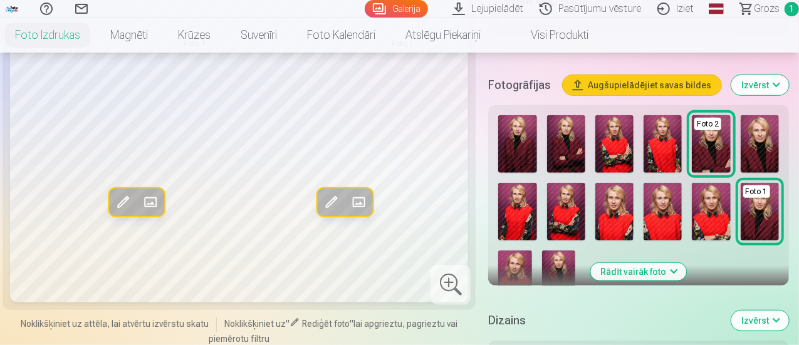
click at [611, 144] on img at bounding box center [615, 144] width 38 height 58
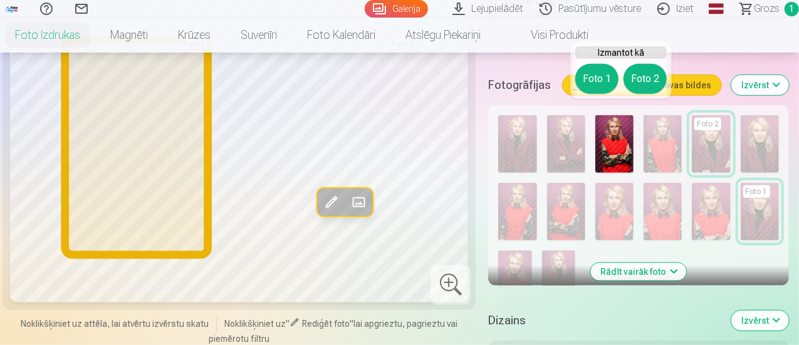
click at [596, 83] on button "Foto 1" at bounding box center [597, 79] width 43 height 30
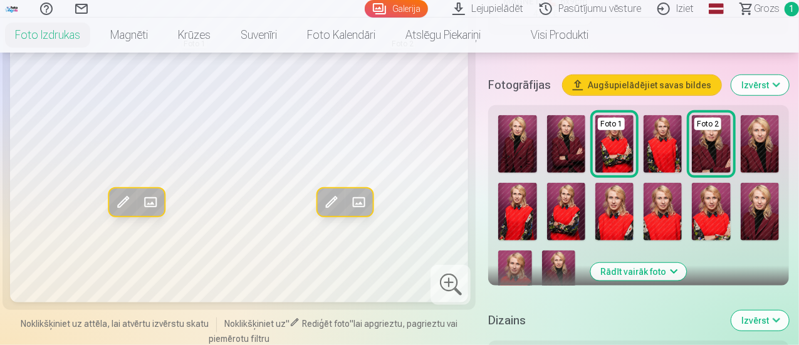
click at [627, 204] on img at bounding box center [615, 212] width 38 height 58
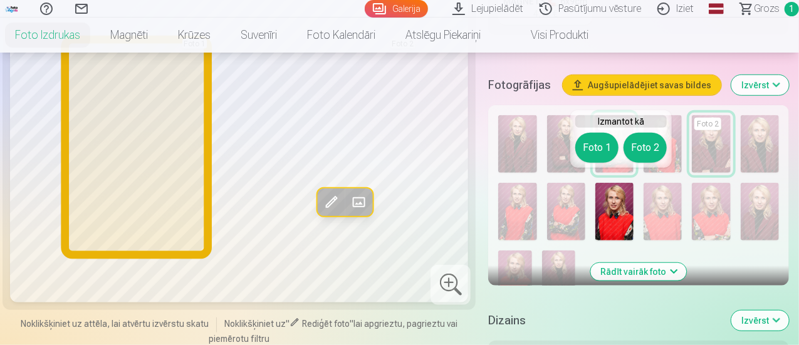
click at [601, 140] on button "Foto 1" at bounding box center [597, 148] width 43 height 30
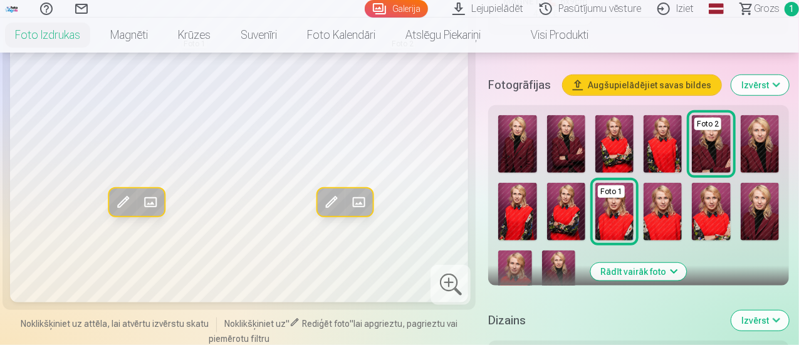
click at [529, 142] on img at bounding box center [517, 144] width 38 height 58
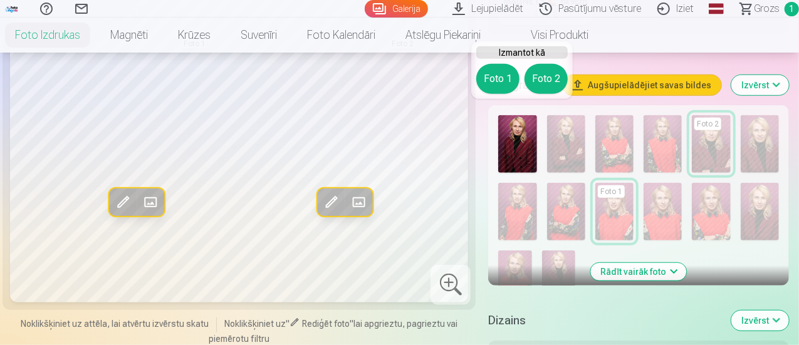
click at [666, 263] on button "Rādīt vairāk foto" at bounding box center [639, 272] width 96 height 18
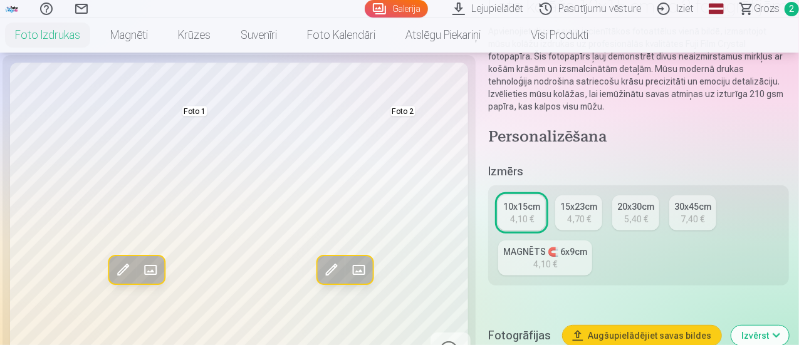
scroll to position [313, 0]
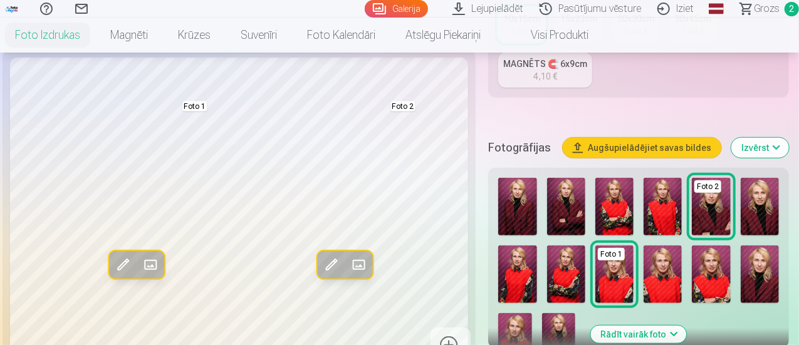
click at [652, 326] on button "Rādīt vairāk foto" at bounding box center [639, 335] width 96 height 18
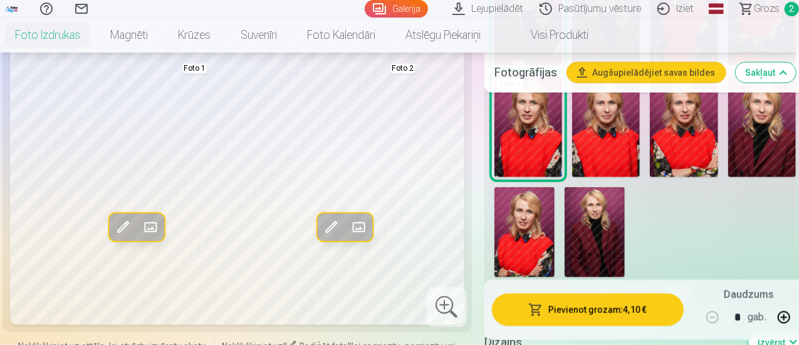
scroll to position [564, 0]
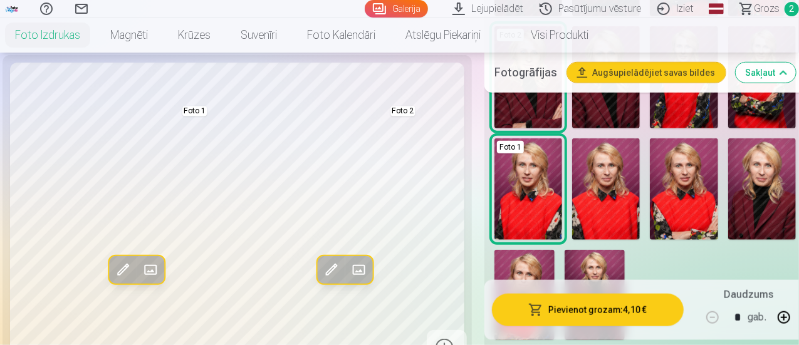
click at [530, 258] on img at bounding box center [525, 295] width 60 height 90
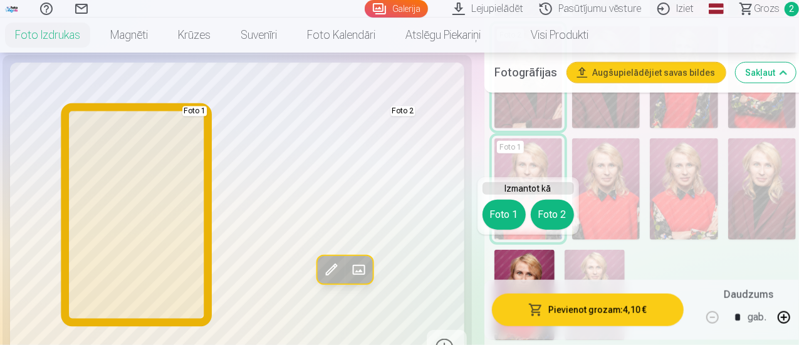
click at [501, 216] on button "Foto 1" at bounding box center [504, 215] width 43 height 30
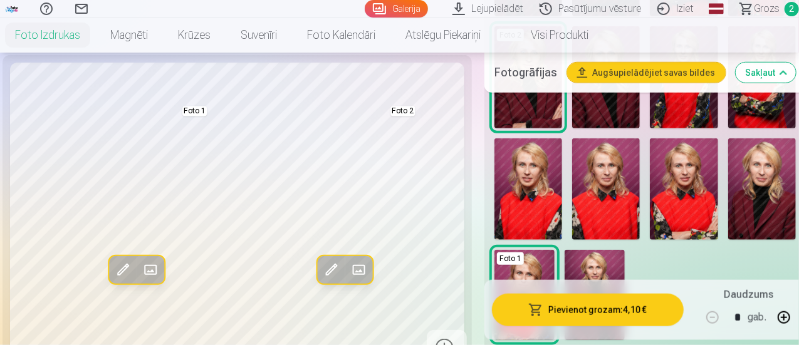
click at [692, 202] on img at bounding box center [684, 190] width 68 height 102
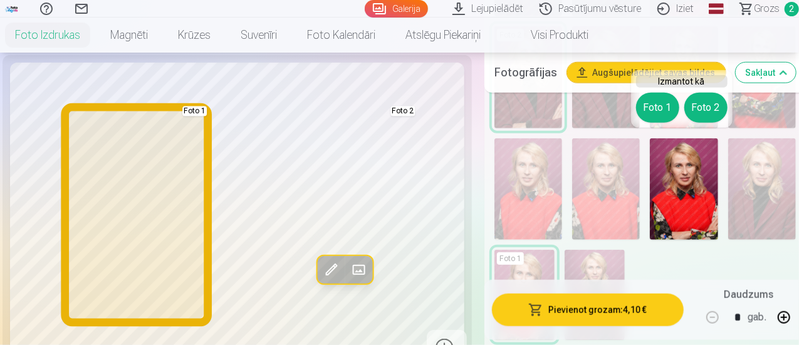
click at [645, 113] on button "Foto 1" at bounding box center [657, 108] width 43 height 30
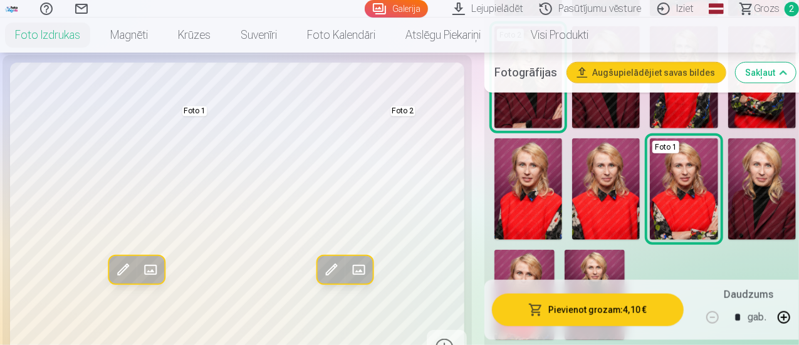
click at [545, 203] on img at bounding box center [529, 190] width 68 height 102
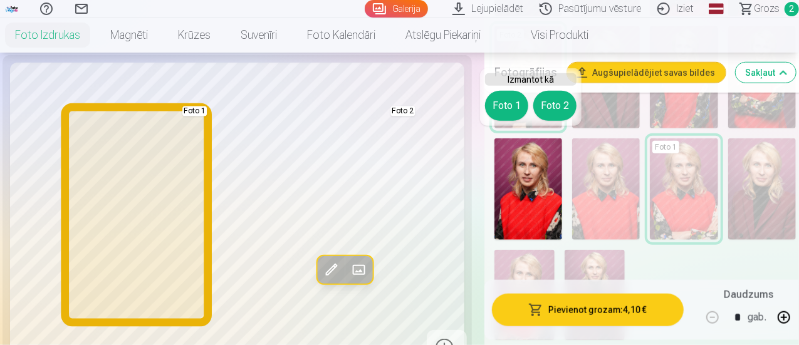
click at [517, 108] on button "Foto 1" at bounding box center [506, 106] width 43 height 30
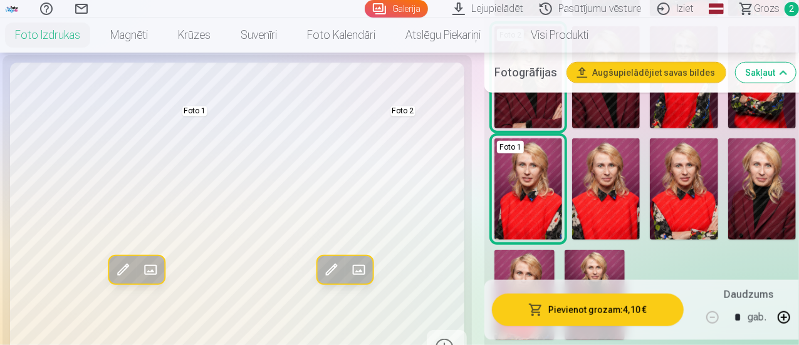
click at [611, 184] on img at bounding box center [606, 190] width 68 height 102
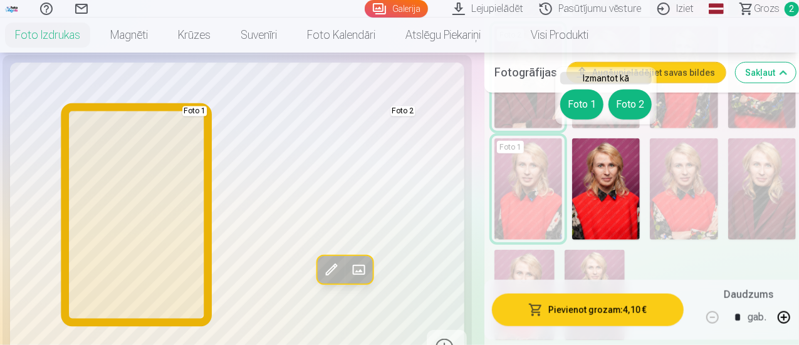
click at [563, 102] on button "Foto 1" at bounding box center [582, 105] width 43 height 30
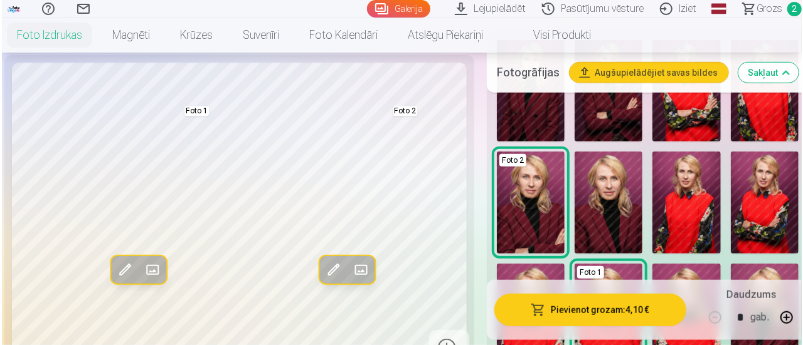
scroll to position [502, 0]
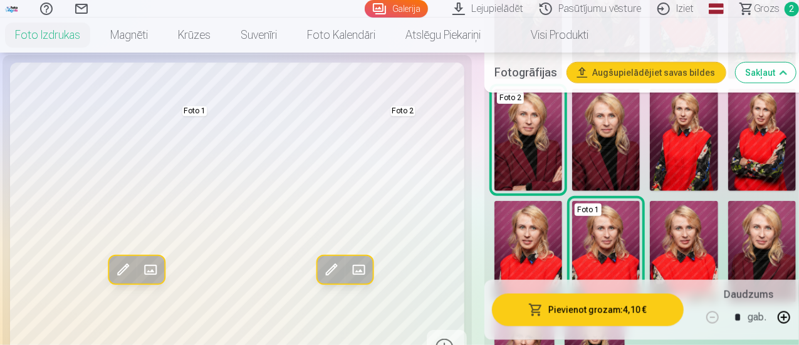
click at [691, 228] on img at bounding box center [684, 252] width 68 height 102
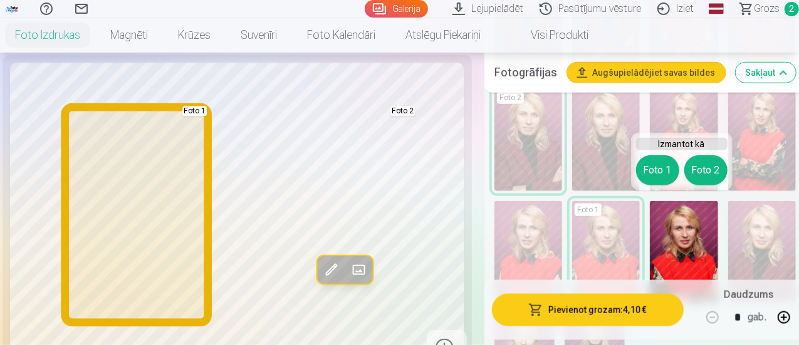
click at [666, 163] on button "Foto 1" at bounding box center [657, 170] width 43 height 30
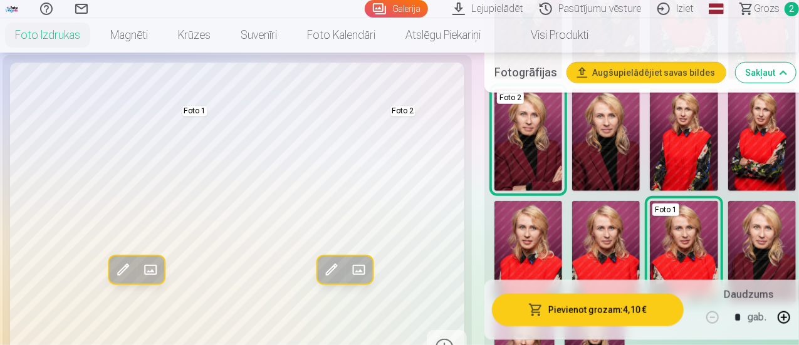
click at [122, 280] on span at bounding box center [123, 270] width 20 height 20
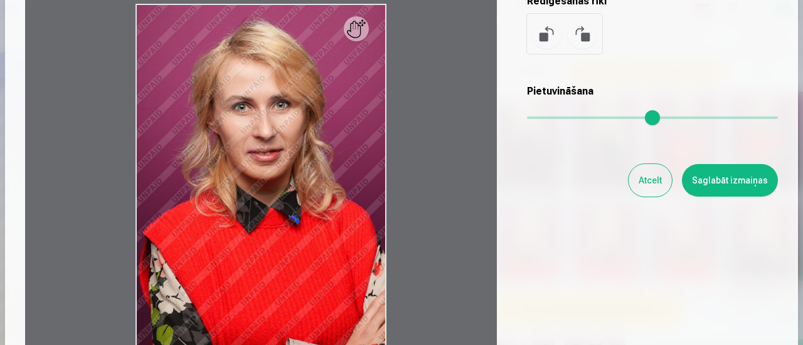
scroll to position [0, 0]
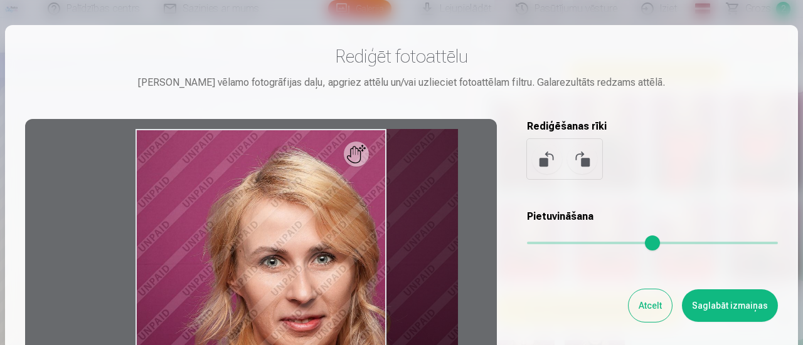
drag, startPoint x: 531, startPoint y: 249, endPoint x: 565, endPoint y: 250, distance: 33.9
click at [565, 245] on input "range" at bounding box center [652, 243] width 251 height 3
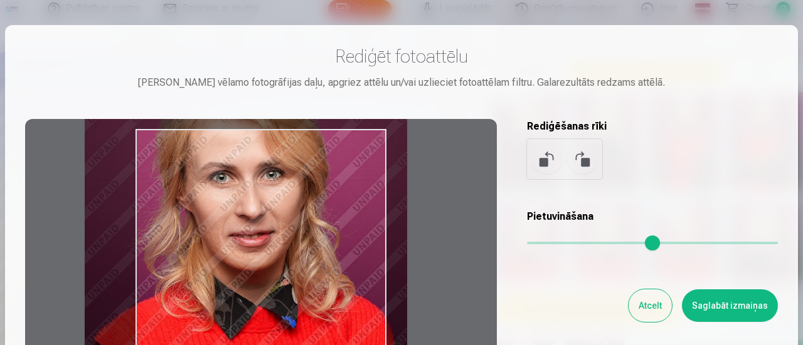
drag, startPoint x: 349, startPoint y: 265, endPoint x: 298, endPoint y: 180, distance: 98.7
click at [298, 180] on div at bounding box center [260, 316] width 471 height 394
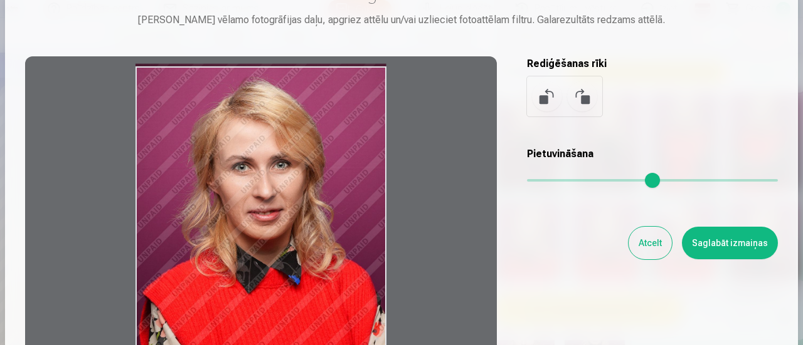
drag, startPoint x: 566, startPoint y: 181, endPoint x: 464, endPoint y: 186, distance: 101.7
type input "*"
click at [527, 182] on input "range" at bounding box center [652, 180] width 251 height 3
click at [711, 250] on button "Saglabāt izmaiņas" at bounding box center [730, 243] width 96 height 33
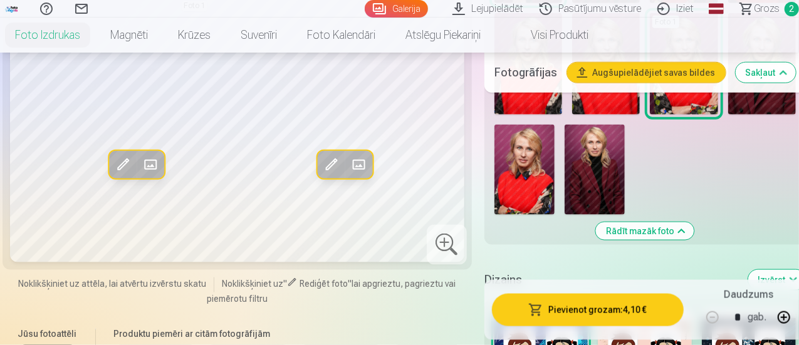
scroll to position [564, 0]
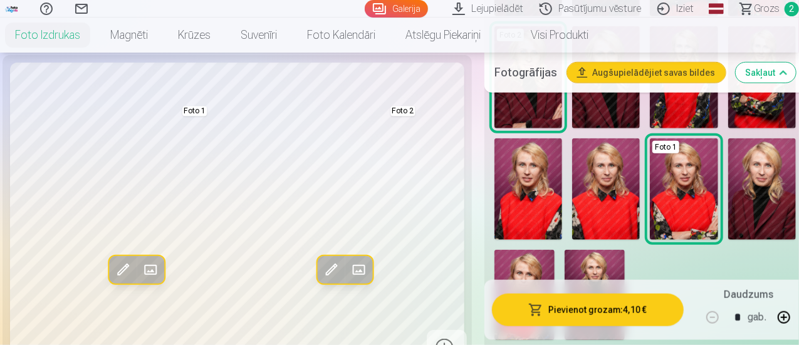
click at [614, 217] on img at bounding box center [606, 190] width 68 height 102
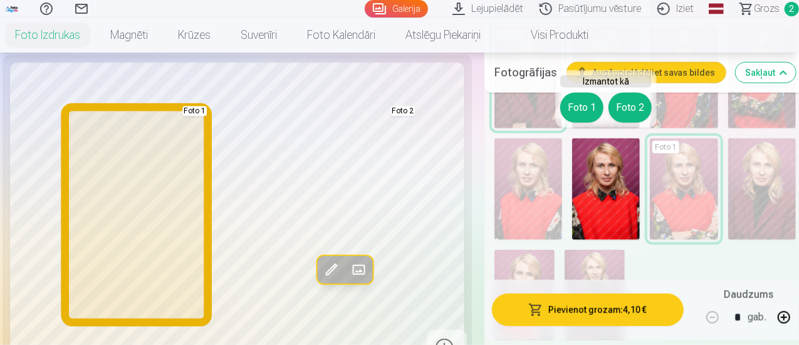
click at [581, 107] on button "Foto 1" at bounding box center [582, 108] width 43 height 30
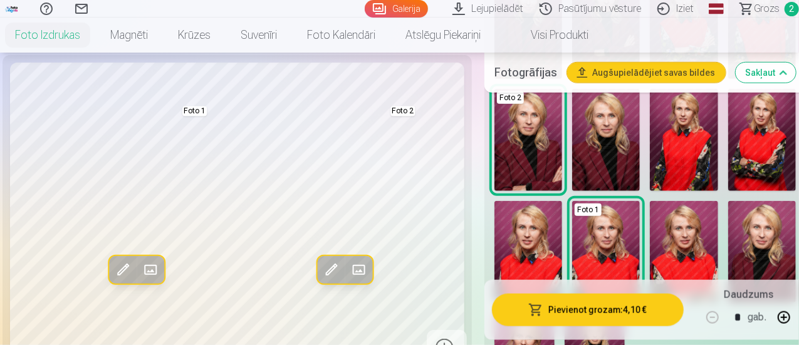
scroll to position [313, 0]
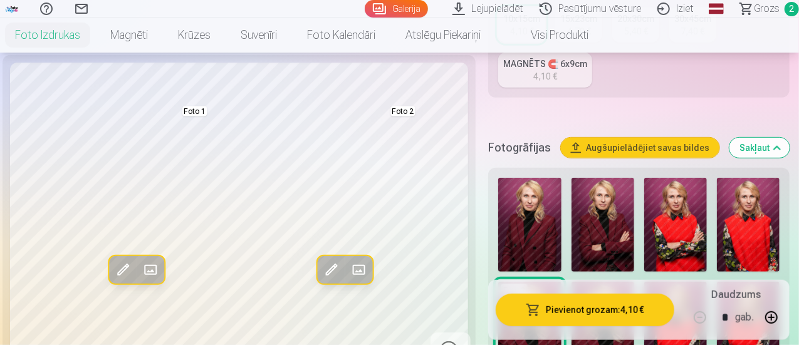
click at [752, 224] on img at bounding box center [748, 225] width 63 height 94
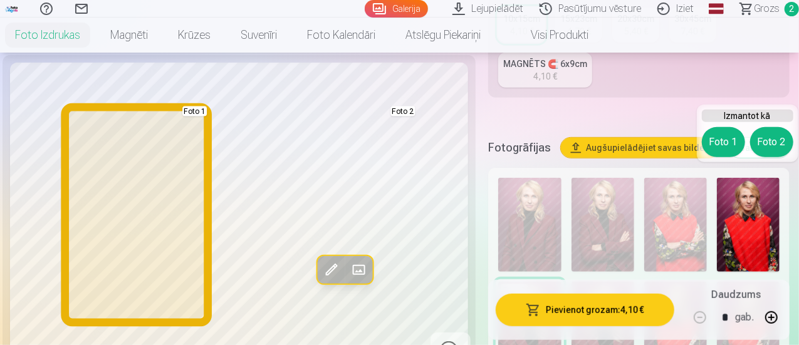
click at [719, 143] on button "Foto 1" at bounding box center [723, 142] width 43 height 30
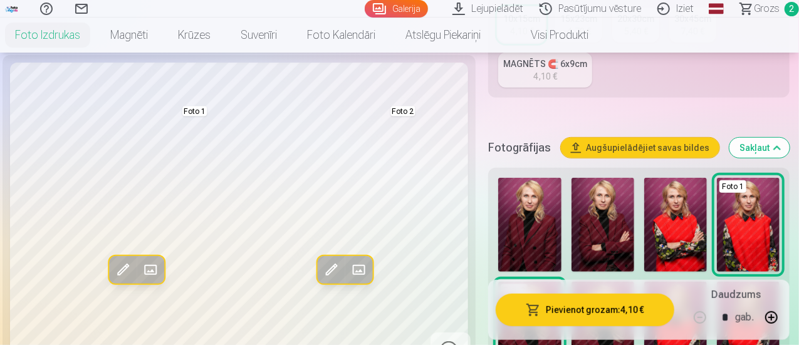
click at [697, 223] on img at bounding box center [676, 225] width 63 height 94
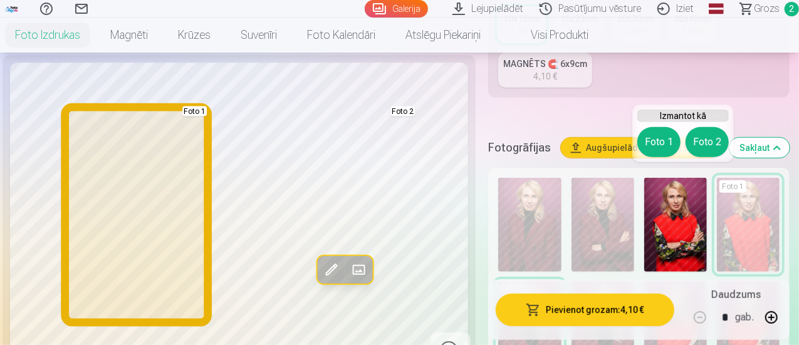
click at [662, 144] on button "Foto 1" at bounding box center [659, 142] width 43 height 30
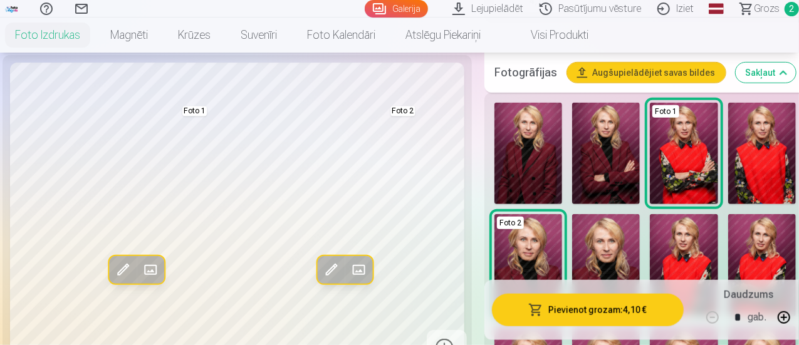
scroll to position [502, 0]
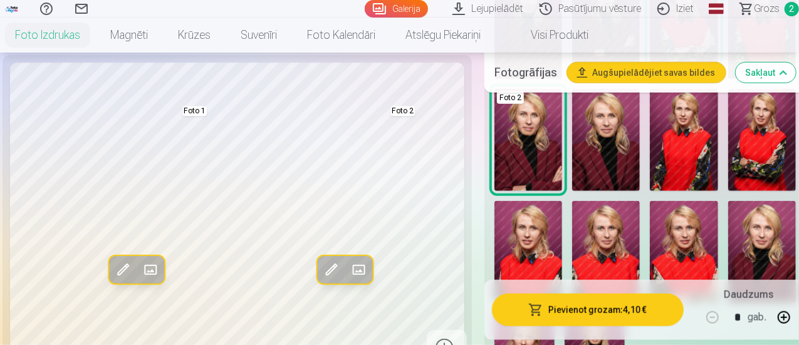
click at [683, 161] on img at bounding box center [684, 140] width 68 height 102
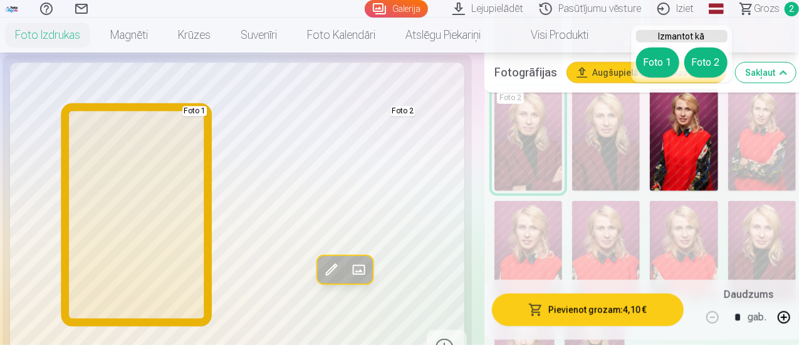
click at [653, 69] on button "Foto 1" at bounding box center [657, 63] width 43 height 30
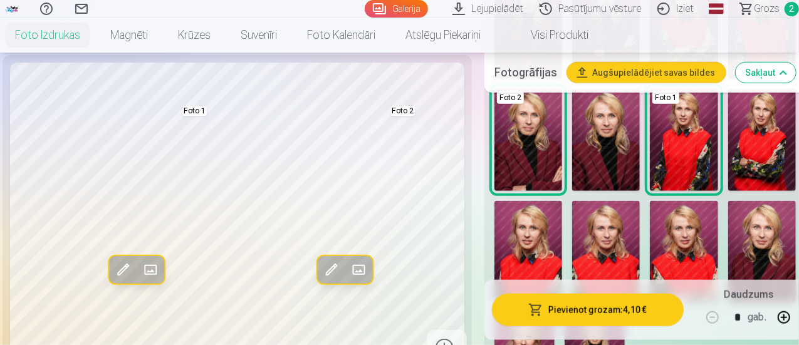
scroll to position [564, 0]
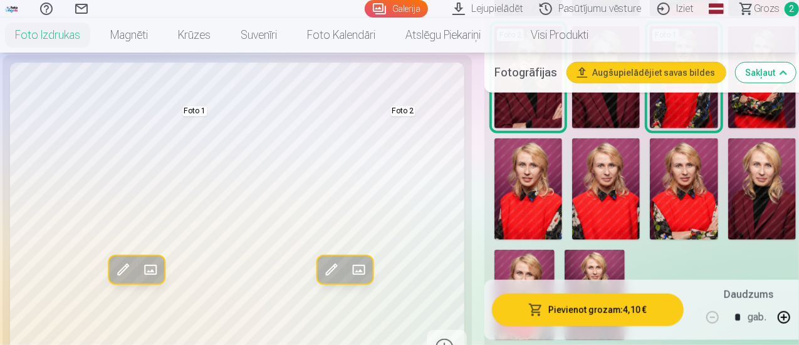
click at [529, 201] on img at bounding box center [529, 190] width 68 height 102
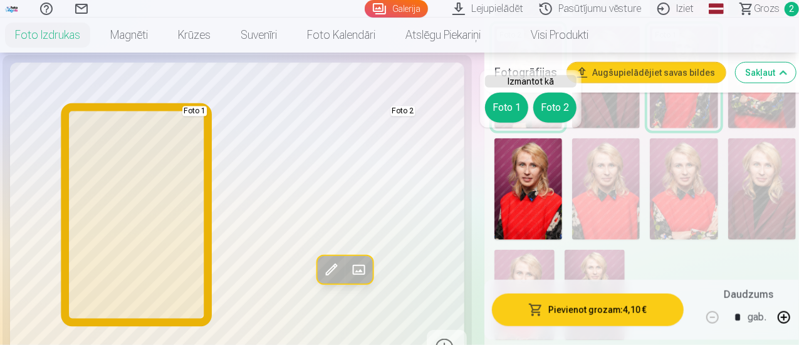
click at [504, 116] on button "Foto 1" at bounding box center [506, 108] width 43 height 30
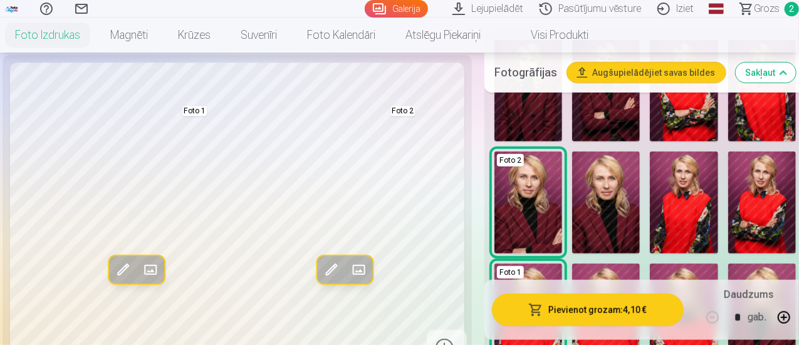
scroll to position [376, 0]
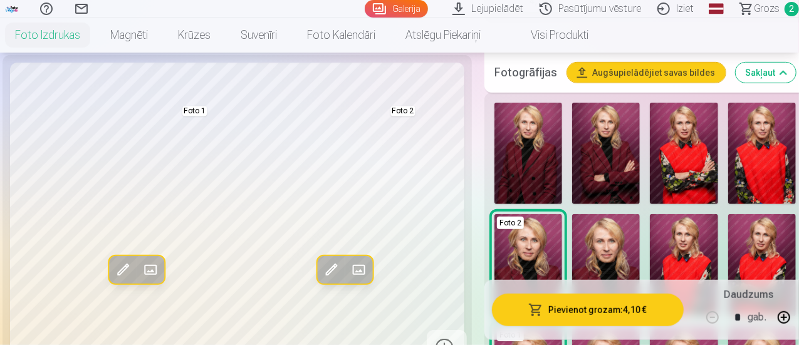
click at [747, 177] on img at bounding box center [763, 154] width 68 height 102
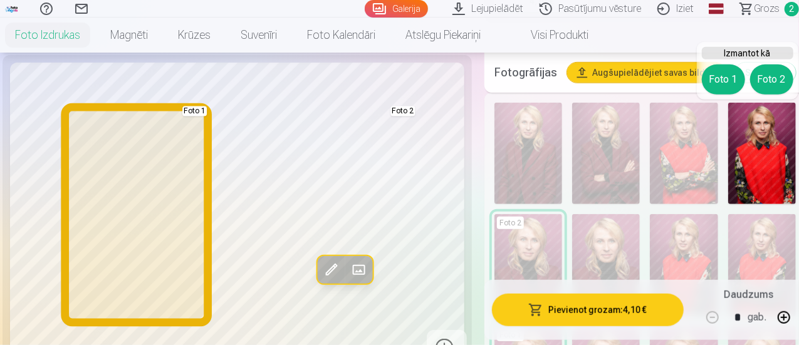
click at [711, 80] on button "Foto 1" at bounding box center [723, 80] width 43 height 30
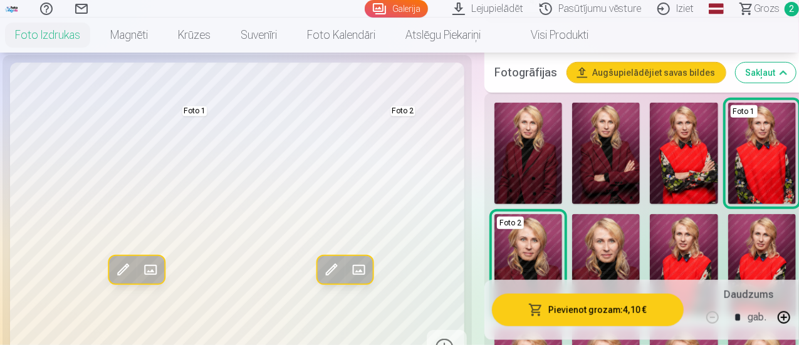
scroll to position [439, 0]
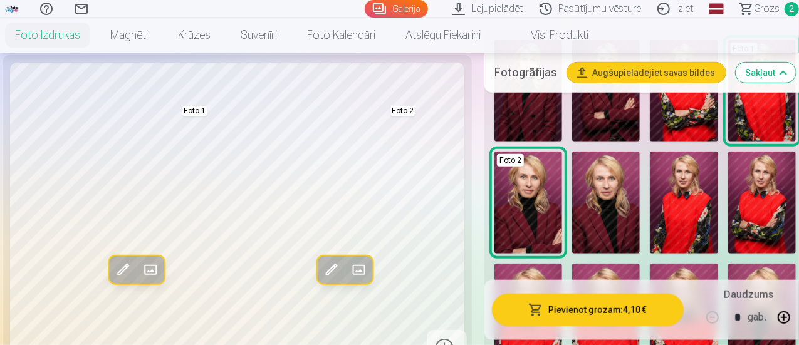
click at [686, 208] on img at bounding box center [684, 203] width 68 height 102
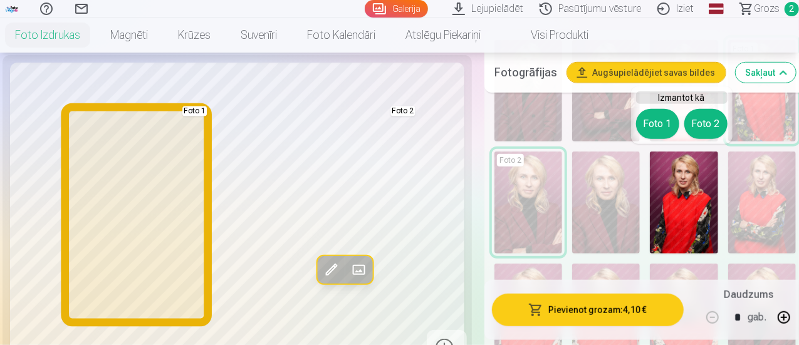
click at [638, 122] on button "Foto 1" at bounding box center [657, 124] width 43 height 30
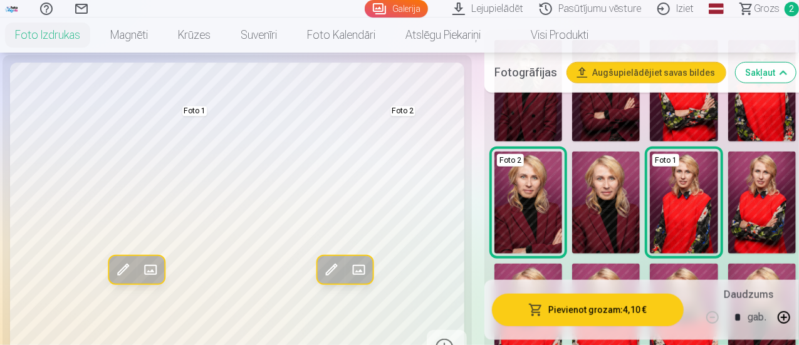
scroll to position [376, 0]
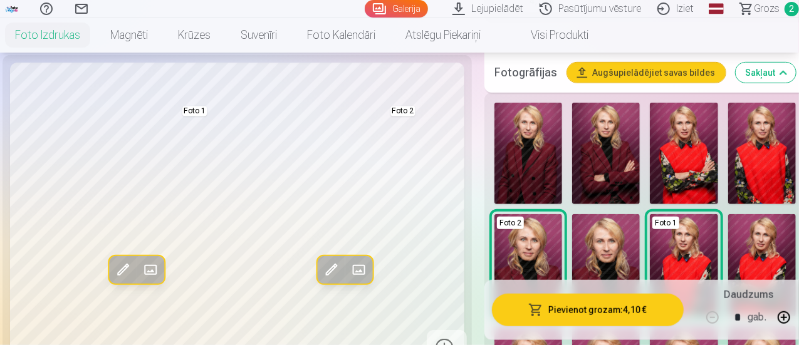
click at [690, 157] on img at bounding box center [684, 154] width 68 height 102
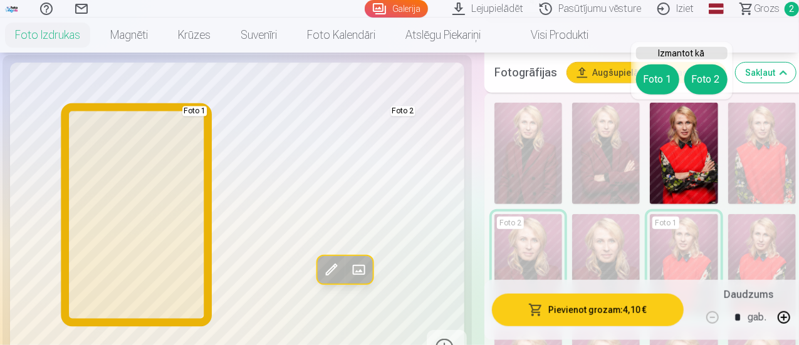
click at [650, 84] on button "Foto 1" at bounding box center [657, 80] width 43 height 30
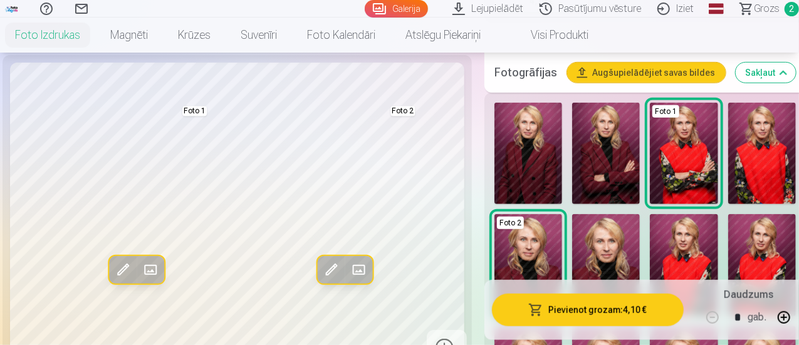
click at [746, 147] on img at bounding box center [763, 154] width 68 height 102
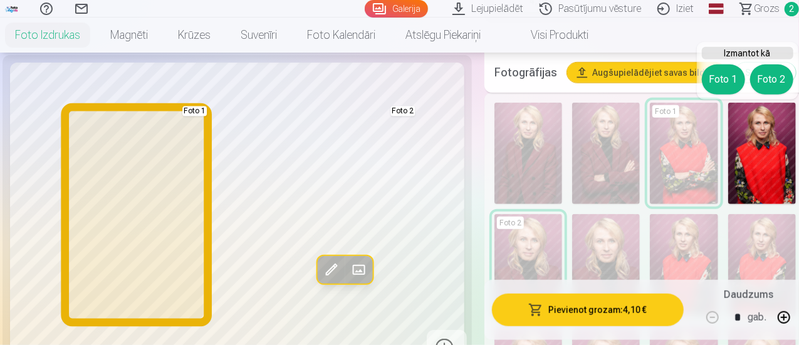
click at [720, 81] on button "Foto 1" at bounding box center [723, 80] width 43 height 30
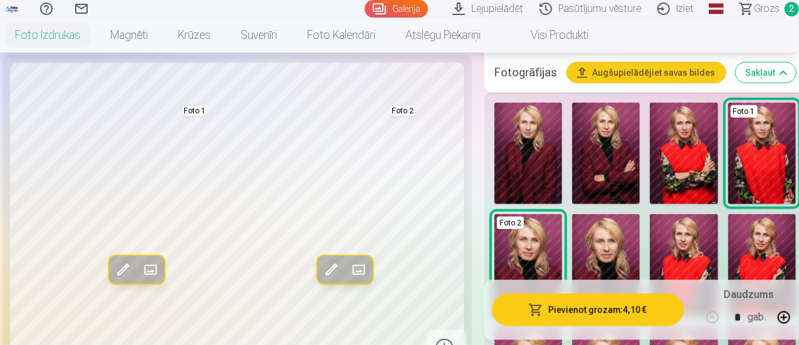
click at [685, 246] on img at bounding box center [684, 265] width 68 height 102
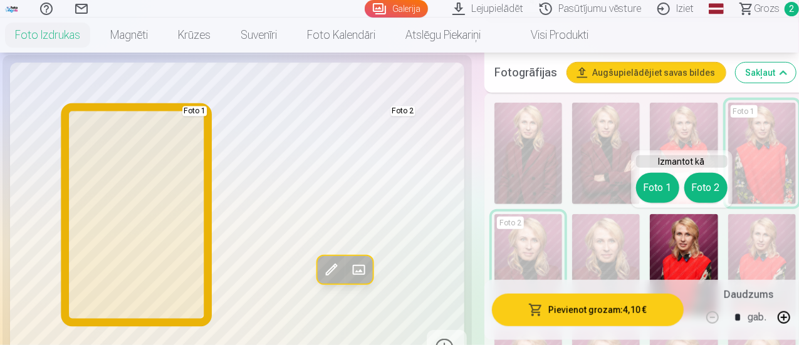
click at [649, 183] on button "Foto 1" at bounding box center [657, 188] width 43 height 30
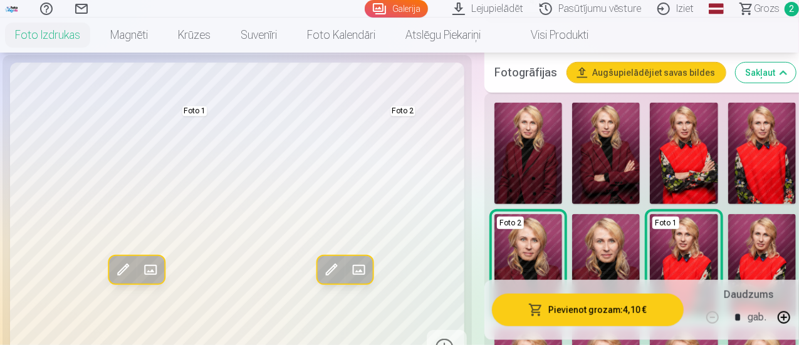
scroll to position [439, 0]
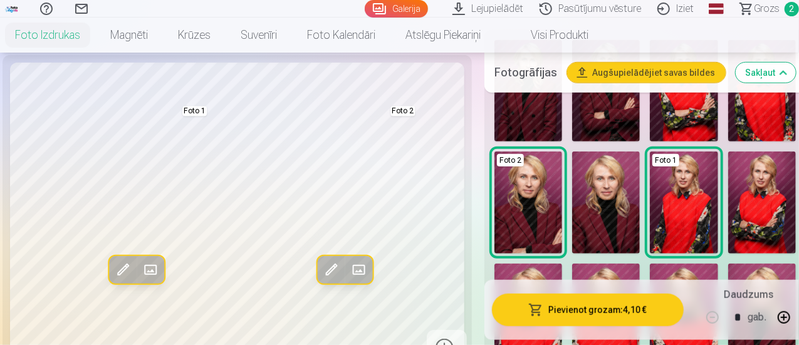
click at [738, 196] on img at bounding box center [763, 203] width 68 height 102
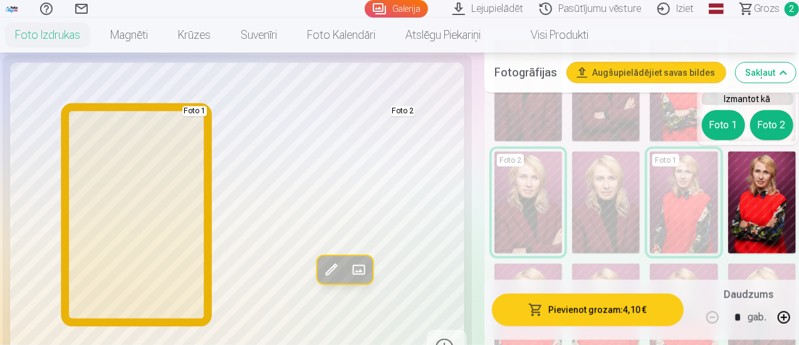
click at [711, 134] on button "Foto 1" at bounding box center [723, 125] width 43 height 30
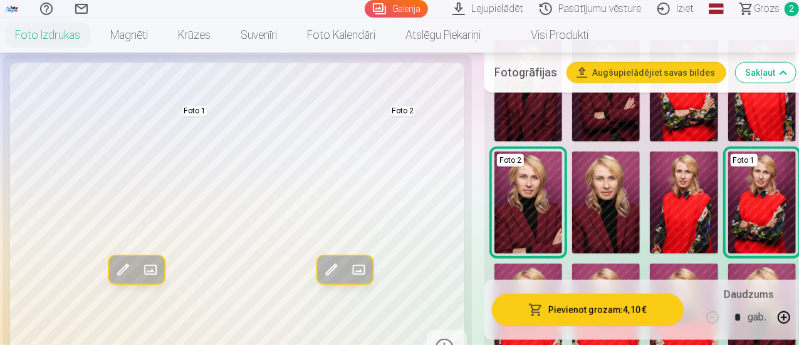
click at [687, 179] on img at bounding box center [684, 203] width 68 height 102
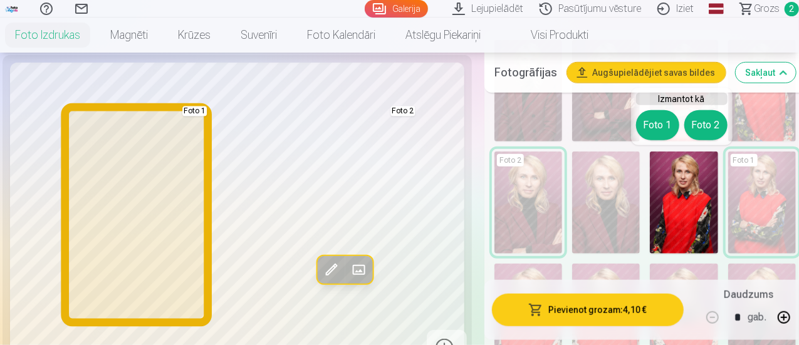
click at [665, 132] on button "Foto 1" at bounding box center [657, 125] width 43 height 30
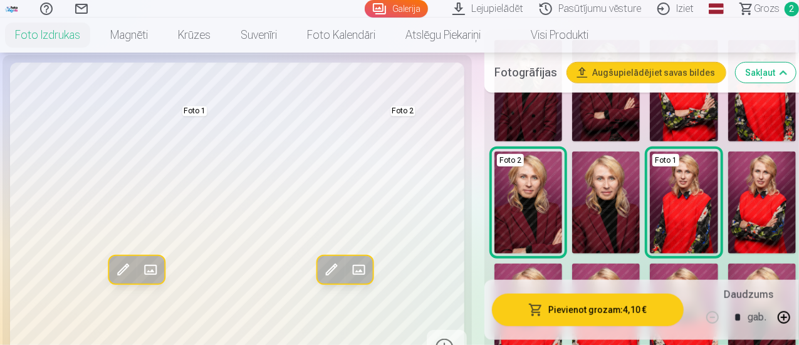
scroll to position [313, 0]
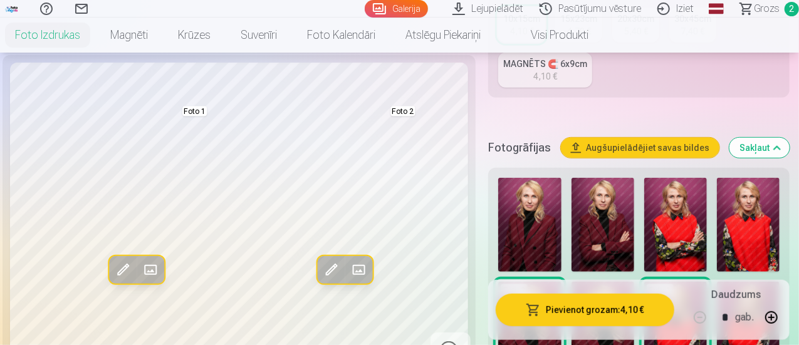
click at [548, 221] on img at bounding box center [529, 225] width 63 height 94
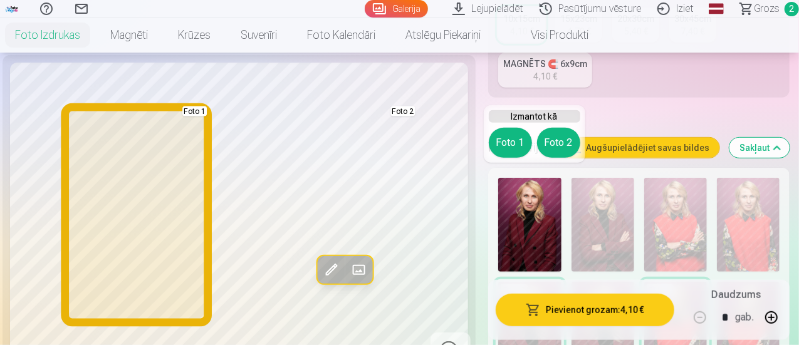
click at [505, 139] on button "Foto 1" at bounding box center [510, 143] width 43 height 30
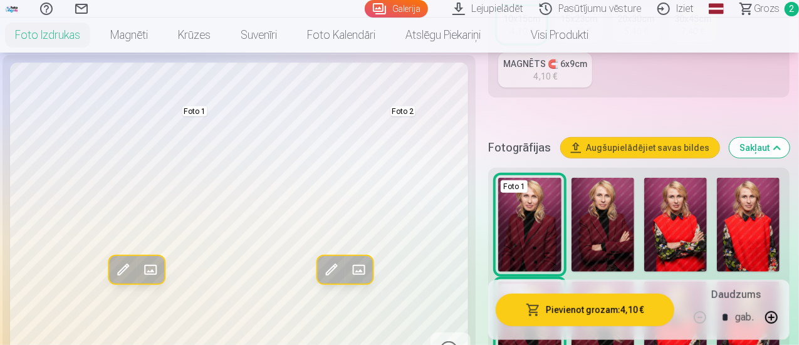
click at [527, 196] on img at bounding box center [529, 225] width 63 height 94
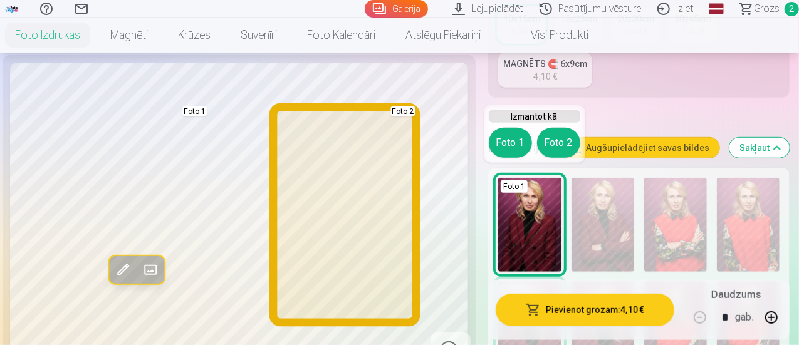
click at [554, 136] on button "Foto 2" at bounding box center [558, 143] width 43 height 30
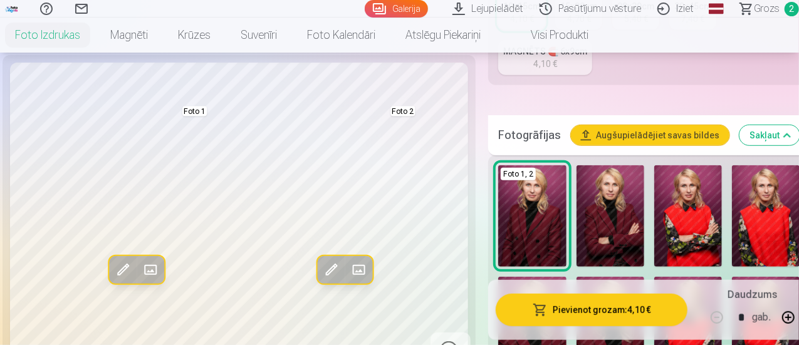
scroll to position [376, 0]
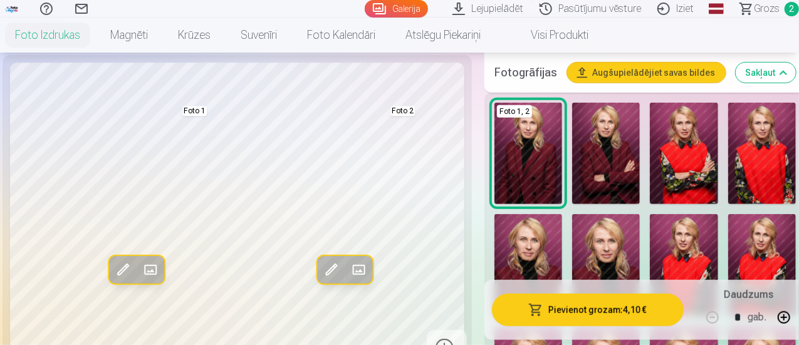
click at [688, 241] on img at bounding box center [684, 265] width 68 height 102
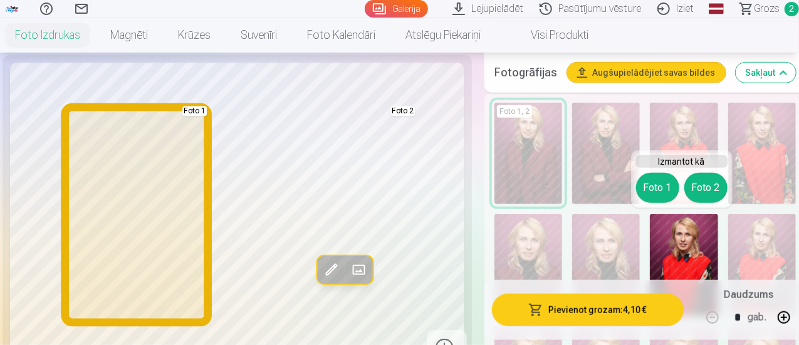
click at [655, 194] on button "Foto 1" at bounding box center [657, 188] width 43 height 30
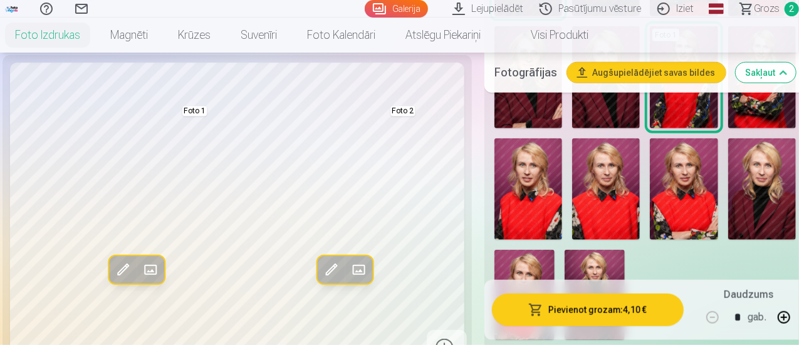
scroll to position [627, 0]
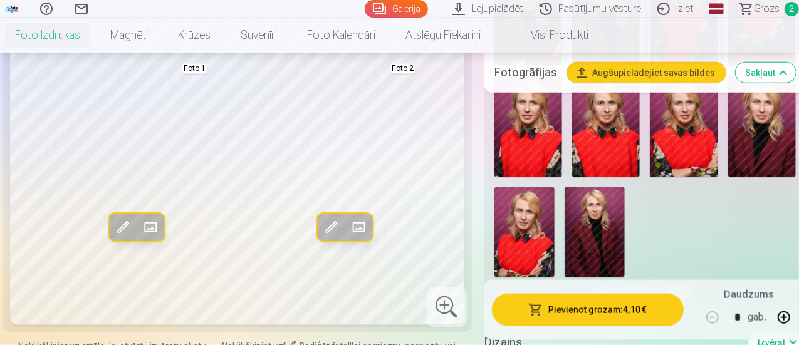
click at [602, 229] on img at bounding box center [595, 232] width 60 height 90
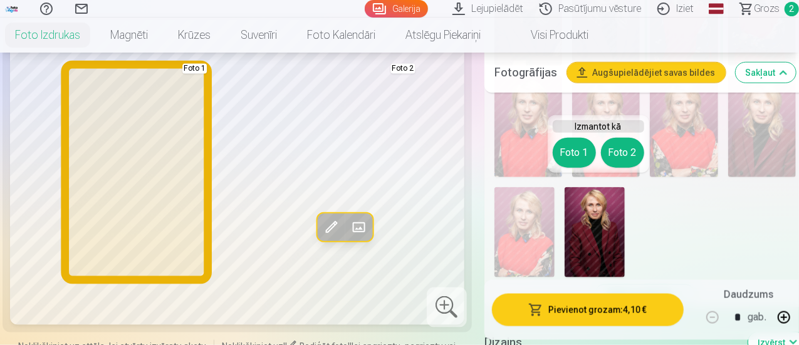
click at [565, 142] on button "Foto 1" at bounding box center [574, 153] width 43 height 30
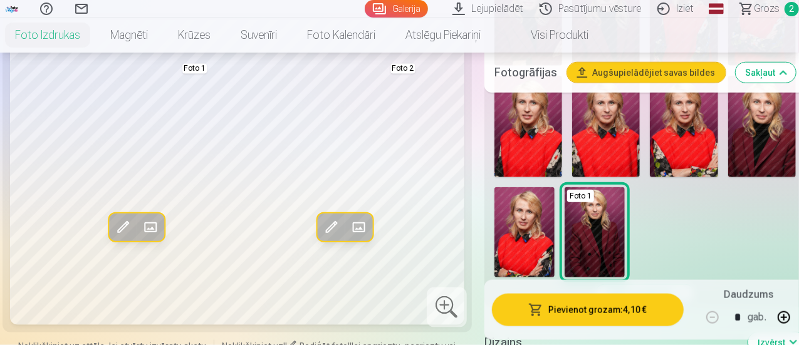
scroll to position [502, 0]
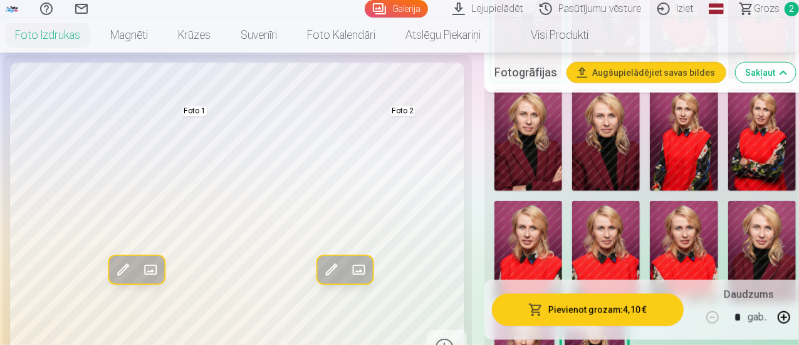
click at [536, 154] on img at bounding box center [529, 140] width 68 height 102
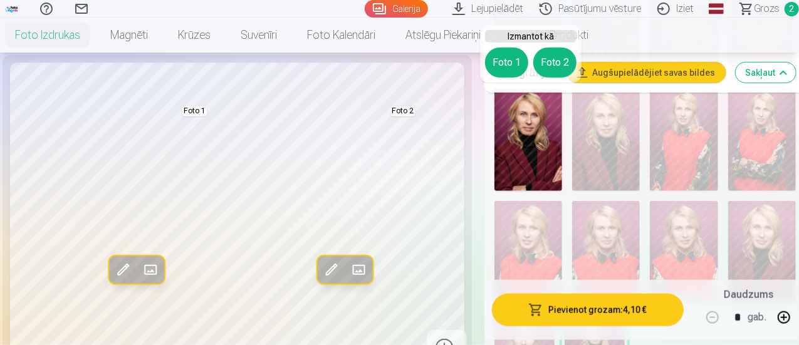
scroll to position [439, 0]
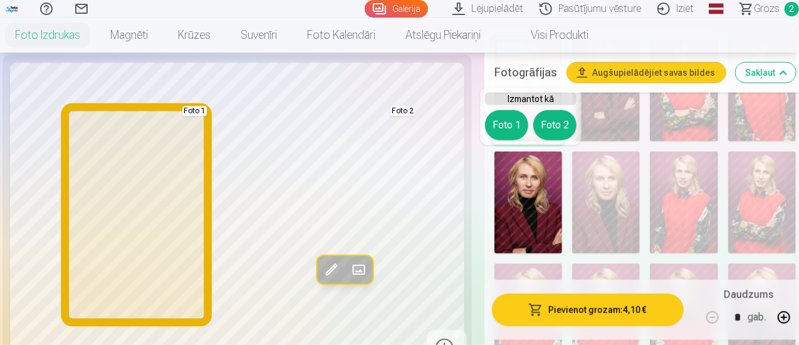
click at [509, 134] on button "Foto 1" at bounding box center [506, 125] width 43 height 30
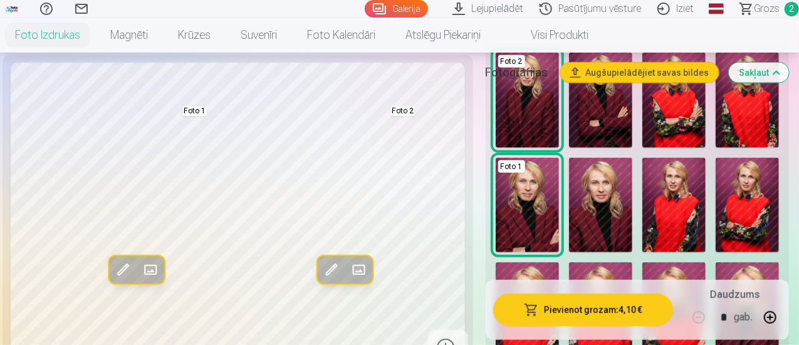
scroll to position [313, 0]
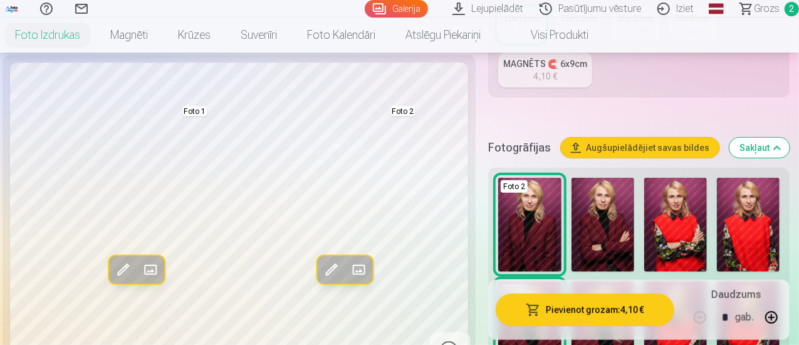
click at [593, 206] on img at bounding box center [603, 225] width 63 height 94
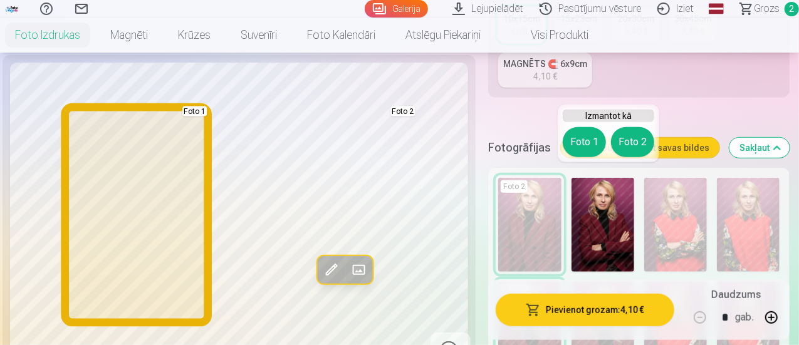
click at [579, 153] on button "Foto 1" at bounding box center [584, 142] width 43 height 30
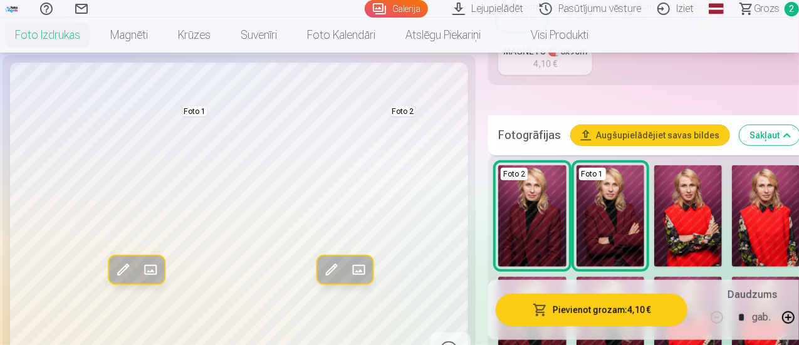
scroll to position [376, 0]
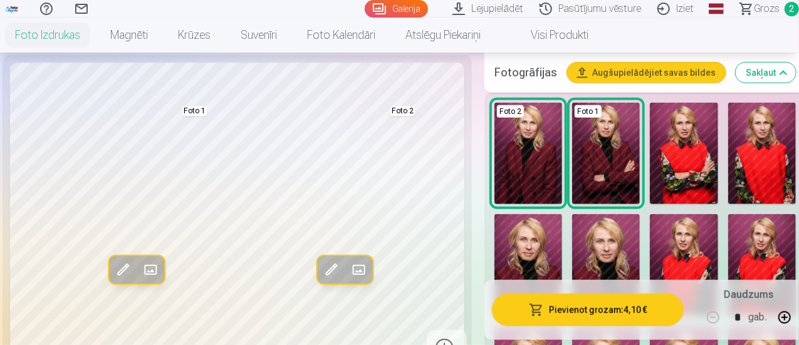
click at [548, 234] on img at bounding box center [529, 265] width 68 height 102
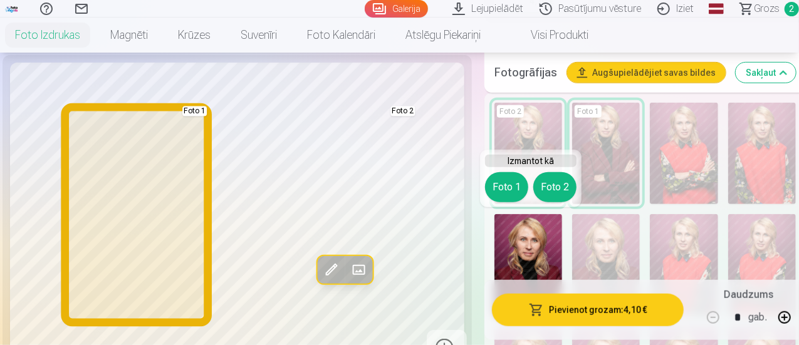
click at [521, 192] on button "Foto 1" at bounding box center [506, 187] width 43 height 30
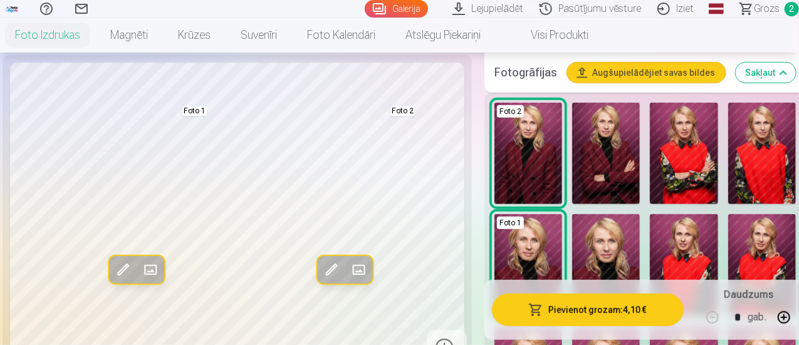
click at [544, 179] on img at bounding box center [529, 154] width 68 height 102
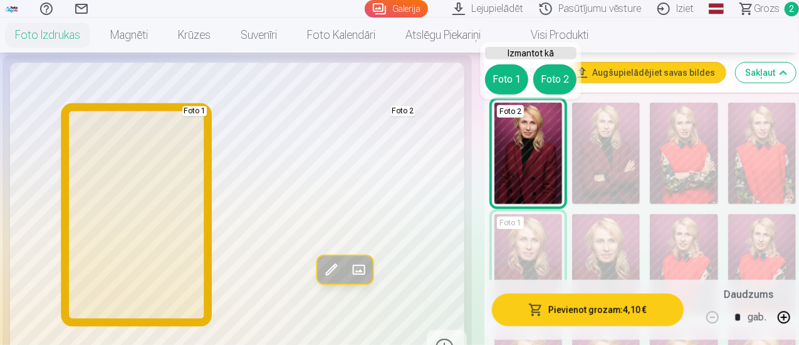
click at [510, 82] on button "Foto 1" at bounding box center [506, 80] width 43 height 30
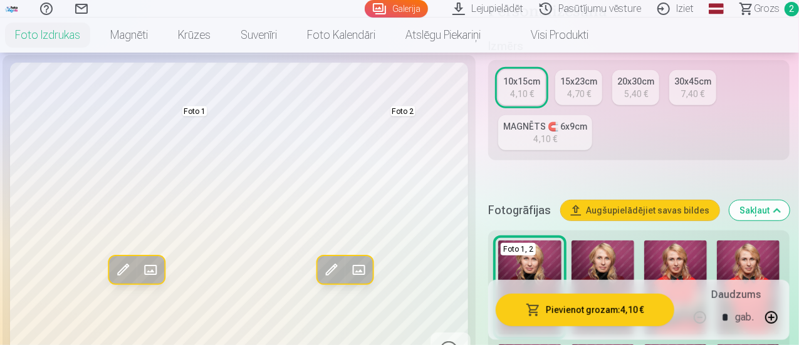
scroll to position [63, 0]
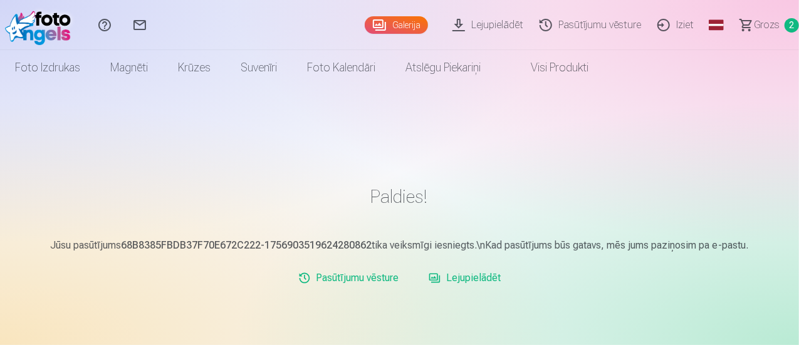
scroll to position [63, 0]
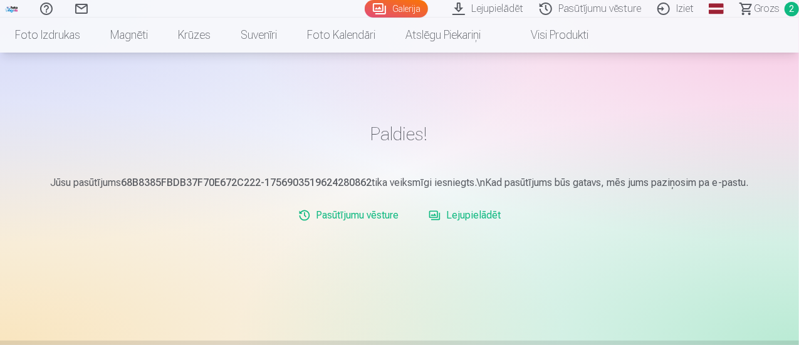
click at [485, 219] on link "Lejupielādēt" at bounding box center [465, 215] width 82 height 25
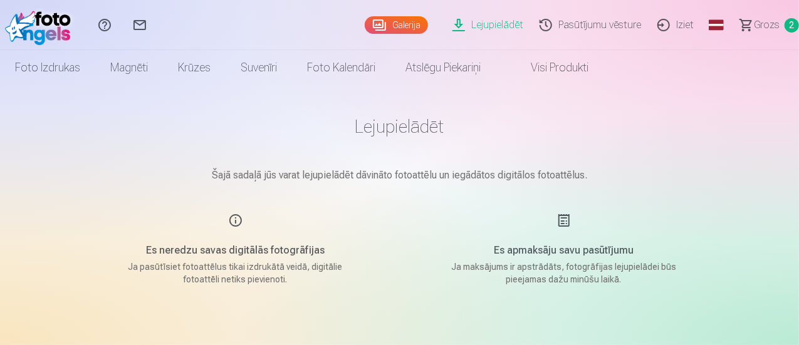
click at [559, 229] on div "Es apmaksāju savu pasūtījumu Ja maksājums ir apstrādāts, fotogrāfijas lejupielā…" at bounding box center [564, 249] width 298 height 73
click at [446, 20] on link "Lejupielādēt" at bounding box center [489, 25] width 87 height 50
click at [460, 28] on link "Lejupielādēt" at bounding box center [489, 25] width 87 height 50
click at [478, 23] on link "Lejupielādēt" at bounding box center [489, 25] width 87 height 50
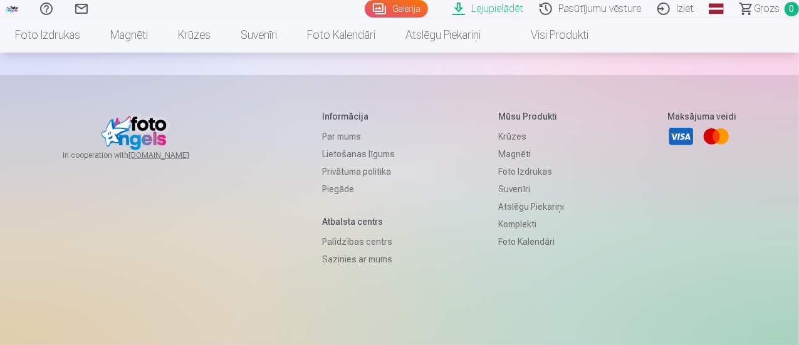
scroll to position [125, 0]
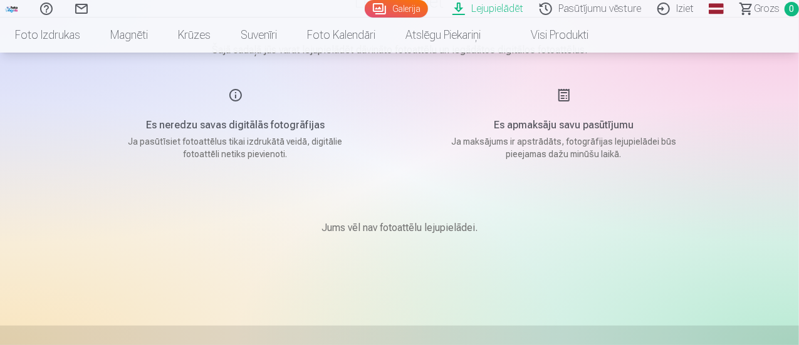
click at [239, 131] on h5 "Es neredzu savas digitālās fotogrāfijas" at bounding box center [236, 125] width 238 height 15
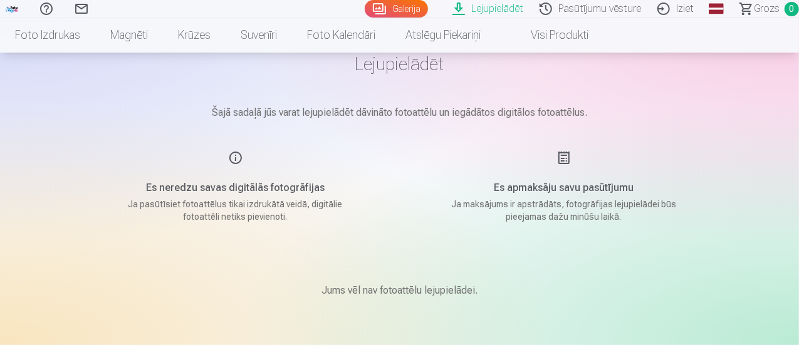
scroll to position [0, 0]
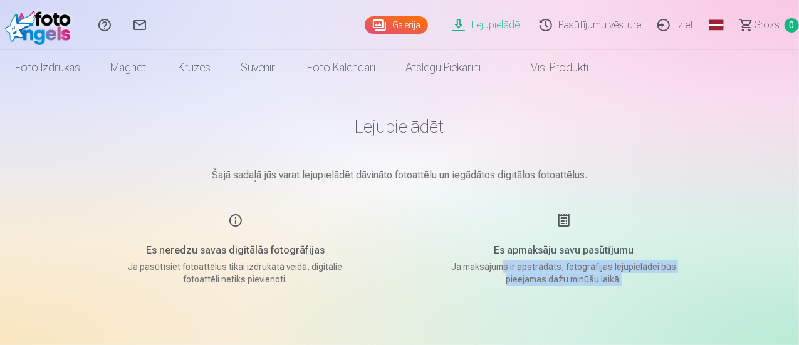
drag, startPoint x: 505, startPoint y: 268, endPoint x: 646, endPoint y: 278, distance: 141.5
click at [646, 278] on p "Ja maksājums ir apstrādāts, fotogrāfijas lejupielādei būs pieejamas dažu minūšu…" at bounding box center [564, 273] width 238 height 25
click at [34, 24] on img at bounding box center [41, 25] width 72 height 40
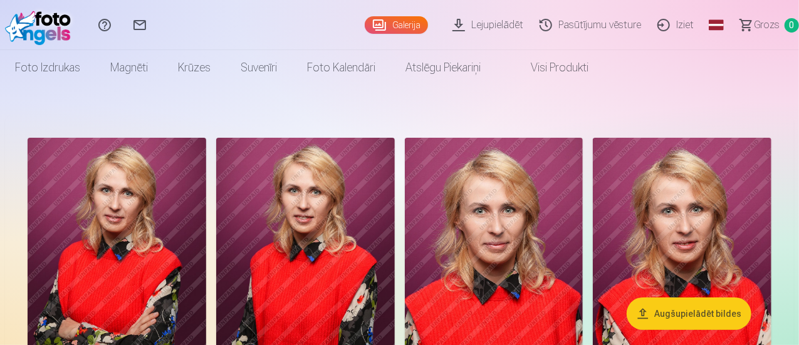
click at [449, 19] on link "Lejupielādēt" at bounding box center [489, 25] width 87 height 50
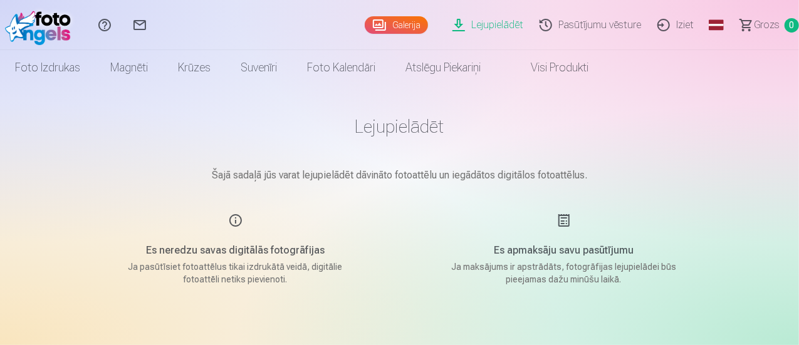
click at [365, 27] on link "Galerija" at bounding box center [396, 25] width 63 height 18
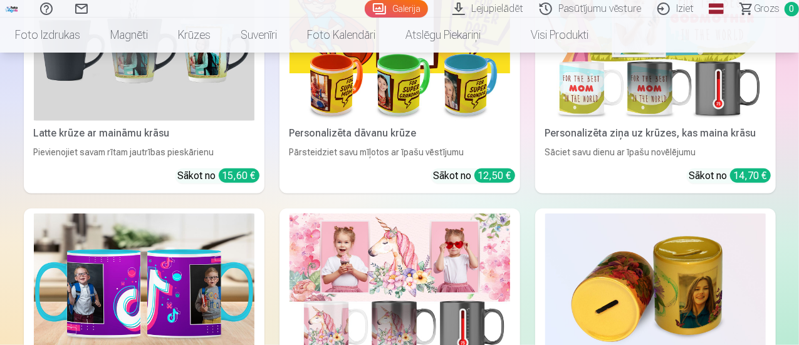
scroll to position [3198, 0]
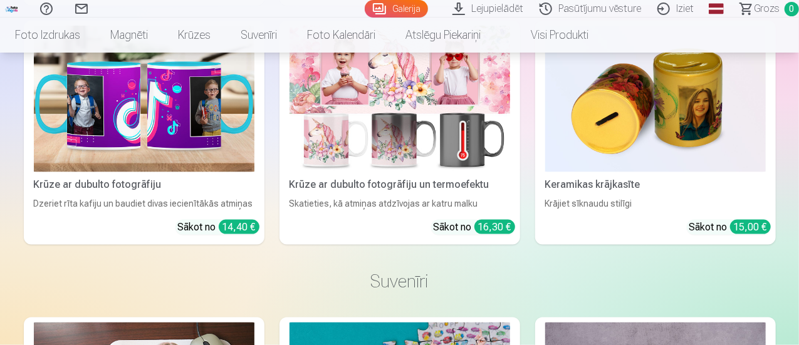
click at [464, 13] on link "Lejupielādēt" at bounding box center [489, 9] width 87 height 18
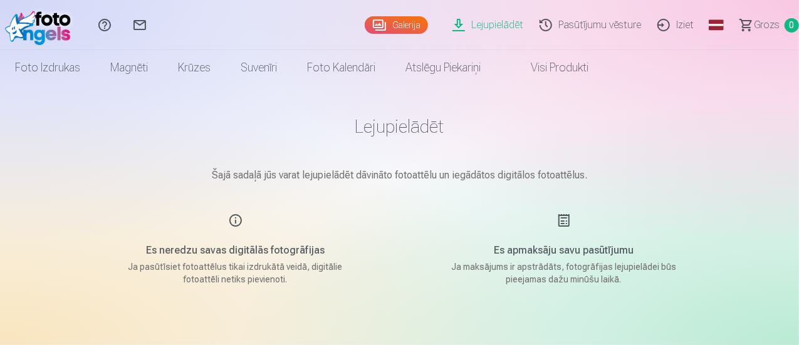
click at [583, 27] on link "Pasūtījumu vēsture" at bounding box center [593, 25] width 118 height 50
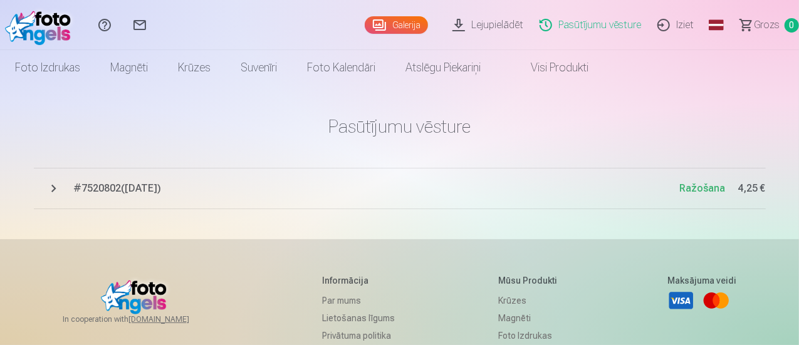
click at [583, 27] on link "Pasūtījumu vēsture" at bounding box center [593, 25] width 118 height 50
click at [54, 194] on button "# 7520802 ( [DATE] ) Ražošana 4,25 €" at bounding box center [400, 188] width 732 height 41
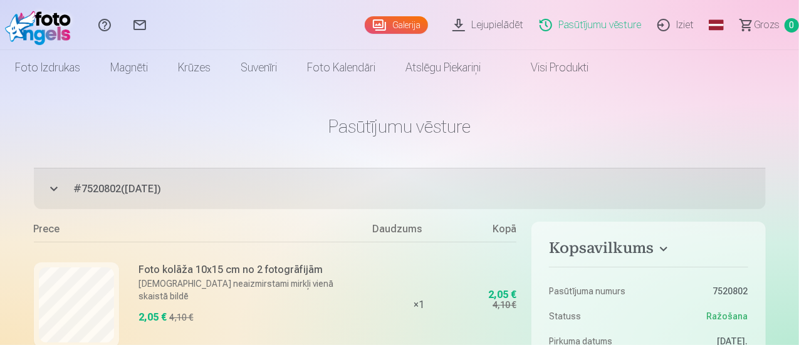
click at [375, 24] on link "Galerija" at bounding box center [396, 25] width 63 height 18
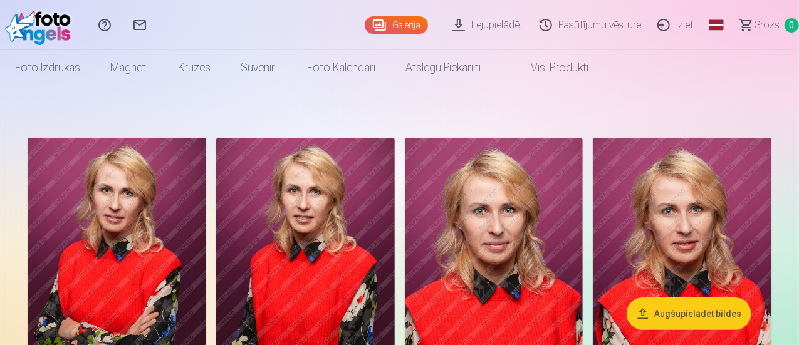
click at [446, 24] on link "Lejupielādēt" at bounding box center [489, 25] width 87 height 50
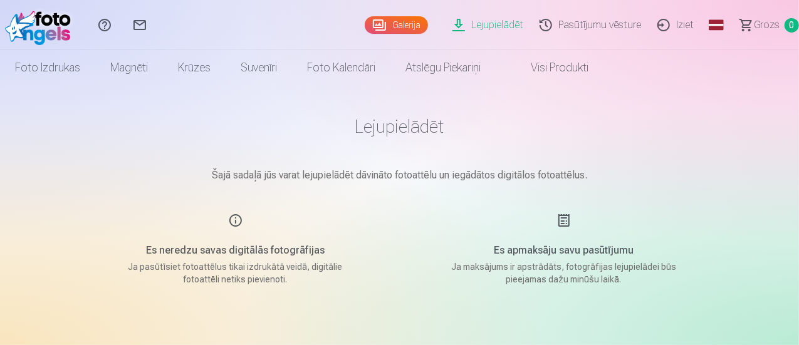
scroll to position [125, 0]
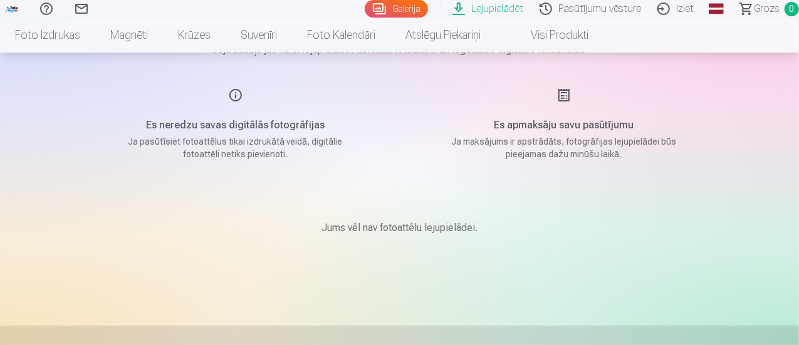
click at [535, 140] on p "Ja maksājums ir apstrādāts, fotogrāfijas lejupielādei būs pieejamas dažu minūšu…" at bounding box center [564, 147] width 238 height 25
click at [391, 236] on div "Jums vēl nav fotoattēlu lejupielādei." at bounding box center [400, 228] width 627 height 75
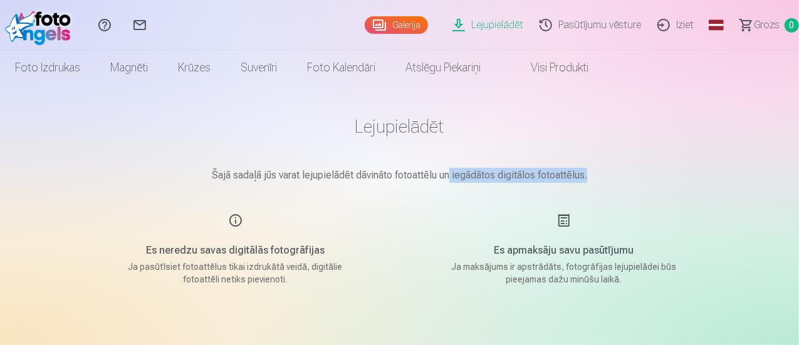
drag, startPoint x: 450, startPoint y: 172, endPoint x: 605, endPoint y: 173, distance: 155.5
click at [603, 173] on p "Šajā sadaļā jūs varat lejupielādēt dāvināto fotoattēlu un iegādātos digitālos f…" at bounding box center [400, 175] width 627 height 15
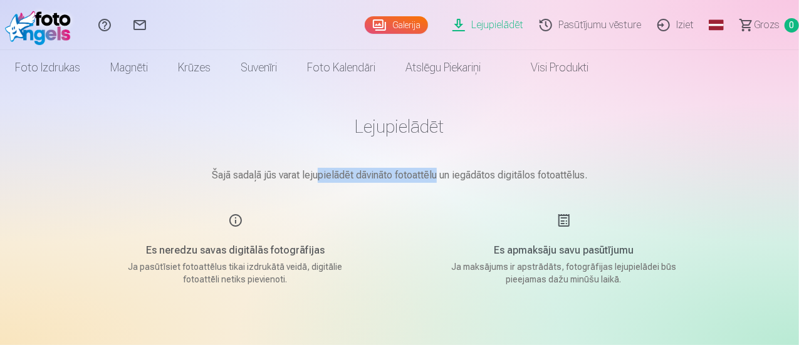
drag, startPoint x: 316, startPoint y: 174, endPoint x: 437, endPoint y: 177, distance: 121.0
click at [437, 177] on p "Šajā sadaļā jūs varat lejupielādēt dāvināto fotoattēlu un iegādātos digitālos f…" at bounding box center [400, 175] width 627 height 15
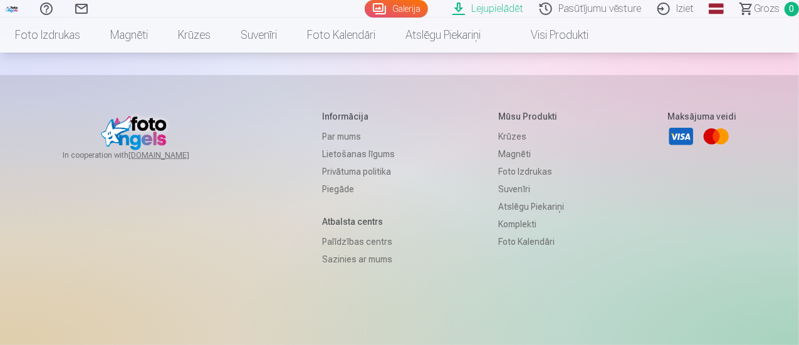
scroll to position [251, 0]
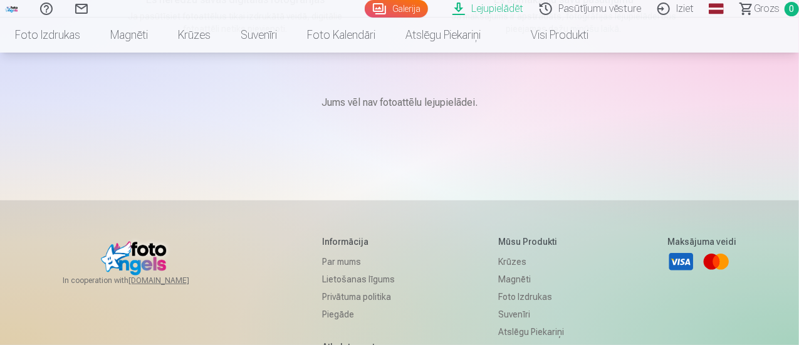
click at [362, 101] on p "Jums vēl nav fotoattēlu lejupielādei." at bounding box center [400, 102] width 156 height 15
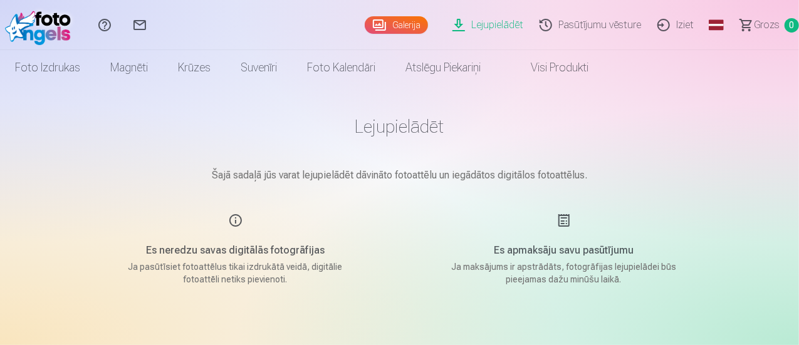
click at [459, 21] on link "Lejupielādēt" at bounding box center [489, 25] width 87 height 50
click at [578, 25] on link "Pasūtījumu vēsture" at bounding box center [593, 25] width 118 height 50
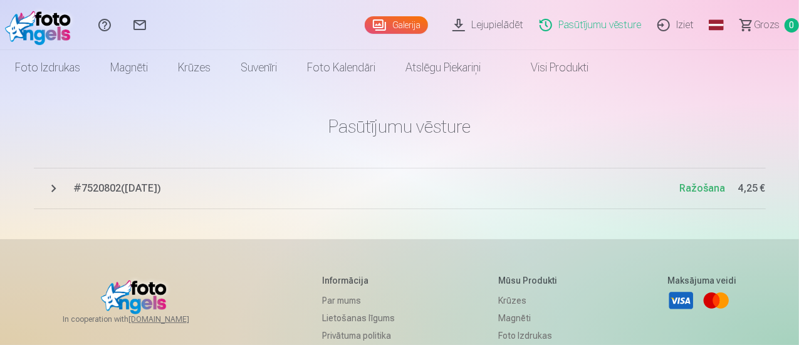
click at [482, 29] on link "Lejupielādēt" at bounding box center [489, 25] width 87 height 50
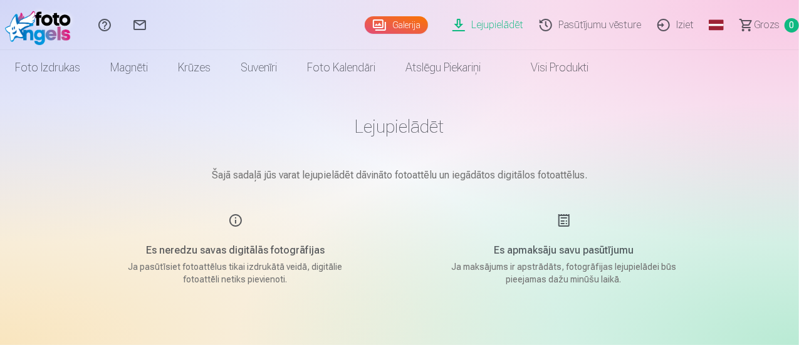
click at [25, 29] on img at bounding box center [41, 25] width 72 height 40
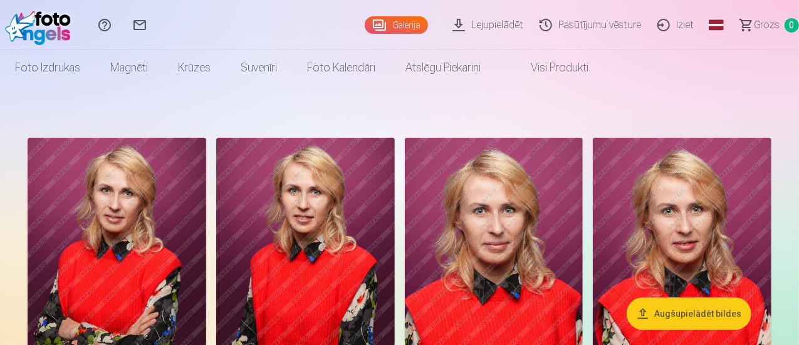
click at [455, 22] on link "Lejupielādēt" at bounding box center [489, 25] width 87 height 50
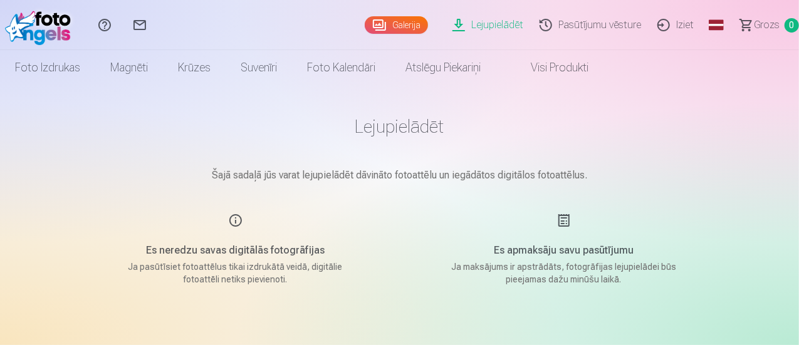
click at [446, 26] on link "Lejupielādēt" at bounding box center [489, 25] width 87 height 50
click at [457, 28] on link "Lejupielādēt" at bounding box center [489, 25] width 87 height 50
click at [364, 177] on p "Šajā sadaļā jūs varat lejupielādēt dāvināto fotoattēlu un iegādātos digitālos f…" at bounding box center [400, 175] width 627 height 15
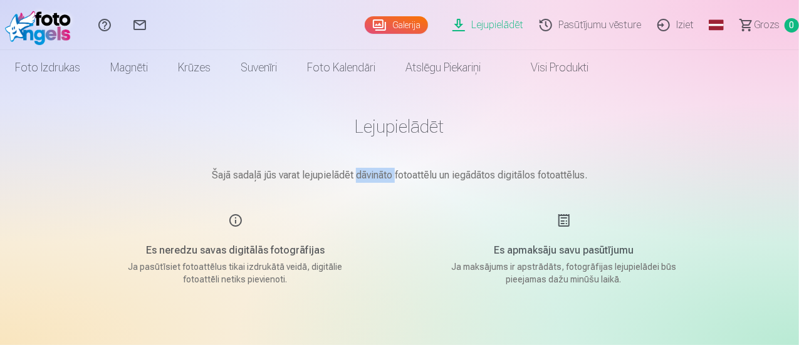
click at [364, 177] on p "Šajā sadaļā jūs varat lejupielādēt dāvināto fotoattēlu un iegādātos digitālos f…" at bounding box center [400, 175] width 627 height 15
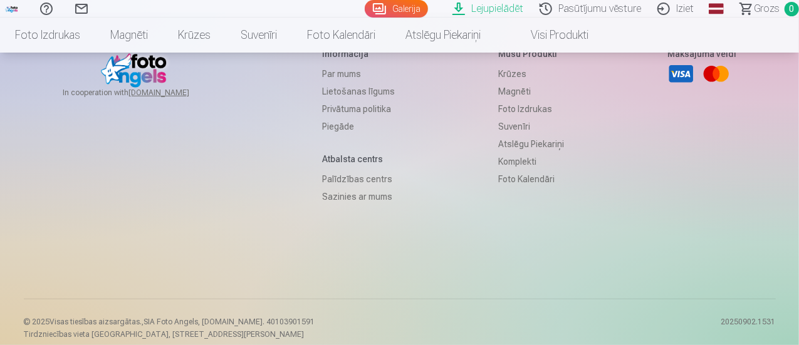
scroll to position [313, 0]
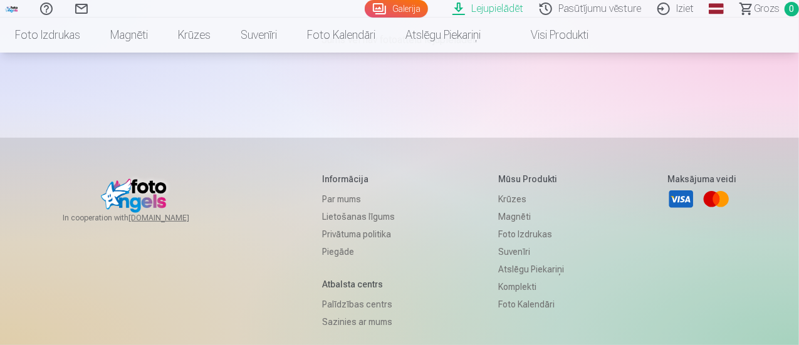
click at [561, 2] on link "Pasūtījumu vēsture" at bounding box center [593, 9] width 118 height 18
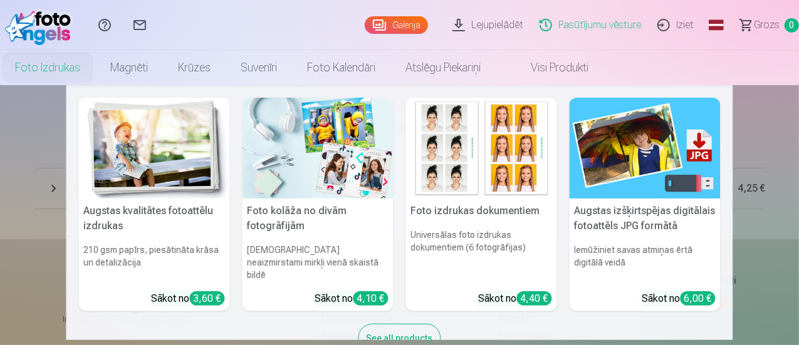
click at [95, 66] on link "Foto izdrukas" at bounding box center [47, 67] width 95 height 35
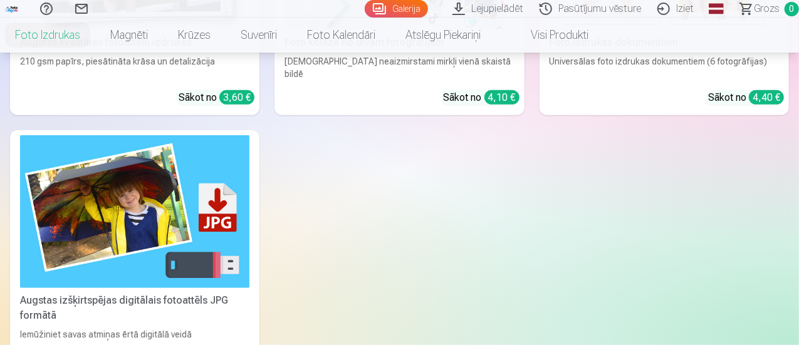
scroll to position [510, 0]
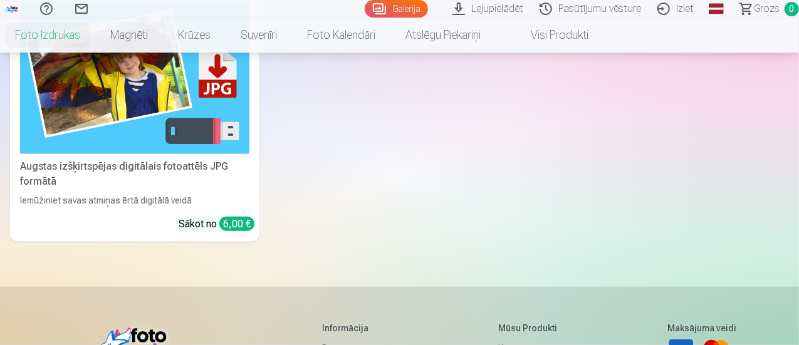
click at [604, 43] on link "Visi produkti" at bounding box center [550, 35] width 108 height 35
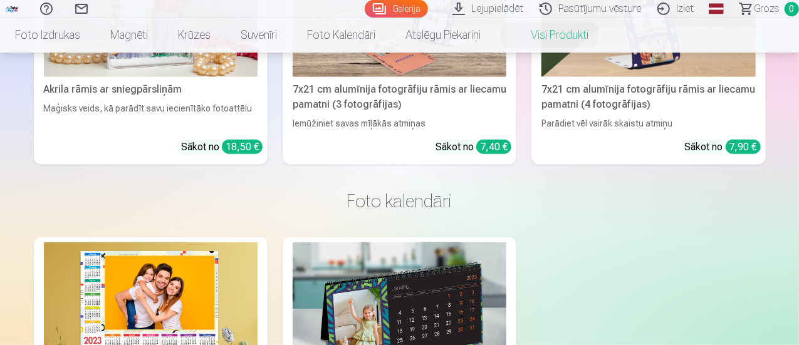
scroll to position [2905, 0]
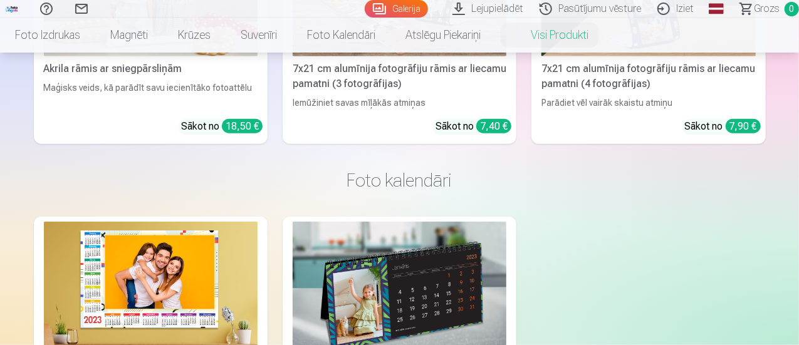
click at [365, 8] on link "Galerija" at bounding box center [396, 9] width 63 height 18
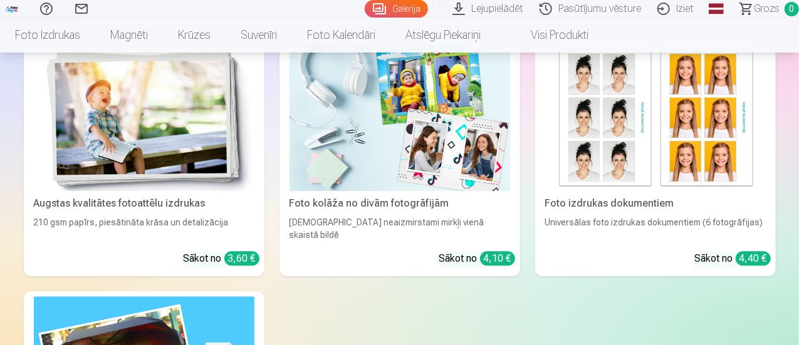
scroll to position [1567, 0]
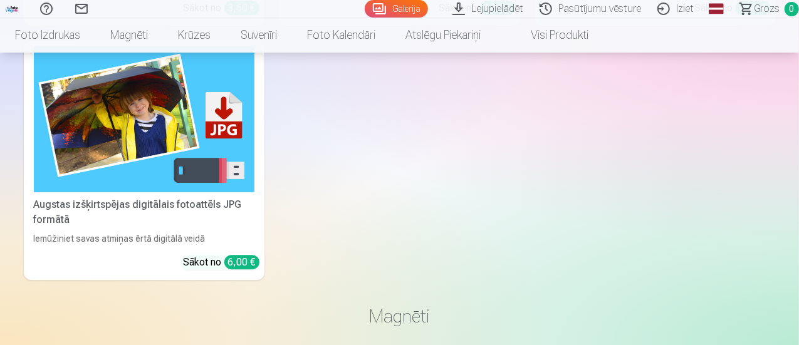
click at [468, 8] on link "Lejupielādēt" at bounding box center [489, 9] width 87 height 18
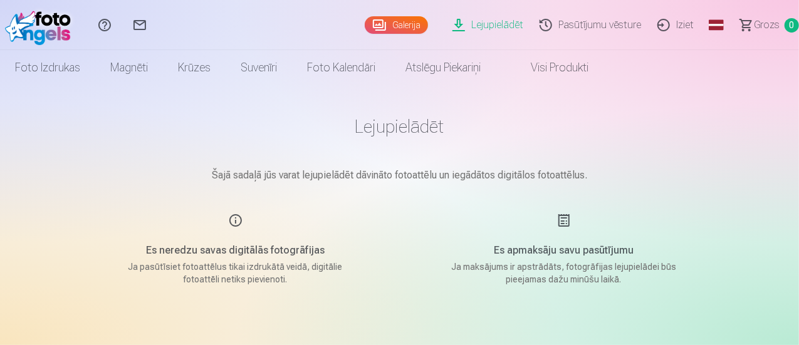
click at [551, 248] on h5 "Es apmaksāju savu pasūtījumu" at bounding box center [564, 250] width 238 height 15
click at [447, 187] on main "Lejupielādēt Šajā sadaļā jūs varat lejupielādēt dāvināto fotoattēlu un iegādāto…" at bounding box center [400, 253] width 627 height 336
click at [436, 165] on main "Lejupielādēt Šajā sadaļā jūs varat lejupielādēt dāvināto fotoattēlu un iegādāto…" at bounding box center [400, 253] width 627 height 336
click at [604, 66] on link "Visi produkti" at bounding box center [550, 67] width 108 height 35
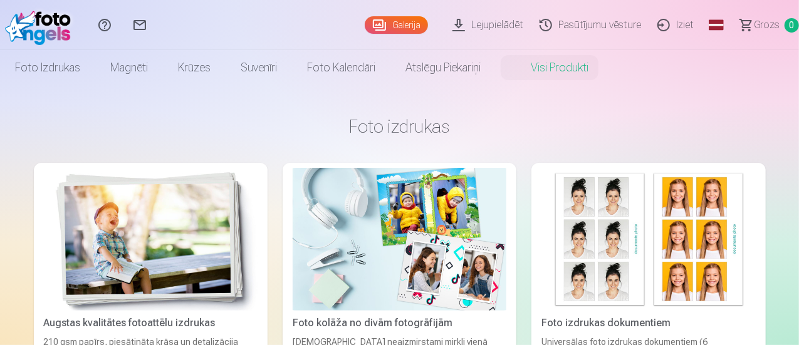
click at [30, 29] on img at bounding box center [41, 25] width 72 height 40
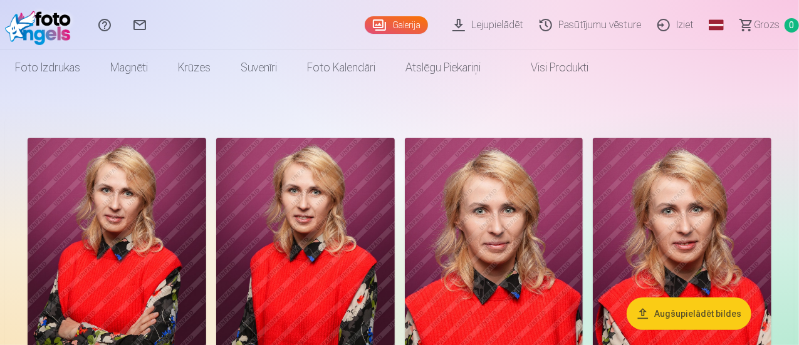
click at [30, 29] on img at bounding box center [41, 25] width 72 height 40
click at [122, 24] on link "Palīdzības centrs" at bounding box center [104, 25] width 35 height 50
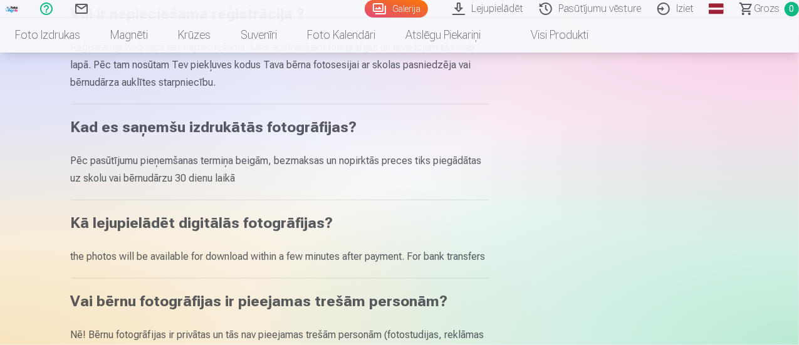
scroll to position [752, 0]
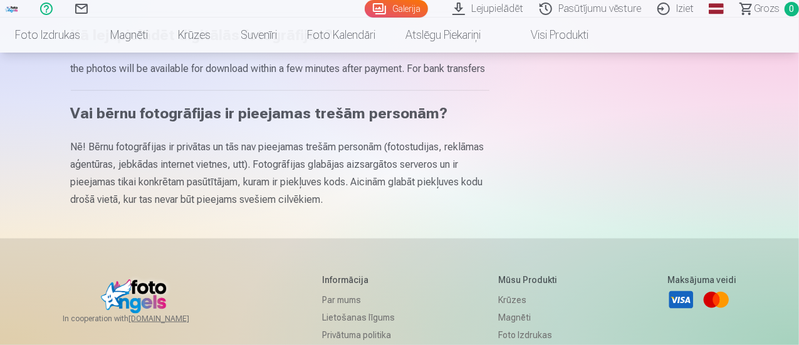
click at [446, 7] on link "Lejupielādēt" at bounding box center [489, 9] width 87 height 18
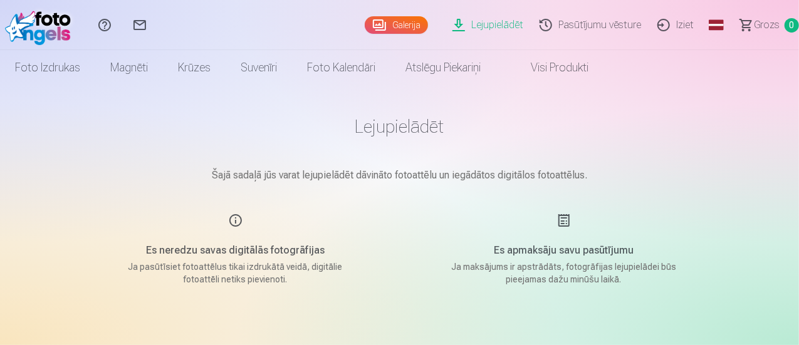
click at [470, 23] on link "Lejupielādēt" at bounding box center [489, 25] width 87 height 50
click at [543, 24] on link "Pasūtījumu vēsture" at bounding box center [593, 25] width 118 height 50
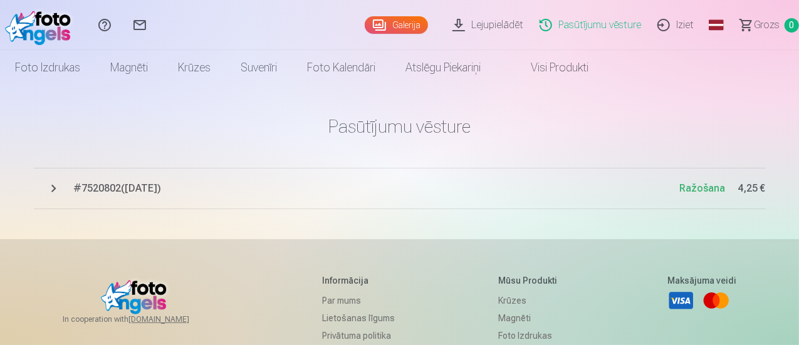
click at [458, 28] on link "Lejupielādēt" at bounding box center [489, 25] width 87 height 50
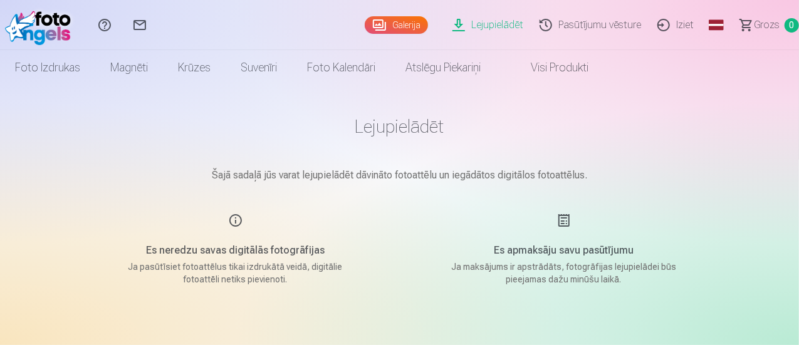
click at [604, 76] on link "Visi produkti" at bounding box center [550, 67] width 108 height 35
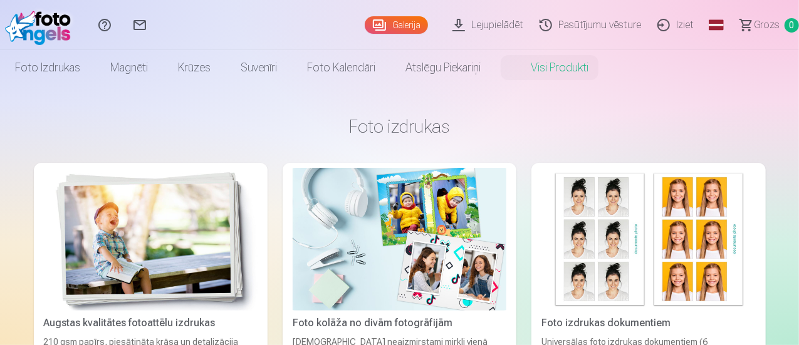
click at [547, 28] on link "Pasūtījumu vēsture" at bounding box center [593, 25] width 118 height 50
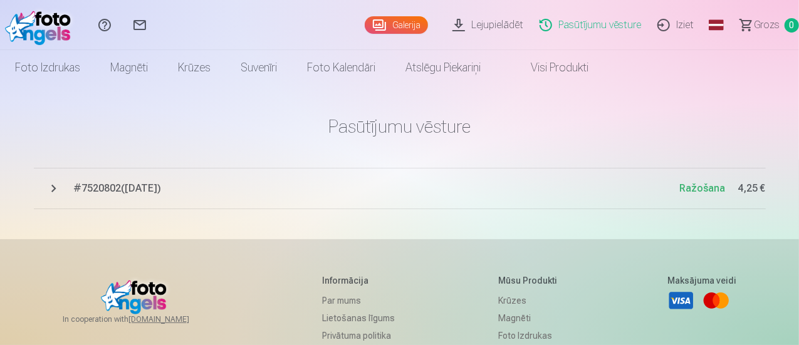
click at [547, 28] on link "Pasūtījumu vēsture" at bounding box center [593, 25] width 118 height 50
click at [126, 182] on span "# 7520802 ( [DATE] )" at bounding box center [377, 188] width 606 height 15
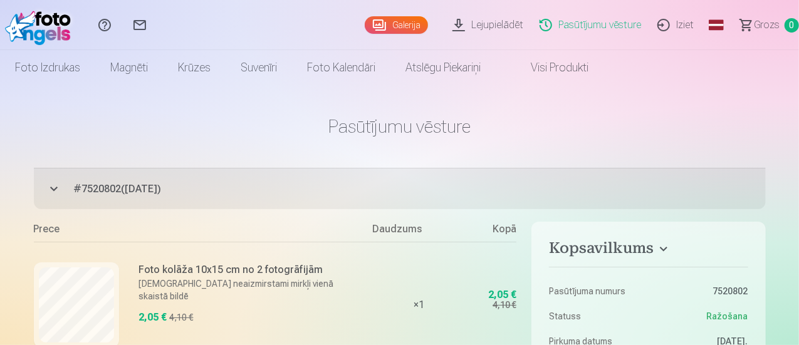
click at [157, 28] on link "Sazinies ar mums" at bounding box center [139, 25] width 35 height 50
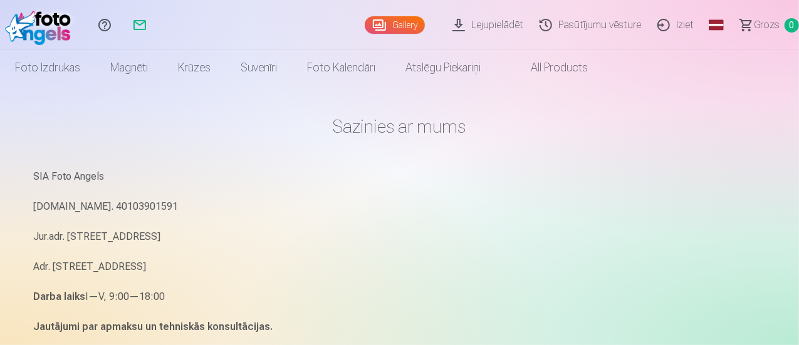
click at [446, 21] on link "Lejupielādēt" at bounding box center [489, 25] width 87 height 50
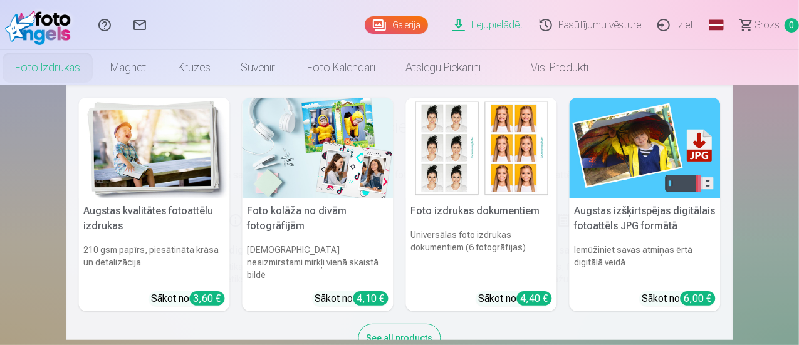
scroll to position [24, 0]
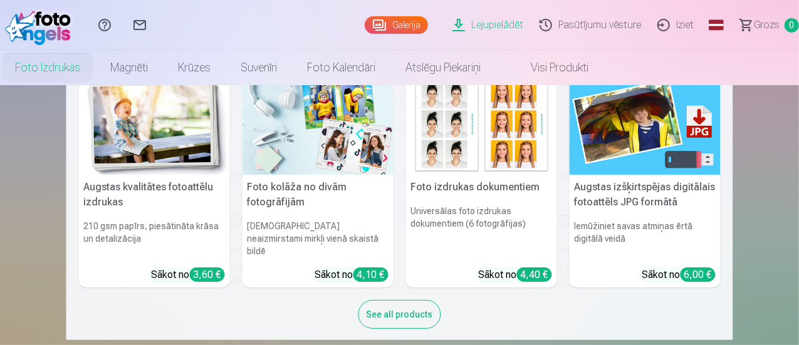
click at [409, 300] on div "See all products" at bounding box center [400, 314] width 83 height 29
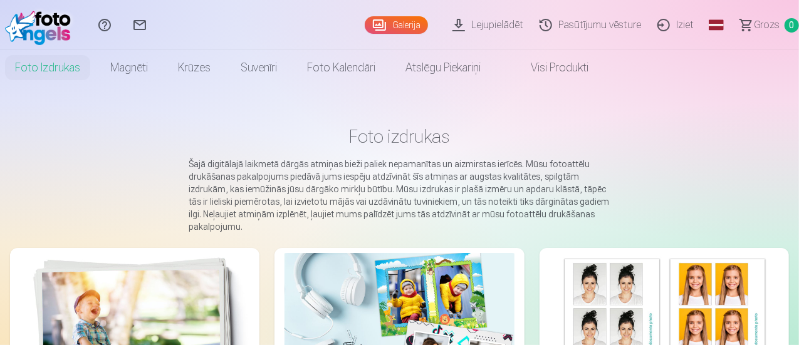
click at [566, 23] on link "Pasūtījumu vēsture" at bounding box center [593, 25] width 118 height 50
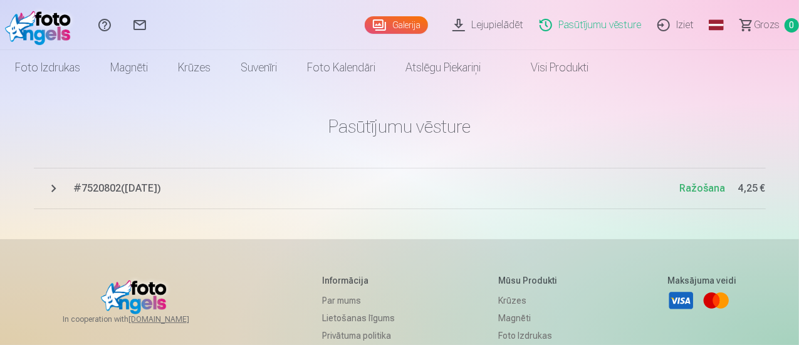
click at [446, 28] on link "Lejupielādēt" at bounding box center [489, 25] width 87 height 50
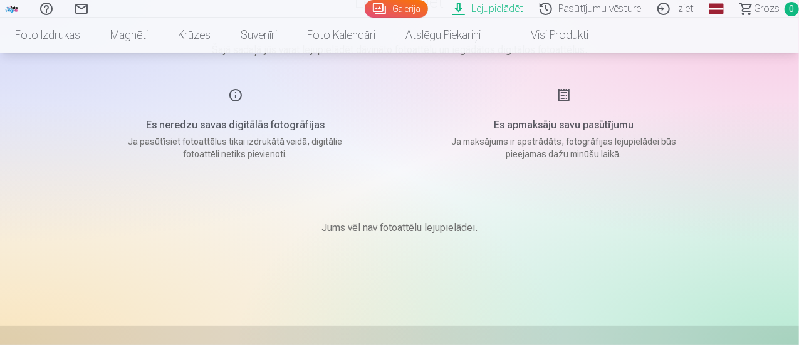
scroll to position [251, 0]
